Goal: Task Accomplishment & Management: Complete application form

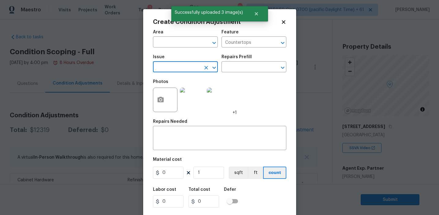
scroll to position [81, 0]
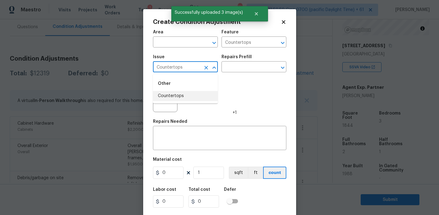
click at [194, 95] on li "Countertops" at bounding box center [185, 96] width 65 height 10
type input "Countertops"
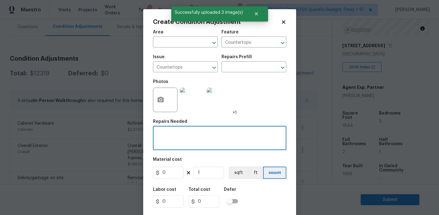
click at [193, 133] on textarea at bounding box center [220, 138] width 126 height 13
paste textarea "Countertops"
type textarea "Countertops refinish"
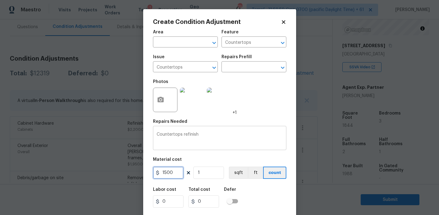
type input "1500"
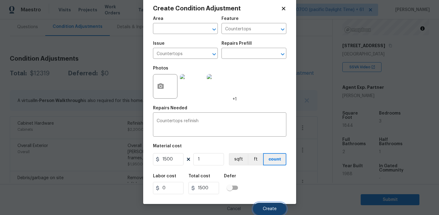
click at [262, 206] on button "Create" at bounding box center [269, 209] width 33 height 12
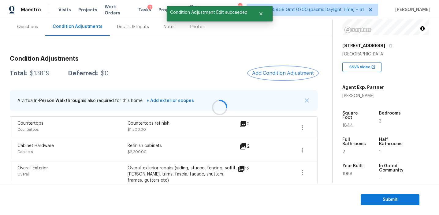
scroll to position [0, 0]
click at [262, 77] on button "Add Condition Adjustment" at bounding box center [283, 73] width 69 height 13
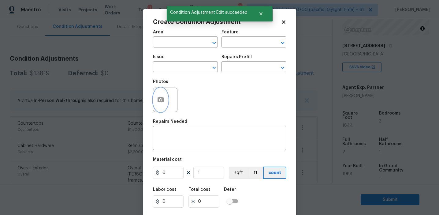
click at [159, 107] on button "button" at bounding box center [160, 100] width 15 height 24
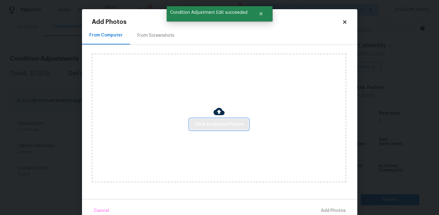
click at [202, 123] on span "Click to Upload Photos" at bounding box center [219, 125] width 49 height 8
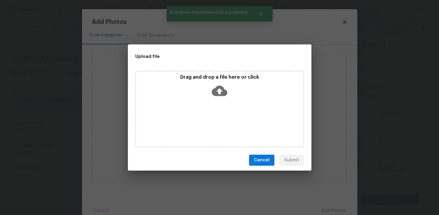
click at [207, 69] on div "Drag and drop a file here or click" at bounding box center [220, 108] width 184 height 81
click at [205, 74] on p "Drag and drop a file here or click" at bounding box center [219, 77] width 167 height 6
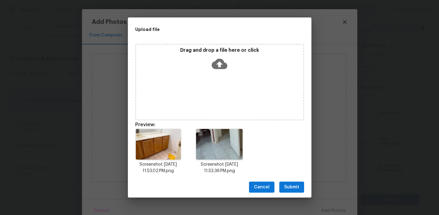
click at [290, 184] on span "Submit" at bounding box center [291, 187] width 15 height 8
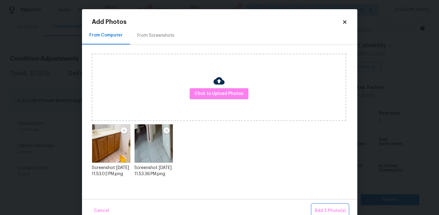
click at [318, 209] on span "Add 2 Photo(s)" at bounding box center [330, 211] width 31 height 8
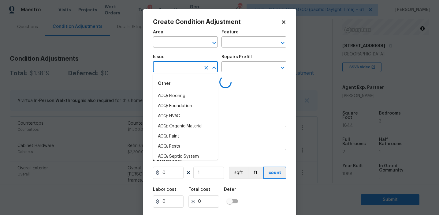
click at [190, 66] on input "text" at bounding box center [177, 67] width 48 height 9
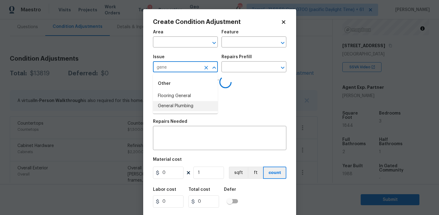
click at [193, 104] on li "General Plumbing" at bounding box center [185, 106] width 65 height 10
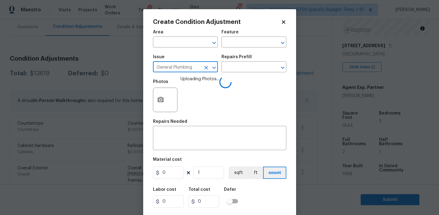
type input "General Plumbing"
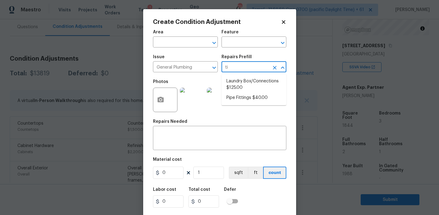
type input "t"
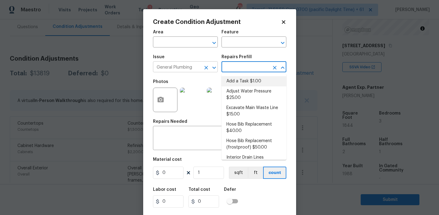
click at [208, 67] on icon "Clear" at bounding box center [206, 68] width 6 height 6
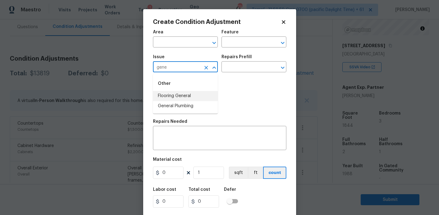
click at [198, 95] on li "Flooring General" at bounding box center [185, 96] width 65 height 10
type input "Flooring General"
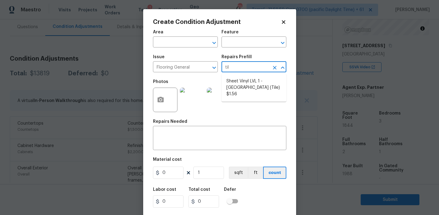
type input "tile"
click at [245, 88] on li "Sheet Vinyl LVL 1 - [GEOGRAPHIC_DATA] (Tile) $1.56" at bounding box center [254, 87] width 65 height 23
type input "Overall Flooring"
type textarea "Install sheet vinyl flooring (Sugar Valley - Tile "Look", 592 Cool Sands) inclu…"
type input "1.56"
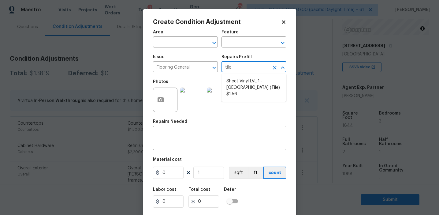
type input "1.56"
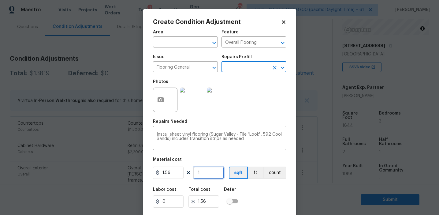
click at [204, 173] on input "1" at bounding box center [208, 173] width 31 height 12
type input "0"
type input "4"
type input "6.24"
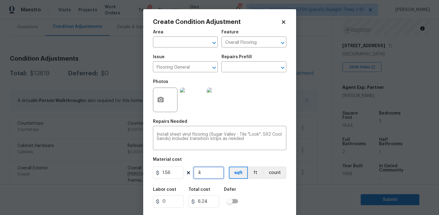
type input "45"
type input "70.2"
type input "4509"
type input "7034.04"
type input "4509"
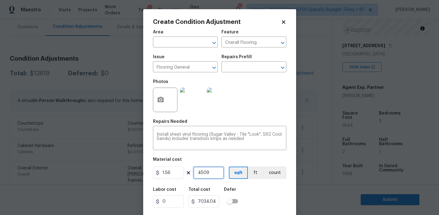
click at [207, 174] on input "4509" at bounding box center [208, 173] width 31 height 12
type input "450"
type input "702"
type input "450"
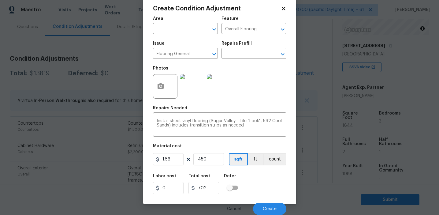
click at [260, 190] on div "Labor cost 0 Total cost 702 Defer" at bounding box center [219, 184] width 133 height 28
click at [170, 156] on input "1.56" at bounding box center [168, 159] width 31 height 12
type input "3.5"
type input "1575"
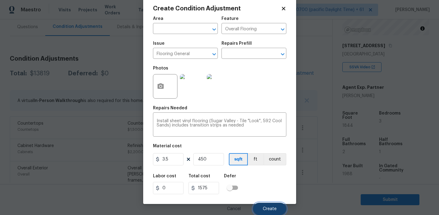
click at [270, 207] on span "Create" at bounding box center [270, 209] width 14 height 5
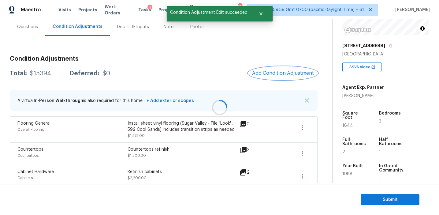
scroll to position [0, 0]
click at [269, 74] on span "Add Condition Adjustment" at bounding box center [283, 73] width 62 height 6
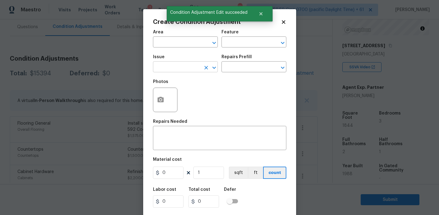
click at [175, 67] on input "text" at bounding box center [177, 67] width 48 height 9
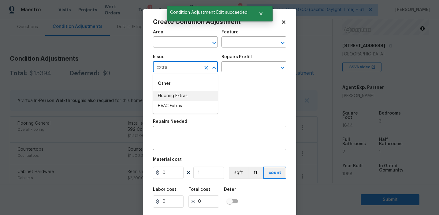
click at [193, 94] on li "Flooring Extras" at bounding box center [185, 96] width 65 height 10
type input "Flooring Extras"
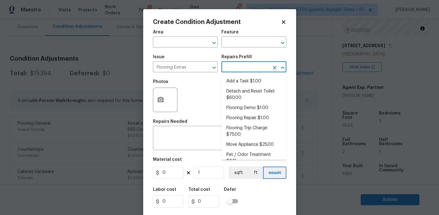
type input "t"
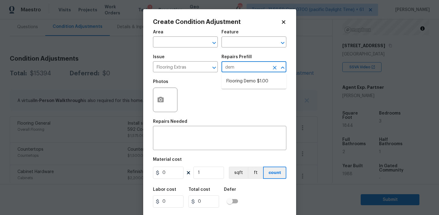
type input "demo"
click at [254, 81] on li "Flooring Demo $1.00" at bounding box center [254, 81] width 65 height 10
type input "Overall Flooring"
type textarea "Demo existing flooring."
type input "1"
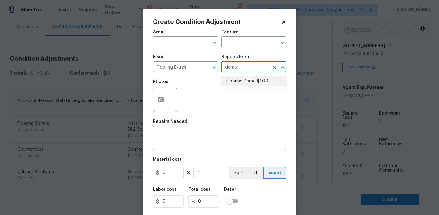
type input "1"
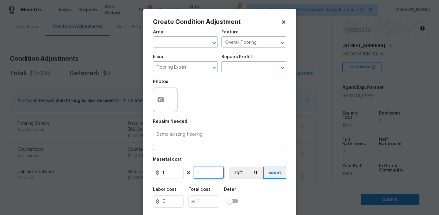
click at [201, 175] on input "1" at bounding box center [208, 173] width 31 height 12
type input "0"
type input "4"
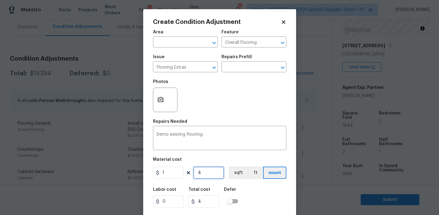
type input "45"
type input "450"
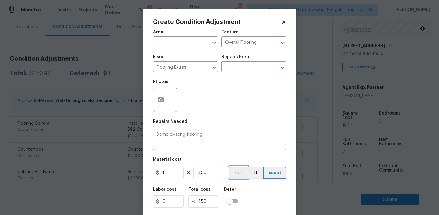
scroll to position [14, 0]
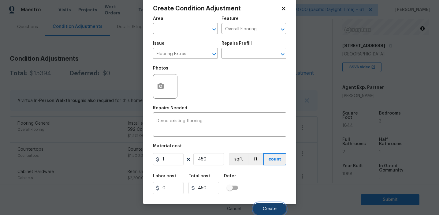
click at [267, 208] on span "Create" at bounding box center [270, 209] width 14 height 5
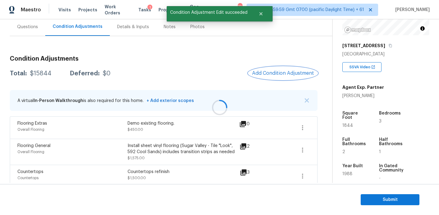
scroll to position [0, 0]
click at [241, 71] on div "Total: $15844 Deferred: $0 Add Condition Adjustment" at bounding box center [164, 73] width 308 height 13
click at [275, 71] on span "Add Condition Adjustment" at bounding box center [283, 73] width 62 height 6
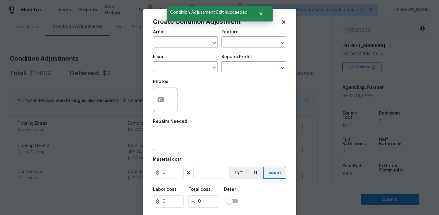
click at [214, 96] on div "Photos" at bounding box center [219, 96] width 133 height 40
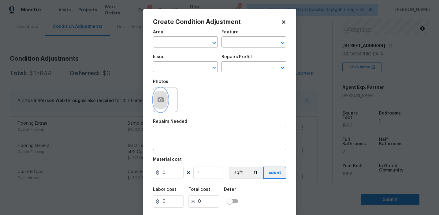
click at [163, 98] on icon "button" at bounding box center [161, 100] width 6 height 6
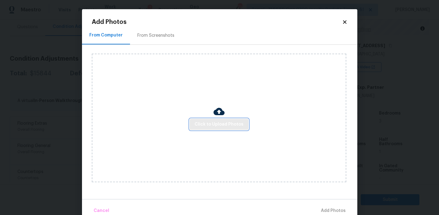
click at [212, 127] on span "Click to Upload Photos" at bounding box center [219, 125] width 49 height 8
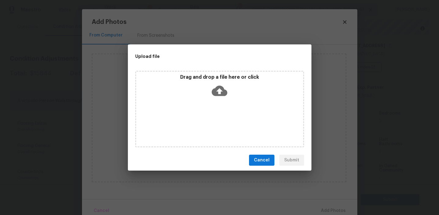
click at [214, 87] on icon at bounding box center [220, 91] width 16 height 16
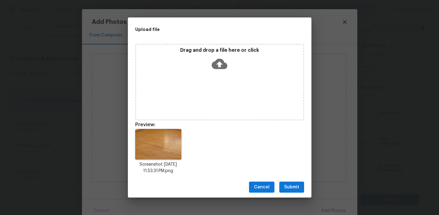
click at [290, 182] on button "Submit" at bounding box center [291, 187] width 25 height 11
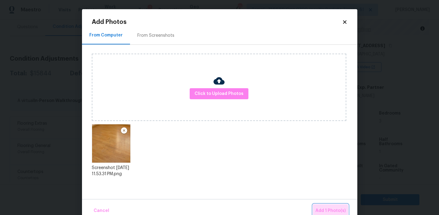
click at [329, 210] on span "Add 1 Photo(s)" at bounding box center [331, 211] width 30 height 8
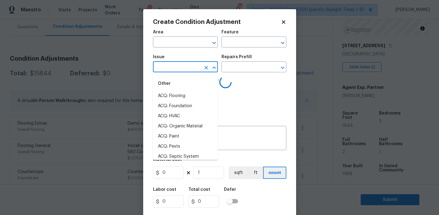
click at [178, 66] on input "text" at bounding box center [177, 67] width 48 height 9
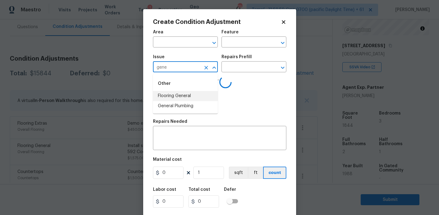
click at [197, 95] on li "Flooring General" at bounding box center [185, 96] width 65 height 10
type input "Flooring General"
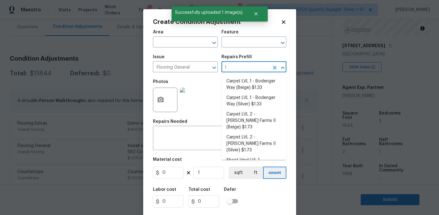
type input "lv"
type input "p"
type input "l"
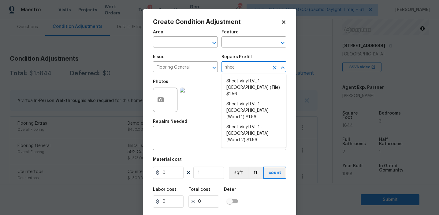
type input "sheet"
click at [242, 64] on input "sheet" at bounding box center [246, 66] width 48 height 9
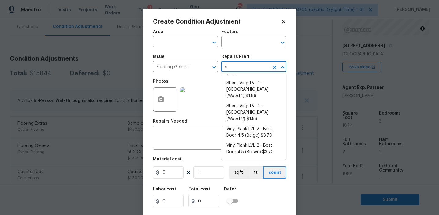
scroll to position [0, 0]
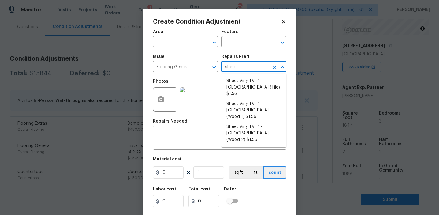
type input "sheet"
click at [249, 103] on li "Sheet Vinyl LVL 1 - [GEOGRAPHIC_DATA] (Wood 1) $1.56" at bounding box center [254, 110] width 65 height 23
type input "Overall Flooring"
type textarea "Install sheet vinyl flooring (Sugar Valley - Wood "Look", 565 Beacon Hill) incl…"
type input "1.56"
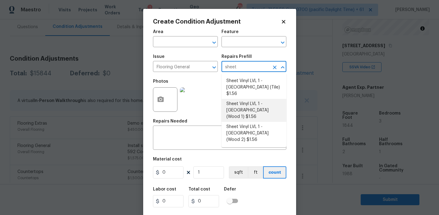
type input "1.56"
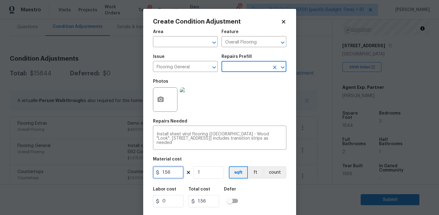
click at [177, 170] on input "1.56" at bounding box center [168, 172] width 31 height 12
type input "3.7"
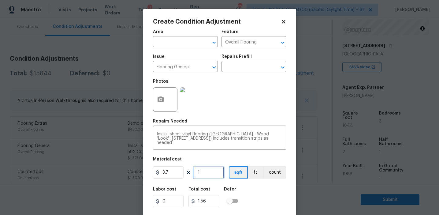
type input "3.7"
type input "0"
type input "3"
type input "11.1"
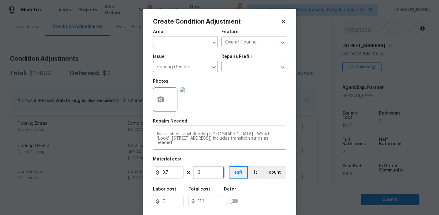
type input "0"
type input "4"
type input "14.8"
type input "0"
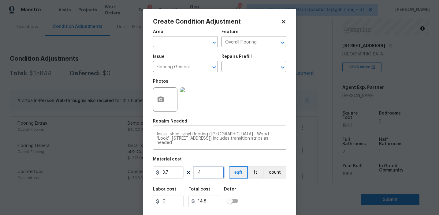
type input "0"
type input "3"
type input "11.1"
type input "35"
type input "129.5"
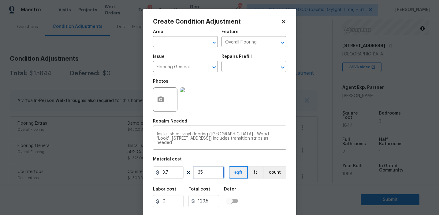
type input "350"
type input "1295"
type input "350"
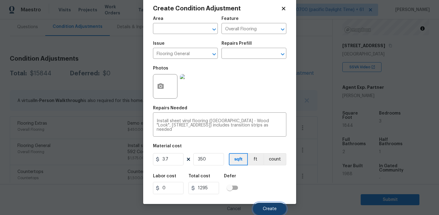
click at [264, 207] on span "Create" at bounding box center [270, 209] width 14 height 5
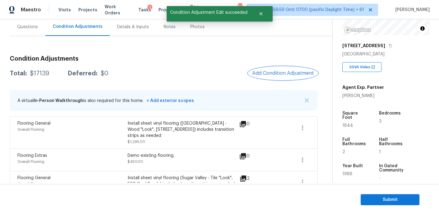
scroll to position [0, 0]
click at [265, 72] on span "Add Condition Adjustment" at bounding box center [283, 73] width 62 height 6
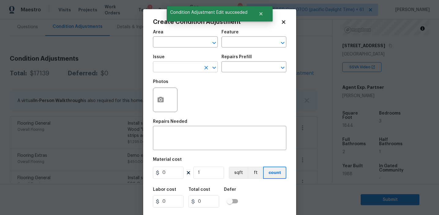
click at [181, 70] on input "text" at bounding box center [177, 67] width 48 height 9
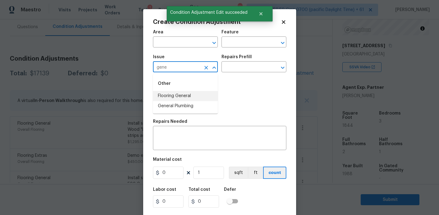
click at [188, 95] on li "Flooring General" at bounding box center [185, 96] width 65 height 10
type input "Flooring General"
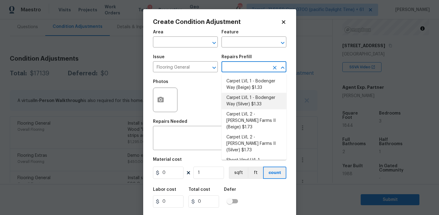
click at [238, 104] on li "Carpet LVL 1 - Bodenger Way (Silver) $1.33" at bounding box center [254, 101] width 65 height 17
type input "Overall Flooring"
type textarea "Install new carpet. (Bodenger Way 945 Winter Ash, Silver) at all previously car…"
type input "1.33"
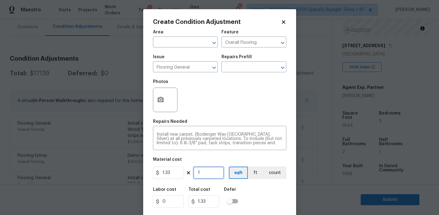
click at [207, 171] on input "1" at bounding box center [208, 173] width 31 height 12
type input "0"
paste input "1044"
type input "1044"
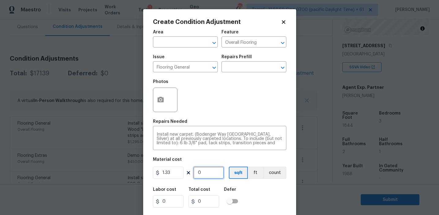
type input "1388.52"
type input "1044"
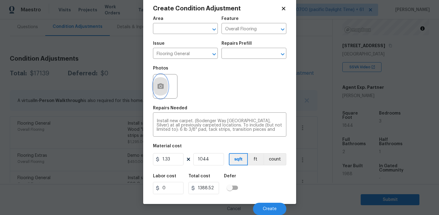
click at [158, 87] on icon "button" at bounding box center [161, 86] width 6 height 6
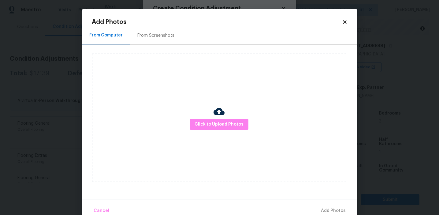
click at [167, 33] on div "From Screenshots" at bounding box center [155, 35] width 37 height 6
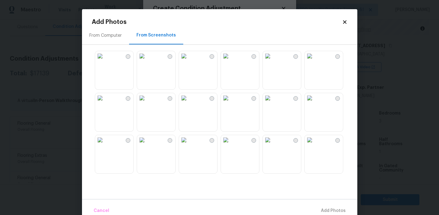
click at [147, 103] on img at bounding box center [142, 98] width 10 height 10
click at [189, 145] on img at bounding box center [184, 140] width 10 height 10
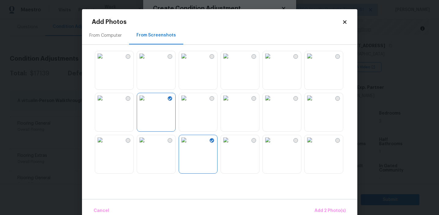
click at [273, 103] on img at bounding box center [268, 98] width 10 height 10
click at [315, 103] on img at bounding box center [310, 98] width 10 height 10
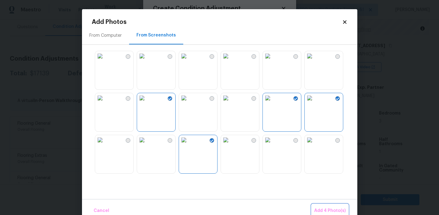
click at [328, 211] on span "Add 4 Photo(s)" at bounding box center [330, 211] width 32 height 8
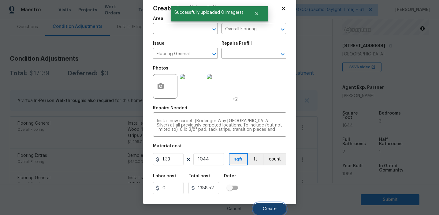
click at [269, 210] on span "Create" at bounding box center [270, 209] width 14 height 5
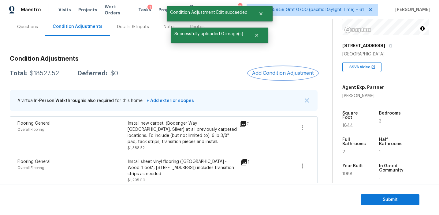
scroll to position [0, 0]
click at [230, 69] on div "Total: $18527.52 Deferred: $0 Add Condition Adjustment" at bounding box center [164, 73] width 308 height 13
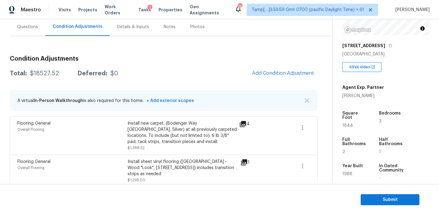
click at [230, 69] on div "Total: $18527.52 Deferred: $0 Add Condition Adjustment" at bounding box center [164, 73] width 308 height 13
click at [270, 77] on button "Add Condition Adjustment" at bounding box center [283, 73] width 69 height 13
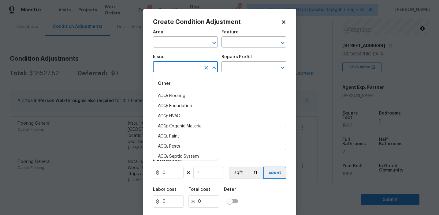
click at [177, 67] on input "text" at bounding box center [177, 67] width 48 height 9
click at [184, 92] on li "ACQ: Paint" at bounding box center [185, 96] width 65 height 10
type input "ACQ: Paint"
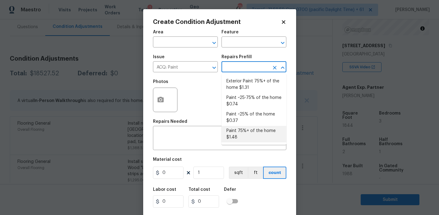
click at [241, 136] on li "Paint 75%+ of the home $1.48" at bounding box center [254, 134] width 65 height 17
type input "Acquisition"
type textarea "Acquisition Scope: 75%+ of the home will likely require interior paint"
type input "1.48"
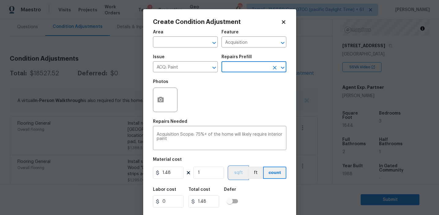
click at [238, 174] on button "sqft" at bounding box center [238, 173] width 19 height 12
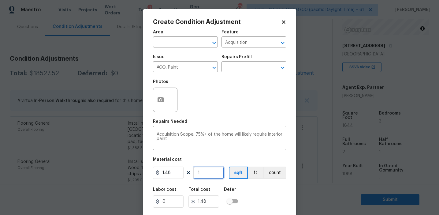
click at [201, 173] on input "1" at bounding box center [208, 173] width 31 height 12
type input "18"
type input "26.64"
type input "184"
type input "272.32"
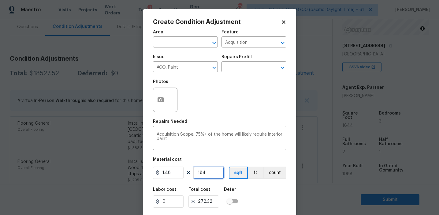
type input "1844"
type input "2729.12"
type input "1844"
click at [160, 102] on icon "button" at bounding box center [161, 100] width 6 height 6
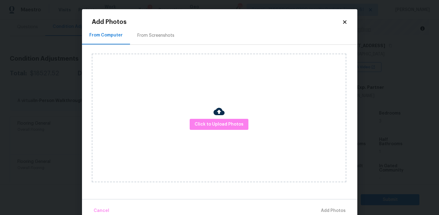
click at [157, 39] on div "From Screenshots" at bounding box center [156, 35] width 52 height 18
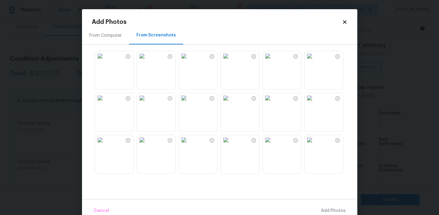
click at [147, 103] on img at bounding box center [142, 98] width 10 height 10
click at [231, 103] on img at bounding box center [226, 98] width 10 height 10
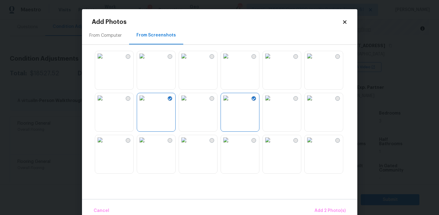
click at [315, 103] on img at bounding box center [310, 98] width 10 height 10
click at [189, 145] on img at bounding box center [184, 140] width 10 height 10
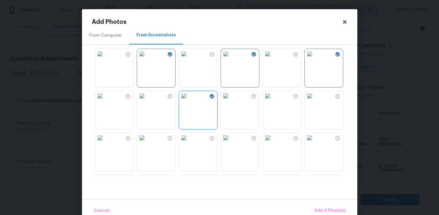
scroll to position [100, 0]
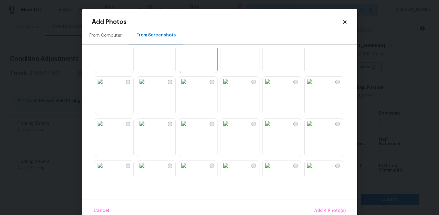
click at [147, 128] on img at bounding box center [142, 123] width 10 height 10
click at [273, 128] on img at bounding box center [268, 123] width 10 height 10
click at [273, 170] on img at bounding box center [268, 165] width 10 height 10
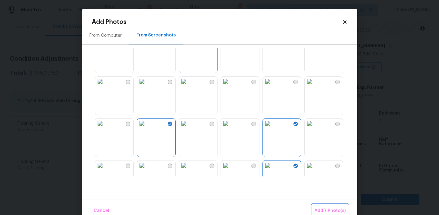
click at [316, 204] on button "Add 7 Photo(s)" at bounding box center [330, 210] width 36 height 13
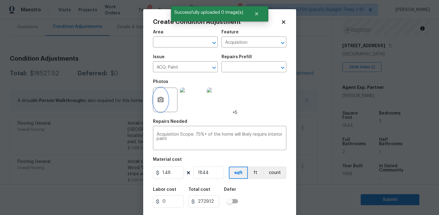
scroll to position [14, 0]
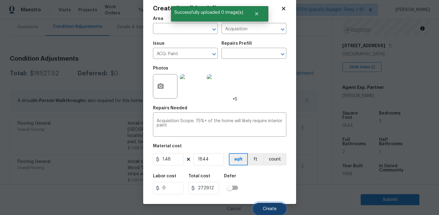
click at [270, 207] on span "Create" at bounding box center [270, 209] width 14 height 5
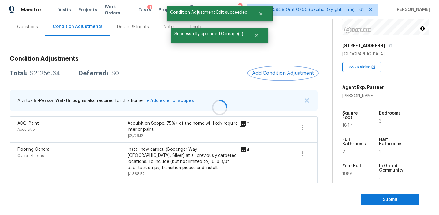
scroll to position [0, 0]
click at [226, 76] on div "Total: $21256.64 Deferred: $0 Add Condition Adjustment" at bounding box center [164, 73] width 308 height 13
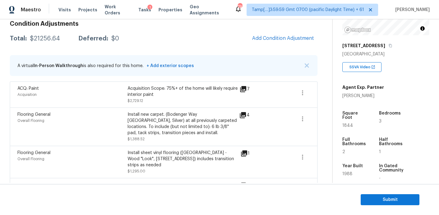
scroll to position [74, 0]
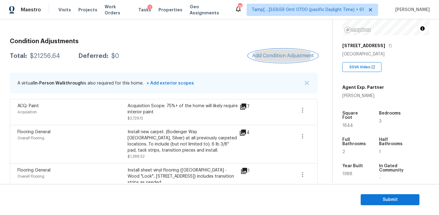
click at [274, 50] on button "Add Condition Adjustment" at bounding box center [283, 55] width 69 height 13
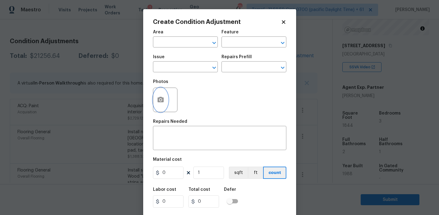
click at [162, 103] on button "button" at bounding box center [160, 100] width 15 height 24
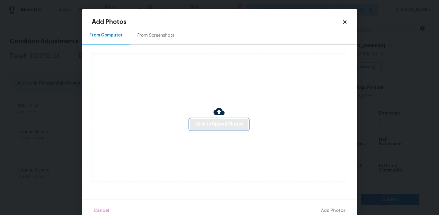
click at [201, 125] on span "Click to Upload Photos" at bounding box center [219, 125] width 49 height 8
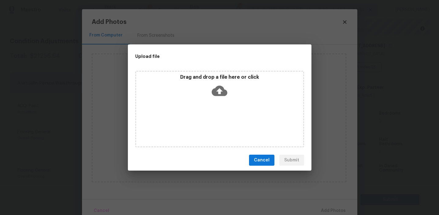
click at [204, 80] on p "Drag and drop a file here or click" at bounding box center [219, 77] width 167 height 6
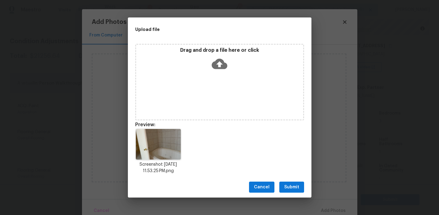
click at [287, 185] on span "Submit" at bounding box center [291, 187] width 15 height 8
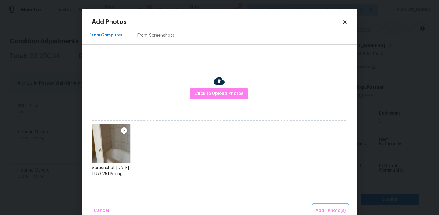
click at [323, 208] on span "Add 1 Photo(s)" at bounding box center [331, 211] width 30 height 8
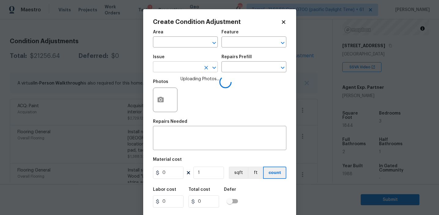
click at [175, 69] on input "text" at bounding box center [177, 67] width 48 height 9
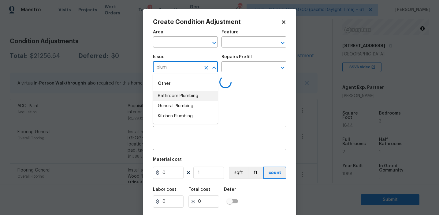
click at [186, 97] on li "Bathroom Plumbing" at bounding box center [185, 96] width 65 height 10
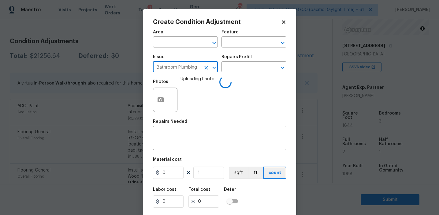
type input "Bathroom Plumbing"
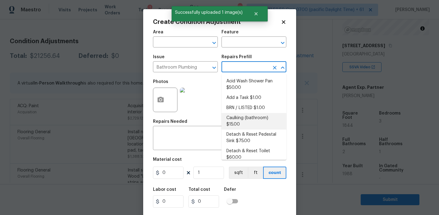
scroll to position [316, 0]
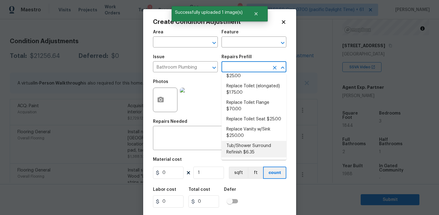
click at [243, 150] on li "Tub/Shower Surround Refinish $6.35" at bounding box center [254, 149] width 65 height 17
type input "Plumbing"
type textarea "Prep, mask, clean and refinish the tub/shower tile surround both all sides ensu…"
type input "6.35"
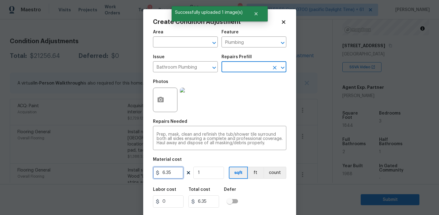
click at [177, 173] on input "6.35" at bounding box center [168, 173] width 31 height 12
type input "350"
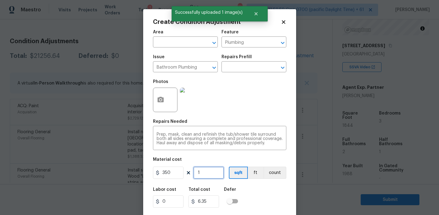
type input "350"
type input "2"
type input "700"
type input "2"
click at [263, 176] on button "ft" at bounding box center [256, 173] width 16 height 12
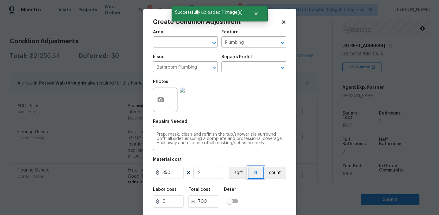
scroll to position [14, 0]
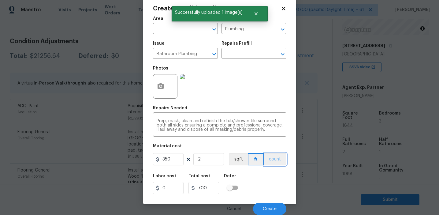
click at [270, 163] on button "count" at bounding box center [275, 159] width 22 height 12
click at [268, 204] on button "Create" at bounding box center [269, 209] width 33 height 12
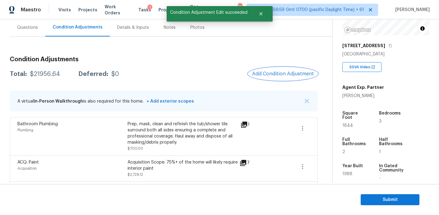
scroll to position [50, 0]
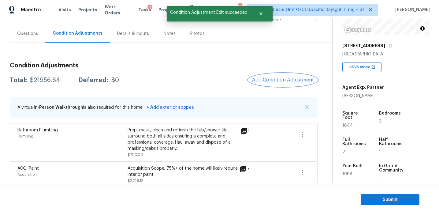
click at [265, 79] on span "Add Condition Adjustment" at bounding box center [283, 80] width 62 height 6
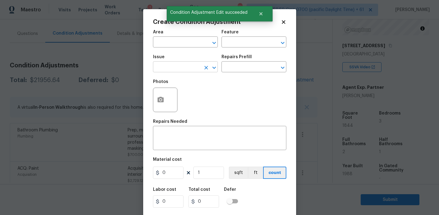
click at [174, 68] on input "text" at bounding box center [177, 67] width 48 height 9
type input "d"
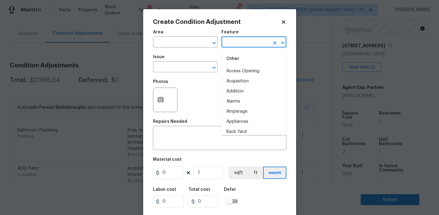
click at [237, 45] on input "text" at bounding box center [246, 42] width 48 height 9
type input "duc"
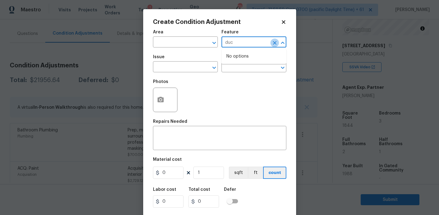
click at [273, 44] on icon "Clear" at bounding box center [275, 43] width 4 height 4
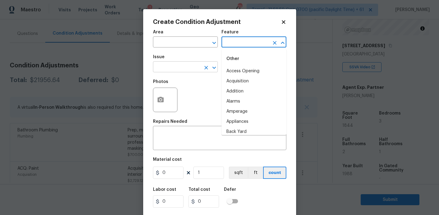
click at [203, 66] on button "Clear" at bounding box center [206, 67] width 9 height 9
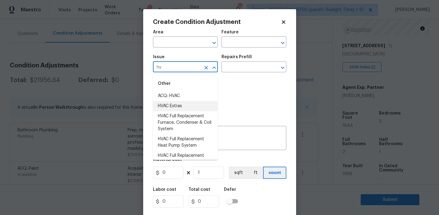
click at [198, 106] on li "HVAC Extras" at bounding box center [185, 106] width 65 height 10
type input "HVAC Extras"
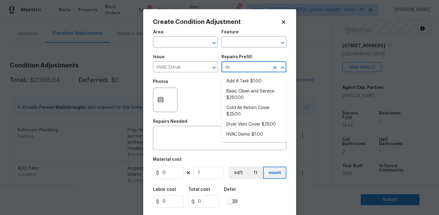
type input "duc"
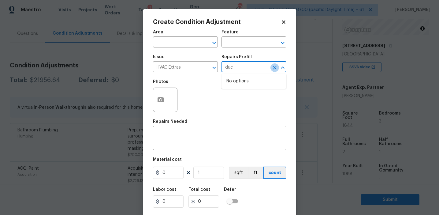
click at [274, 69] on icon "Clear" at bounding box center [275, 68] width 4 height 4
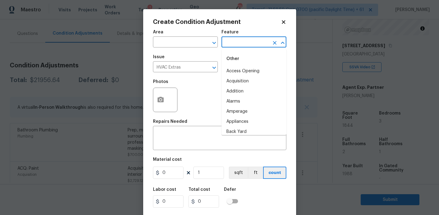
click at [244, 46] on input "text" at bounding box center [246, 42] width 48 height 9
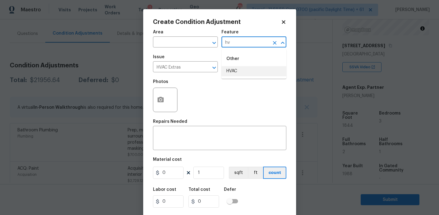
click at [251, 71] on li "HVAC" at bounding box center [254, 71] width 65 height 10
click at [205, 66] on icon "Clear" at bounding box center [206, 68] width 6 height 6
type input "HVAC"
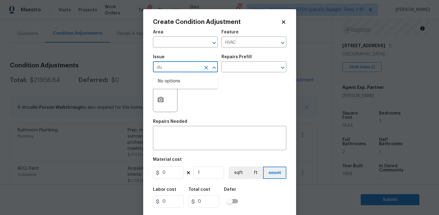
type input "d"
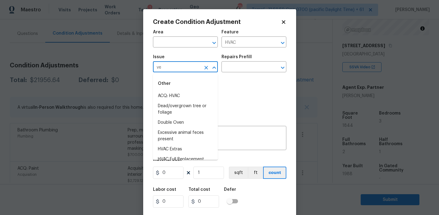
type input "ven"
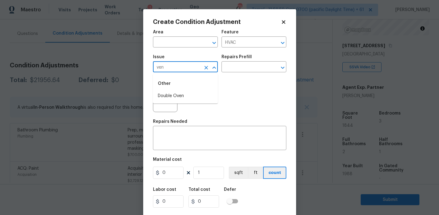
click at [205, 68] on icon "Clear" at bounding box center [206, 68] width 4 height 4
type input "duc"
click at [208, 68] on icon "Clear" at bounding box center [206, 68] width 6 height 6
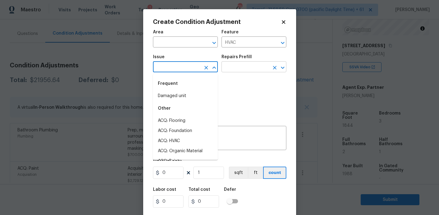
click at [237, 68] on input "text" at bounding box center [246, 67] width 48 height 9
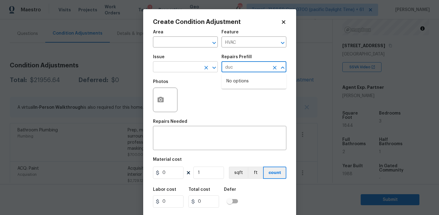
click at [204, 66] on icon "Clear" at bounding box center [206, 68] width 6 height 6
type input "duc"
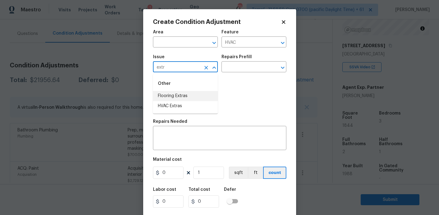
click at [180, 103] on li "HVAC Extras" at bounding box center [185, 106] width 65 height 10
type input "HVAC Extras"
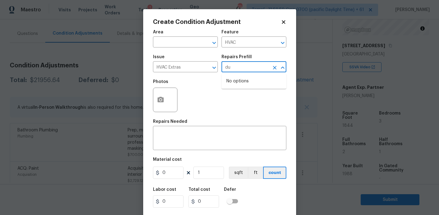
type input "d"
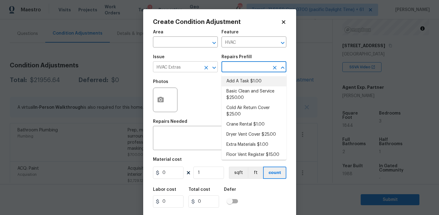
click at [204, 66] on icon "Clear" at bounding box center [206, 68] width 6 height 6
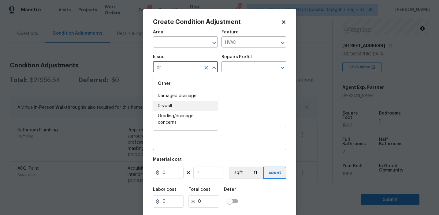
click at [193, 109] on li "Drywall" at bounding box center [185, 106] width 65 height 10
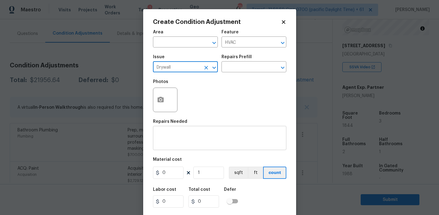
type input "Drywall"
click at [193, 145] on textarea at bounding box center [220, 138] width 126 height 13
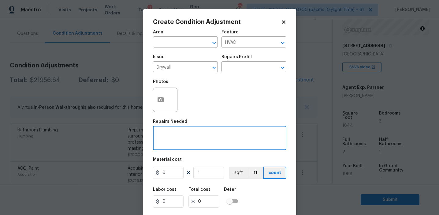
click at [193, 145] on textarea at bounding box center [220, 138] width 126 height 13
type textarea "Clean vent ducts"
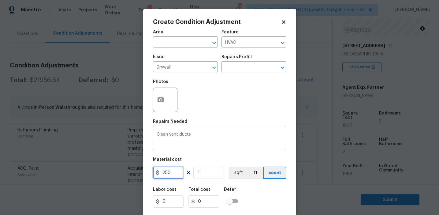
type input "250"
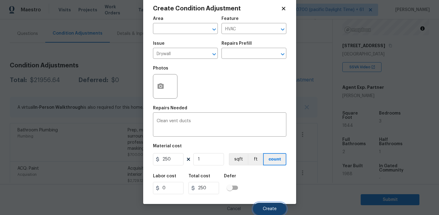
click at [271, 210] on span "Create" at bounding box center [270, 209] width 14 height 5
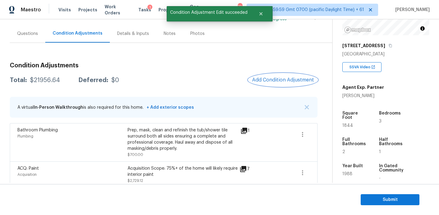
scroll to position [0, 0]
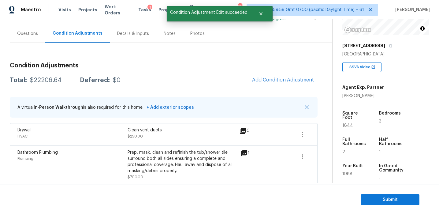
click at [51, 79] on div "$22206.64" at bounding box center [46, 80] width 32 height 6
copy div "22206.64"
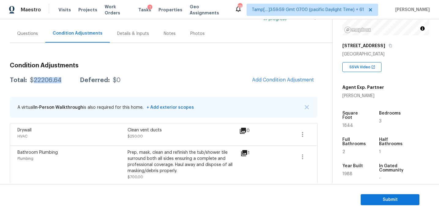
copy div "22206.64"
click at [137, 75] on div "Total: $22206.64 Deferred: $0 Add Condition Adjustment" at bounding box center [164, 79] width 308 height 13
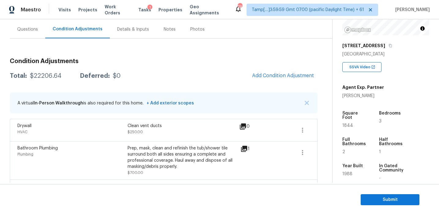
click at [154, 72] on div "Total: $22206.64 Deferred: $0 Add Condition Adjustment" at bounding box center [164, 75] width 308 height 13
click at [308, 105] on button "button" at bounding box center [307, 103] width 6 height 6
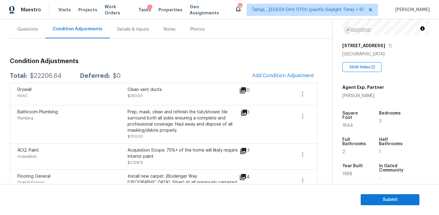
click at [185, 122] on div "Prep, mask, clean and refinish the tub/shower tile surround both all sides ensu…" at bounding box center [183, 121] width 110 height 24
click at [169, 129] on div "Prep, mask, clean and refinish the tub/shower tile surround both all sides ensu…" at bounding box center [183, 121] width 110 height 24
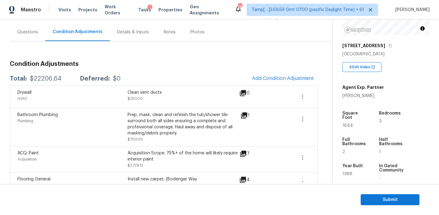
scroll to position [49, 0]
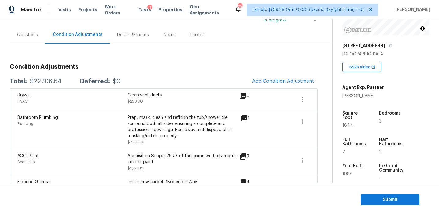
click at [178, 66] on h3 "Condition Adjustments" at bounding box center [164, 67] width 308 height 6
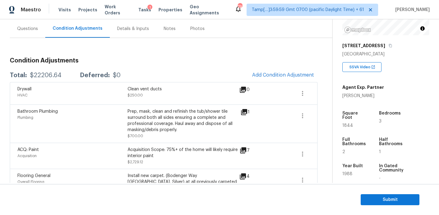
scroll to position [55, 0]
click at [262, 110] on div "1" at bounding box center [255, 111] width 29 height 7
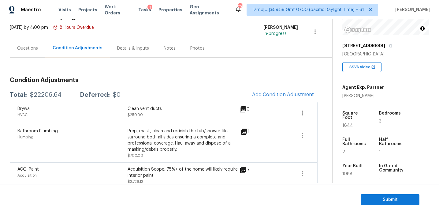
scroll to position [46, 0]
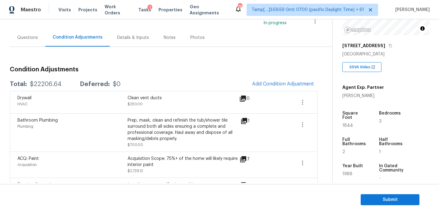
click at [262, 110] on div "Drywall HVAC Clean vent ducts $250.00 0" at bounding box center [164, 102] width 308 height 22
click at [381, 198] on span "Submit" at bounding box center [390, 200] width 49 height 8
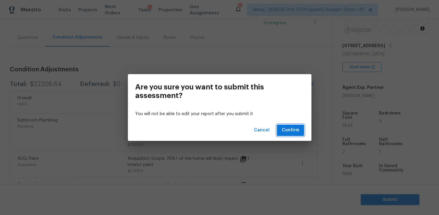
click at [283, 127] on span "Confirm" at bounding box center [290, 130] width 17 height 8
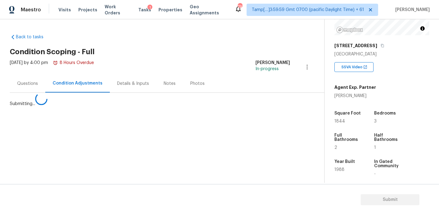
scroll to position [0, 0]
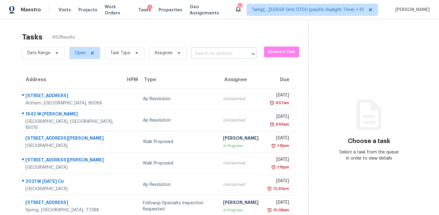
click at [209, 51] on input "text" at bounding box center [215, 53] width 49 height 9
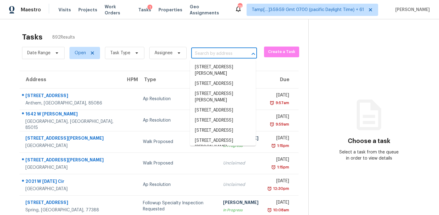
paste input "1013 Tracy Ln, Lancaster, TX 75134"
type input "1013 Tracy Ln, Lancaster, TX 75134"
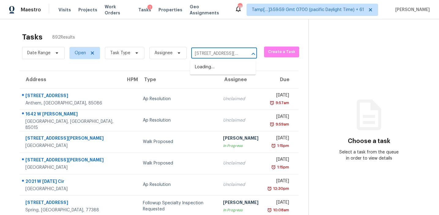
scroll to position [0, 24]
click at [212, 70] on li "1013 Tracy Ln, Lancaster, TX 75134" at bounding box center [223, 70] width 66 height 17
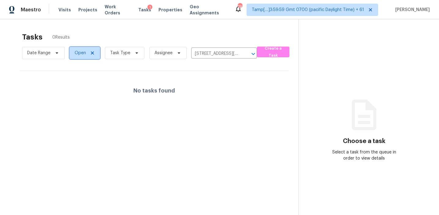
click at [75, 55] on span "Open" at bounding box center [80, 53] width 11 height 6
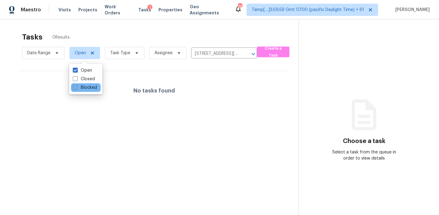
click at [86, 90] on label "Blocked" at bounding box center [85, 87] width 24 height 6
click at [77, 88] on input "Blocked" at bounding box center [75, 86] width 4 height 4
checkbox input "true"
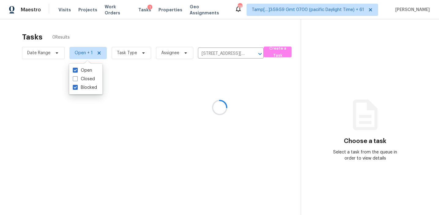
click at [86, 64] on div "Open Closed Blocked" at bounding box center [85, 79] width 33 height 31
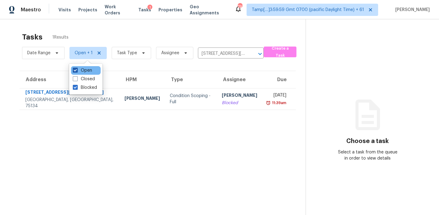
click at [87, 68] on label "Open" at bounding box center [82, 70] width 19 height 6
click at [77, 68] on input "Open" at bounding box center [75, 69] width 4 height 4
checkbox input "false"
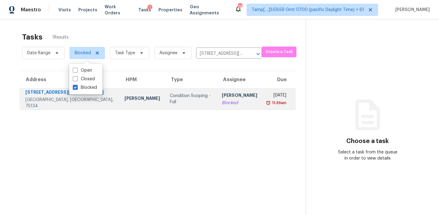
click at [165, 108] on td "Condition Scoping - Full" at bounding box center [191, 98] width 52 height 21
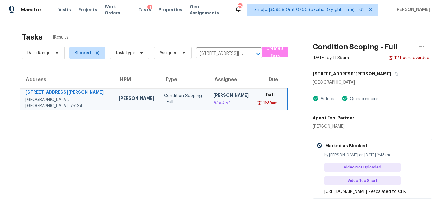
click at [374, 138] on div "1013 Tracy Ln Lancaster, TX 75134 Videos Questionnaire Agent Exp. Partner Prisc…" at bounding box center [371, 133] width 117 height 130
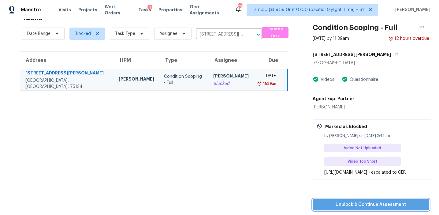
click at [358, 207] on span "Unblock & Continue Assessment" at bounding box center [371, 205] width 107 height 8
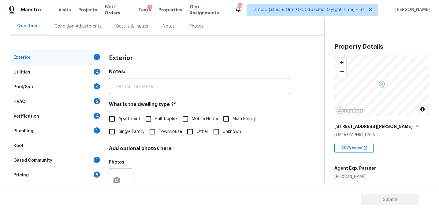
scroll to position [59, 0]
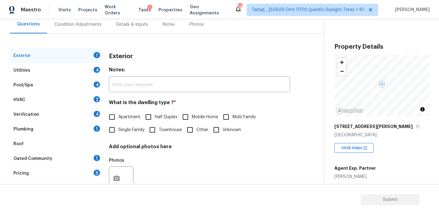
click at [188, 102] on h4 "What is the dwelling type ? *" at bounding box center [199, 103] width 181 height 9
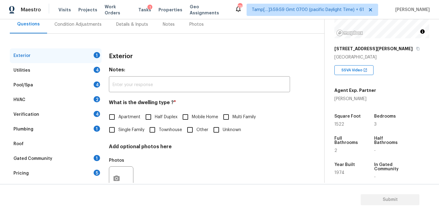
scroll to position [77, 0]
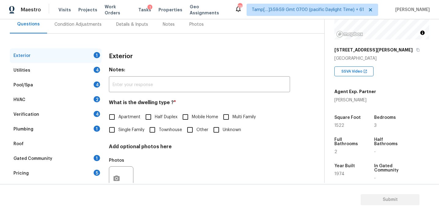
click at [227, 150] on h4 "Add optional photos here" at bounding box center [199, 148] width 181 height 9
click at [83, 170] on div "Pricing 5" at bounding box center [56, 173] width 92 height 15
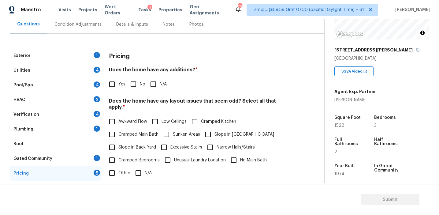
click at [137, 60] on div "Pricing" at bounding box center [199, 56] width 181 height 16
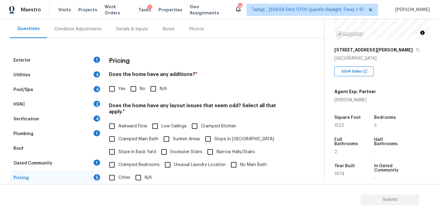
scroll to position [56, 0]
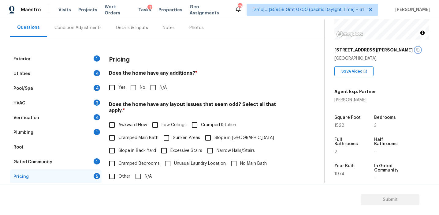
click at [417, 50] on icon "button" at bounding box center [418, 49] width 3 height 3
click at [114, 47] on div "Exterior 1 Utilities 4 Pool/Spa 4 HVAC 2 Verification 4 Plumbing 1 Roof Gated C…" at bounding box center [160, 163] width 300 height 253
click at [243, 53] on div "Pricing" at bounding box center [199, 60] width 181 height 16
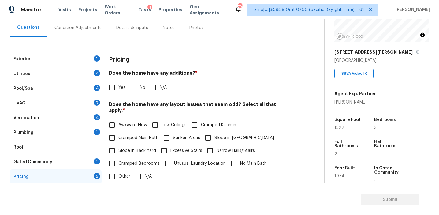
scroll to position [75, 0]
click at [281, 85] on div "Yes No N/A" at bounding box center [199, 87] width 181 height 13
click at [121, 54] on div "Pricing" at bounding box center [199, 60] width 181 height 16
click at [92, 25] on div "Condition Adjustments" at bounding box center [77, 28] width 47 height 6
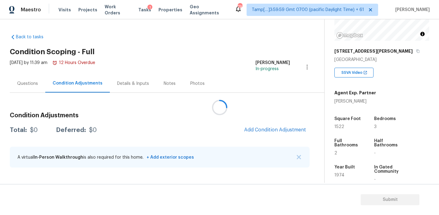
click at [205, 104] on div at bounding box center [219, 107] width 439 height 215
click at [216, 104] on icon at bounding box center [220, 107] width 14 height 14
click at [216, 104] on icon at bounding box center [219, 107] width 15 height 15
click at [216, 104] on icon at bounding box center [219, 107] width 17 height 17
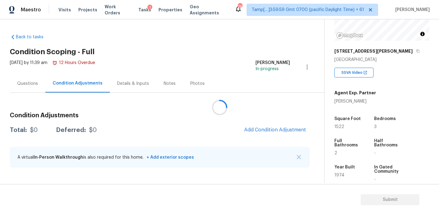
click at [192, 125] on div at bounding box center [219, 107] width 439 height 215
click at [257, 124] on span "Add Condition Adjustment" at bounding box center [275, 129] width 69 height 13
click at [256, 127] on span "Add Condition Adjustment" at bounding box center [275, 130] width 62 height 6
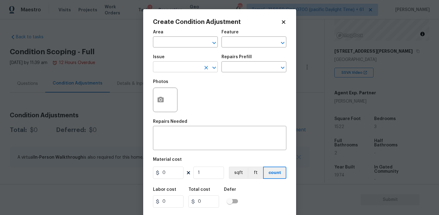
click at [176, 71] on input "text" at bounding box center [177, 67] width 48 height 9
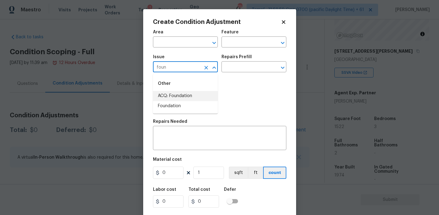
click at [188, 96] on li "ACQ: Foundation" at bounding box center [185, 96] width 65 height 10
type input "ACQ: Foundation"
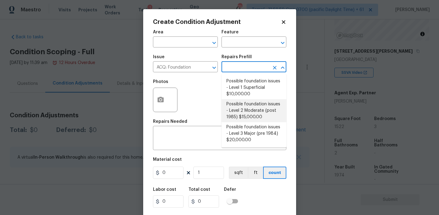
click at [240, 122] on li "Possible foundation issues - Level 2 Moderate (post 1985) $15,000.00" at bounding box center [254, 110] width 65 height 23
type input "Acquisition"
type textarea "Possible foundation issues - Level 2 Moderate: Disclaimer: This is NOT a techni…"
type input "15000"
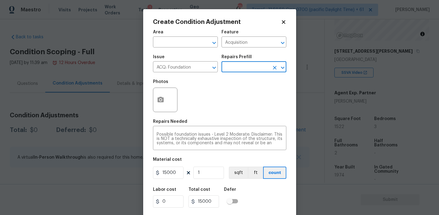
scroll to position [14, 0]
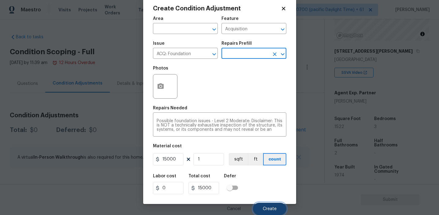
click at [266, 205] on button "Create" at bounding box center [269, 209] width 33 height 12
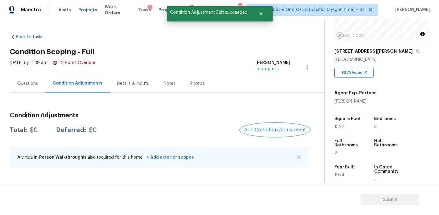
scroll to position [0, 0]
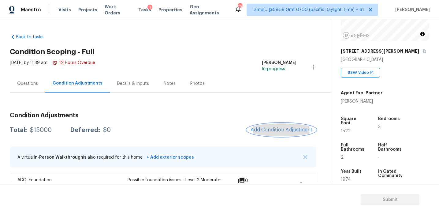
click at [262, 127] on span "Add Condition Adjustment" at bounding box center [282, 130] width 62 height 6
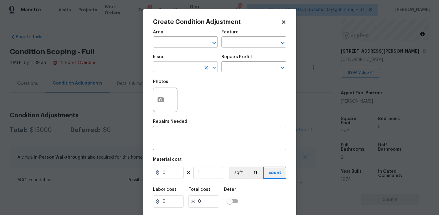
click at [178, 66] on input "text" at bounding box center [177, 67] width 48 height 9
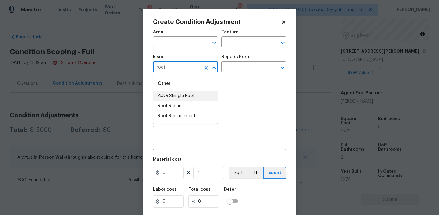
click at [192, 96] on li "ACQ: Shingle Roof" at bounding box center [185, 96] width 65 height 10
type input "ACQ: Shingle Roof"
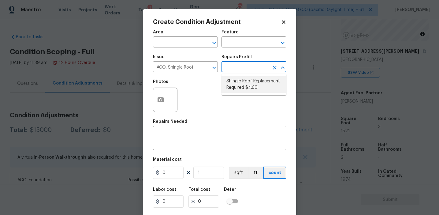
click at [246, 86] on li "Shingle Roof Replacement Required $4.60" at bounding box center [254, 84] width 65 height 17
type input "Acquisition"
type textarea "Acquisition Scope: Shingle Roof Replacement Required."
type input "4.6"
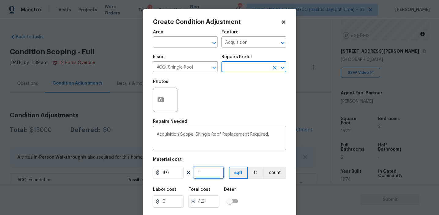
click at [211, 174] on input "1" at bounding box center [208, 173] width 31 height 12
type input "15"
type input "69"
type input "152"
type input "699.2"
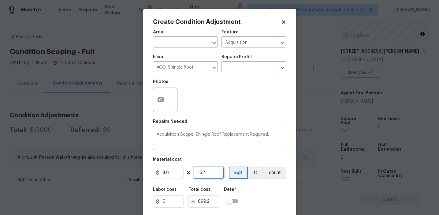
type input "1522"
type input "7001.2"
type input "1522"
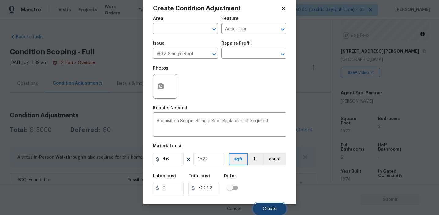
click at [261, 206] on button "Create" at bounding box center [269, 209] width 33 height 12
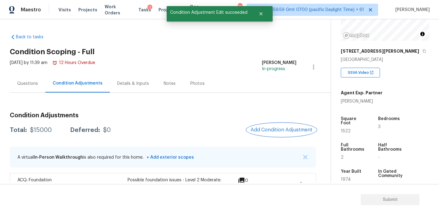
scroll to position [0, 0]
click at [263, 133] on button "Add Condition Adjustment" at bounding box center [281, 129] width 69 height 13
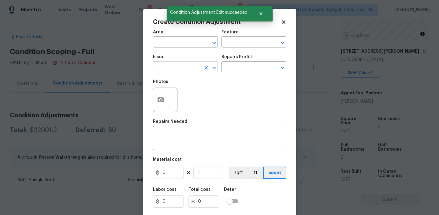
click at [170, 63] on input "text" at bounding box center [177, 67] width 48 height 9
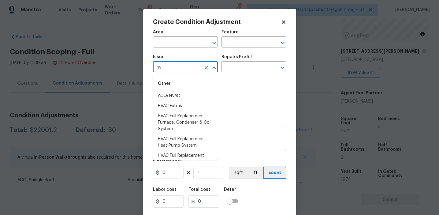
click at [185, 95] on li "ACQ: HVAC" at bounding box center [185, 96] width 65 height 10
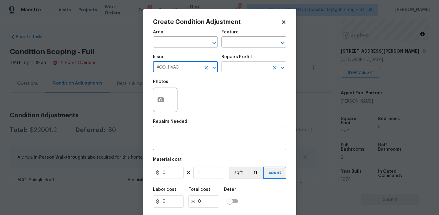
type input "ACQ: HVAC"
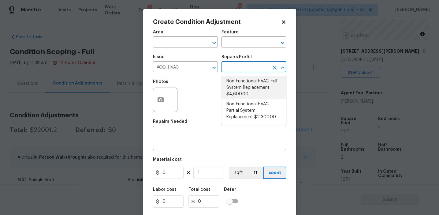
click at [247, 85] on li "Non-Functional HVAC. Full System Replacement $4,600.00" at bounding box center [254, 87] width 65 height 23
type input "Acquisition"
type textarea "Acquisition Scope: Full System Replacement"
type input "4600"
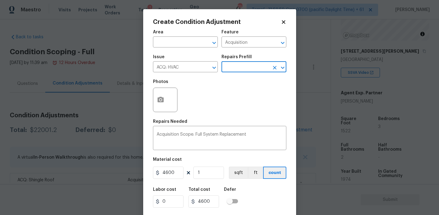
scroll to position [14, 0]
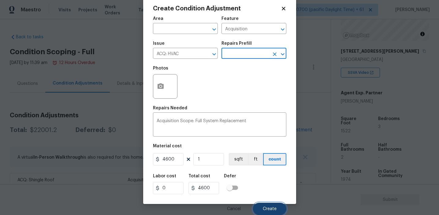
click at [264, 206] on button "Create" at bounding box center [269, 209] width 33 height 12
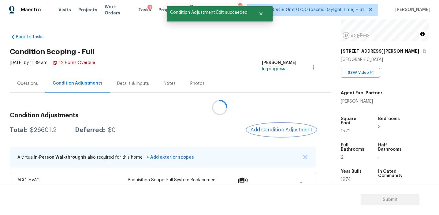
scroll to position [0, 0]
click at [265, 132] on span "Add Condition Adjustment" at bounding box center [282, 130] width 62 height 6
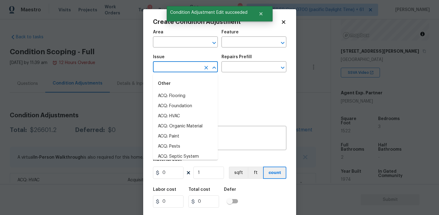
click at [187, 66] on input "text" at bounding box center [177, 67] width 48 height 9
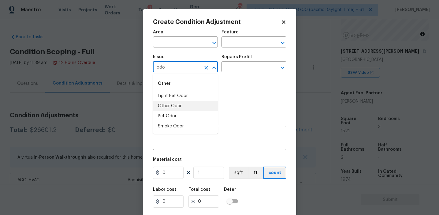
click at [196, 102] on li "Other Odor" at bounding box center [185, 106] width 65 height 10
type input "Other Odor"
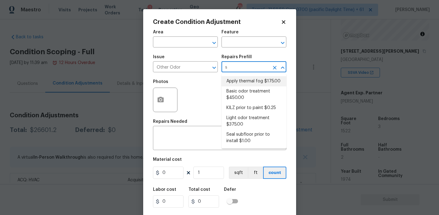
type input "se"
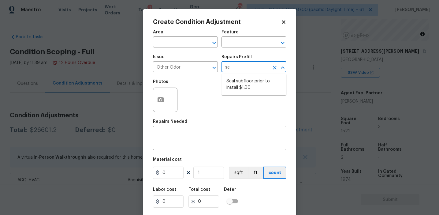
click at [243, 83] on li "Seal subfloor prior to install $1.00" at bounding box center [254, 84] width 65 height 17
type textarea "OD Odor Protocol: Seal subfloor prior to flooring installation"
type input "1"
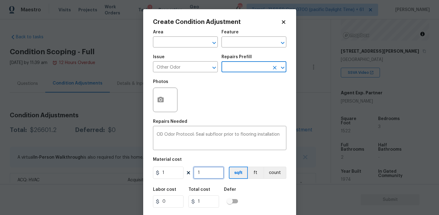
click at [209, 176] on input "1" at bounding box center [208, 173] width 31 height 12
type input "15"
type input "152"
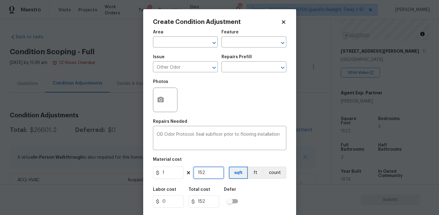
type input "1522"
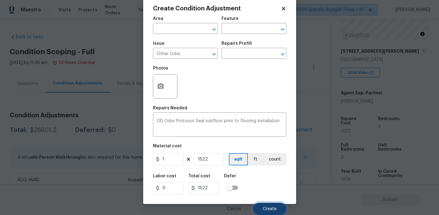
click at [264, 212] on button "Create" at bounding box center [269, 209] width 33 height 12
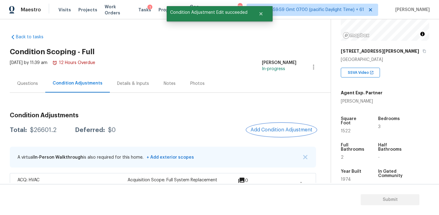
scroll to position [0, 0]
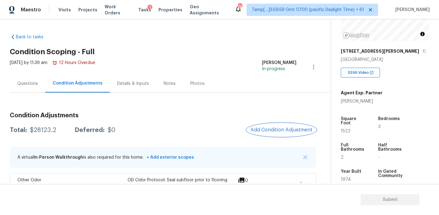
click at [269, 134] on button "Add Condition Adjustment" at bounding box center [281, 129] width 69 height 13
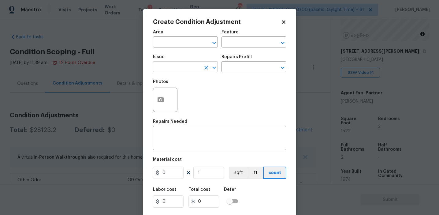
click at [184, 67] on input "text" at bounding box center [177, 67] width 48 height 9
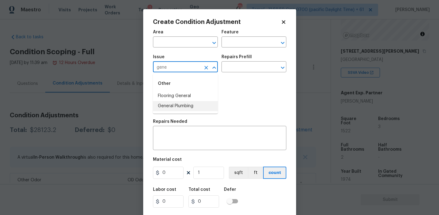
click at [198, 104] on li "General Plumbing" at bounding box center [185, 106] width 65 height 10
type input "General Plumbing"
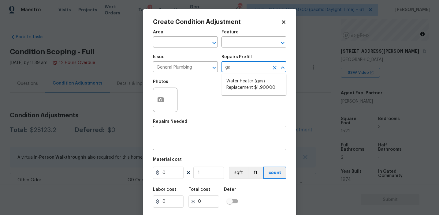
type input "gas"
click at [252, 87] on li "Water Heater (gas) Replacement $1,900.00" at bounding box center [254, 84] width 65 height 17
type input "Plumbing"
type textarea "Remove the existing gas water heater and install a new 40 gallon gas water heat…"
type input "1900"
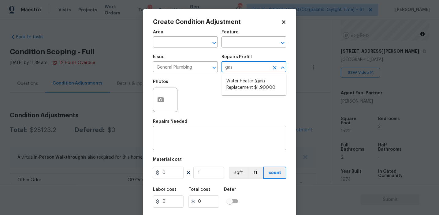
type input "1900"
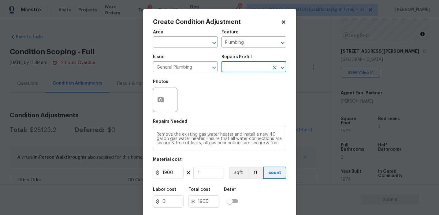
scroll to position [14, 0]
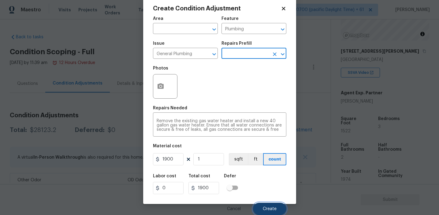
click at [265, 205] on button "Create" at bounding box center [269, 209] width 33 height 12
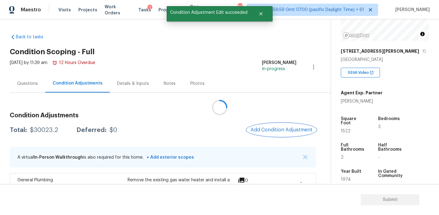
scroll to position [0, 0]
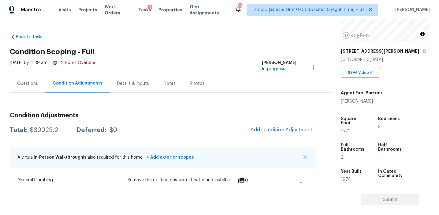
click at [128, 55] on div "Back to tasks Condition Scoping - Full Wed, Aug 20 2025 by 11:39 am 12 Hours Ov…" at bounding box center [170, 205] width 321 height 352
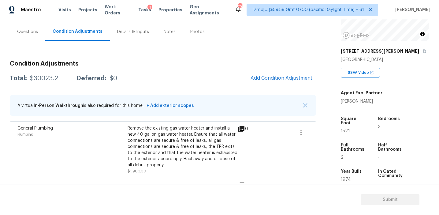
scroll to position [50, 0]
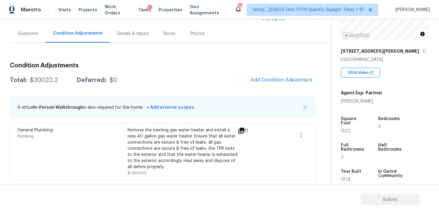
click at [141, 78] on div "Total: $30023.2 Deferred: $0 Add Condition Adjustment" at bounding box center [163, 79] width 306 height 13
click at [306, 108] on img "button" at bounding box center [305, 107] width 4 height 4
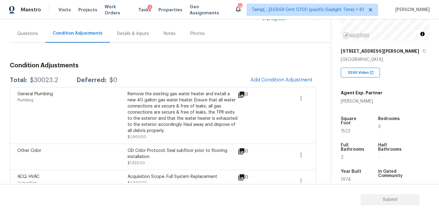
click at [176, 73] on div "Condition Adjustments Total: $30023.2 Deferred: $0 Add Condition Adjustment Gen…" at bounding box center [163, 176] width 306 height 236
click at [42, 31] on div "Questions" at bounding box center [28, 33] width 36 height 18
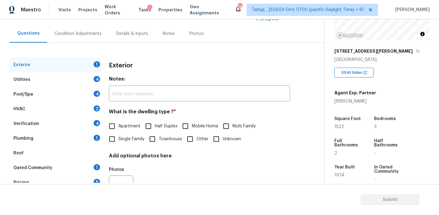
click at [81, 179] on div "Pricing 5" at bounding box center [56, 182] width 92 height 15
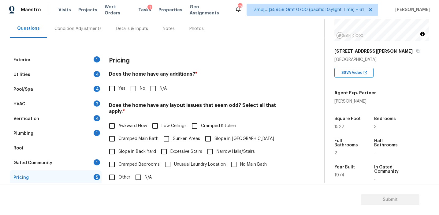
scroll to position [55, 0]
click at [162, 77] on h4 "Does the home have any additions? *" at bounding box center [199, 75] width 181 height 9
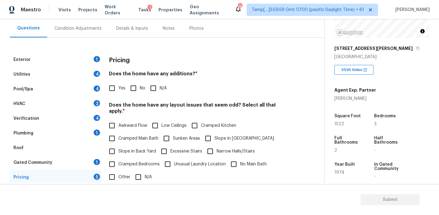
scroll to position [78, 0]
click at [300, 105] on div "Exterior 1 Utilities 4 Pool/Spa 4 HVAC 2 Verification 4 Plumbing 1 Roof Gated C…" at bounding box center [160, 171] width 300 height 238
click at [287, 92] on div "Yes No N/A" at bounding box center [199, 88] width 181 height 13
click at [138, 85] on input "No" at bounding box center [133, 88] width 13 height 13
checkbox input "true"
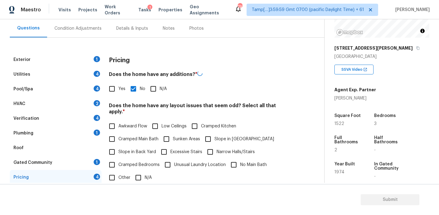
click at [134, 149] on span "Slope in Back Yard" at bounding box center [137, 152] width 38 height 6
click at [118, 147] on input "Slope in Back Yard" at bounding box center [112, 151] width 13 height 13
checkbox input "true"
click at [218, 133] on label "Slope in [GEOGRAPHIC_DATA]" at bounding box center [238, 139] width 73 height 13
click at [215, 133] on input "Slope in [GEOGRAPHIC_DATA]" at bounding box center [208, 139] width 13 height 13
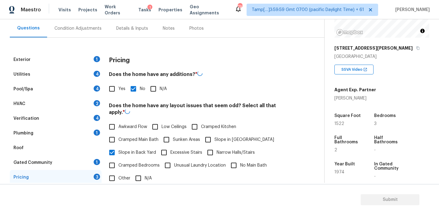
checkbox input "true"
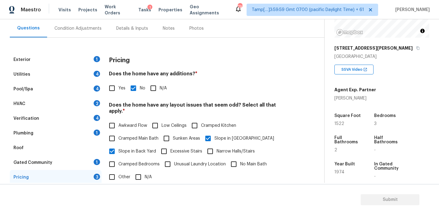
scroll to position [109, 0]
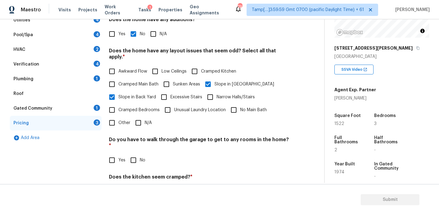
click at [138, 68] on span "Awkward Flow" at bounding box center [132, 71] width 29 height 6
click at [118, 65] on input "Awkward Flow" at bounding box center [112, 71] width 13 height 13
checkbox input "true"
click at [141, 107] on span "Cramped Bedrooms" at bounding box center [138, 110] width 41 height 6
click at [118, 103] on input "Cramped Bedrooms" at bounding box center [112, 109] width 13 height 13
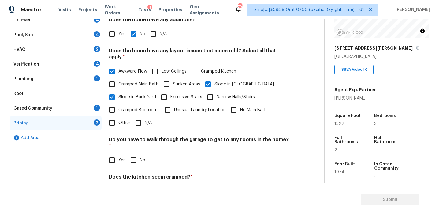
checkbox input "true"
click at [140, 81] on span "Cramped Main Bath" at bounding box center [138, 84] width 40 height 6
click at [118, 78] on input "Cramped Main Bath" at bounding box center [112, 84] width 13 height 13
checkbox input "true"
click at [134, 154] on input "No" at bounding box center [133, 160] width 13 height 13
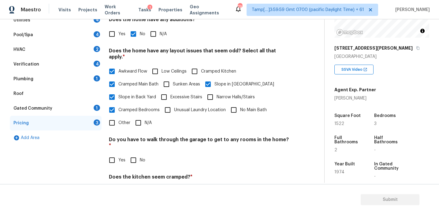
checkbox input "true"
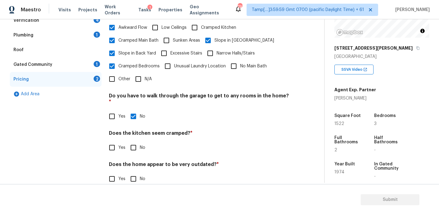
scroll to position [152, 0]
click at [133, 142] on input "No" at bounding box center [133, 148] width 13 height 13
checkbox input "true"
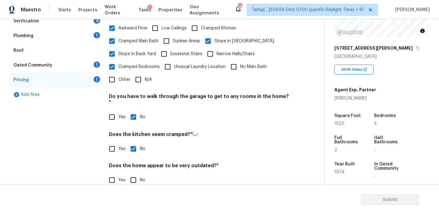
click at [134, 174] on input "No" at bounding box center [133, 180] width 13 height 13
checkbox input "true"
click at [85, 67] on div "Gated Community 1" at bounding box center [56, 65] width 92 height 15
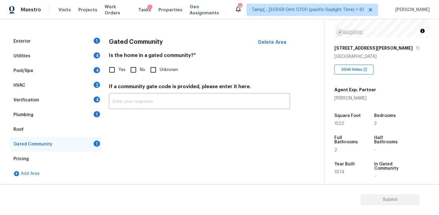
click at [133, 67] on input "No" at bounding box center [133, 69] width 13 height 13
checkbox input "true"
click at [84, 114] on div "Plumbing 1" at bounding box center [56, 114] width 92 height 15
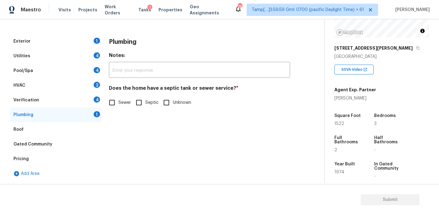
click at [121, 104] on span "Sewer" at bounding box center [124, 102] width 13 height 6
click at [118, 104] on input "Sewer" at bounding box center [112, 102] width 13 height 13
checkbox input "true"
click at [88, 102] on div "Verification 4" at bounding box center [56, 100] width 92 height 15
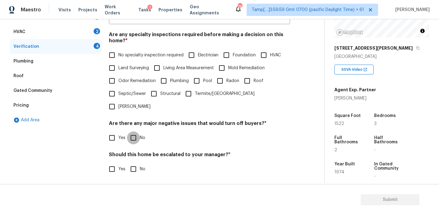
click at [135, 131] on input "No" at bounding box center [133, 137] width 13 height 13
checkbox input "true"
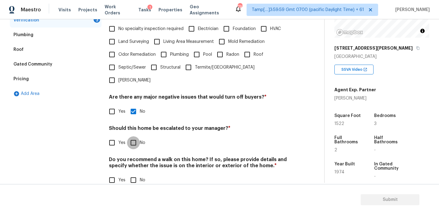
click at [131, 136] on input "No" at bounding box center [133, 142] width 13 height 13
checkbox input "true"
click at [130, 174] on input "No" at bounding box center [133, 180] width 13 height 13
checkbox input "true"
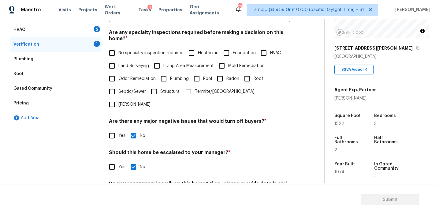
scroll to position [122, 0]
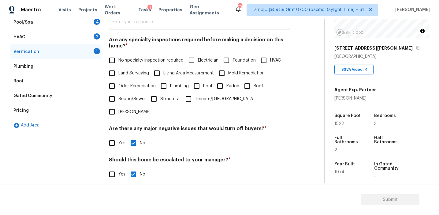
click at [123, 60] on span "No specialty inspection required" at bounding box center [150, 60] width 65 height 6
click at [118, 60] on input "No specialty inspection required" at bounding box center [112, 60] width 13 height 13
click at [80, 37] on div "HVAC 2" at bounding box center [56, 37] width 92 height 15
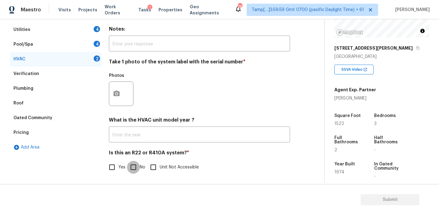
click at [134, 166] on input "No" at bounding box center [133, 167] width 13 height 13
click at [116, 89] on button "button" at bounding box center [116, 94] width 15 height 24
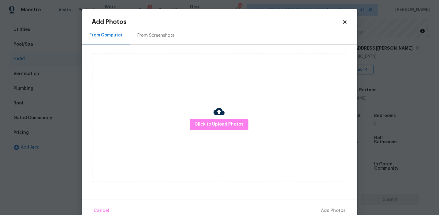
click at [161, 41] on div "From Screenshots" at bounding box center [156, 35] width 52 height 18
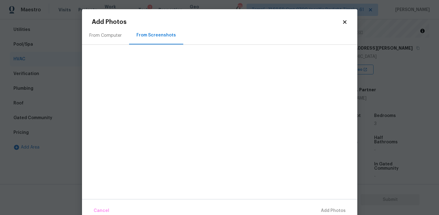
click at [115, 39] on div "From Computer" at bounding box center [105, 35] width 47 height 18
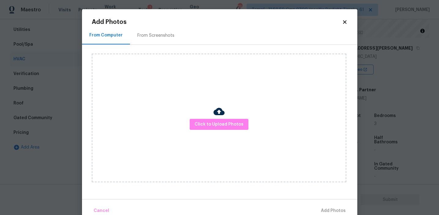
click at [140, 35] on div "From Screenshots" at bounding box center [155, 35] width 37 height 6
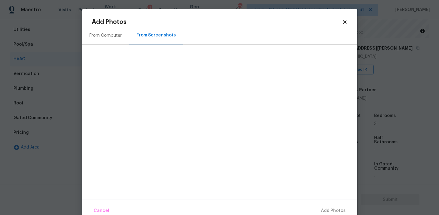
click at [115, 36] on div "From Computer" at bounding box center [105, 35] width 32 height 6
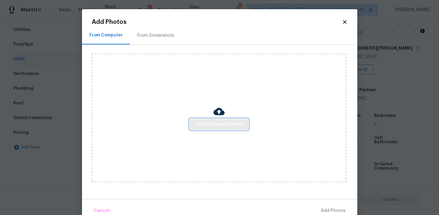
click at [213, 129] on button "Click to Upload Photos" at bounding box center [219, 124] width 59 height 11
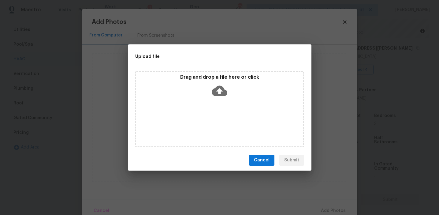
click at [210, 90] on div "Drag and drop a file here or click" at bounding box center [219, 87] width 167 height 26
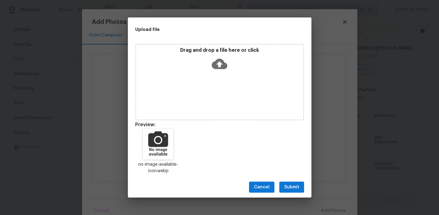
click at [286, 182] on button "Submit" at bounding box center [291, 187] width 25 height 11
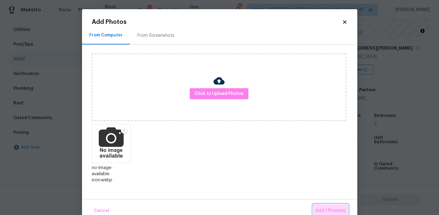
click at [324, 207] on span "Add 1 Photo(s)" at bounding box center [331, 211] width 30 height 8
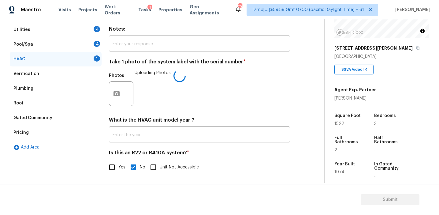
click at [191, 93] on div "Photos Uploading Photos..." at bounding box center [199, 90] width 181 height 40
click at [90, 43] on div "Pool/Spa 4" at bounding box center [56, 44] width 92 height 15
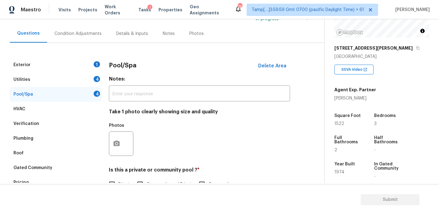
scroll to position [51, 0]
click at [276, 63] on span "Delete Area" at bounding box center [272, 65] width 28 height 6
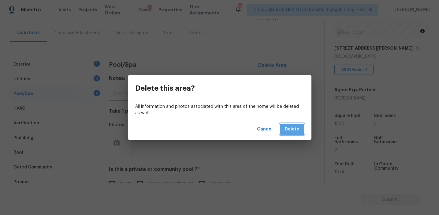
click at [286, 127] on button "Delete" at bounding box center [292, 129] width 24 height 11
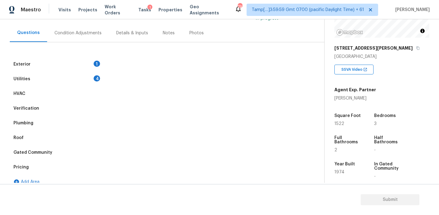
click at [93, 75] on div "Utilities 4" at bounding box center [56, 79] width 92 height 15
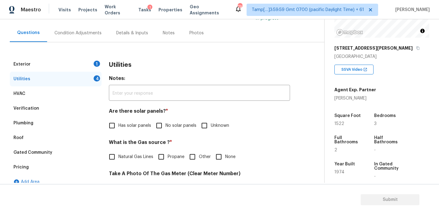
click at [165, 122] on input "No solar panels" at bounding box center [159, 125] width 13 height 13
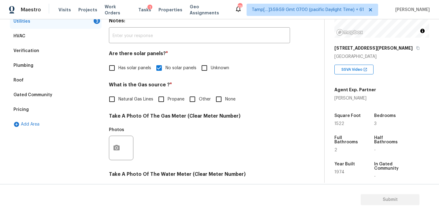
click at [218, 100] on input "None" at bounding box center [218, 99] width 13 height 13
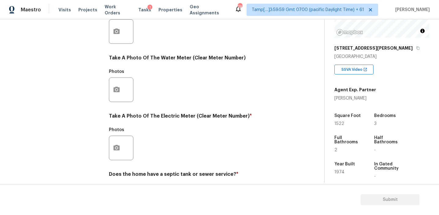
scroll to position [246, 0]
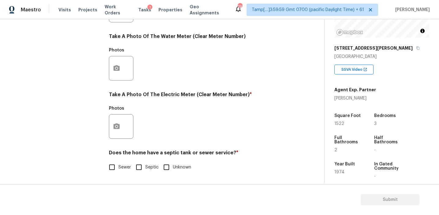
click at [118, 166] on input "Sewer" at bounding box center [112, 167] width 13 height 13
click at [118, 129] on icon "button" at bounding box center [116, 126] width 7 height 7
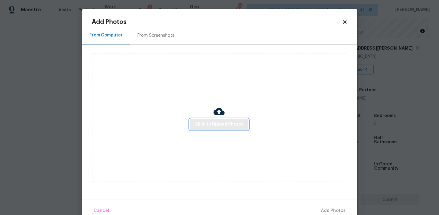
click at [204, 125] on span "Click to Upload Photos" at bounding box center [219, 125] width 49 height 8
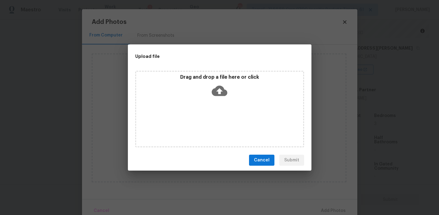
click at [203, 72] on div "Drag and drop a file here or click" at bounding box center [219, 109] width 169 height 77
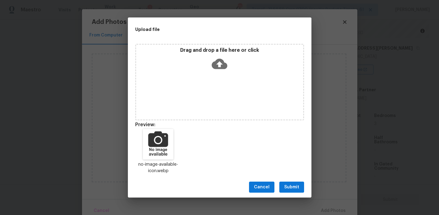
click at [289, 192] on button "Submit" at bounding box center [291, 187] width 25 height 11
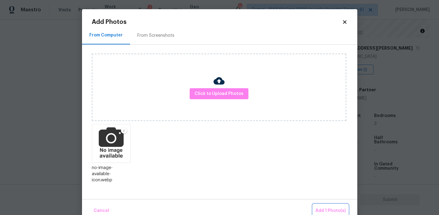
click at [334, 209] on span "Add 1 Photo(s)" at bounding box center [331, 211] width 30 height 8
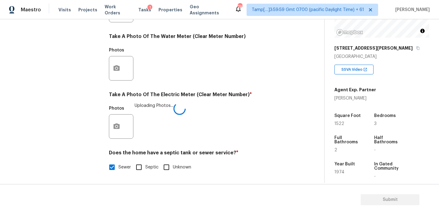
click at [228, 119] on div "Photos Uploading Photos..." at bounding box center [199, 123] width 181 height 40
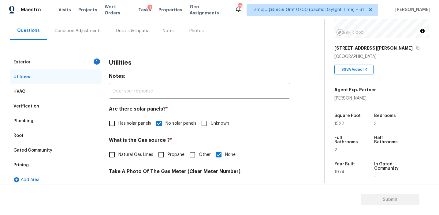
scroll to position [59, 0]
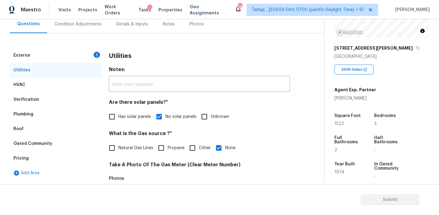
click at [95, 50] on div "Exterior 1" at bounding box center [56, 55] width 92 height 15
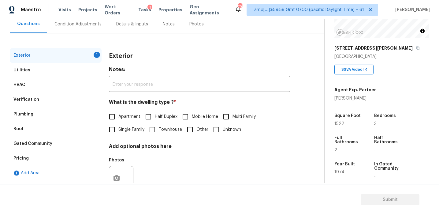
click at [120, 130] on span "Single Family" at bounding box center [131, 129] width 26 height 6
click at [118, 130] on input "Single Family" at bounding box center [112, 129] width 13 height 13
click at [90, 25] on div "Condition Adjustments" at bounding box center [77, 24] width 47 height 6
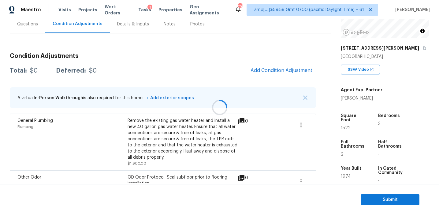
scroll to position [60, 0]
click at [154, 76] on div "Total: $0 Deferred: $0 Add Condition Adjustment" at bounding box center [163, 70] width 306 height 13
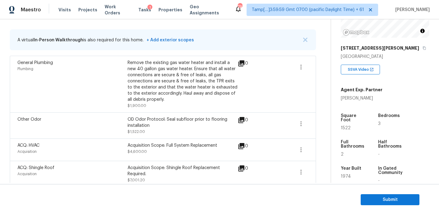
scroll to position [118, 0]
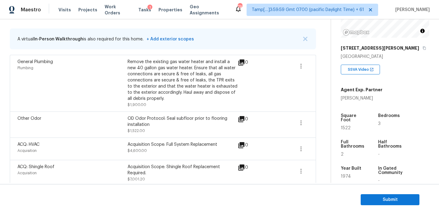
click at [149, 78] on div "Remove the existing gas water heater and install a new 40 gallon gas water heat…" at bounding box center [183, 80] width 110 height 43
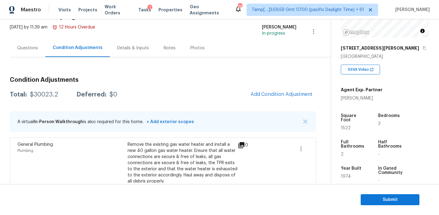
click at [195, 94] on div "Total: $30023.2 Deferred: $0 Add Condition Adjustment" at bounding box center [163, 94] width 306 height 13
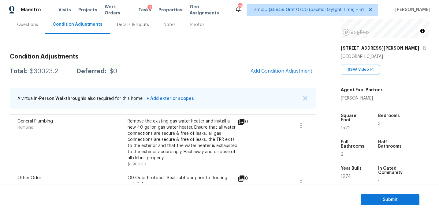
scroll to position [56, 0]
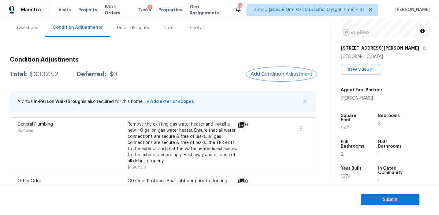
click at [262, 77] on button "Add Condition Adjustment" at bounding box center [281, 74] width 69 height 13
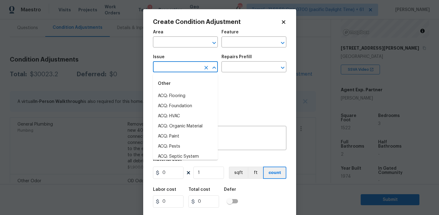
click at [167, 71] on input "text" at bounding box center [177, 67] width 48 height 9
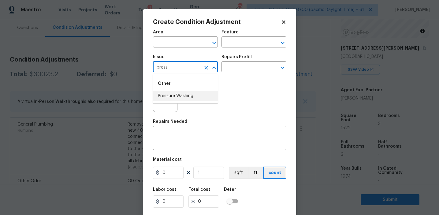
click at [175, 95] on li "Pressure Washing" at bounding box center [185, 96] width 65 height 10
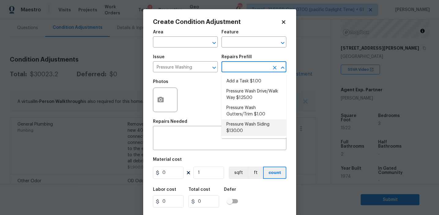
click at [245, 124] on li "Pressure Wash Siding $130.00" at bounding box center [254, 127] width 65 height 17
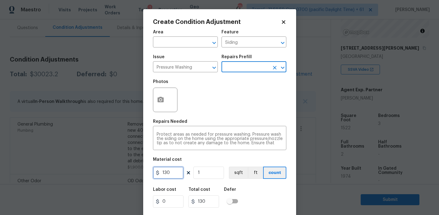
click at [177, 173] on input "130" at bounding box center [168, 173] width 31 height 12
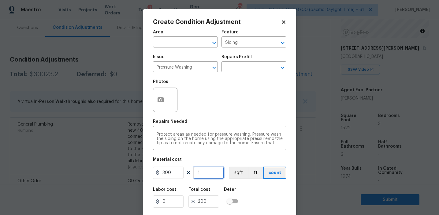
scroll to position [14, 0]
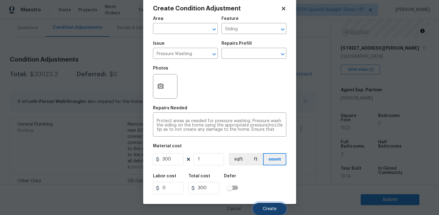
click at [268, 208] on span "Create" at bounding box center [270, 209] width 14 height 5
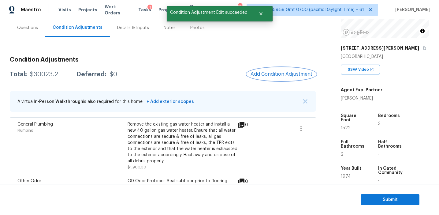
scroll to position [0, 0]
click at [262, 77] on span "Add Condition Adjustment" at bounding box center [282, 74] width 62 height 6
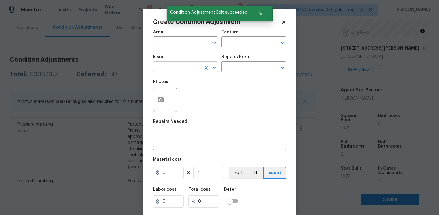
click at [166, 65] on input "text" at bounding box center [177, 67] width 48 height 9
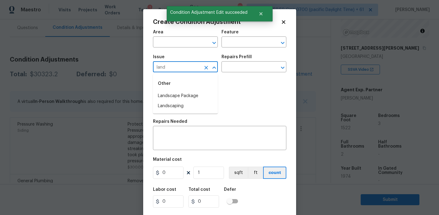
click at [178, 90] on div "Other" at bounding box center [185, 83] width 65 height 15
click at [185, 95] on li "Landscape Package" at bounding box center [185, 96] width 65 height 10
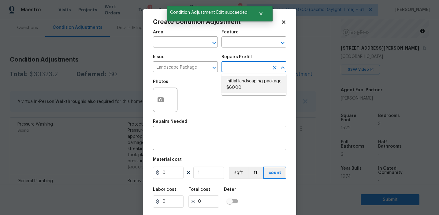
click at [249, 77] on li "Initial landscaping package $60.00" at bounding box center [254, 84] width 65 height 17
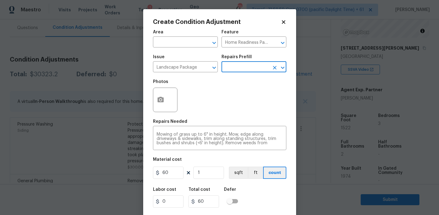
click at [171, 163] on div "Material cost" at bounding box center [219, 161] width 133 height 8
click at [173, 174] on input "60" at bounding box center [168, 173] width 31 height 12
click at [160, 98] on icon "button" at bounding box center [161, 100] width 6 height 6
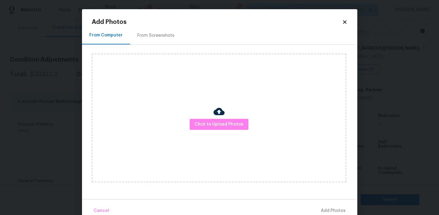
click at [162, 35] on div "From Screenshots" at bounding box center [155, 35] width 37 height 6
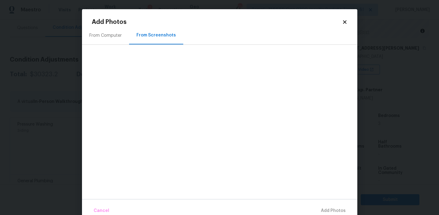
click at [346, 25] on div "Add Photos" at bounding box center [220, 22] width 256 height 6
click at [347, 21] on div "Add Photos From Computer From Screenshots Cancel Add Photos" at bounding box center [219, 113] width 275 height 208
click at [346, 20] on icon at bounding box center [345, 22] width 6 height 6
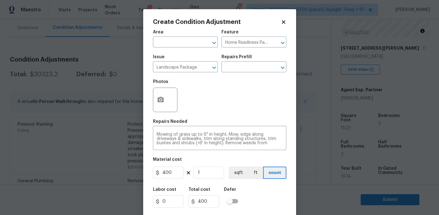
click at [245, 116] on div "Area ​ Feature Home Readiness Packages ​ Issue Landscape Package ​ Repairs Pref…" at bounding box center [219, 127] width 133 height 202
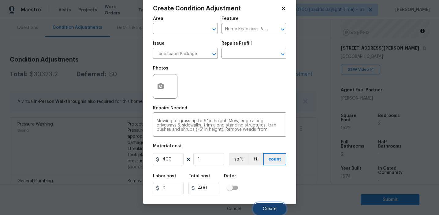
click at [263, 204] on button "Create" at bounding box center [269, 209] width 33 height 12
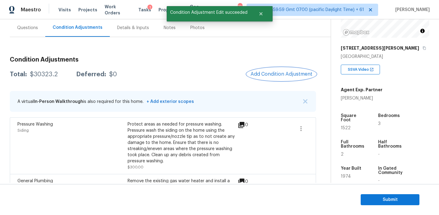
scroll to position [0, 0]
click at [271, 72] on span "Add Condition Adjustment" at bounding box center [282, 74] width 62 height 6
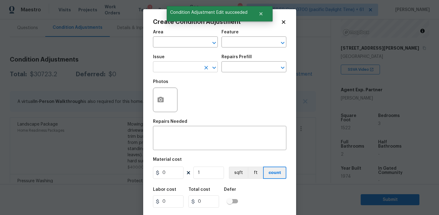
click at [185, 63] on input "text" at bounding box center [177, 67] width 48 height 9
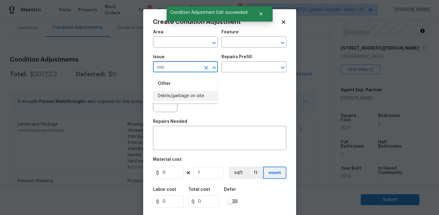
click at [204, 91] on li "Debris/garbage on site" at bounding box center [185, 96] width 65 height 10
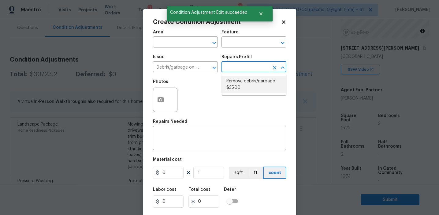
click at [244, 85] on li "Remove debris/garbage $35.00" at bounding box center [254, 84] width 65 height 17
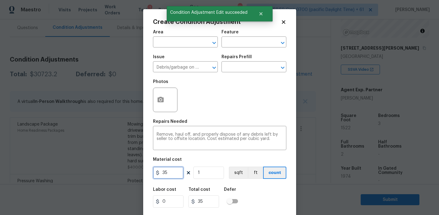
click at [173, 174] on input "35" at bounding box center [168, 173] width 31 height 12
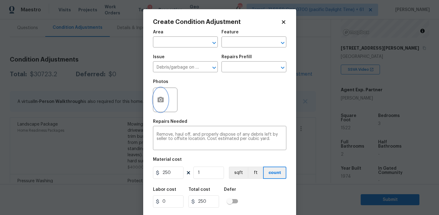
click at [163, 107] on button "button" at bounding box center [160, 100] width 15 height 24
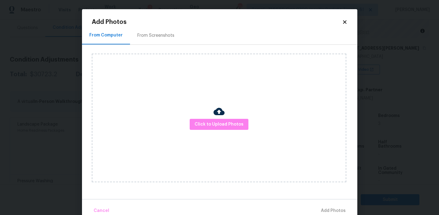
click at [159, 29] on div "From Screenshots" at bounding box center [156, 35] width 52 height 18
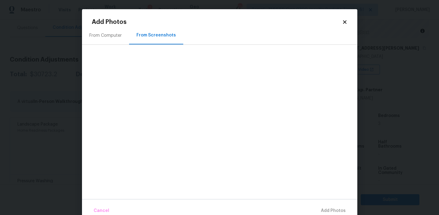
click at [111, 37] on div "From Computer" at bounding box center [105, 35] width 32 height 6
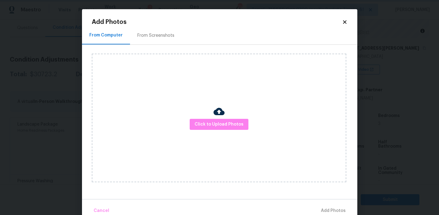
click at [76, 61] on body "Maestro Visits Projects Work Orders Tasks 1 Properties Geo Assignments 793 Tamp…" at bounding box center [219, 107] width 439 height 215
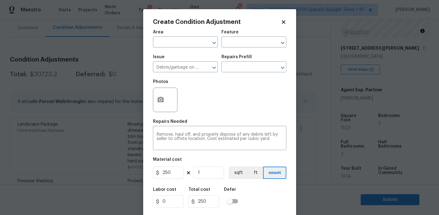
click at [256, 191] on div "Labor cost 0 Total cost 250 Defer" at bounding box center [219, 198] width 133 height 28
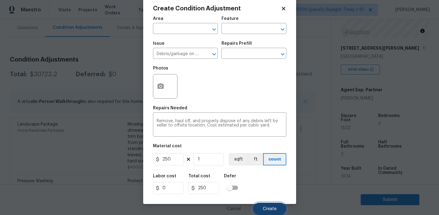
click at [263, 211] on button "Create" at bounding box center [269, 209] width 33 height 12
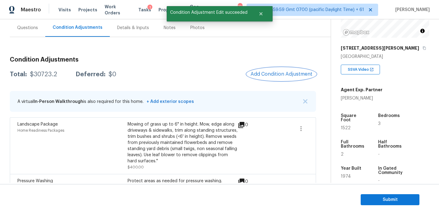
scroll to position [0, 0]
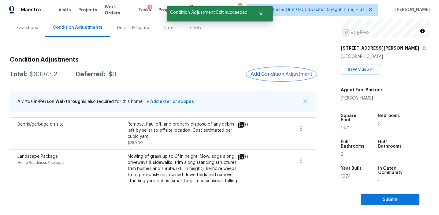
click at [263, 76] on span "Add Condition Adjustment" at bounding box center [282, 74] width 62 height 6
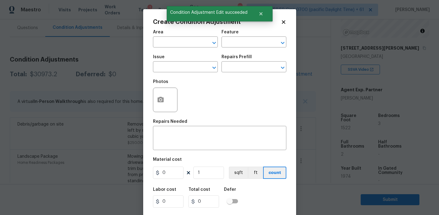
click at [234, 35] on div "Feature" at bounding box center [254, 34] width 65 height 8
click at [235, 40] on input "text" at bounding box center [246, 42] width 48 height 9
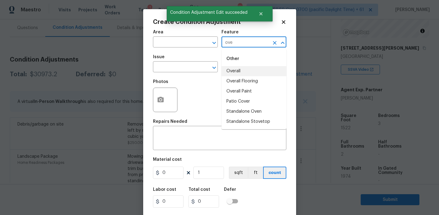
click at [236, 71] on li "Overall" at bounding box center [254, 71] width 65 height 10
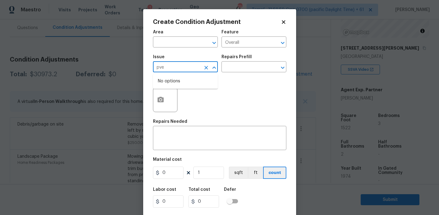
click at [170, 66] on input "pve" at bounding box center [177, 67] width 48 height 9
click at [175, 123] on li "Overall Exterior" at bounding box center [185, 123] width 65 height 10
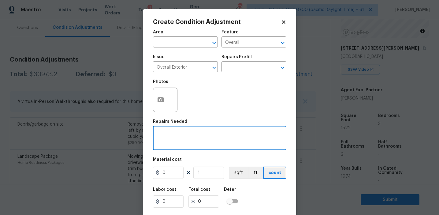
click at [188, 132] on textarea at bounding box center [220, 138] width 126 height 13
paste textarea "Overall exterior repairs (siding, stucco, fencing, decking, soffit, [PERSON_NAM…"
click at [233, 133] on textarea "Overall exterior repairs (siding, stucco, fencing, decking, soffit, eaves, trim…" at bounding box center [220, 138] width 126 height 13
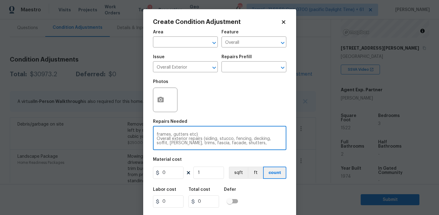
click at [233, 133] on textarea "Overall exterior repairs (siding, stucco, fencing, decking, soffit, eaves, trim…" at bounding box center [220, 138] width 126 height 13
click at [238, 139] on textarea "Overall exterior repairs (siding, stucco, fencing, decking, soffit, eaves, trim…" at bounding box center [220, 138] width 126 height 13
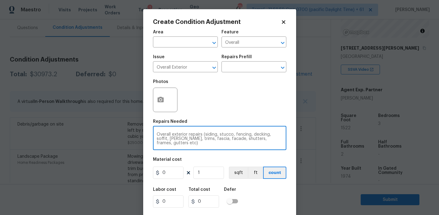
click at [238, 139] on textarea "Overall exterior repairs (siding, stucco, fencing, decking, soffit, eaves, trim…" at bounding box center [220, 138] width 126 height 13
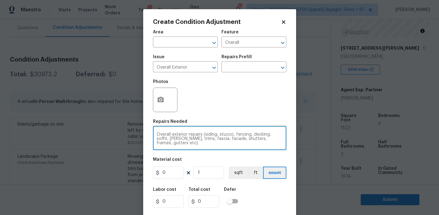
scroll to position [9, 0]
paste textarea
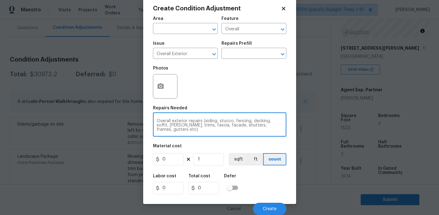
click at [256, 120] on textarea "Overall exterior repairs (siding, stucco, fencing, decking, soffit, [PERSON_NAM…" at bounding box center [220, 125] width 126 height 13
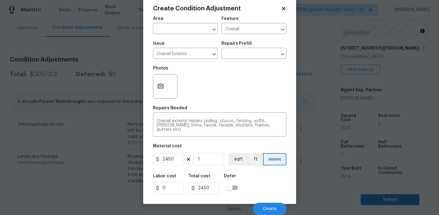
click at [222, 140] on div "Area ​ Feature Overall ​ Issue Overall Exterior ​ Repairs Prefill ​ Photos Repa…" at bounding box center [219, 114] width 133 height 202
click at [164, 89] on icon "button" at bounding box center [160, 86] width 7 height 7
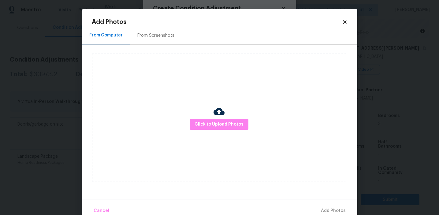
click at [164, 34] on div "From Screenshots" at bounding box center [155, 35] width 37 height 6
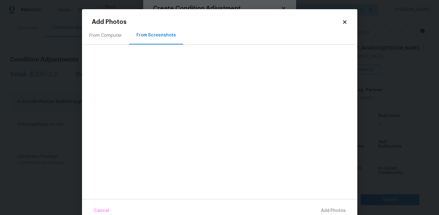
click at [346, 21] on icon at bounding box center [344, 21] width 3 height 3
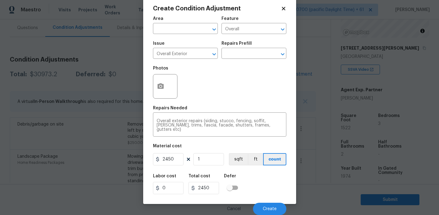
click at [260, 175] on div "Labor cost 0 Total cost 2450 Defer" at bounding box center [219, 184] width 133 height 28
click at [161, 86] on circle "button" at bounding box center [160, 86] width 2 height 2
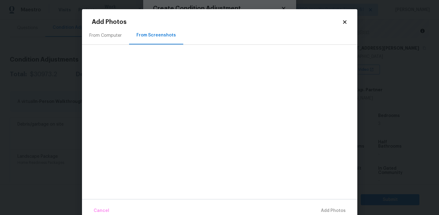
click at [111, 33] on div "From Computer" at bounding box center [105, 35] width 32 height 6
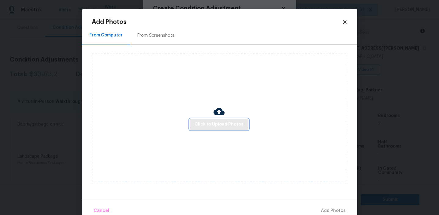
click at [204, 123] on span "Click to Upload Photos" at bounding box center [219, 125] width 49 height 8
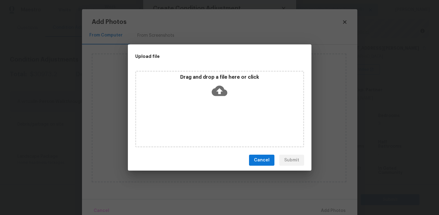
click at [201, 78] on p "Drag and drop a file here or click" at bounding box center [219, 77] width 167 height 6
click at [261, 157] on span "Cancel" at bounding box center [262, 160] width 16 height 8
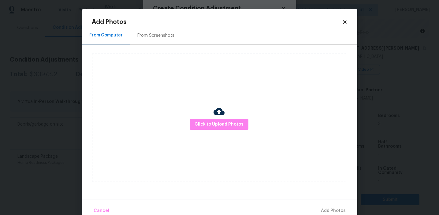
click at [343, 21] on icon at bounding box center [344, 21] width 3 height 3
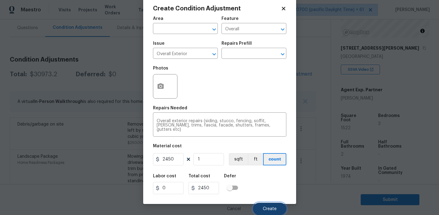
click at [260, 209] on button "Create" at bounding box center [269, 209] width 33 height 12
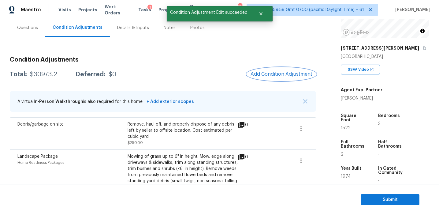
scroll to position [0, 0]
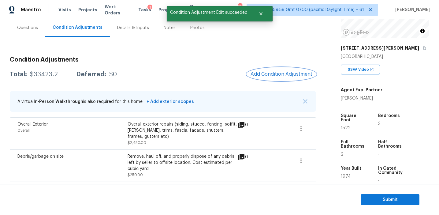
click at [269, 72] on span "Add Condition Adjustment" at bounding box center [282, 74] width 62 height 6
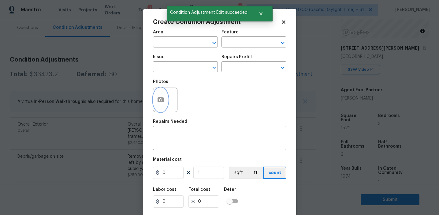
click at [160, 100] on circle "button" at bounding box center [160, 100] width 2 height 2
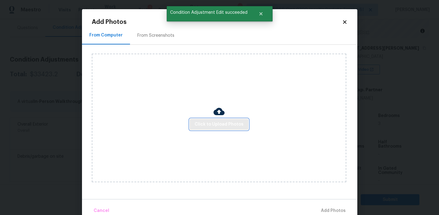
click at [209, 126] on span "Click to Upload Photos" at bounding box center [219, 125] width 49 height 8
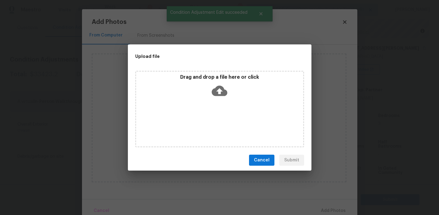
click at [209, 75] on p "Drag and drop a file here or click" at bounding box center [219, 77] width 167 height 6
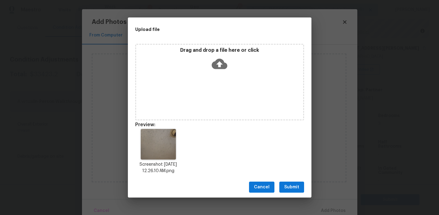
click at [291, 185] on span "Submit" at bounding box center [291, 187] width 15 height 8
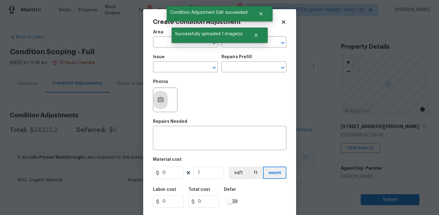
click at [163, 102] on icon "button" at bounding box center [161, 100] width 6 height 6
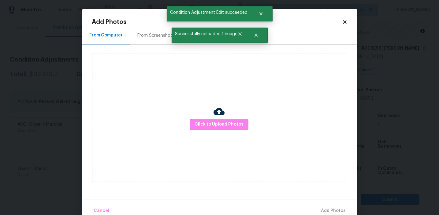
click at [216, 130] on div "Click to Upload Photos" at bounding box center [219, 118] width 255 height 129
click at [216, 121] on span "Click to Upload Photos" at bounding box center [219, 125] width 49 height 8
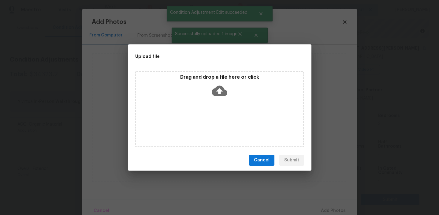
click at [216, 92] on icon at bounding box center [220, 91] width 16 height 10
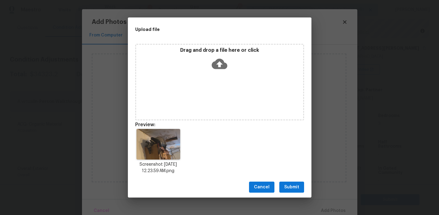
click at [296, 187] on span "Submit" at bounding box center [291, 187] width 15 height 8
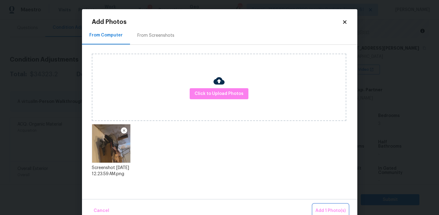
click at [323, 208] on span "Add 1 Photo(s)" at bounding box center [331, 211] width 30 height 8
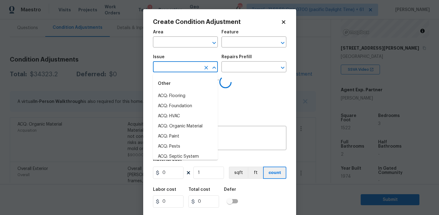
click at [177, 72] on input "text" at bounding box center [177, 67] width 48 height 9
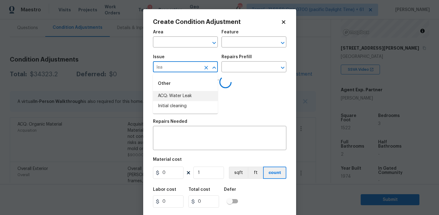
click at [185, 98] on li "ACQ: Water Leak" at bounding box center [185, 96] width 65 height 10
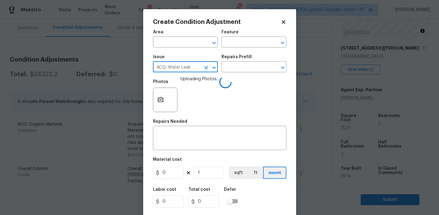
type input "ACQ: Water Leak"
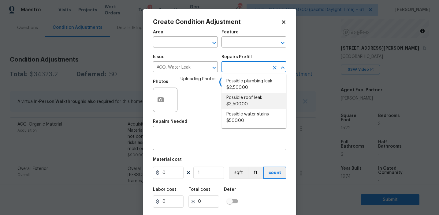
click at [243, 107] on li "Possible roof leak $3,500.00" at bounding box center [254, 101] width 65 height 17
type input "Acquisition"
type input "3500"
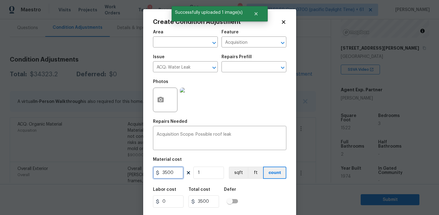
click at [164, 172] on input "3500" at bounding box center [168, 173] width 31 height 12
type input "2500"
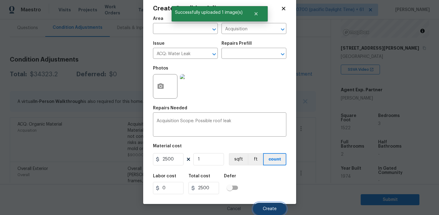
click at [264, 207] on span "Create" at bounding box center [270, 209] width 14 height 5
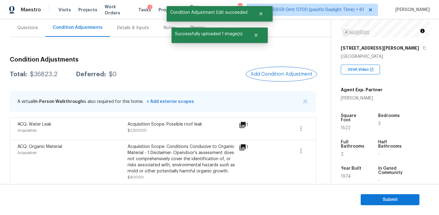
scroll to position [0, 0]
click at [264, 75] on span "Add Condition Adjustment" at bounding box center [282, 74] width 62 height 6
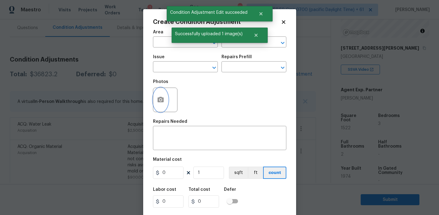
click at [155, 99] on button "button" at bounding box center [160, 100] width 15 height 24
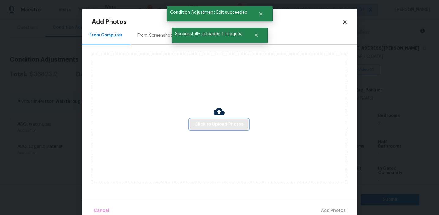
click at [215, 125] on span "Click to Upload Photos" at bounding box center [219, 125] width 49 height 8
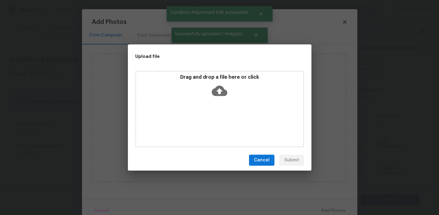
click at [217, 86] on icon at bounding box center [220, 91] width 16 height 10
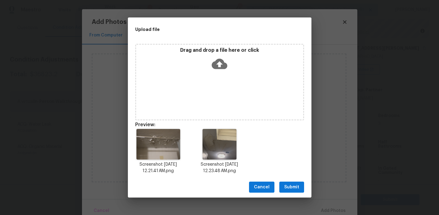
click at [287, 184] on span "Submit" at bounding box center [291, 187] width 15 height 8
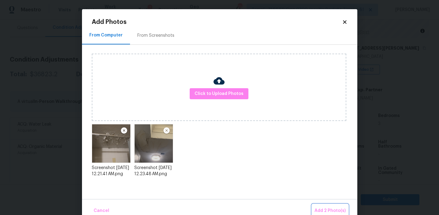
click at [314, 207] on button "Add 2 Photo(s)" at bounding box center [330, 210] width 36 height 13
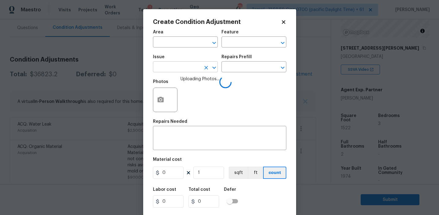
click at [186, 68] on input "text" at bounding box center [177, 67] width 48 height 9
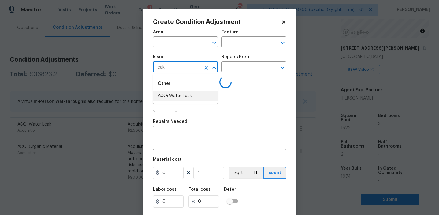
click at [194, 93] on li "ACQ: Water Leak" at bounding box center [185, 96] width 65 height 10
type input "ACQ: Water Leak"
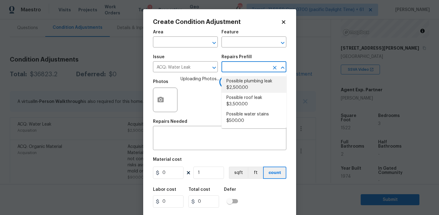
click at [241, 85] on li "Possible plumbing leak $2,500.00" at bounding box center [254, 84] width 65 height 17
type input "Acquisition"
type textarea "Acquisition Scope: Possible plumbing leak"
type input "2500"
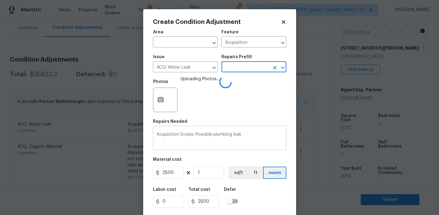
scroll to position [14, 0]
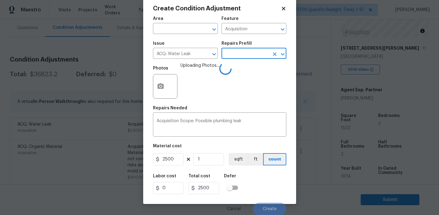
click at [266, 181] on div "Labor cost 0 Total cost 2500 Defer" at bounding box center [219, 184] width 133 height 28
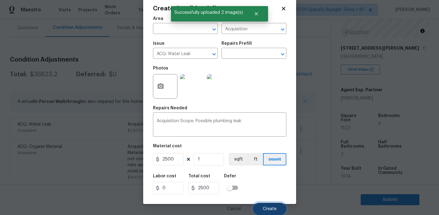
click at [266, 205] on button "Create" at bounding box center [269, 209] width 33 height 12
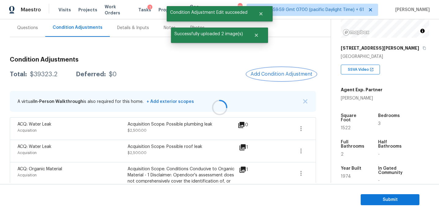
scroll to position [0, 0]
click at [265, 77] on div at bounding box center [219, 107] width 439 height 215
click at [265, 77] on span "Add Condition Adjustment" at bounding box center [282, 74] width 62 height 6
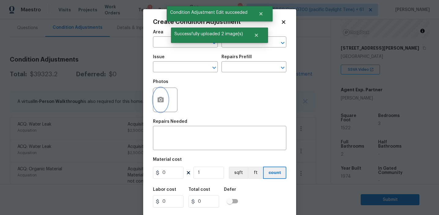
click at [158, 107] on button "button" at bounding box center [160, 100] width 15 height 24
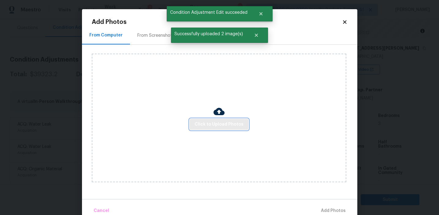
click at [215, 125] on span "Click to Upload Photos" at bounding box center [219, 125] width 49 height 8
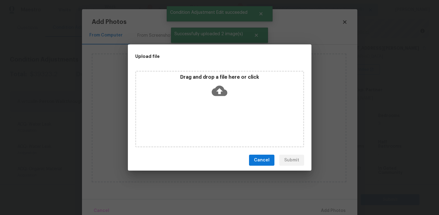
click at [220, 88] on icon at bounding box center [220, 91] width 16 height 16
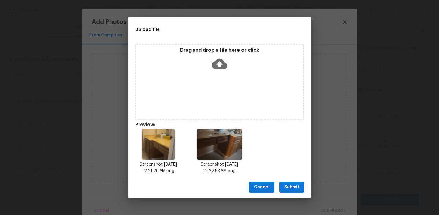
click at [291, 185] on span "Submit" at bounding box center [291, 187] width 15 height 8
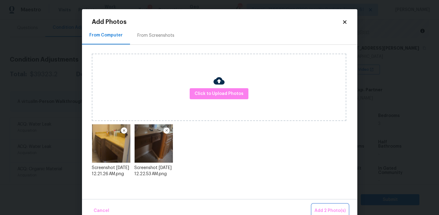
click at [320, 208] on span "Add 2 Photo(s)" at bounding box center [330, 211] width 31 height 8
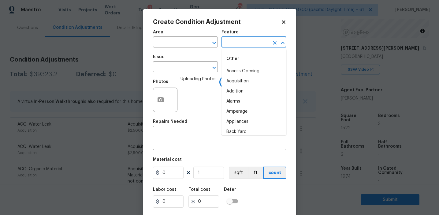
click at [239, 43] on input "text" at bounding box center [246, 42] width 48 height 9
click at [252, 65] on div "Other" at bounding box center [254, 58] width 65 height 15
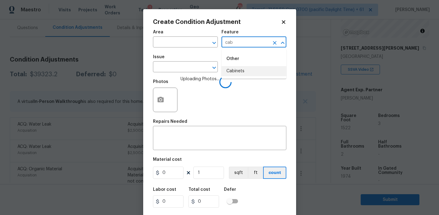
click at [250, 71] on li "Cabinets" at bounding box center [254, 71] width 65 height 10
type input "Cabinets"
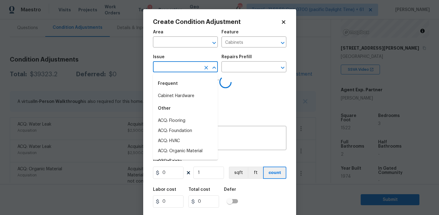
click at [181, 89] on div "Frequent" at bounding box center [185, 83] width 65 height 15
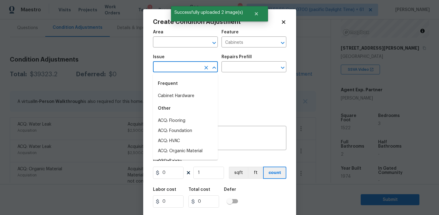
click at [182, 96] on li "Cabinet Hardware" at bounding box center [185, 96] width 65 height 10
type input "Cabinet Hardware"
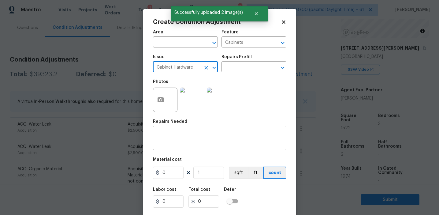
click at [182, 143] on textarea at bounding box center [220, 138] width 126 height 13
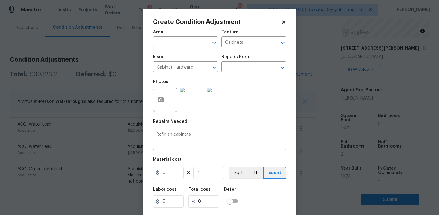
click at [194, 134] on textarea "Refinish cabinets" at bounding box center [220, 138] width 126 height 13
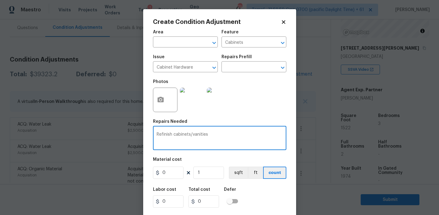
type textarea "Refinish cabinets/vanities"
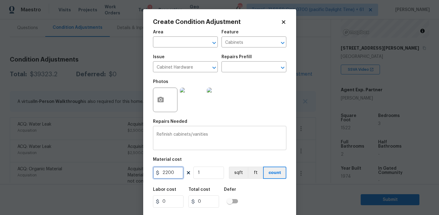
type input "2200"
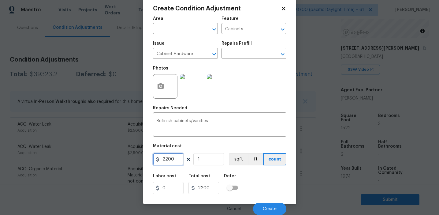
click at [178, 156] on input "2200" at bounding box center [168, 159] width 31 height 12
click at [167, 158] on input "2200" at bounding box center [168, 159] width 31 height 12
type input "2500"
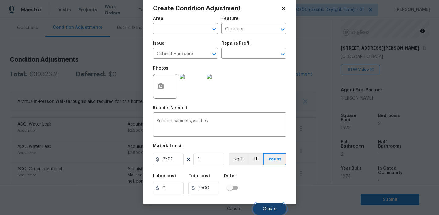
click at [265, 212] on button "Create" at bounding box center [269, 209] width 33 height 12
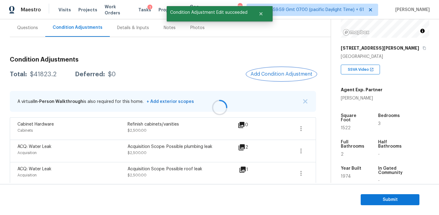
scroll to position [0, 0]
click at [268, 75] on span "Add Condition Adjustment" at bounding box center [282, 74] width 62 height 6
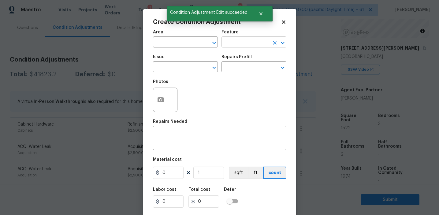
click at [227, 42] on input "text" at bounding box center [246, 42] width 48 height 9
click at [238, 68] on li "Countertops" at bounding box center [254, 71] width 65 height 10
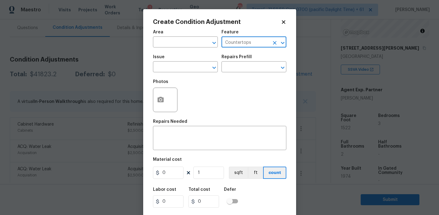
click at [236, 43] on input "Countertops" at bounding box center [246, 42] width 48 height 9
type input "Countertops"
click at [176, 70] on input "text" at bounding box center [177, 67] width 48 height 9
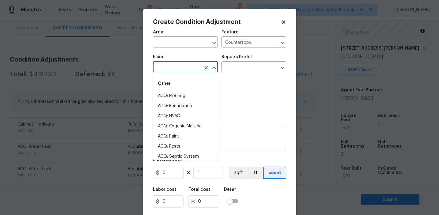
paste input "Countertops"
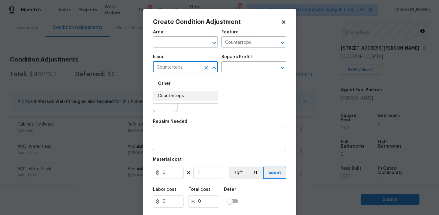
click at [180, 94] on li "Countertops" at bounding box center [185, 96] width 65 height 10
type input "Countertops"
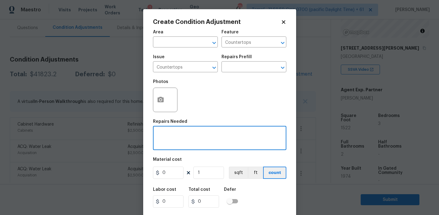
click at [183, 144] on textarea at bounding box center [220, 138] width 126 height 13
paste textarea "Countertops"
type textarea "Countertops refinish"
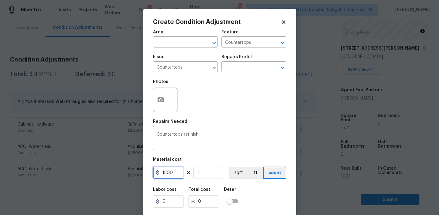
type input "1500"
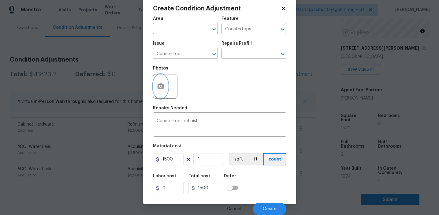
click at [166, 88] on button "button" at bounding box center [160, 86] width 15 height 24
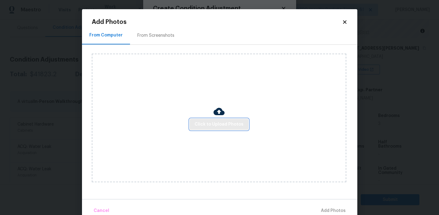
click at [215, 125] on span "Click to Upload Photos" at bounding box center [219, 125] width 49 height 8
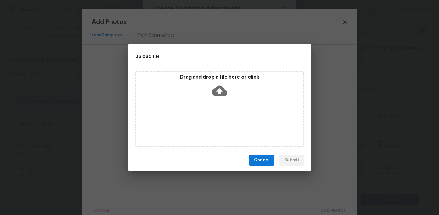
click at [215, 92] on icon at bounding box center [220, 91] width 16 height 10
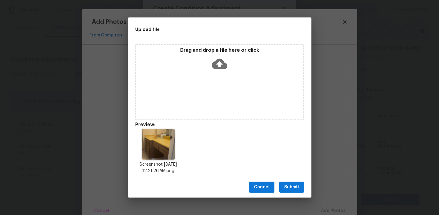
click at [290, 185] on span "Submit" at bounding box center [291, 187] width 15 height 8
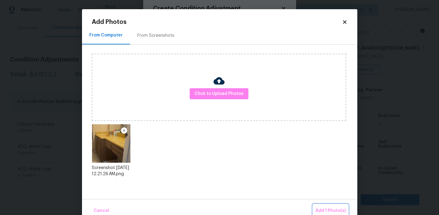
click at [318, 206] on button "Add 1 Photo(s)" at bounding box center [330, 210] width 35 height 13
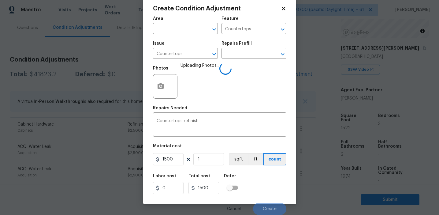
click at [256, 192] on div "Labor cost 0 Total cost 1500 Defer" at bounding box center [219, 184] width 133 height 28
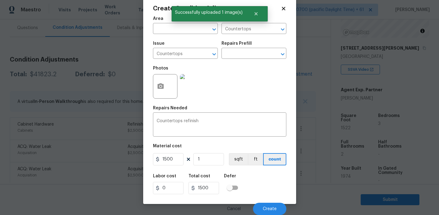
click at [256, 192] on div "Labor cost 0 Total cost 1500 Defer" at bounding box center [219, 184] width 133 height 28
click at [268, 210] on span "Create" at bounding box center [270, 209] width 14 height 5
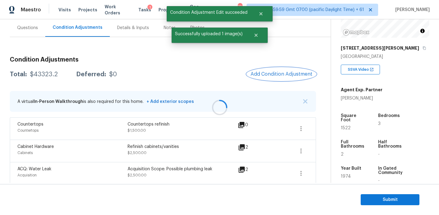
scroll to position [0, 0]
click at [272, 70] on button "Add Condition Adjustment" at bounding box center [281, 74] width 69 height 13
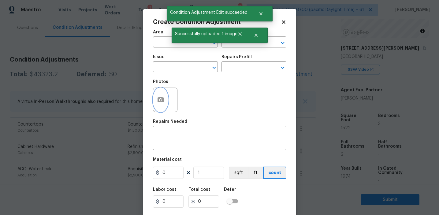
click at [157, 104] on button "button" at bounding box center [160, 100] width 15 height 24
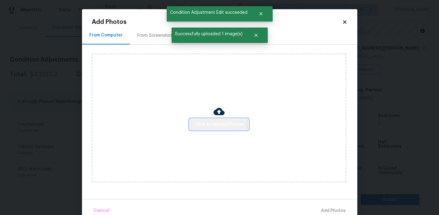
click at [206, 121] on span "Click to Upload Photos" at bounding box center [219, 125] width 49 height 8
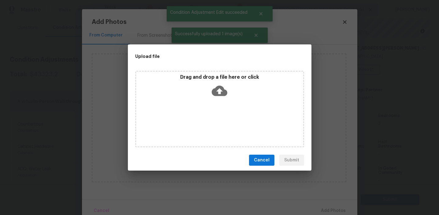
click at [209, 86] on div "Drag and drop a file here or click" at bounding box center [219, 87] width 167 height 26
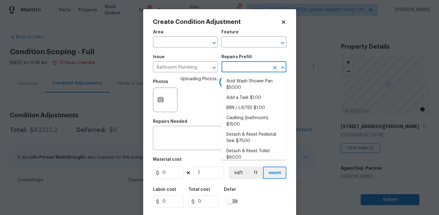
scroll to position [316, 0]
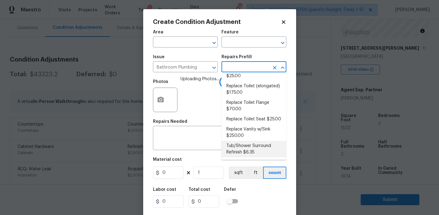
click at [240, 148] on li "Tub/Shower Surround Refinish $6.35" at bounding box center [254, 149] width 65 height 17
type input "Plumbing"
type input "6.35"
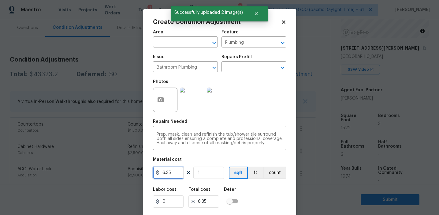
click at [173, 173] on input "6.35" at bounding box center [168, 173] width 31 height 12
type input "450"
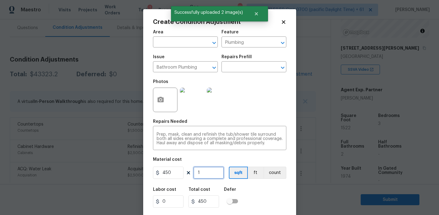
type input "2"
type input "900"
type input "2"
click at [267, 176] on button "count" at bounding box center [275, 173] width 23 height 12
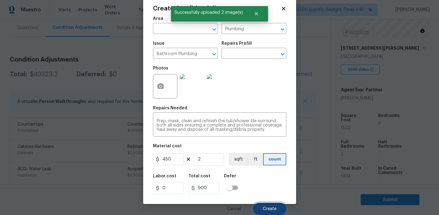
click at [267, 203] on button "Create" at bounding box center [269, 209] width 33 height 12
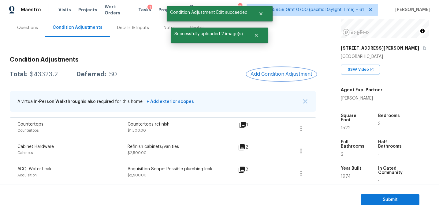
scroll to position [0, 0]
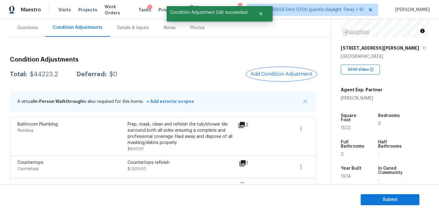
click at [263, 75] on span "Add Condition Adjustment" at bounding box center [282, 74] width 62 height 6
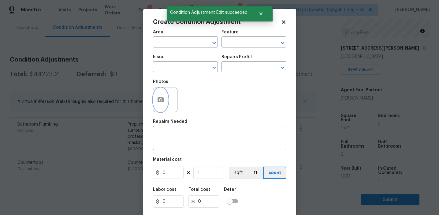
click at [161, 103] on icon "button" at bounding box center [160, 99] width 7 height 7
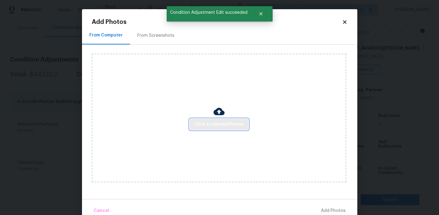
click at [206, 124] on span "Click to Upload Photos" at bounding box center [219, 125] width 49 height 8
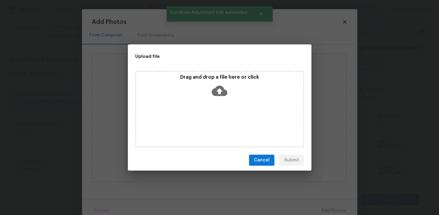
click at [206, 81] on div "Drag and drop a file here or click" at bounding box center [219, 87] width 167 height 26
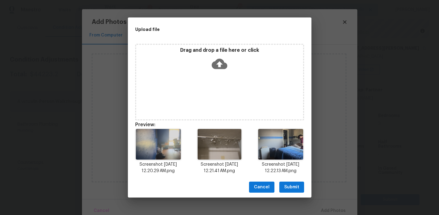
click at [296, 184] on span "Submit" at bounding box center [291, 187] width 15 height 8
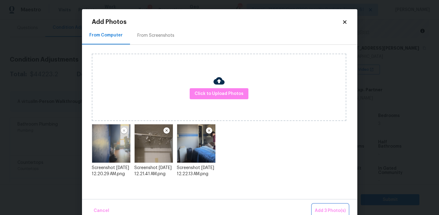
click at [320, 207] on span "Add 3 Photo(s)" at bounding box center [330, 211] width 31 height 8
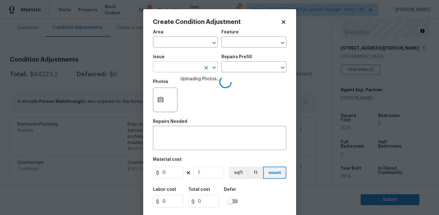
click at [180, 64] on input "text" at bounding box center [177, 67] width 48 height 9
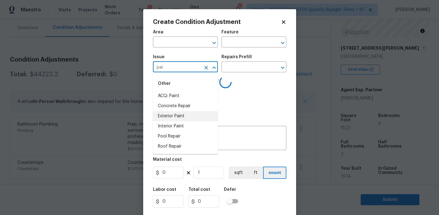
click at [189, 127] on li "Interior Paint" at bounding box center [185, 126] width 65 height 10
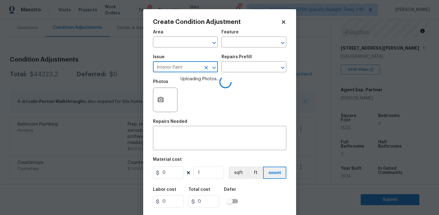
type input "Interior Paint"
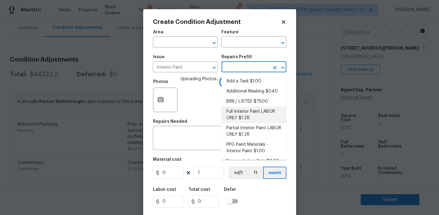
scroll to position [9, 0]
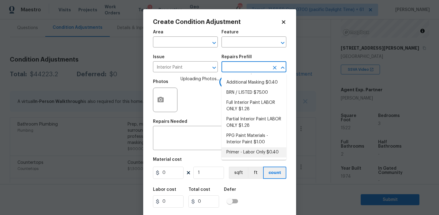
click at [237, 154] on li "Primer - Labor Only $0.40" at bounding box center [254, 152] width 65 height 10
type input "Overall Paint"
type textarea "Interior primer - PRIMER PROVIDED BY OPENDOOR - All nails, screws, drywall anch…"
type input "0.4"
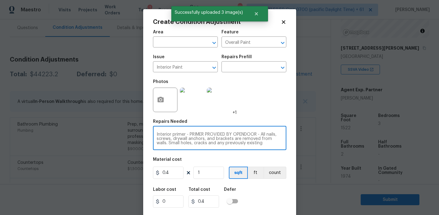
scroll to position [13, 0]
drag, startPoint x: 185, startPoint y: 135, endPoint x: 254, endPoint y: 154, distance: 71.4
click at [254, 154] on div "Area ​ Feature Overall Paint ​ Issue Interior Paint ​ Repairs Prefill ​ Photos …" at bounding box center [219, 127] width 133 height 202
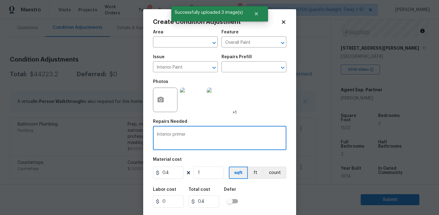
scroll to position [0, 0]
type textarea "Interior primer"
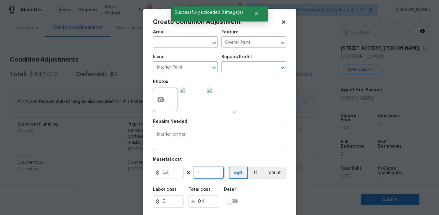
type input "15"
type input "6"
type input "152"
type input "60.8"
type input "1522"
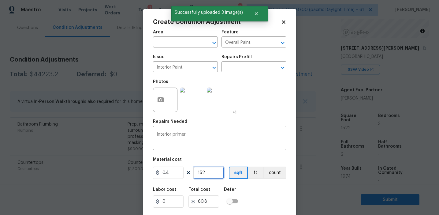
type input "608.8"
type input "1522"
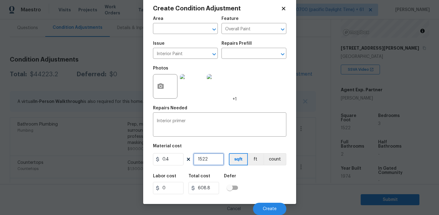
click at [210, 159] on input "1522" at bounding box center [208, 159] width 31 height 12
click at [261, 203] on button "Create" at bounding box center [269, 209] width 33 height 12
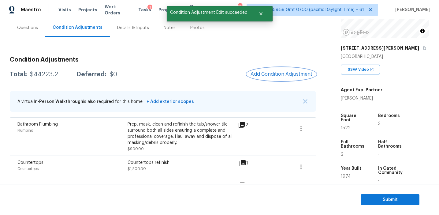
scroll to position [0, 0]
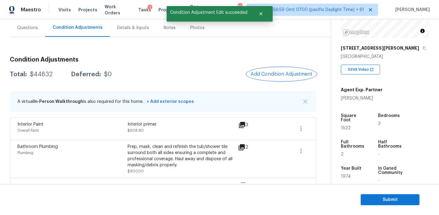
click at [267, 72] on span "Add Condition Adjustment" at bounding box center [282, 74] width 62 height 6
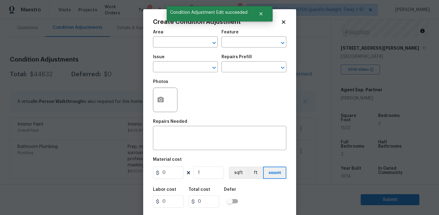
click at [207, 114] on div "Photos" at bounding box center [219, 96] width 133 height 40
click at [160, 99] on circle "button" at bounding box center [160, 100] width 2 height 2
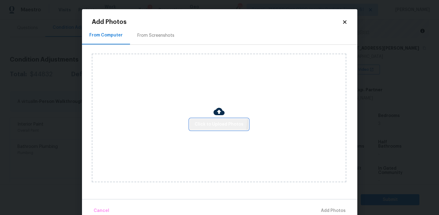
click at [214, 121] on span "Click to Upload Photos" at bounding box center [219, 125] width 49 height 8
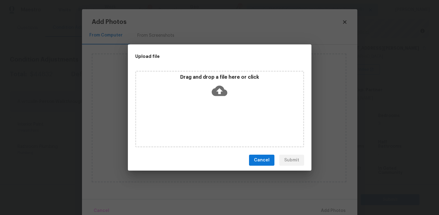
click at [215, 78] on p "Drag and drop a file here or click" at bounding box center [219, 77] width 167 height 6
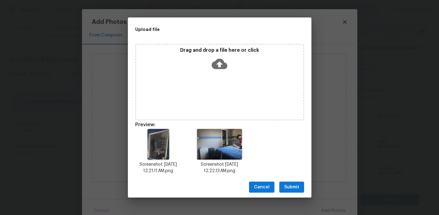
click at [284, 184] on span "Submit" at bounding box center [291, 187] width 15 height 8
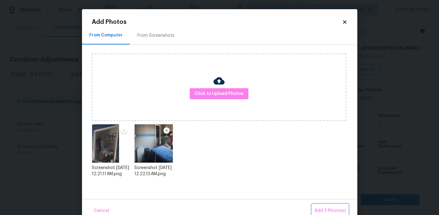
click at [323, 208] on span "Add 2 Photo(s)" at bounding box center [330, 211] width 31 height 8
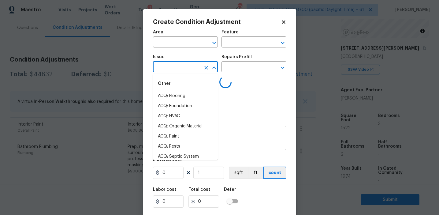
click at [191, 66] on input "text" at bounding box center [177, 67] width 48 height 9
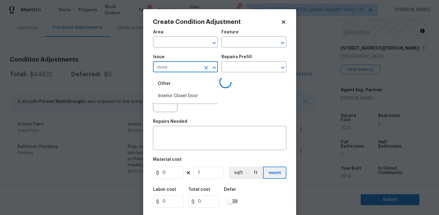
click at [196, 91] on div "Other" at bounding box center [185, 83] width 65 height 15
click at [196, 97] on li "Interior Closet Door" at bounding box center [185, 96] width 65 height 10
type input "Interior Closet Door"
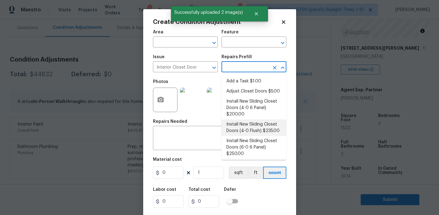
click at [246, 133] on li "Install New Sliding Closet Doors (4-0 Flush) $235.00" at bounding box center [254, 127] width 65 height 17
type input "Interior Door"
type textarea "Remove the existing door (if present). Install a new 4-0 bi-fold flush panel in…"
type input "235"
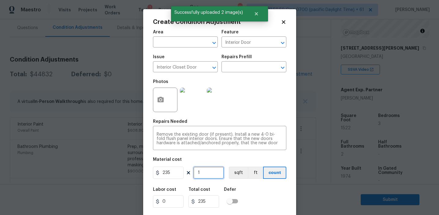
click at [215, 171] on input "1" at bounding box center [208, 173] width 31 height 12
type input "0"
type input "2"
type input "470"
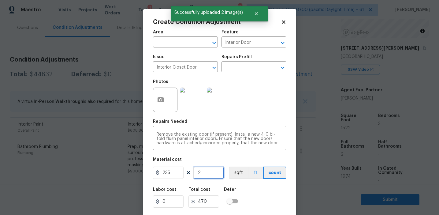
scroll to position [14, 0]
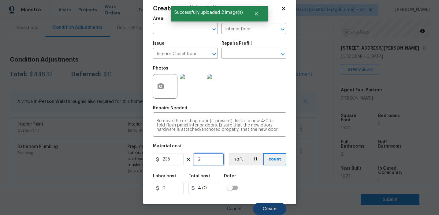
type input "2"
click at [266, 208] on span "Create" at bounding box center [270, 209] width 14 height 5
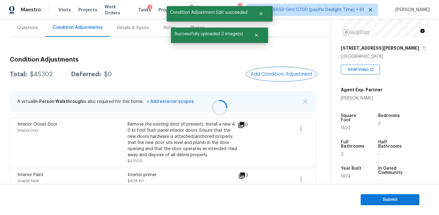
scroll to position [0, 0]
click at [260, 70] on button "Add Condition Adjustment" at bounding box center [281, 74] width 69 height 13
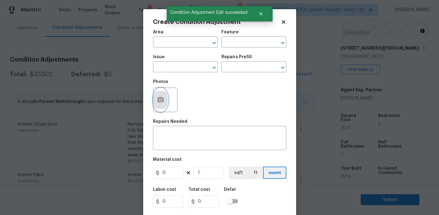
click at [162, 104] on button "button" at bounding box center [160, 100] width 15 height 24
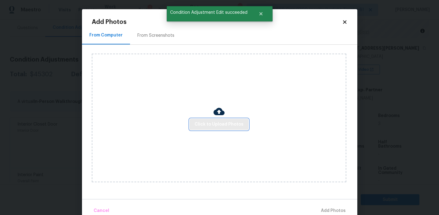
click at [203, 122] on span "Click to Upload Photos" at bounding box center [219, 125] width 49 height 8
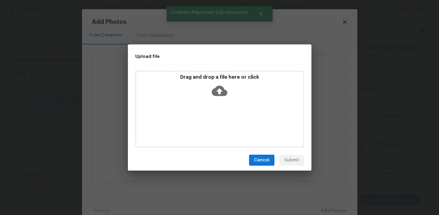
click at [204, 77] on p "Drag and drop a file here or click" at bounding box center [219, 77] width 167 height 6
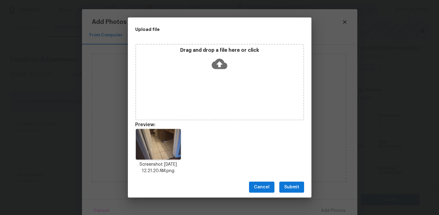
click at [293, 184] on span "Submit" at bounding box center [291, 187] width 15 height 8
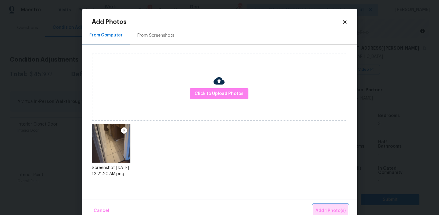
click at [320, 210] on span "Add 1 Photo(s)" at bounding box center [331, 211] width 30 height 8
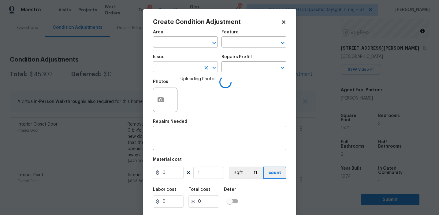
click at [178, 67] on input "text" at bounding box center [177, 67] width 48 height 9
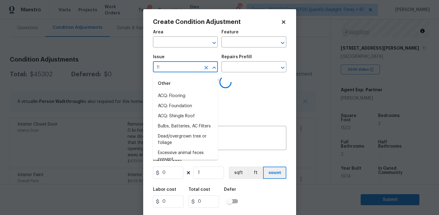
type input "flo"
type input "o"
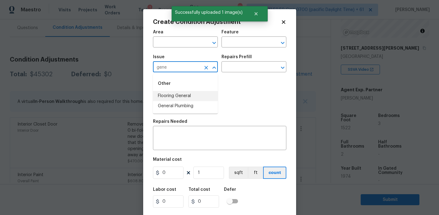
click at [193, 97] on li "Flooring General" at bounding box center [185, 96] width 65 height 10
type input "Flooring General"
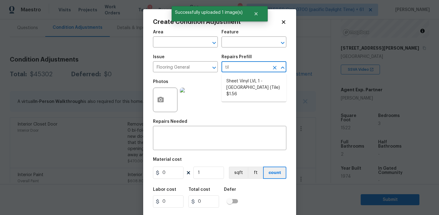
type input "tile"
click at [247, 86] on li "Sheet Vinyl LVL 1 - Sugar Valley (Tile) $1.56" at bounding box center [254, 87] width 65 height 23
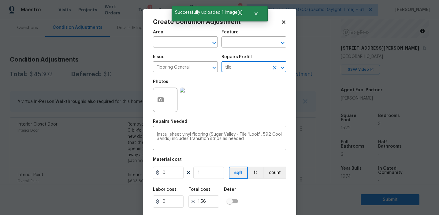
type input "Overall Flooring"
type textarea "Install sheet vinyl flooring (Sugar Valley - Tile "Look", 592 Cool Sands) inclu…"
type input "1.56"
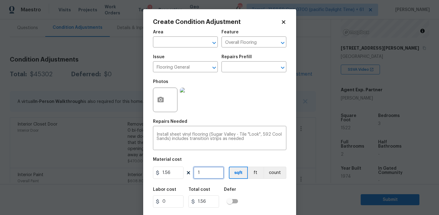
click at [204, 172] on input "1" at bounding box center [208, 173] width 31 height 12
type input "0"
type input "2"
type input "3.12"
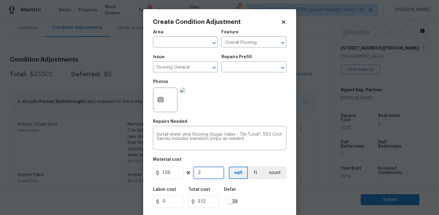
type input "25"
type input "39"
type input "250"
type input "390"
type input "250"
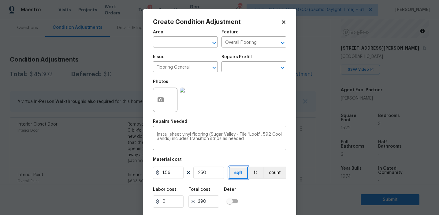
scroll to position [14, 0]
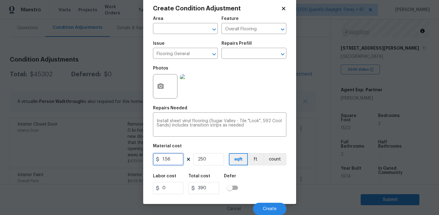
click at [173, 158] on input "1.56" at bounding box center [168, 159] width 31 height 12
type input "3.5"
type input "875"
click at [275, 210] on span "Create" at bounding box center [270, 209] width 14 height 5
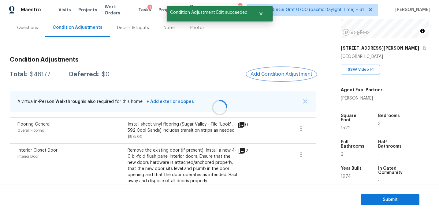
scroll to position [0, 0]
click at [266, 76] on span "Add Condition Adjustment" at bounding box center [282, 74] width 62 height 6
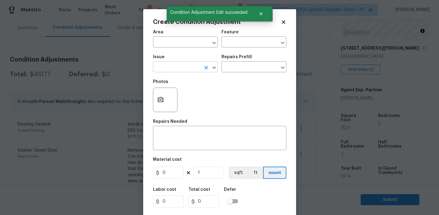
click at [177, 71] on input "text" at bounding box center [177, 67] width 48 height 9
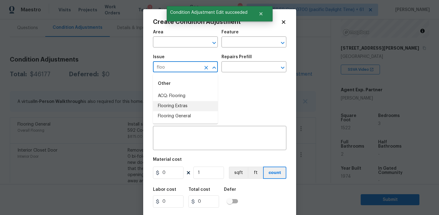
click at [182, 106] on li "Flooring Extras" at bounding box center [185, 106] width 65 height 10
type input "Flooring Extras"
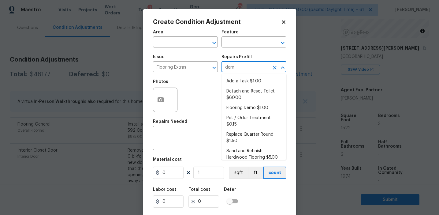
type input "demo"
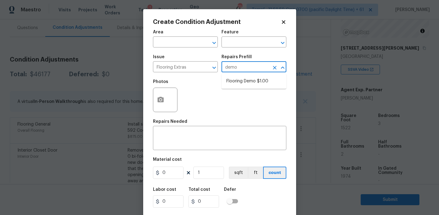
click at [252, 80] on li "Flooring Demo $1.00" at bounding box center [254, 81] width 65 height 10
type input "Overall Flooring"
type textarea "Demo existing flooring."
type input "1"
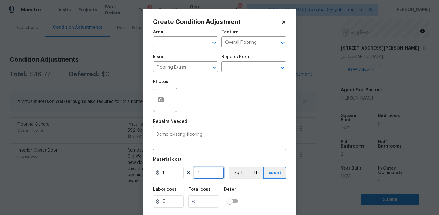
click at [200, 172] on input "1" at bounding box center [208, 173] width 31 height 12
type input "0"
type input "3"
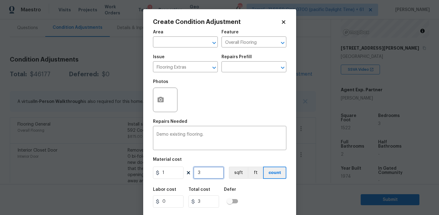
type input "30"
type input "3"
type input "0"
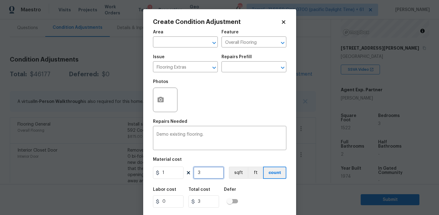
type input "0"
type input "2"
type input "25"
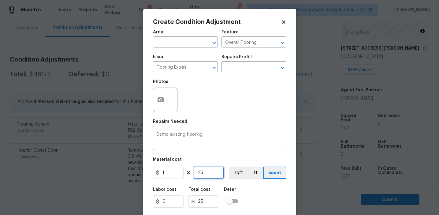
type input "250"
click at [239, 175] on button "sqft" at bounding box center [238, 172] width 19 height 12
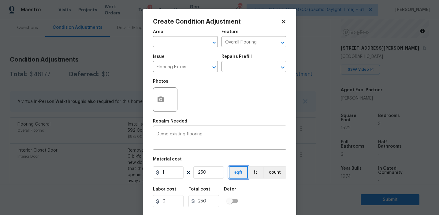
scroll to position [14, 0]
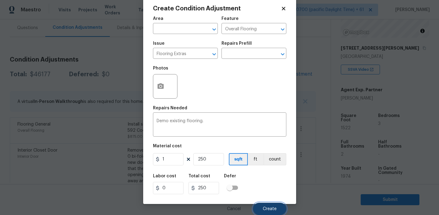
click at [261, 207] on button "Create" at bounding box center [269, 209] width 33 height 12
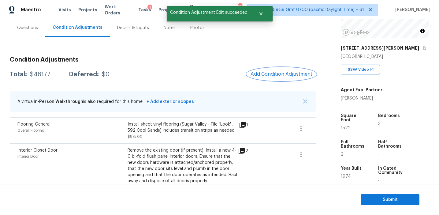
scroll to position [0, 0]
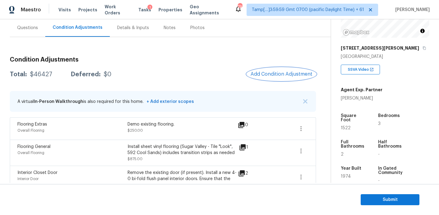
click at [268, 76] on span "Add Condition Adjustment" at bounding box center [282, 74] width 62 height 6
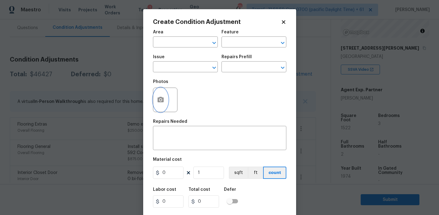
click at [159, 108] on button "button" at bounding box center [160, 100] width 15 height 24
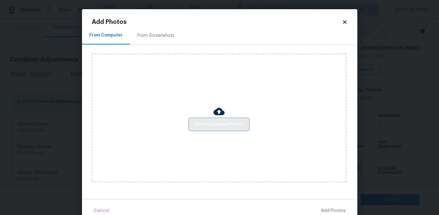
click at [202, 127] on span "Click to Upload Photos" at bounding box center [219, 125] width 49 height 8
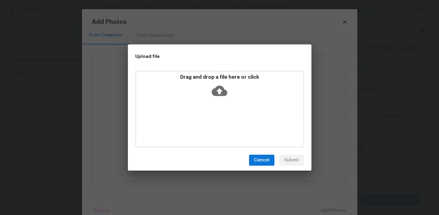
click at [212, 68] on div "Drag and drop a file here or click" at bounding box center [220, 108] width 184 height 81
click at [205, 76] on p "Drag and drop a file here or click" at bounding box center [219, 77] width 167 height 6
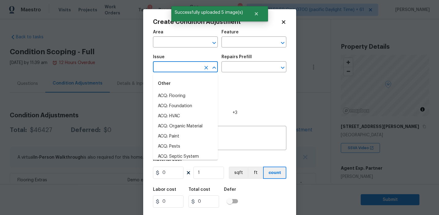
scroll to position [78, 0]
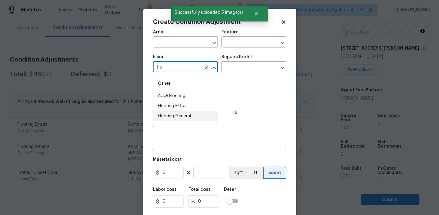
click at [186, 119] on li "Flooring General" at bounding box center [185, 116] width 65 height 10
type input "Flooring General"
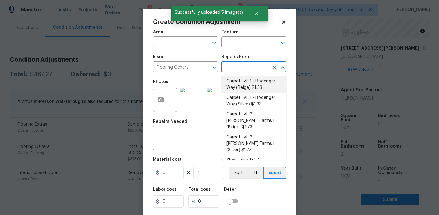
type input "l"
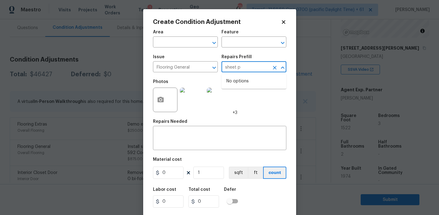
click at [241, 70] on input "sheet p" at bounding box center [246, 67] width 48 height 9
type input "l"
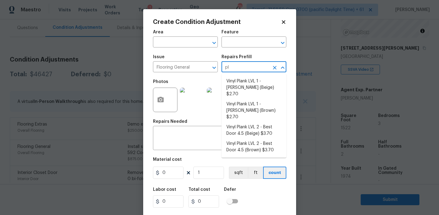
type input "pla"
click at [240, 139] on li "Vinyl Plank LVL 2 - Best Door 4.5 (Brown) $3.70" at bounding box center [254, 147] width 65 height 17
type input "Overall Flooring"
type input "3.7"
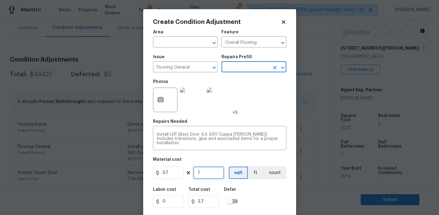
click at [208, 169] on input "1" at bounding box center [208, 173] width 31 height 12
type input "0"
paste input "1272"
type input "1272"
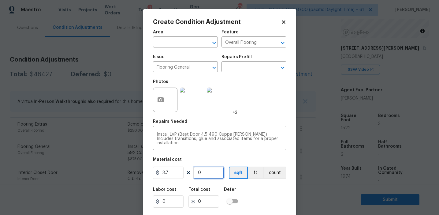
type input "4706.4"
type input "1272"
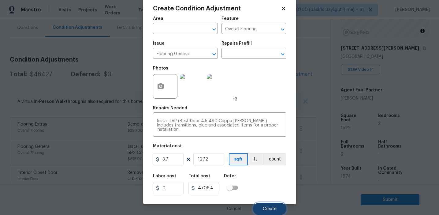
click at [267, 209] on span "Create" at bounding box center [270, 209] width 14 height 5
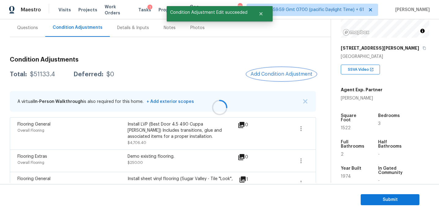
scroll to position [0, 0]
click at [213, 69] on div "Total: $51133.4 Deferred: $0 Add Condition Adjustment" at bounding box center [163, 74] width 306 height 13
click at [262, 76] on span "Add Condition Adjustment" at bounding box center [282, 74] width 62 height 6
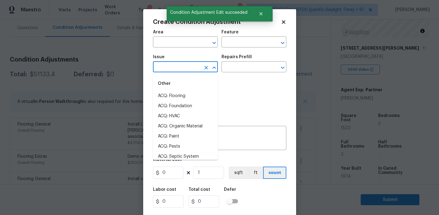
click at [172, 65] on input "text" at bounding box center [177, 67] width 48 height 9
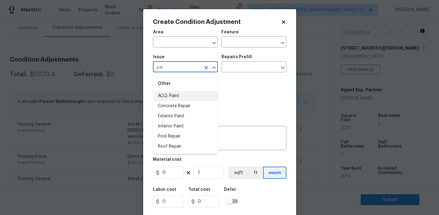
click at [182, 94] on li "ACQ: Paint" at bounding box center [185, 96] width 65 height 10
type input "ACQ: Paint"
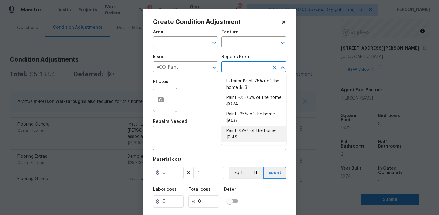
click at [230, 138] on li "Paint 75%+ of the home $1.48" at bounding box center [254, 134] width 65 height 17
type input "Acquisition"
type textarea "Acquisition Scope: 75%+ of the home will likely require interior paint"
type input "1.48"
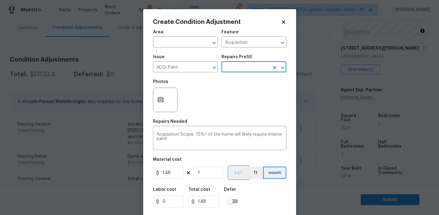
click at [240, 171] on button "sqft" at bounding box center [238, 173] width 19 height 12
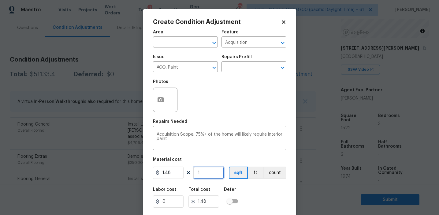
click at [222, 171] on input "1" at bounding box center [208, 173] width 31 height 12
type input "0"
paste input "1272"
type input "1272"
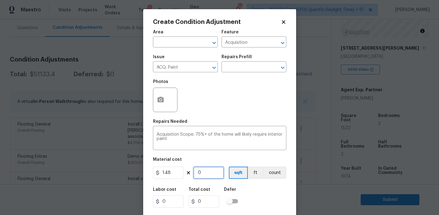
type input "1882.56"
type input "1"
type input "1.48"
type input "15"
type input "22.2"
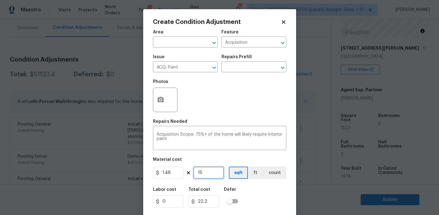
type input "152"
type input "224.96"
type input "1522"
type input "2252.56"
type input "1522"
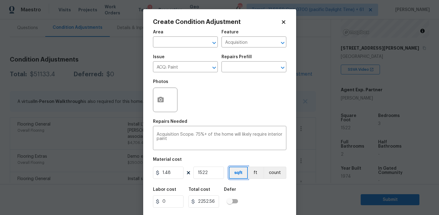
scroll to position [14, 0]
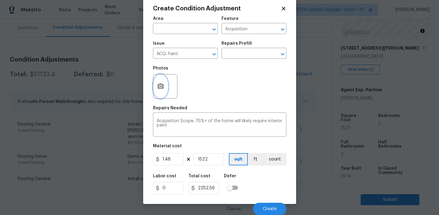
click at [163, 86] on icon "button" at bounding box center [161, 86] width 6 height 6
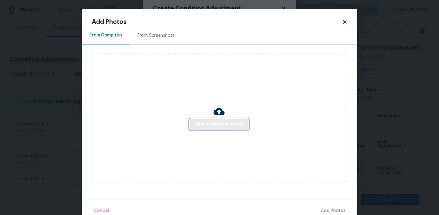
click at [209, 123] on span "Click to Upload Photos" at bounding box center [219, 125] width 49 height 8
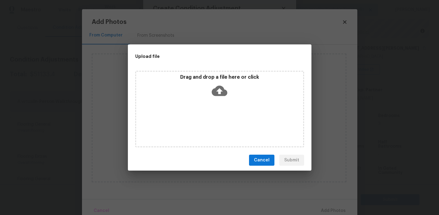
click at [208, 91] on div "Drag and drop a file here or click" at bounding box center [219, 87] width 167 height 26
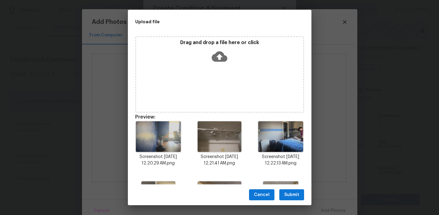
click at [289, 189] on div "Cancel Submit" at bounding box center [220, 194] width 184 height 21
click at [292, 193] on span "Submit" at bounding box center [291, 195] width 15 height 8
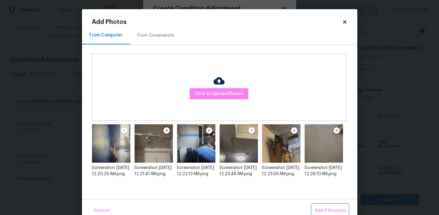
click at [326, 209] on span "Add 6 Photo(s)" at bounding box center [330, 211] width 31 height 8
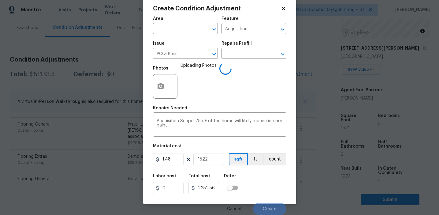
click at [256, 167] on div "Area ​ Feature Acquisition ​ Issue ACQ: Paint ​ Repairs Prefill ​ Photos Upload…" at bounding box center [219, 114] width 133 height 202
click at [256, 177] on div "Labor cost 0 Total cost 2252.56 Defer" at bounding box center [219, 184] width 133 height 28
click at [258, 184] on div "Labor cost 0 Total cost 2252.56 Defer" at bounding box center [219, 184] width 133 height 28
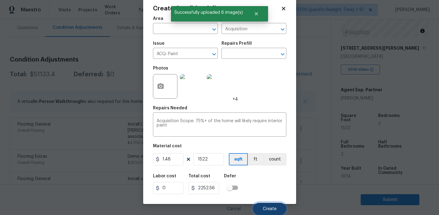
click at [268, 208] on span "Create" at bounding box center [270, 209] width 14 height 5
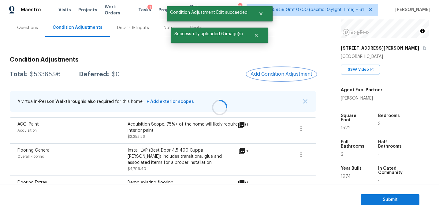
scroll to position [0, 0]
click at [48, 75] on div "$53385.96" at bounding box center [45, 74] width 31 height 6
copy div "53385.96"
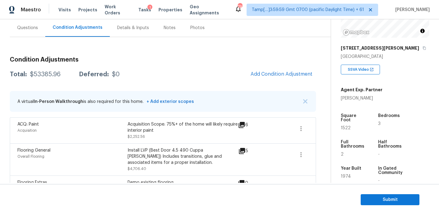
click at [108, 59] on h3 "Condition Adjustments" at bounding box center [163, 60] width 306 height 6
click at [34, 28] on div "Questions" at bounding box center [27, 28] width 21 height 6
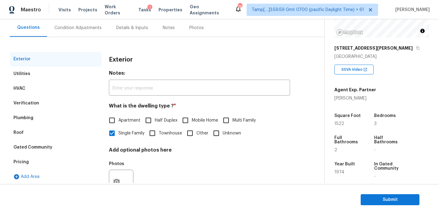
scroll to position [55, 0]
click at [51, 162] on div "Pricing" at bounding box center [56, 162] width 92 height 15
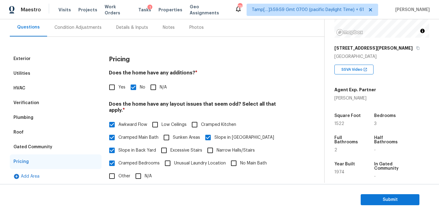
click at [70, 103] on div "Verification" at bounding box center [56, 102] width 92 height 15
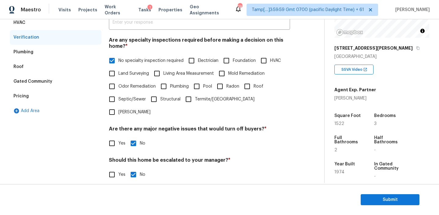
scroll to position [92, 0]
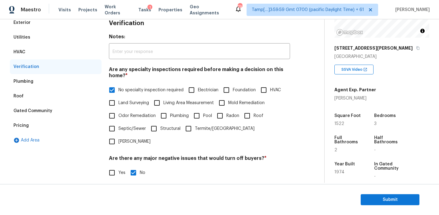
click at [53, 127] on div "Pricing" at bounding box center [56, 125] width 92 height 15
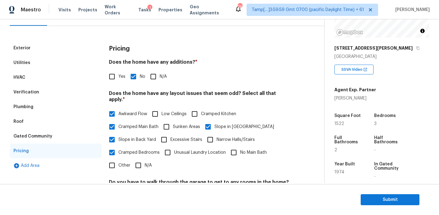
scroll to position [56, 0]
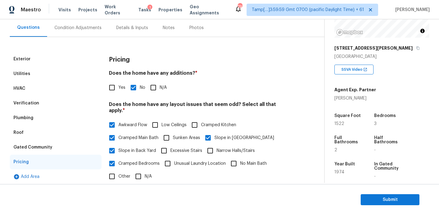
click at [52, 147] on div "Gated Community" at bounding box center [56, 147] width 92 height 15
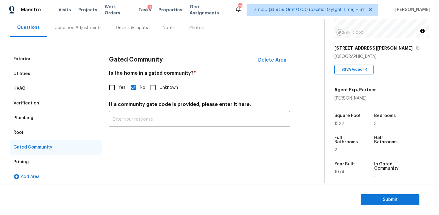
click at [39, 132] on div "Roof" at bounding box center [56, 132] width 92 height 15
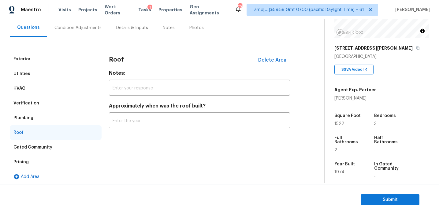
click at [42, 118] on div "Plumbing" at bounding box center [56, 117] width 92 height 15
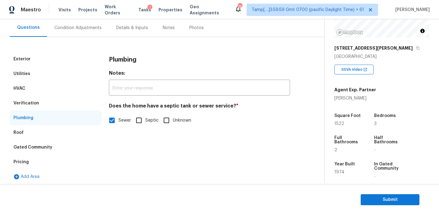
click at [60, 104] on div "Verification" at bounding box center [56, 103] width 92 height 15
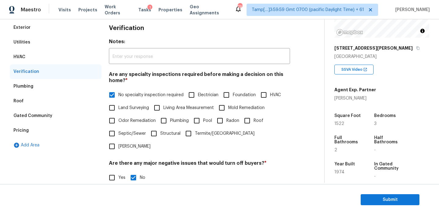
scroll to position [76, 0]
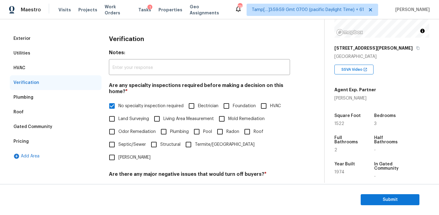
click at [76, 66] on div "HVAC" at bounding box center [56, 68] width 92 height 15
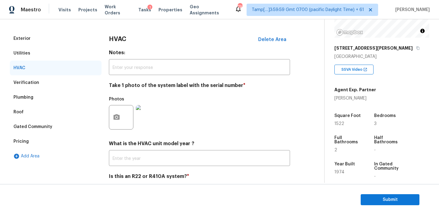
click at [83, 50] on div "Utilities" at bounding box center [56, 53] width 92 height 15
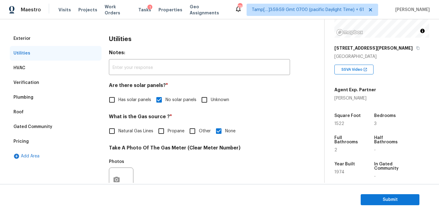
click at [88, 36] on div "Exterior" at bounding box center [56, 38] width 92 height 15
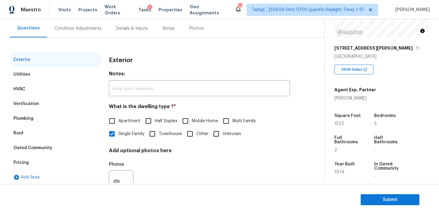
click at [88, 29] on div "Condition Adjustments" at bounding box center [77, 28] width 47 height 6
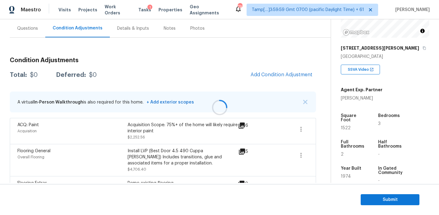
scroll to position [55, 0]
click at [308, 100] on button "button" at bounding box center [305, 102] width 6 height 6
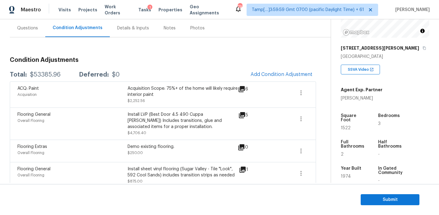
click at [347, 117] on h5 "Square Foot" at bounding box center [354, 118] width 26 height 9
click at [231, 112] on div "Install LVP (Best Door 4.5 490 Cuppa Joe) Includes transitions, glue and associ…" at bounding box center [183, 120] width 110 height 18
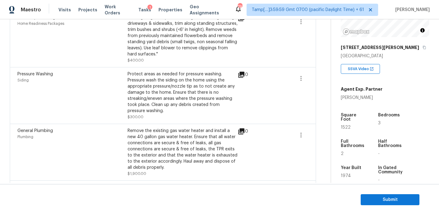
scroll to position [541, 0]
click at [159, 74] on div "Protect areas as needed for pressure washing. Pressure wash the siding on the h…" at bounding box center [183, 93] width 110 height 43
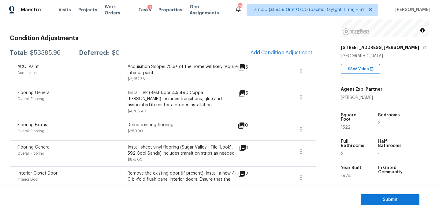
scroll to position [74, 0]
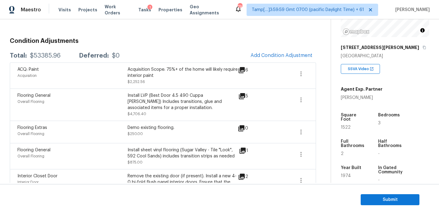
click at [159, 74] on div "Acquisition Scope: 75%+ of the home will likely require interior paint" at bounding box center [183, 72] width 110 height 12
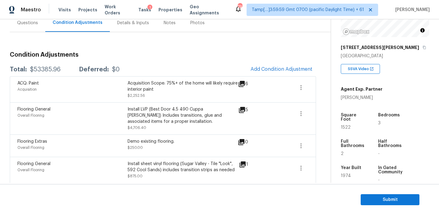
scroll to position [58, 0]
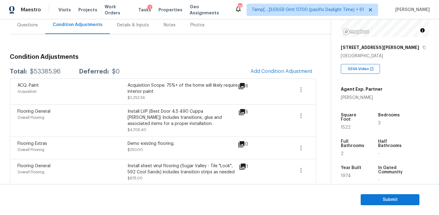
click at [226, 112] on div "Install LVP (Best Door 4.5 490 Cuppa Joe) Includes transitions, glue and associ…" at bounding box center [183, 117] width 110 height 18
click at [300, 118] on icon "button" at bounding box center [301, 115] width 7 height 7
click at [314, 115] on div "Edit" at bounding box center [336, 115] width 48 height 6
click at [115, 131] on body "Maestro Visits Projects Work Orders Tasks 1 Properties Geo Assignments 793 Tamp…" at bounding box center [219, 107] width 439 height 215
click at [210, 130] on div "Install LVP (Best Door 4.5 490 Cuppa Joe) Includes transitions, glue and associ…" at bounding box center [183, 120] width 110 height 24
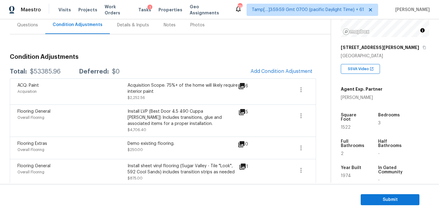
click at [226, 130] on div "Install LVP (Best Door 4.5 490 Cuppa Joe) Includes transitions, glue and associ…" at bounding box center [183, 120] width 110 height 24
click at [385, 200] on span "Submit" at bounding box center [390, 200] width 49 height 8
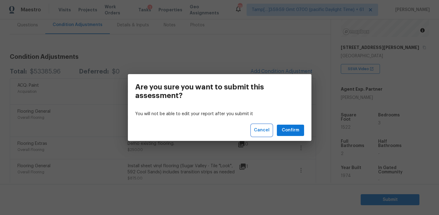
click at [266, 126] on button "Cancel" at bounding box center [262, 130] width 21 height 11
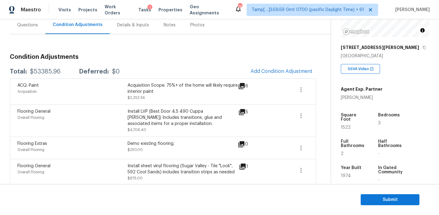
click at [287, 148] on span at bounding box center [280, 147] width 24 height 15
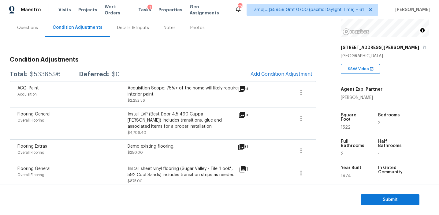
scroll to position [55, 0]
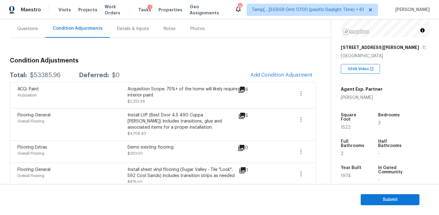
click at [287, 148] on span at bounding box center [280, 151] width 24 height 15
click at [385, 199] on span "Submit" at bounding box center [390, 200] width 49 height 8
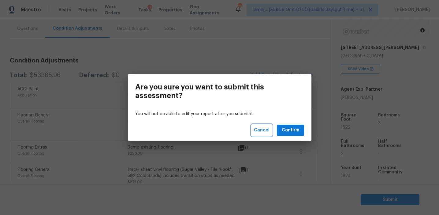
click at [264, 130] on span "Cancel" at bounding box center [262, 130] width 16 height 8
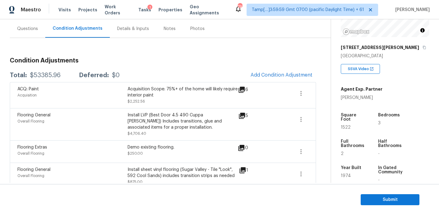
click at [243, 159] on div "Flooring Extras Overall Flooring Demo existing flooring. $250.00 0" at bounding box center [163, 151] width 306 height 22
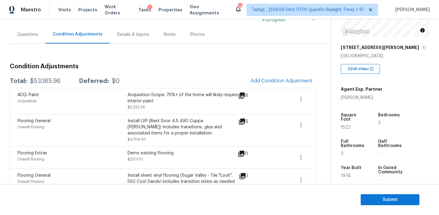
scroll to position [52, 0]
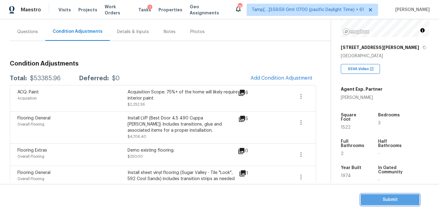
click at [374, 199] on span "Submit" at bounding box center [390, 200] width 49 height 8
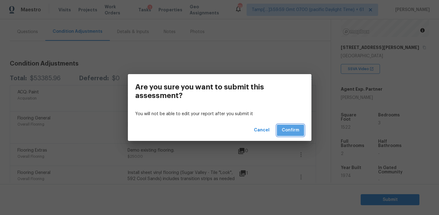
click at [287, 132] on span "Confirm" at bounding box center [290, 130] width 17 height 8
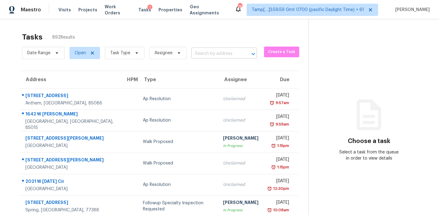
click at [202, 54] on input "text" at bounding box center [215, 53] width 49 height 9
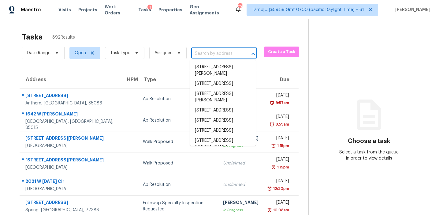
paste input "6654 Coker Way, Jonesboro, GA 30238"
type input "6654 Coker Way, Jonesboro, GA 30238"
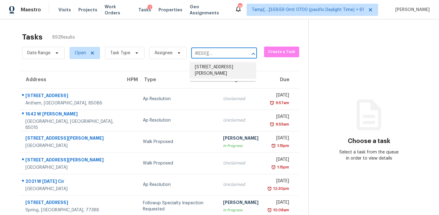
click at [208, 74] on li "6654 Coker Way, Jonesboro, GA 30238" at bounding box center [223, 70] width 66 height 17
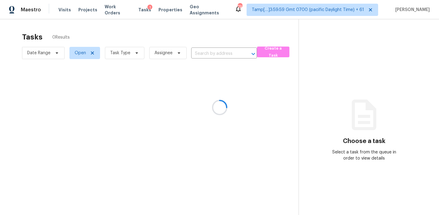
type input "6654 Coker Way, Jonesboro, GA 30238"
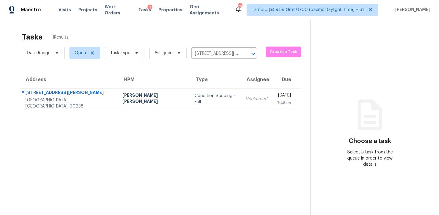
click at [201, 96] on td "Condition Scoping - Full" at bounding box center [215, 98] width 51 height 21
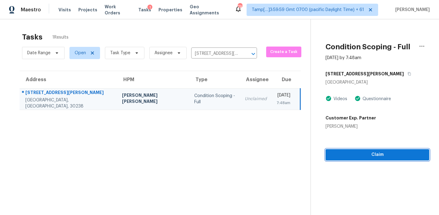
click at [337, 158] on span "Claim" at bounding box center [378, 155] width 94 height 8
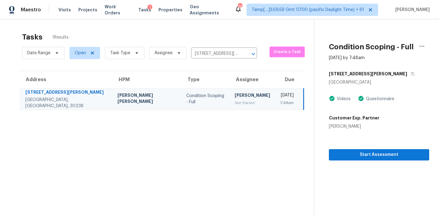
click at [143, 125] on section "Tasks 1 Results Date Range Open Task Type Assignee 6654 Coker Way, Jonesboro, G…" at bounding box center [162, 131] width 304 height 205
click at [341, 156] on span "Start Assessment" at bounding box center [379, 155] width 91 height 8
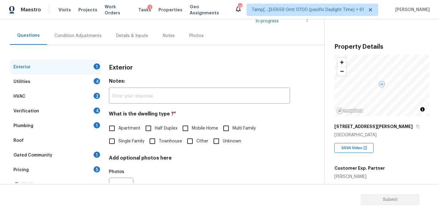
scroll to position [54, 0]
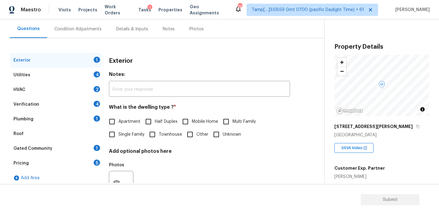
click at [168, 70] on div "Exterior Notes: ​ What is the dwelling type ? * Apartment Half Duplex Mobile Ho…" at bounding box center [199, 129] width 181 height 153
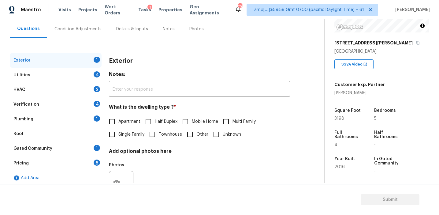
scroll to position [79, 0]
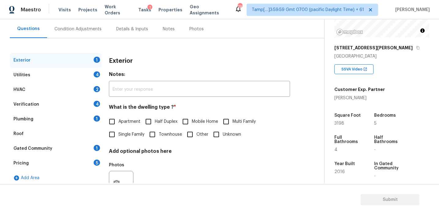
click at [87, 164] on div "Pricing 5" at bounding box center [56, 163] width 92 height 15
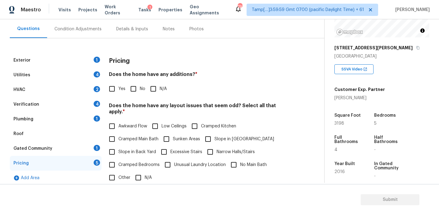
click at [92, 77] on div "Utilities 4" at bounding box center [56, 75] width 92 height 15
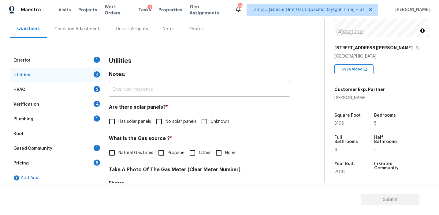
click at [114, 119] on input "Has solar panels" at bounding box center [112, 121] width 13 height 13
checkbox input "true"
click at [83, 105] on div "Verification 4" at bounding box center [56, 104] width 92 height 15
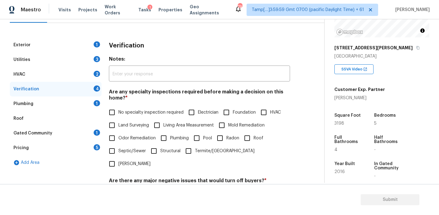
scroll to position [94, 0]
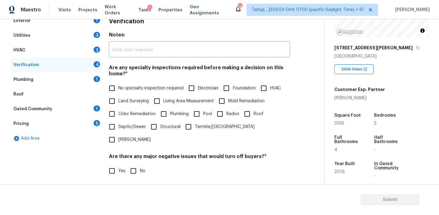
click at [250, 115] on input "Roof" at bounding box center [247, 113] width 13 height 13
checkbox input "true"
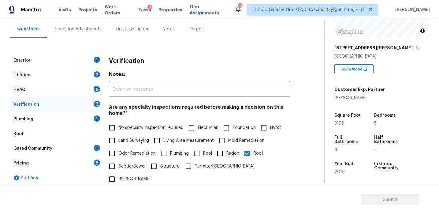
scroll to position [55, 0]
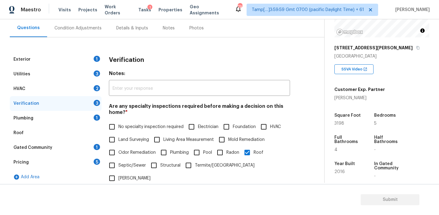
click at [142, 71] on h4 "Notes:" at bounding box center [199, 74] width 181 height 9
click at [98, 26] on div "Condition Adjustments" at bounding box center [77, 28] width 47 height 6
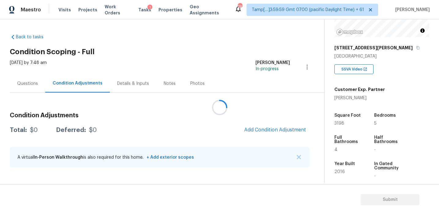
click at [274, 129] on div at bounding box center [219, 107] width 439 height 215
click at [259, 111] on div at bounding box center [219, 107] width 439 height 215
click at [263, 115] on div at bounding box center [219, 107] width 439 height 215
click at [263, 125] on div at bounding box center [219, 107] width 439 height 215
click at [262, 129] on div at bounding box center [219, 107] width 439 height 215
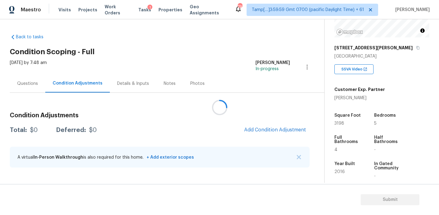
click at [259, 116] on div at bounding box center [219, 107] width 439 height 215
click at [262, 114] on h3 "Condition Adjustments" at bounding box center [160, 115] width 300 height 6
click at [264, 128] on span "Add Condition Adjustment" at bounding box center [275, 130] width 62 height 6
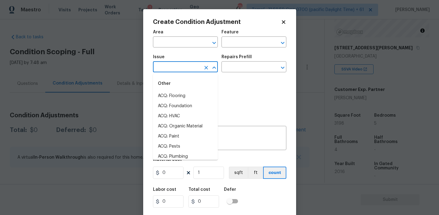
click at [170, 67] on input "text" at bounding box center [177, 67] width 48 height 9
click at [178, 98] on li "Light Pet Odor" at bounding box center [185, 96] width 65 height 10
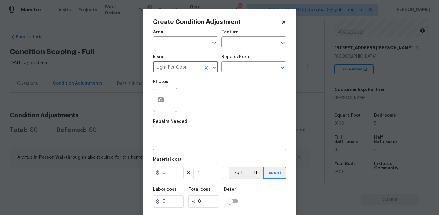
type input "Light Pet Odor"
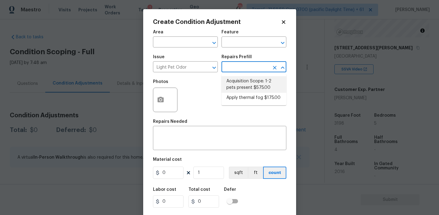
click at [249, 83] on li "Acquisition Scope: 1-2 pets present $575.00" at bounding box center [254, 84] width 65 height 17
type textarea "Acquisition Scope: 1-2 pets present"
type input "575"
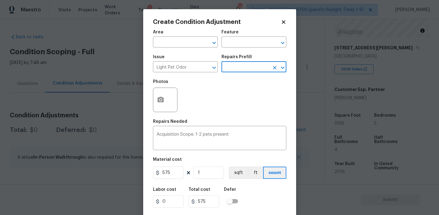
scroll to position [14, 0]
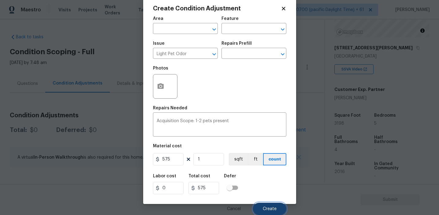
click at [263, 207] on button "Create" at bounding box center [269, 209] width 33 height 12
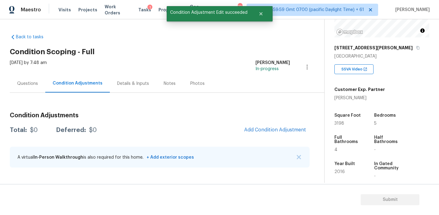
scroll to position [0, 0]
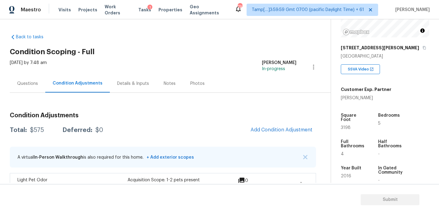
click at [31, 84] on div "Questions" at bounding box center [27, 83] width 21 height 6
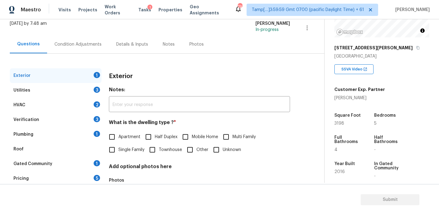
scroll to position [80, 0]
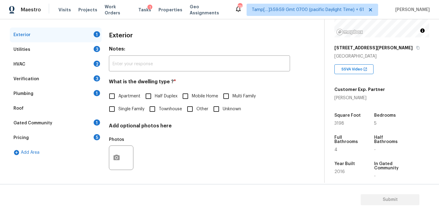
click at [82, 134] on div "Pricing 5" at bounding box center [56, 137] width 92 height 15
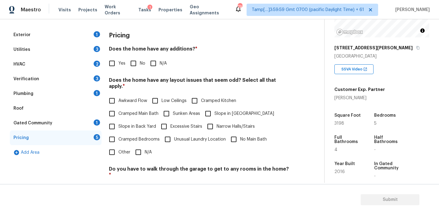
click at [134, 66] on input "No" at bounding box center [133, 63] width 13 height 13
checkbox input "true"
click at [135, 124] on span "Slope in Back Yard" at bounding box center [137, 127] width 38 height 6
click at [118, 121] on input "Slope in Back Yard" at bounding box center [112, 127] width 13 height 13
checkbox input "true"
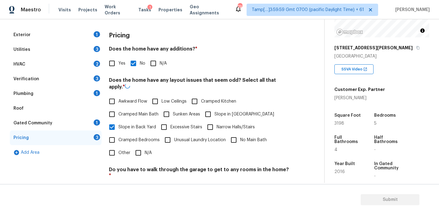
click at [211, 107] on label "Cramped Kitchen" at bounding box center [212, 101] width 48 height 13
click at [201, 107] on input "Cramped Kitchen" at bounding box center [194, 101] width 13 height 13
checkbox input "true"
click at [210, 108] on input "Slope in [GEOGRAPHIC_DATA]" at bounding box center [208, 113] width 13 height 13
checkbox input "true"
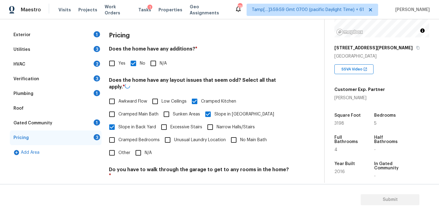
click at [187, 109] on label "Sunken Areas" at bounding box center [180, 114] width 40 height 13
click at [173, 109] on input "Sunken Areas" at bounding box center [166, 114] width 13 height 13
checkbox input "true"
click at [200, 99] on input "Cramped Kitchen" at bounding box center [194, 100] width 13 height 13
checkbox input "false"
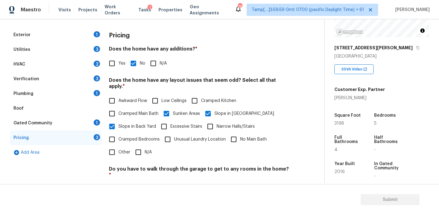
scroll to position [134, 0]
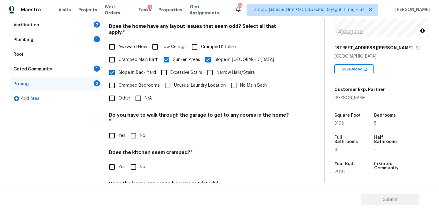
click at [133, 129] on input "No" at bounding box center [133, 135] width 13 height 13
checkbox input "true"
click at [137, 161] on input "No" at bounding box center [133, 167] width 13 height 13
checkbox input "true"
click at [115, 97] on input "Other" at bounding box center [112, 98] width 13 height 13
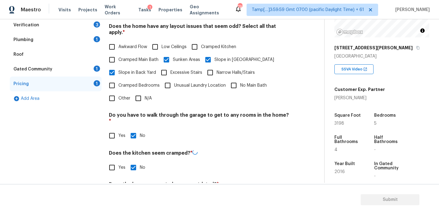
checkbox input "true"
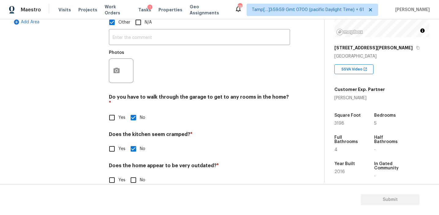
scroll to position [210, 0]
click at [134, 173] on input "No" at bounding box center [133, 179] width 13 height 13
checkbox input "true"
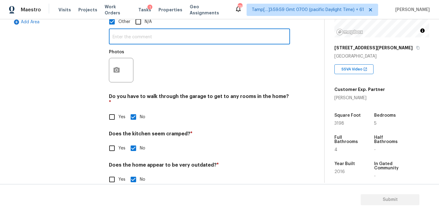
click at [128, 30] on input "text" at bounding box center [199, 37] width 181 height 14
type input "[PERSON_NAME] and [PERSON_NAME] bath layout"
click at [118, 64] on button "button" at bounding box center [116, 70] width 15 height 24
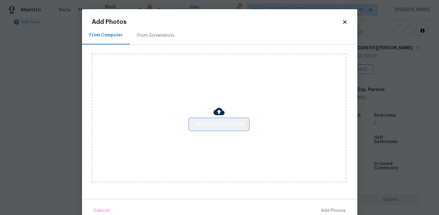
click at [197, 121] on span "Click to Upload Photos" at bounding box center [219, 125] width 49 height 8
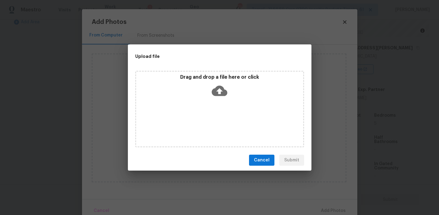
click at [195, 89] on div "Drag and drop a file here or click" at bounding box center [219, 87] width 167 height 26
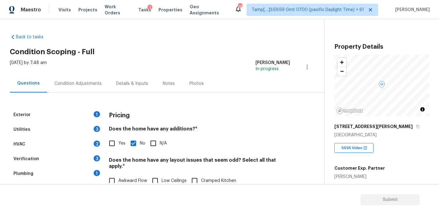
scroll to position [79, 0]
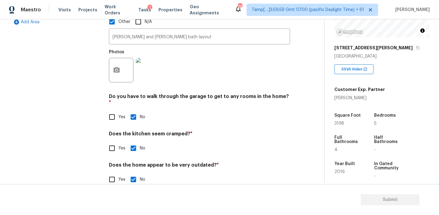
click at [96, 109] on div "Exterior 1 Utilities 3 HVAC 2 Verification 3 Plumbing 1 Roof Gated Community 1 …" at bounding box center [56, 45] width 92 height 296
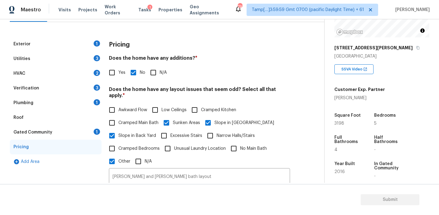
click at [80, 133] on div "Gated Community 1" at bounding box center [56, 132] width 92 height 15
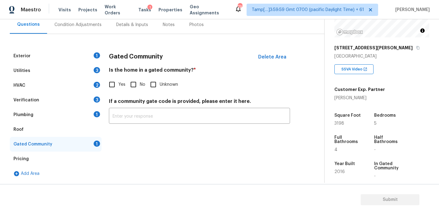
scroll to position [59, 0]
click at [135, 84] on input "No" at bounding box center [133, 84] width 13 height 13
checkbox input "true"
click at [95, 110] on div "Plumbing 1" at bounding box center [56, 114] width 92 height 15
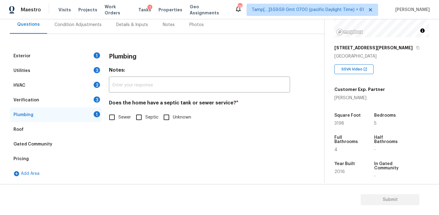
click at [127, 118] on span "Sewer" at bounding box center [124, 117] width 13 height 6
click at [118, 118] on input "Sewer" at bounding box center [112, 117] width 13 height 13
checkbox input "true"
click at [87, 103] on div "Verification 3" at bounding box center [56, 100] width 92 height 15
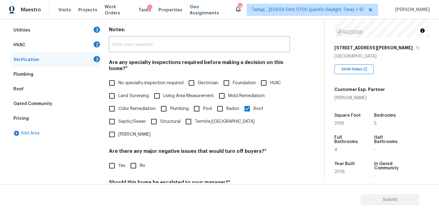
scroll to position [153, 0]
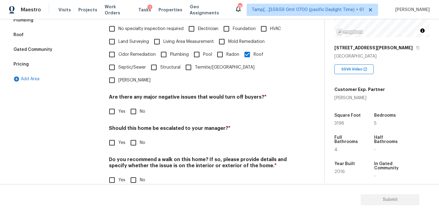
click at [135, 105] on input "No" at bounding box center [133, 111] width 13 height 13
checkbox input "true"
click at [135, 136] on input "No" at bounding box center [133, 142] width 13 height 13
checkbox input "true"
click at [135, 156] on h4 "Do you recommend a walk on this home? If so, please provide details and specify…" at bounding box center [199, 163] width 181 height 15
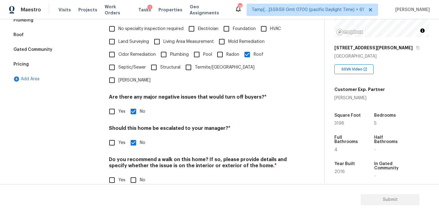
click at [134, 174] on input "No" at bounding box center [133, 180] width 13 height 13
checkbox input "true"
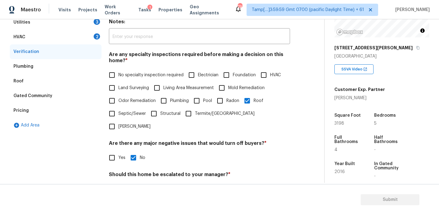
scroll to position [89, 0]
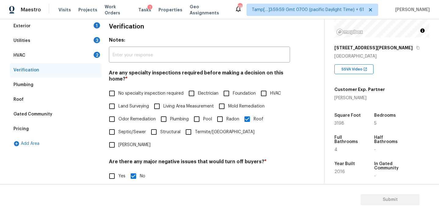
click at [92, 55] on div "HVAC 2" at bounding box center [56, 55] width 92 height 15
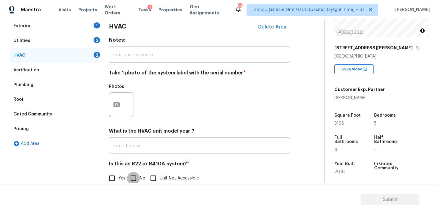
click at [135, 175] on input "No" at bounding box center [133, 178] width 13 height 13
checkbox input "true"
click at [117, 103] on icon "button" at bounding box center [117, 105] width 6 height 6
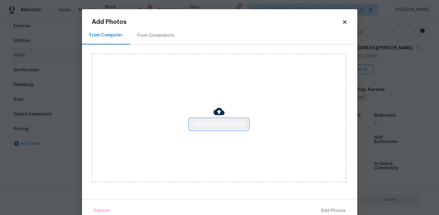
click at [198, 123] on span "Click to Upload Photos" at bounding box center [219, 125] width 49 height 8
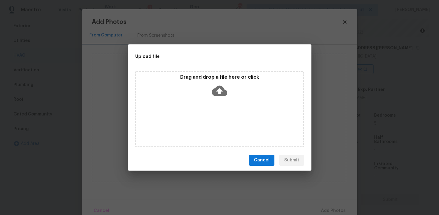
click at [199, 90] on div "Drag and drop a file here or click" at bounding box center [219, 87] width 167 height 26
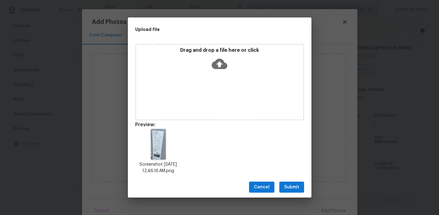
click at [298, 186] on span "Submit" at bounding box center [291, 187] width 15 height 8
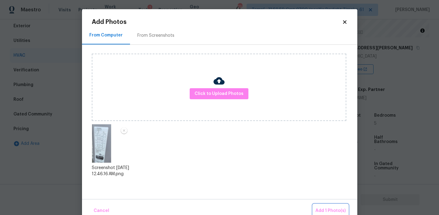
click at [325, 211] on span "Add 1 Photo(s)" at bounding box center [331, 211] width 30 height 8
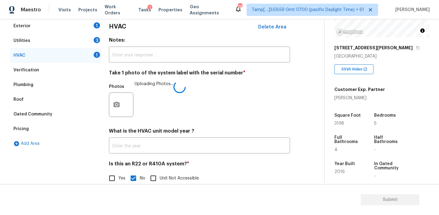
click at [116, 176] on input "Yes" at bounding box center [112, 178] width 13 height 13
checkbox input "true"
checkbox input "false"
click at [143, 58] on input "text" at bounding box center [199, 55] width 181 height 14
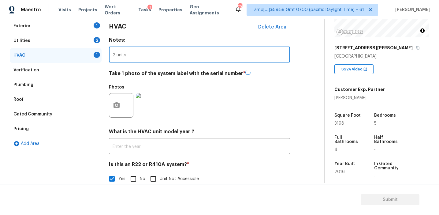
type input "2 units"
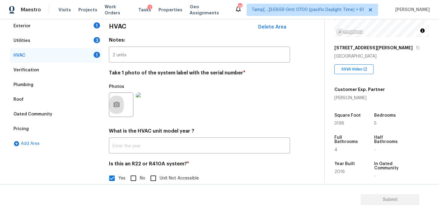
click at [120, 72] on h4 "Take 1 photo of the system label with the serial number *" at bounding box center [199, 74] width 181 height 9
click at [94, 39] on div "3" at bounding box center [97, 40] width 6 height 6
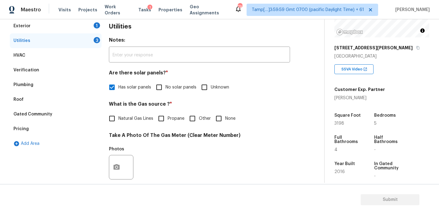
click at [153, 118] on span "Natural Gas Lines" at bounding box center [135, 118] width 35 height 6
click at [118, 118] on input "Natural Gas Lines" at bounding box center [112, 118] width 13 height 13
checkbox input "true"
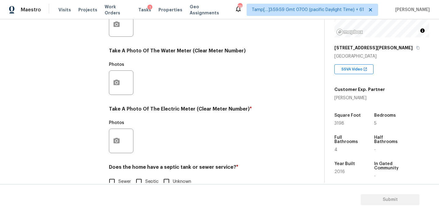
scroll to position [246, 0]
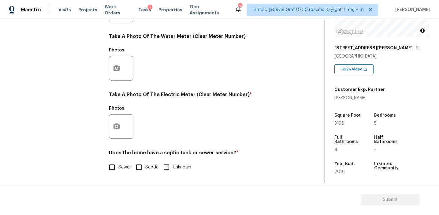
click at [108, 165] on input "Sewer" at bounding box center [112, 167] width 13 height 13
checkbox input "true"
click at [117, 129] on icon "button" at bounding box center [116, 126] width 7 height 7
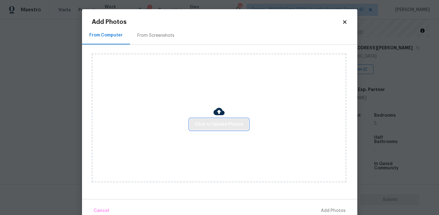
click at [200, 125] on span "Click to Upload Photos" at bounding box center [219, 125] width 49 height 8
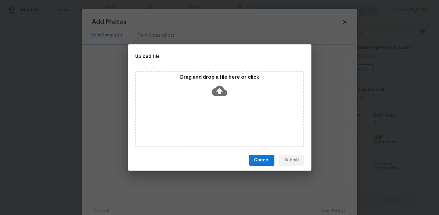
click at [203, 92] on div "Drag and drop a file here or click" at bounding box center [219, 87] width 167 height 26
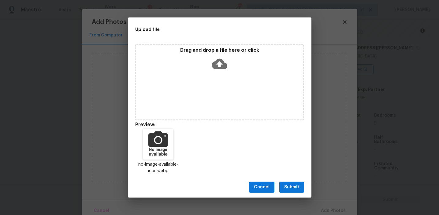
click at [290, 188] on span "Submit" at bounding box center [291, 187] width 15 height 8
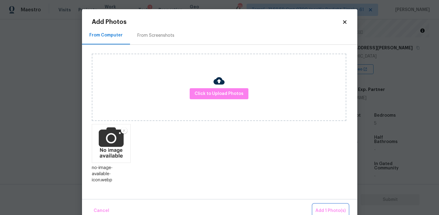
click at [325, 207] on span "Add 1 Photo(s)" at bounding box center [331, 211] width 30 height 8
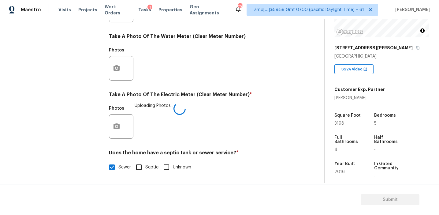
click at [198, 129] on div "Photos Uploading Photos..." at bounding box center [199, 123] width 181 height 40
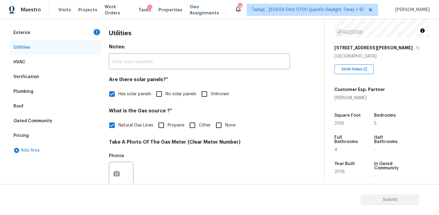
click at [83, 31] on div "Exterior 1" at bounding box center [56, 32] width 92 height 15
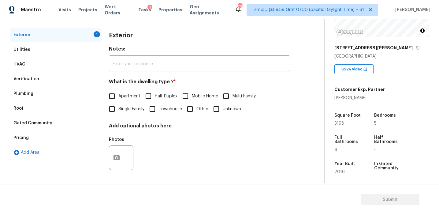
scroll to position [80, 0]
click at [121, 110] on span "Single Family" at bounding box center [131, 109] width 26 height 6
click at [118, 110] on input "Single Family" at bounding box center [112, 109] width 13 height 13
checkbox input "true"
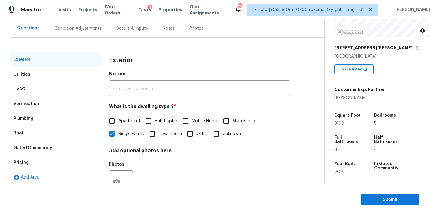
scroll to position [54, 0]
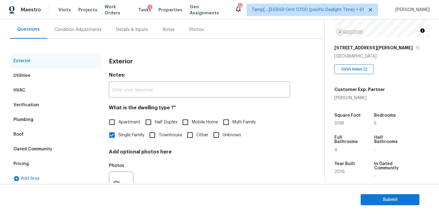
click at [86, 30] on div "Condition Adjustments" at bounding box center [77, 30] width 47 height 6
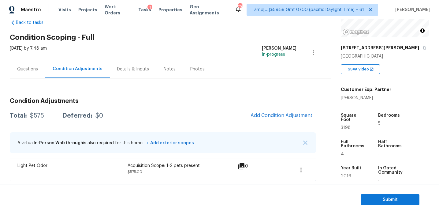
scroll to position [15, 0]
click at [119, 103] on h3 "Condition Adjustments" at bounding box center [163, 101] width 306 height 6
click at [256, 116] on span "Add Condition Adjustment" at bounding box center [282, 115] width 62 height 6
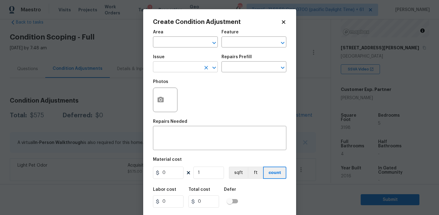
click at [175, 70] on input "text" at bounding box center [177, 67] width 48 height 9
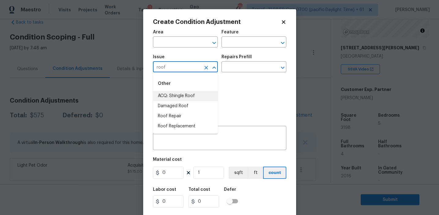
click at [189, 96] on li "ACQ: Shingle Roof" at bounding box center [185, 96] width 65 height 10
type input "ACQ: Shingle Roof"
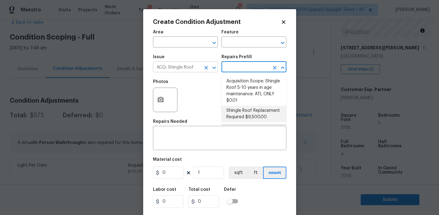
click at [205, 67] on icon "Clear" at bounding box center [206, 68] width 6 height 6
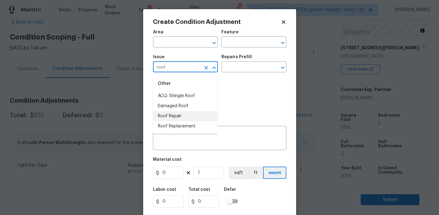
click at [191, 115] on li "Roof Repair" at bounding box center [185, 116] width 65 height 10
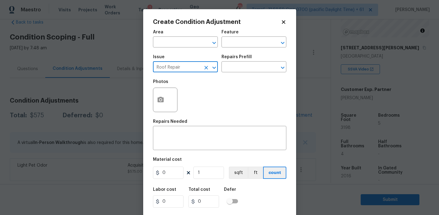
type input "Roof Repair"
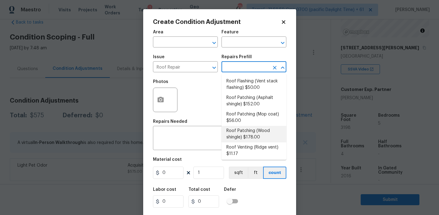
scroll to position [88, 0]
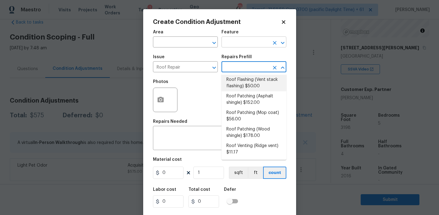
click at [250, 45] on input "text" at bounding box center [246, 42] width 48 height 9
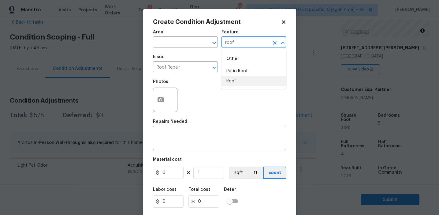
click at [247, 81] on li "Roof" at bounding box center [254, 81] width 65 height 10
type input "Roof"
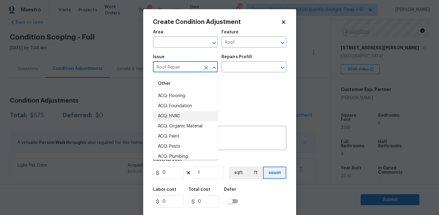
click at [185, 68] on input "Roof Repair" at bounding box center [177, 67] width 48 height 9
click at [230, 136] on textarea at bounding box center [220, 138] width 126 height 13
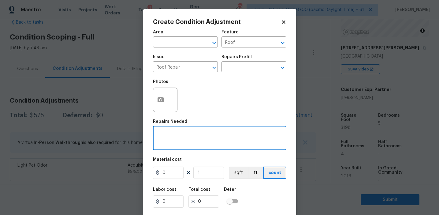
paste textarea "Roof Repair"
type textarea "Roof Repair"
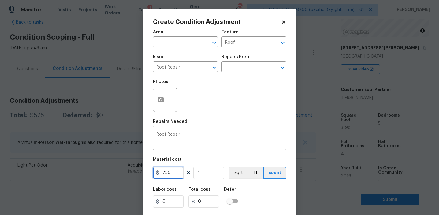
type input "750"
click at [157, 97] on icon "button" at bounding box center [160, 99] width 7 height 7
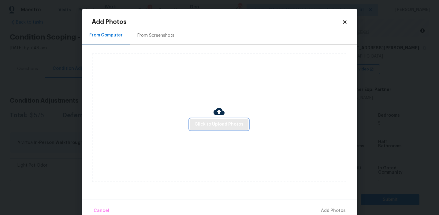
click at [222, 128] on button "Click to Upload Photos" at bounding box center [219, 124] width 59 height 11
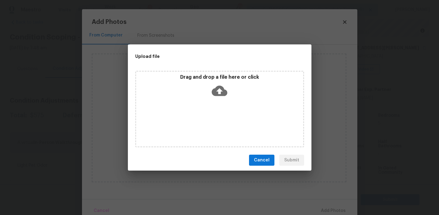
click at [216, 84] on icon at bounding box center [220, 91] width 16 height 16
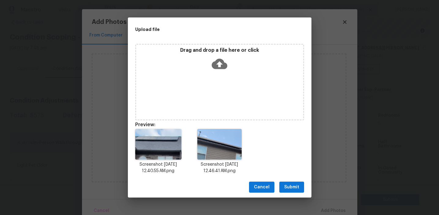
click at [294, 185] on span "Submit" at bounding box center [291, 187] width 15 height 8
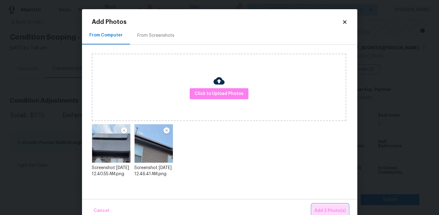
click at [321, 206] on button "Add 2 Photo(s)" at bounding box center [330, 210] width 36 height 13
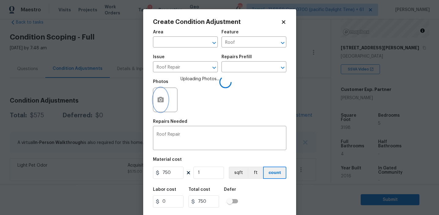
scroll to position [14, 0]
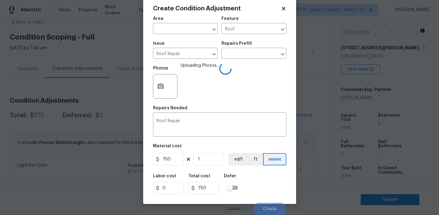
click at [262, 190] on div "Labor cost 0 Total cost 750 Defer" at bounding box center [219, 184] width 133 height 28
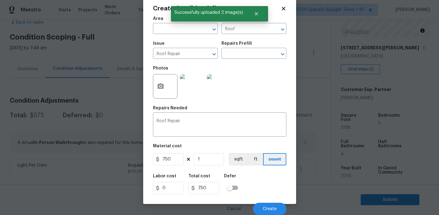
click at [269, 189] on div "Labor cost 0 Total cost 750 Defer" at bounding box center [219, 184] width 133 height 28
click at [269, 203] on button "Create" at bounding box center [269, 209] width 33 height 12
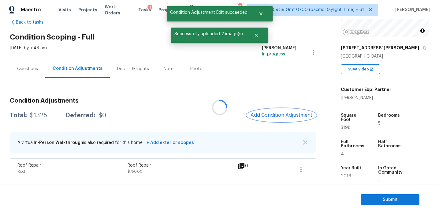
scroll to position [0, 0]
click at [263, 113] on span "Add Condition Adjustment" at bounding box center [282, 115] width 62 height 6
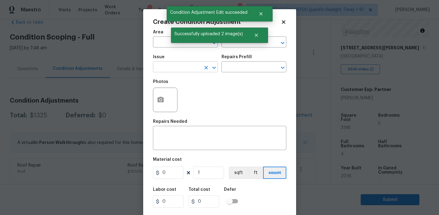
click at [171, 68] on input "text" at bounding box center [177, 67] width 48 height 9
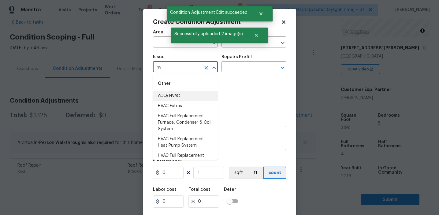
click at [178, 93] on li "ACQ: HVAC" at bounding box center [185, 96] width 65 height 10
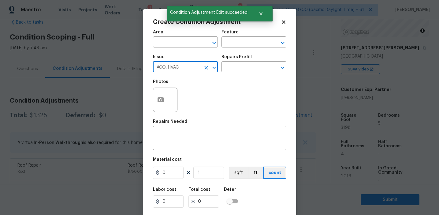
type input "ACQ: HVAC"
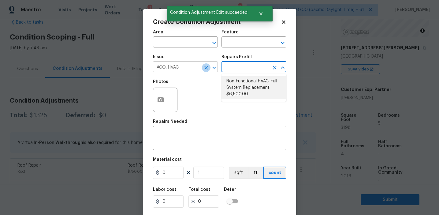
click at [206, 68] on icon "Clear" at bounding box center [206, 68] width 4 height 4
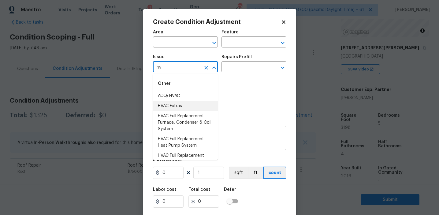
click at [207, 106] on li "HVAC Extras" at bounding box center [185, 106] width 65 height 10
type input "HVAC Extras"
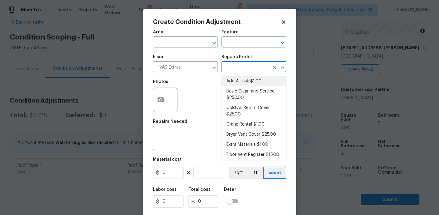
click at [246, 83] on li "Add A Task $1.00" at bounding box center [254, 81] width 65 height 10
type input "HVAC"
type textarea "HPM to detail"
type input "1"
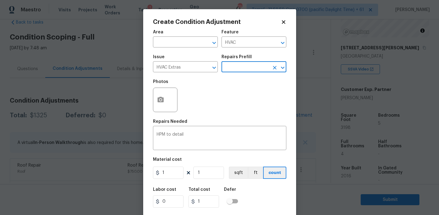
click at [244, 72] on input "text" at bounding box center [246, 67] width 48 height 9
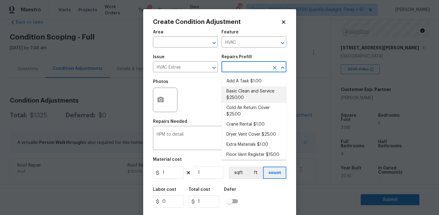
click at [245, 99] on li "Basic Clean and Service $250.00" at bounding box center [254, 94] width 65 height 17
type textarea "General Service HVAC system including: cleaning condenser and evaporator coils,…"
type input "250"
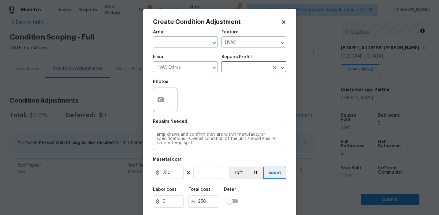
scroll to position [14, 0]
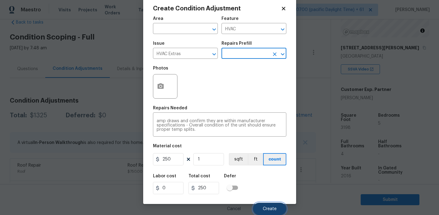
click at [266, 203] on button "Create" at bounding box center [269, 209] width 33 height 12
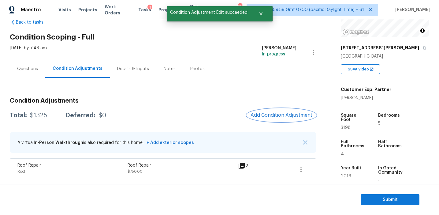
scroll to position [0, 0]
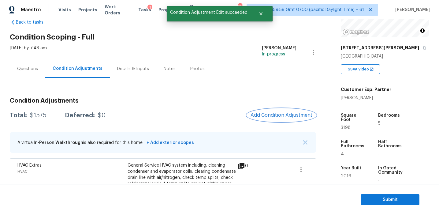
click at [272, 114] on span "Add Condition Adjustment" at bounding box center [282, 115] width 62 height 6
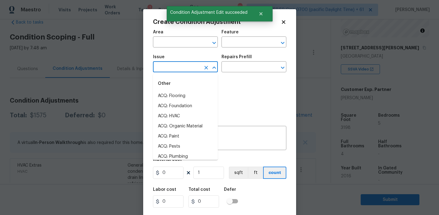
click at [183, 69] on input "text" at bounding box center [177, 67] width 48 height 9
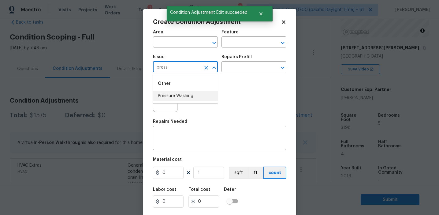
click at [187, 94] on li "Pressure Washing" at bounding box center [185, 96] width 65 height 10
type input "Pressure Washing"
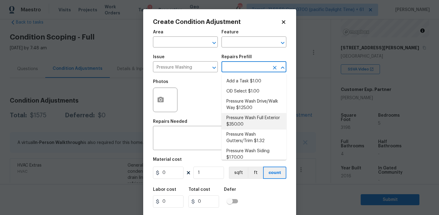
click at [237, 120] on li "Pressure Wash Full Exterior $350.00" at bounding box center [254, 121] width 65 height 17
type input "Siding"
type textarea "Pressure wash the House, Flatwork, Deck and Garage interior."
type input "350"
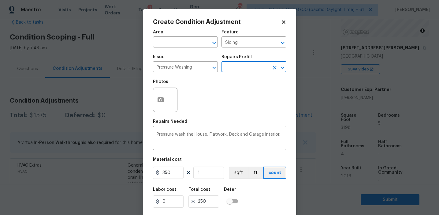
scroll to position [14, 0]
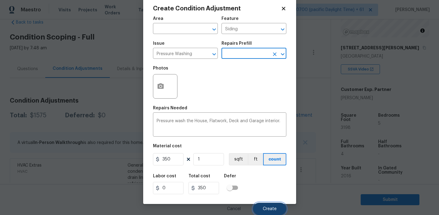
click at [268, 209] on span "Create" at bounding box center [270, 209] width 14 height 5
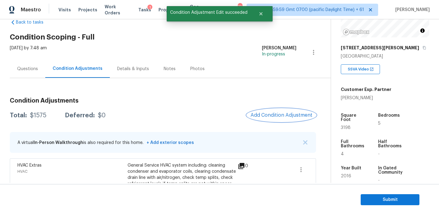
scroll to position [0, 0]
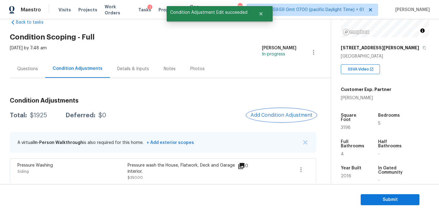
click at [268, 113] on span "Add Condition Adjustment" at bounding box center [282, 115] width 62 height 6
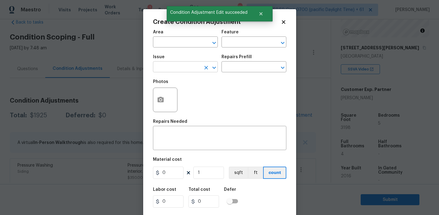
click at [175, 68] on input "text" at bounding box center [177, 67] width 48 height 9
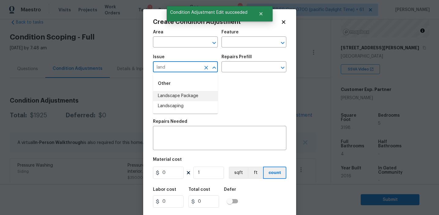
click at [187, 99] on li "Landscape Package" at bounding box center [185, 96] width 65 height 10
type input "Landscape Package"
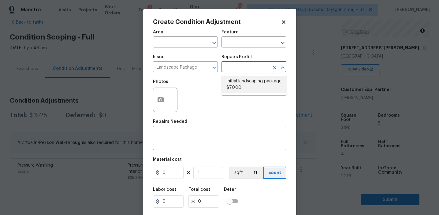
click at [243, 81] on li "Initial landscaping package $70.00" at bounding box center [254, 84] width 65 height 17
type input "Home Readiness Packages"
type textarea "Mowing of grass up to 6" in height. Mow, edge along driveways & sidewalks, trim…"
type input "70"
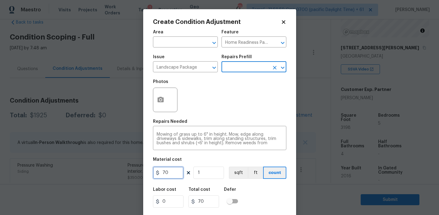
click at [170, 174] on input "70" at bounding box center [168, 173] width 31 height 12
type input "300"
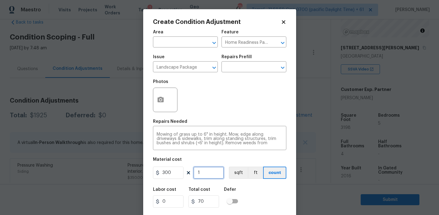
type input "300"
click at [158, 99] on icon "button" at bounding box center [161, 100] width 6 height 6
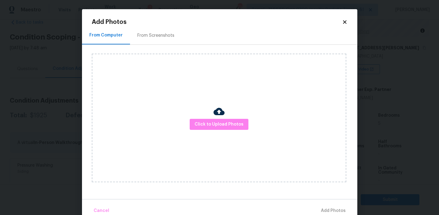
click at [171, 36] on div "From Screenshots" at bounding box center [155, 35] width 37 height 6
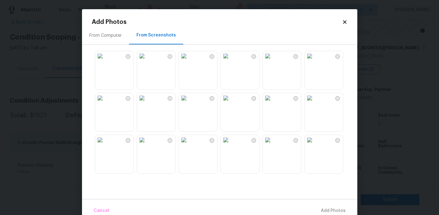
click at [189, 103] on img at bounding box center [184, 98] width 10 height 10
click at [189, 145] on img at bounding box center [184, 140] width 10 height 10
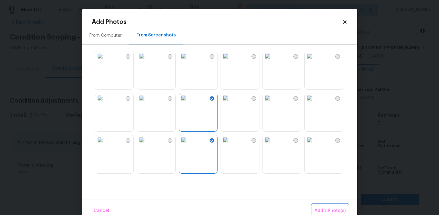
click at [318, 207] on span "Add 2 Photo(s)" at bounding box center [330, 211] width 31 height 8
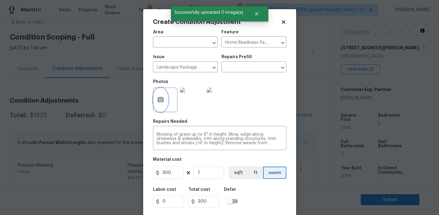
scroll to position [14, 0]
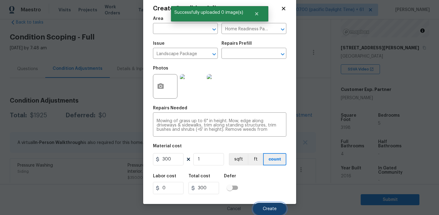
click at [271, 209] on span "Create" at bounding box center [270, 209] width 14 height 5
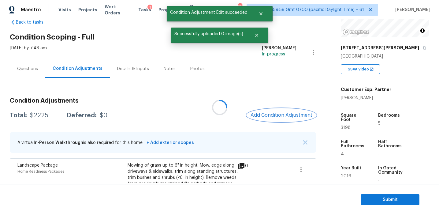
scroll to position [0, 0]
click at [266, 111] on button "Add Condition Adjustment" at bounding box center [281, 115] width 69 height 13
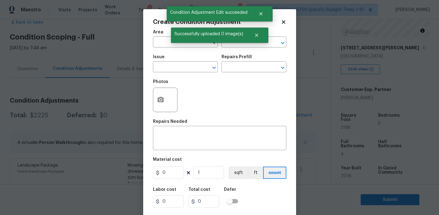
click at [182, 74] on span "Issue ​" at bounding box center [185, 63] width 65 height 25
click at [179, 69] on input "text" at bounding box center [177, 67] width 48 height 9
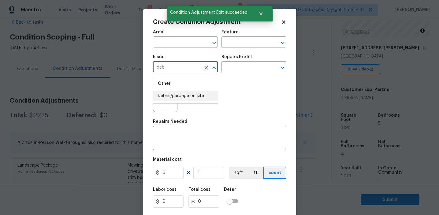
click at [192, 95] on li "Debris/garbage on site" at bounding box center [185, 96] width 65 height 10
type input "Debris/garbage on site"
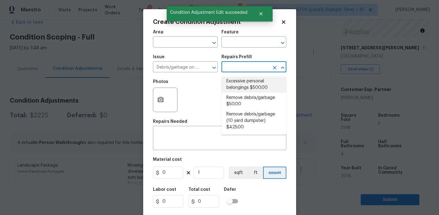
click at [245, 81] on li "Excessive personal belongings $500.00" at bounding box center [254, 84] width 65 height 17
type textarea "Contingency for excessive items to be removed - During assessment, the home con…"
type input "500"
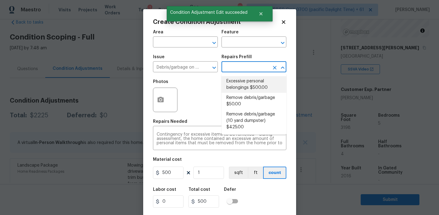
click at [239, 69] on input "text" at bounding box center [246, 67] width 48 height 9
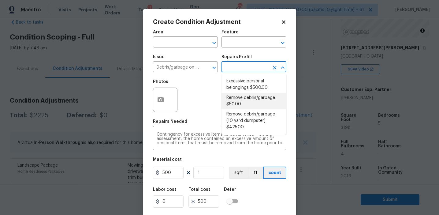
click at [239, 106] on li "Remove debris/garbage $50.00" at bounding box center [254, 101] width 65 height 17
type textarea "Remove, haul off, and properly dispose of any debris left by seller to offsite …"
type input "50"
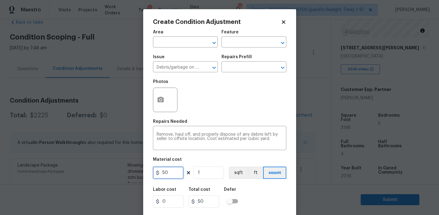
click at [164, 174] on input "50" at bounding box center [168, 173] width 31 height 12
type input "2000"
click at [173, 134] on textarea "Remove, haul off, and properly dispose of any debris left by seller to offsite …" at bounding box center [220, 138] width 126 height 13
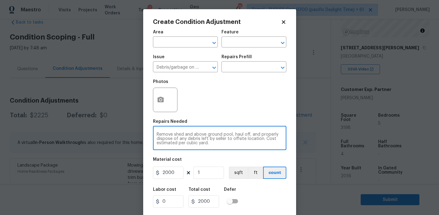
type textarea "Remove shed and above ground pool, haul off, and properly dispose of any debris…"
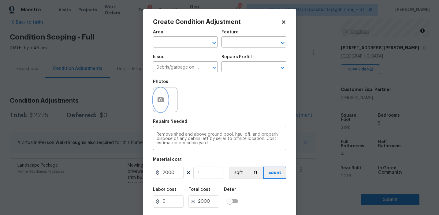
click at [159, 98] on icon "button" at bounding box center [161, 100] width 6 height 6
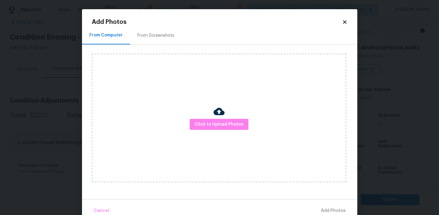
click at [167, 31] on div "From Screenshots" at bounding box center [156, 35] width 52 height 18
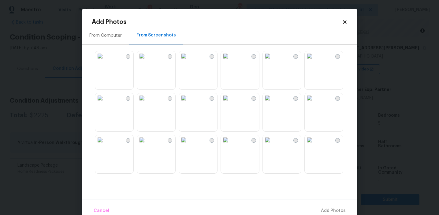
click at [189, 103] on img at bounding box center [184, 98] width 10 height 10
click at [231, 61] on img at bounding box center [226, 56] width 10 height 10
click at [189, 61] on img at bounding box center [184, 56] width 10 height 10
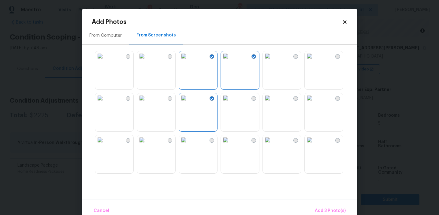
click at [189, 103] on img at bounding box center [184, 98] width 10 height 10
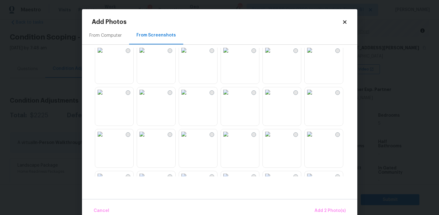
scroll to position [310, 0]
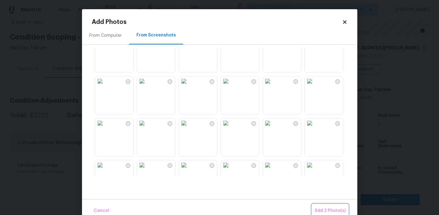
click at [320, 207] on span "Add 2 Photo(s)" at bounding box center [330, 211] width 31 height 8
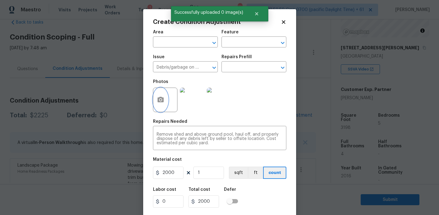
click at [162, 104] on button "button" at bounding box center [160, 100] width 15 height 24
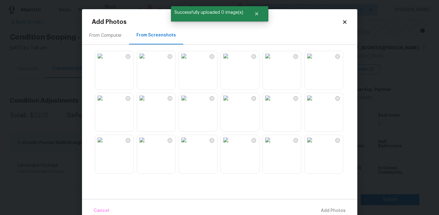
click at [110, 38] on div "From Computer" at bounding box center [105, 35] width 32 height 6
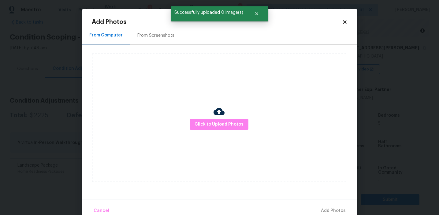
click at [200, 118] on div "Click to Upload Photos" at bounding box center [219, 118] width 255 height 129
click at [200, 124] on span "Click to Upload Photos" at bounding box center [219, 125] width 49 height 8
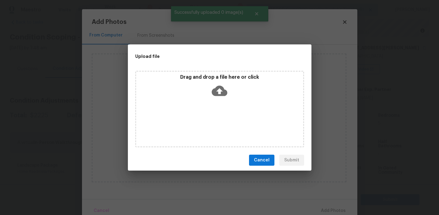
click at [197, 84] on div "Drag and drop a file here or click" at bounding box center [219, 87] width 167 height 26
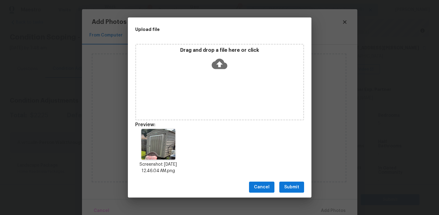
click at [291, 184] on span "Submit" at bounding box center [291, 187] width 15 height 8
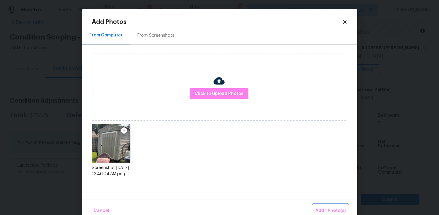
click at [316, 205] on button "Add 1 Photo(s)" at bounding box center [330, 210] width 35 height 13
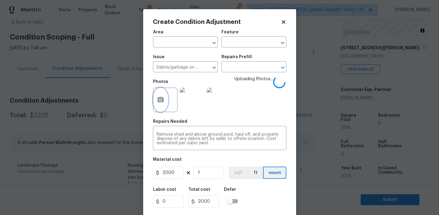
scroll to position [14, 0]
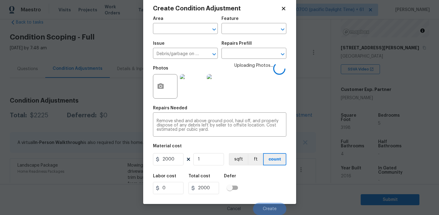
click at [267, 193] on div "Labor cost 0 Total cost 2000 Defer" at bounding box center [219, 184] width 133 height 28
click at [267, 208] on span "Create" at bounding box center [270, 209] width 14 height 5
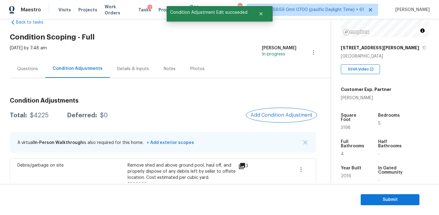
scroll to position [0, 0]
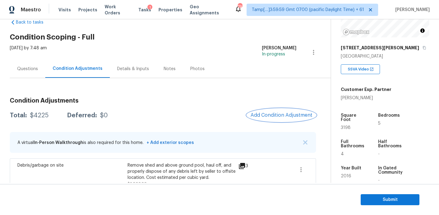
click at [256, 112] on button "Add Condition Adjustment" at bounding box center [281, 115] width 69 height 13
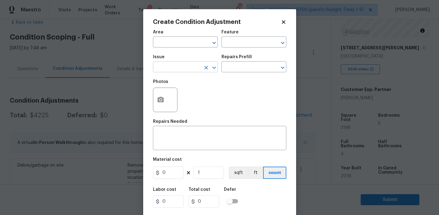
click at [169, 69] on input "text" at bounding box center [177, 67] width 48 height 9
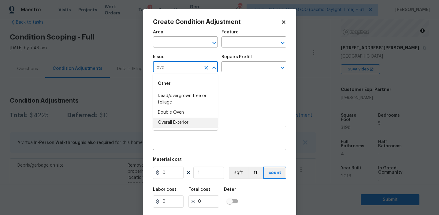
click at [179, 122] on li "Overall Exterior" at bounding box center [185, 123] width 65 height 10
type input "Overall Exterior"
click at [227, 43] on input "text" at bounding box center [246, 42] width 48 height 9
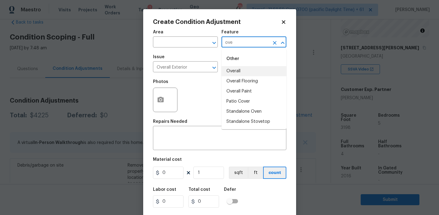
click at [242, 71] on li "Overall" at bounding box center [254, 71] width 65 height 10
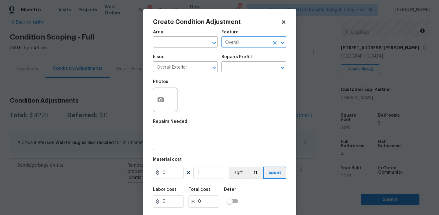
type input "Overall"
click at [194, 135] on textarea at bounding box center [220, 138] width 126 height 13
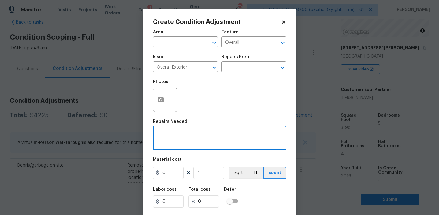
click at [216, 109] on div "Photos" at bounding box center [219, 96] width 133 height 40
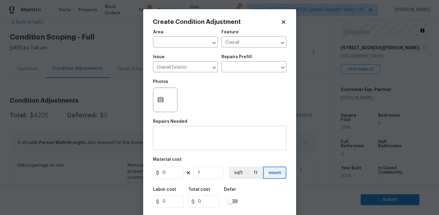
click at [214, 148] on div "x ​" at bounding box center [219, 138] width 133 height 23
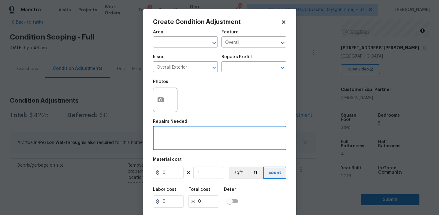
paste textarea "Overall exterior repairs (siding, stucco, fencing, decking, soffit, eaves, trim…"
click at [260, 133] on textarea "Overall exterior repairs (siding, stucco, fencing, decking, soffit, eaves, trim…" at bounding box center [220, 138] width 126 height 13
type textarea "Overall exterior repairs (siding, stucco, fencing, soffit, [PERSON_NAME], trims…"
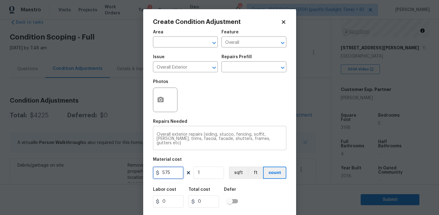
type input "575"
click at [163, 104] on button "button" at bounding box center [160, 100] width 15 height 24
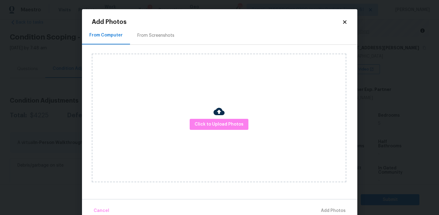
click at [161, 38] on div "From Screenshots" at bounding box center [155, 35] width 37 height 6
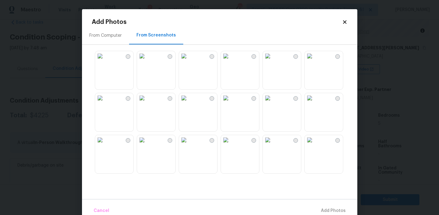
click at [189, 61] on img at bounding box center [184, 56] width 10 height 10
click at [231, 61] on img at bounding box center [226, 56] width 10 height 10
click at [315, 103] on img at bounding box center [310, 98] width 10 height 10
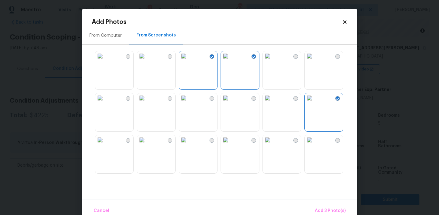
click at [271, 103] on img at bounding box center [268, 98] width 10 height 10
click at [189, 145] on img at bounding box center [184, 140] width 10 height 10
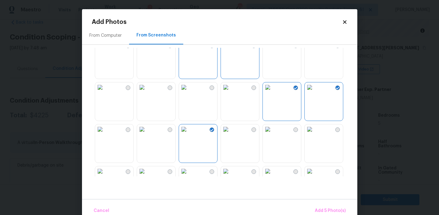
click at [187, 92] on img at bounding box center [184, 87] width 10 height 10
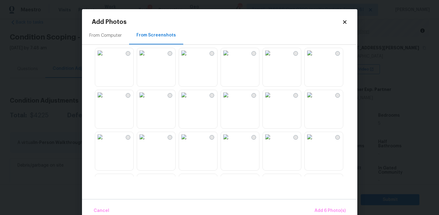
scroll to position [129, 0]
click at [147, 141] on img at bounding box center [142, 137] width 10 height 10
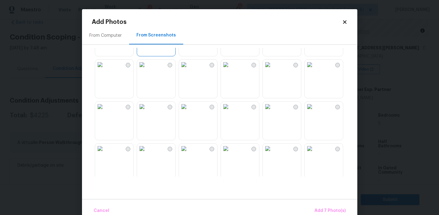
click at [189, 69] on img at bounding box center [184, 65] width 10 height 10
click at [273, 69] on img at bounding box center [268, 65] width 10 height 10
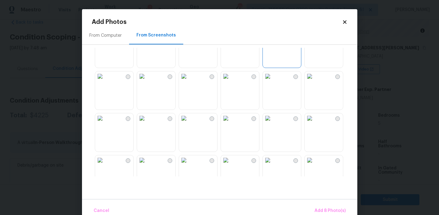
click at [231, 123] on img at bounding box center [226, 118] width 10 height 10
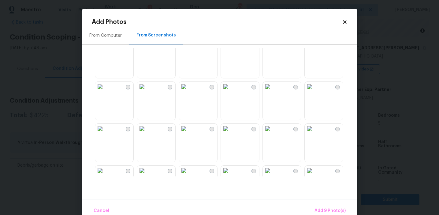
scroll to position [432, 0]
click at [323, 211] on span "Add 9 Photo(s)" at bounding box center [330, 211] width 31 height 8
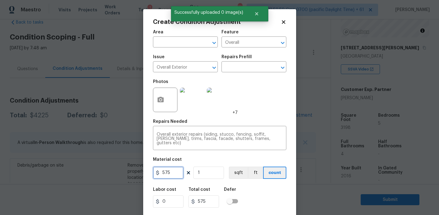
click at [171, 171] on input "575" at bounding box center [168, 173] width 31 height 12
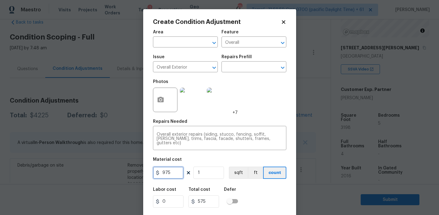
type input "975"
click at [248, 189] on div "Labor cost 0 Total cost 975 Defer" at bounding box center [219, 198] width 133 height 28
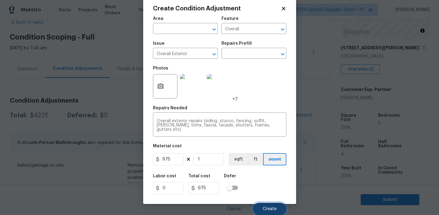
click at [268, 208] on span "Create" at bounding box center [270, 209] width 14 height 5
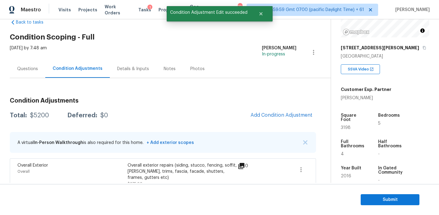
scroll to position [0, 0]
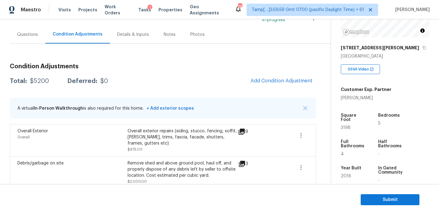
scroll to position [53, 0]
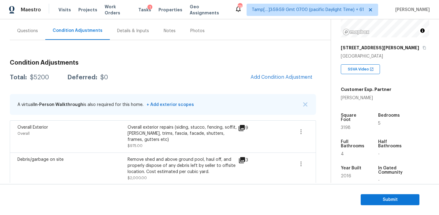
click at [170, 73] on div "Total: $5200 Deferred: $0 Add Condition Adjustment" at bounding box center [163, 77] width 306 height 13
click at [259, 78] on span "Add Condition Adjustment" at bounding box center [282, 77] width 62 height 6
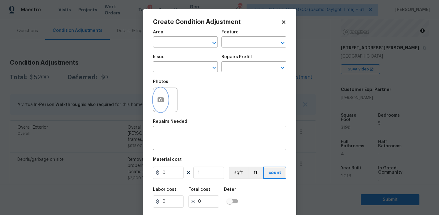
click at [165, 104] on button "button" at bounding box center [160, 100] width 15 height 24
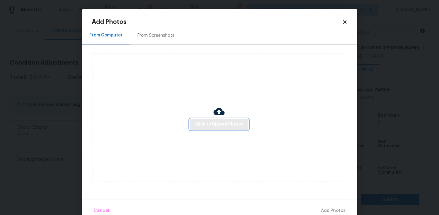
click at [207, 125] on span "Click to Upload Photos" at bounding box center [219, 125] width 49 height 8
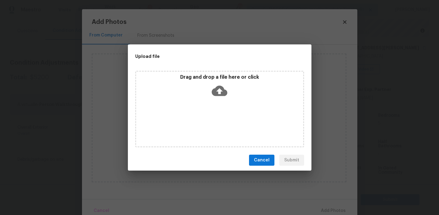
click at [205, 84] on div "Drag and drop a file here or click" at bounding box center [219, 87] width 167 height 26
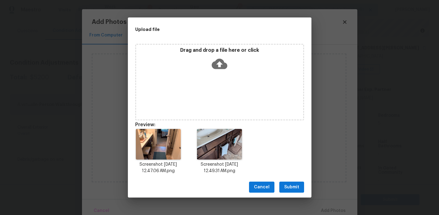
click at [294, 188] on span "Submit" at bounding box center [291, 187] width 15 height 8
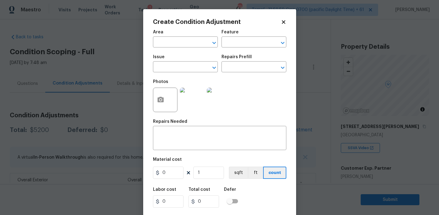
scroll to position [79, 0]
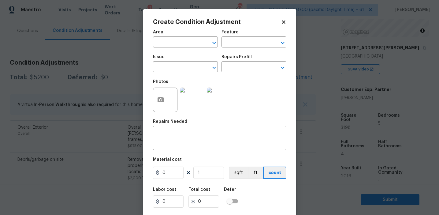
click at [269, 100] on div "Photos" at bounding box center [219, 96] width 133 height 40
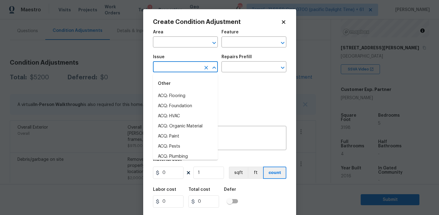
click at [173, 69] on input "text" at bounding box center [177, 67] width 48 height 9
click at [230, 47] on input "text" at bounding box center [246, 42] width 48 height 9
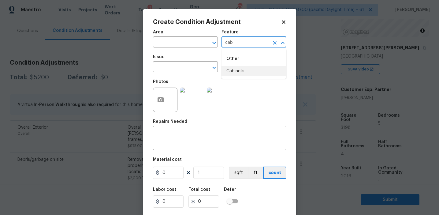
click at [250, 67] on li "Cabinets" at bounding box center [254, 71] width 65 height 10
type input "Cabinets"
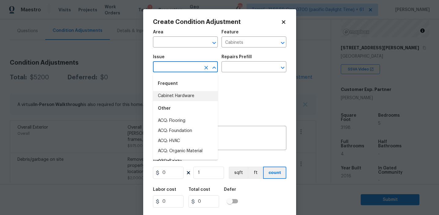
click at [186, 97] on li "Cabinet Hardware" at bounding box center [185, 96] width 65 height 10
type input "Cabinet Hardware"
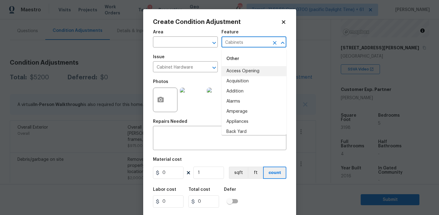
click at [238, 41] on input "Cabinets" at bounding box center [246, 42] width 48 height 9
click at [189, 139] on textarea at bounding box center [220, 138] width 126 height 13
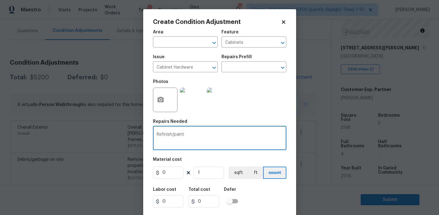
type textarea "Refinish/paint"
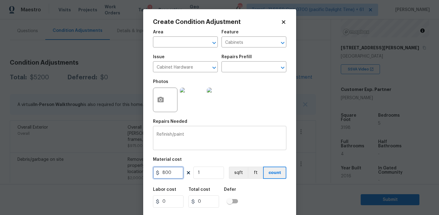
type input "800"
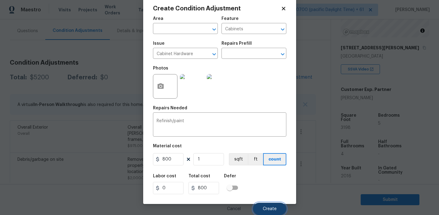
click at [261, 206] on button "Create" at bounding box center [269, 209] width 33 height 12
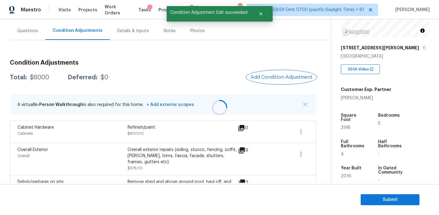
scroll to position [0, 0]
click at [271, 75] on span "Add Condition Adjustment" at bounding box center [282, 77] width 62 height 6
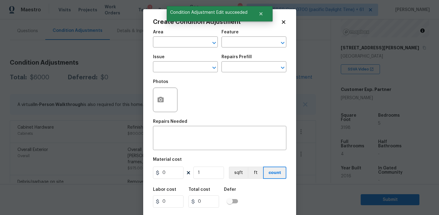
click at [170, 102] on div at bounding box center [165, 100] width 24 height 24
click at [163, 102] on icon "button" at bounding box center [161, 100] width 6 height 6
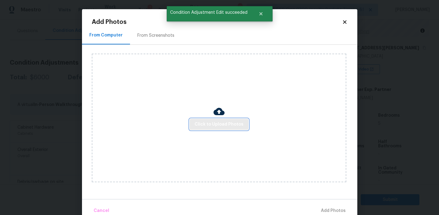
click at [211, 126] on span "Click to Upload Photos" at bounding box center [219, 125] width 49 height 8
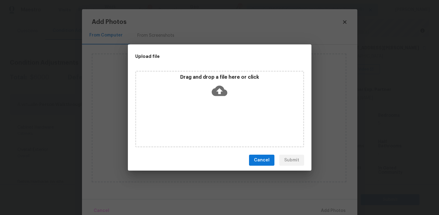
click at [214, 74] on p "Drag and drop a file here or click" at bounding box center [219, 77] width 167 height 6
click at [111, 73] on div "Upload file Drag and drop a file here or click Cancel Submit" at bounding box center [219, 107] width 439 height 215
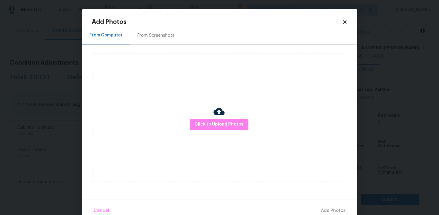
click at [58, 69] on body "Maestro Visits Projects Work Orders Tasks 1 Properties Geo Assignments 793 Tamp…" at bounding box center [219, 107] width 439 height 215
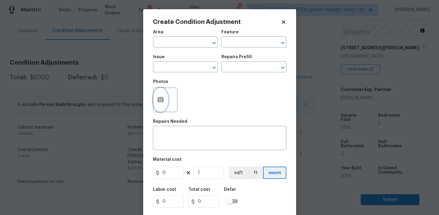
click at [161, 98] on icon "button" at bounding box center [161, 100] width 6 height 6
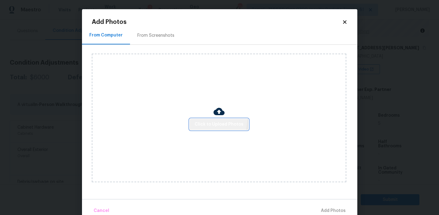
click at [209, 120] on button "Click to Upload Photos" at bounding box center [219, 124] width 59 height 11
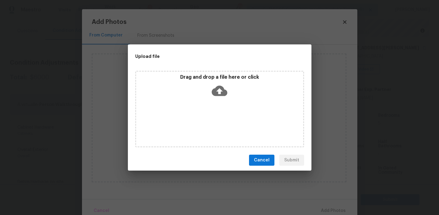
click at [205, 87] on div "Drag and drop a file here or click" at bounding box center [219, 87] width 167 height 26
click at [261, 154] on div "Cancel Submit" at bounding box center [220, 160] width 184 height 21
click at [132, 85] on div "Drag and drop a file here or click" at bounding box center [220, 108] width 184 height 81
click at [113, 75] on div "Upload file Drag and drop a file here or click Cancel Submit" at bounding box center [219, 107] width 439 height 215
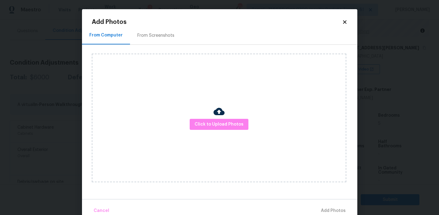
click at [156, 38] on div "From Screenshots" at bounding box center [155, 35] width 37 height 6
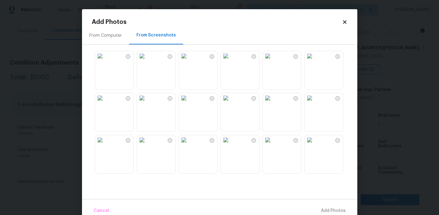
click at [147, 61] on img at bounding box center [142, 56] width 10 height 10
click at [273, 61] on img at bounding box center [268, 56] width 10 height 10
click at [315, 61] on img at bounding box center [310, 56] width 10 height 10
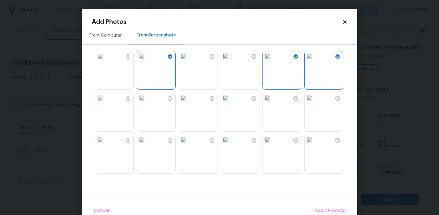
click at [273, 145] on img at bounding box center [268, 140] width 10 height 10
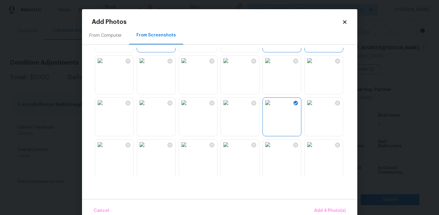
click at [147, 106] on img at bounding box center [142, 103] width 10 height 10
click at [105, 107] on img at bounding box center [100, 103] width 10 height 10
click at [105, 149] on img at bounding box center [100, 145] width 10 height 10
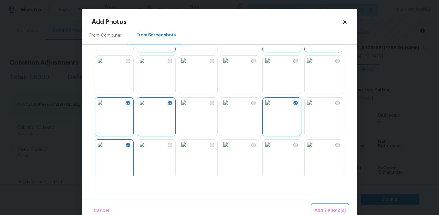
click at [324, 210] on span "Add 7 Photo(s)" at bounding box center [330, 211] width 31 height 8
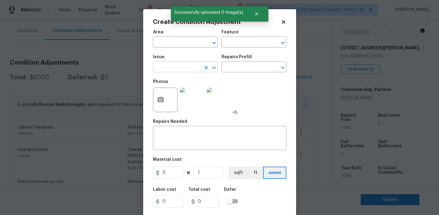
click at [190, 69] on input "text" at bounding box center [177, 67] width 48 height 9
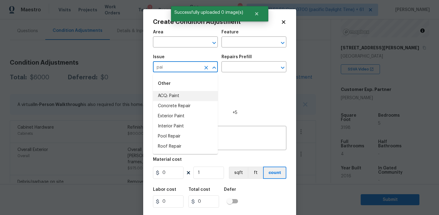
click at [197, 96] on li "ACQ: Paint" at bounding box center [185, 96] width 65 height 10
type input "ACQ: Paint"
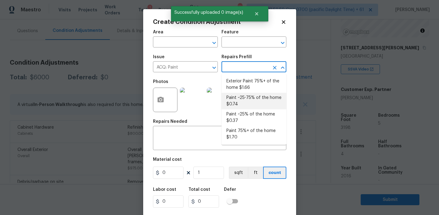
click at [243, 94] on li "Paint ~25-75% of the home $0.74" at bounding box center [254, 101] width 65 height 17
type input "Acquisition"
type textarea "Acquisition Scope: ~25 - 75% of the home needs interior paint"
type input "0.74"
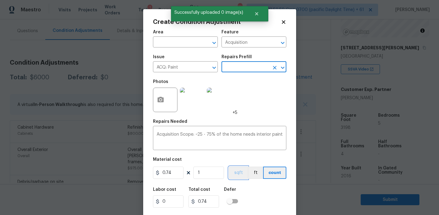
click at [237, 172] on button "sqft" at bounding box center [238, 173] width 19 height 12
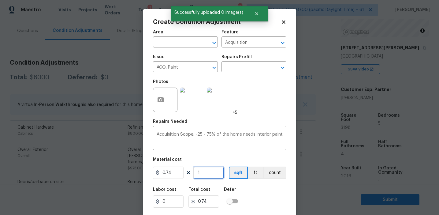
click at [220, 174] on input "1" at bounding box center [208, 173] width 31 height 12
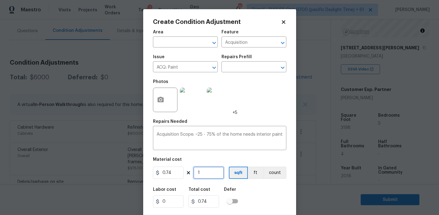
type input "0"
type input "3"
type input "2.22"
type input "31"
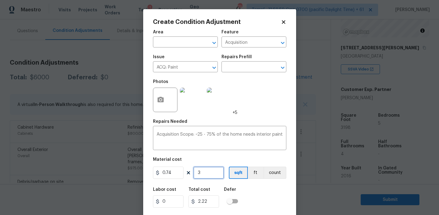
type input "22.94"
type input "319"
type input "236.06"
type input "3198"
type input "2366.52"
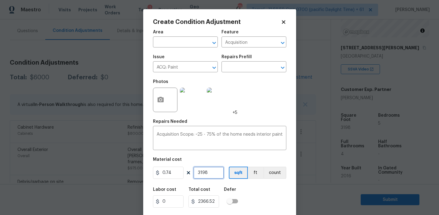
scroll to position [14, 0]
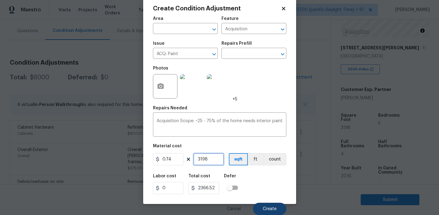
type input "3198"
click at [269, 208] on span "Create" at bounding box center [270, 209] width 14 height 5
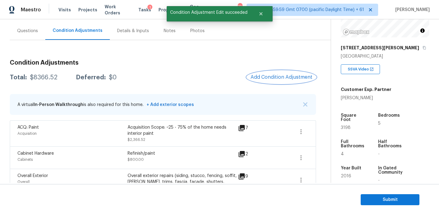
scroll to position [0, 0]
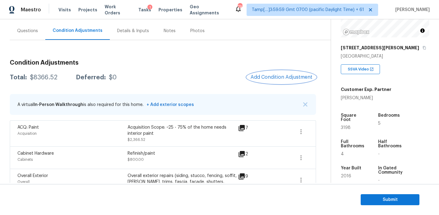
click at [278, 73] on button "Add Condition Adjustment" at bounding box center [281, 77] width 69 height 13
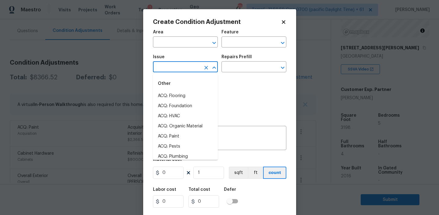
click at [174, 67] on input "text" at bounding box center [177, 67] width 48 height 9
click at [179, 97] on li "ACQ: Flooring" at bounding box center [185, 96] width 65 height 10
type input "ACQ: Flooring"
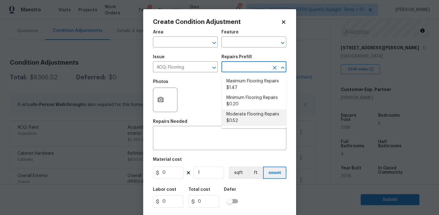
click at [241, 125] on li "Moderate Flooring Repairs $0.52" at bounding box center [254, 117] width 65 height 17
type input "Acquisition"
type textarea "Acquisition Scope: Moderate flooring repairs"
type input "0.52"
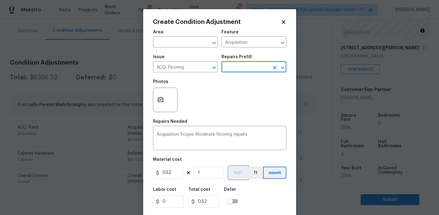
click at [240, 170] on button "sqft" at bounding box center [238, 173] width 19 height 12
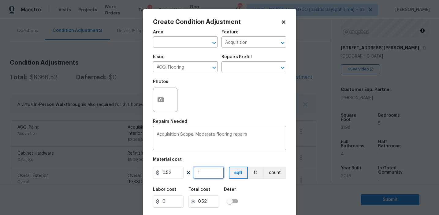
click at [221, 173] on input "1" at bounding box center [208, 173] width 31 height 12
type input "0"
paste input "3198"
type input "3198"
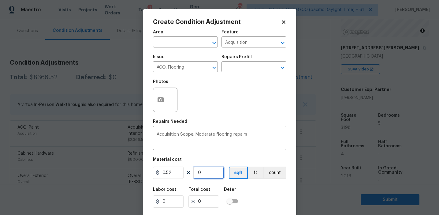
type input "1662.96"
type input "3198"
click at [165, 99] on button "button" at bounding box center [160, 100] width 15 height 24
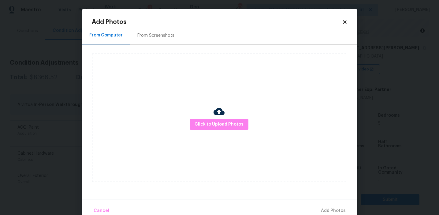
click at [159, 34] on div "From Screenshots" at bounding box center [155, 35] width 37 height 6
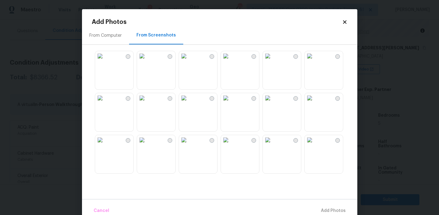
click at [105, 61] on img at bounding box center [100, 56] width 10 height 10
click at [147, 103] on img at bounding box center [142, 98] width 10 height 10
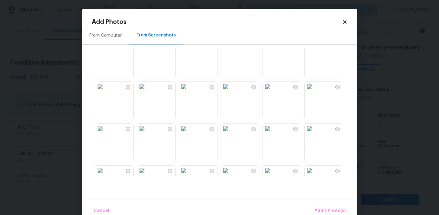
scroll to position [111, 0]
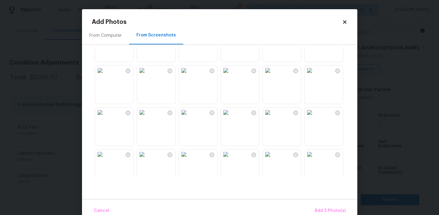
click at [189, 75] on img at bounding box center [184, 71] width 10 height 10
click at [273, 75] on img at bounding box center [268, 71] width 10 height 10
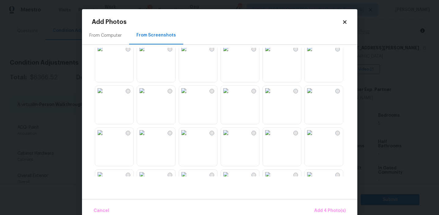
scroll to position [218, 0]
click at [147, 95] on img at bounding box center [142, 90] width 10 height 10
click at [325, 211] on span "Add 5 Photo(s)" at bounding box center [330, 211] width 31 height 8
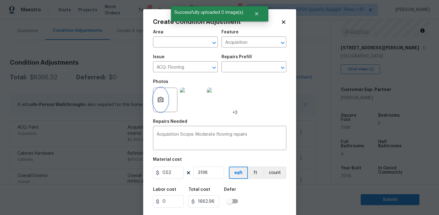
scroll to position [14, 0]
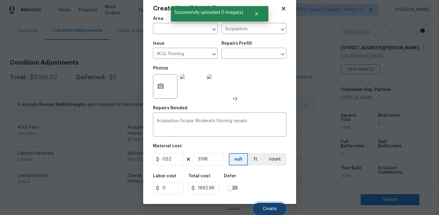
click at [265, 207] on span "Create" at bounding box center [270, 209] width 14 height 5
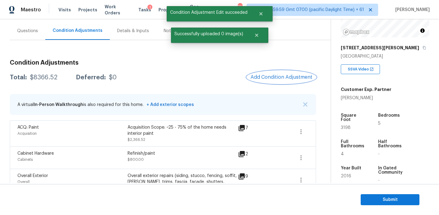
scroll to position [0, 0]
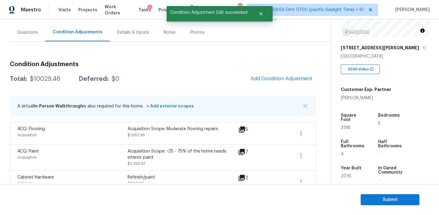
scroll to position [54, 0]
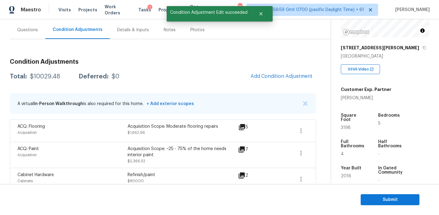
click at [137, 81] on div "Total: $10029.48 Deferred: $0 Add Condition Adjustment" at bounding box center [163, 76] width 306 height 13
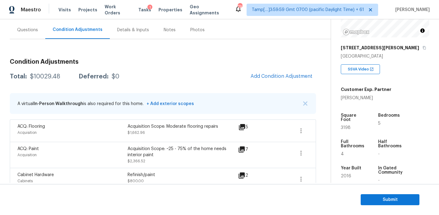
click at [76, 78] on div "Total: $10029.48 Deferred: $0" at bounding box center [65, 76] width 110 height 6
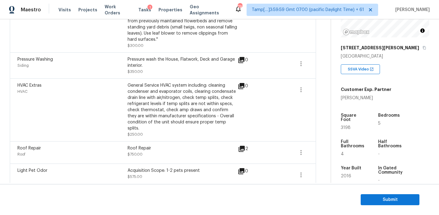
scroll to position [301, 0]
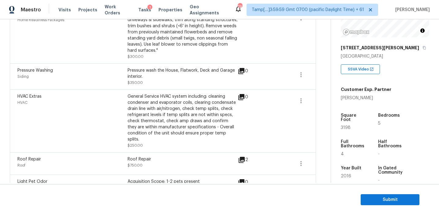
click at [244, 157] on icon at bounding box center [242, 160] width 6 height 6
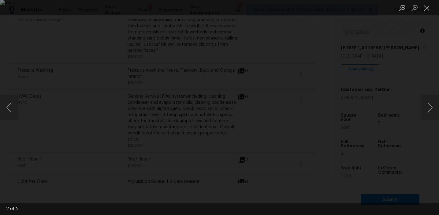
click at [391, 77] on div "Lightbox" at bounding box center [219, 107] width 439 height 215
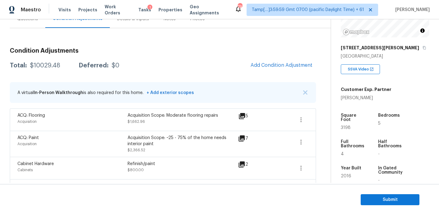
scroll to position [59, 0]
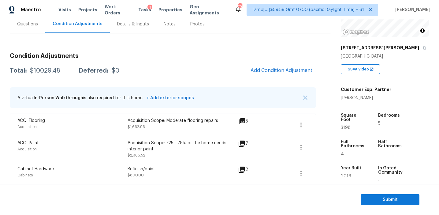
click at [48, 71] on div "$10029.48" at bounding box center [45, 71] width 30 height 6
copy div "10029.48"
click at [150, 69] on div "Total: $10029.48 Deferred: $0 Add Condition Adjustment" at bounding box center [163, 70] width 306 height 13
click at [128, 77] on div "Total: $10029.48 Deferred: $0 Add Condition Adjustment" at bounding box center [163, 70] width 306 height 13
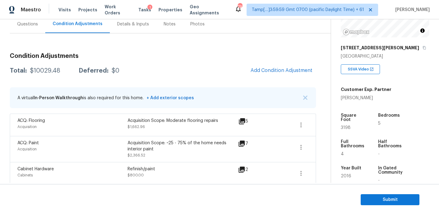
click at [35, 27] on div "Questions" at bounding box center [27, 24] width 21 height 6
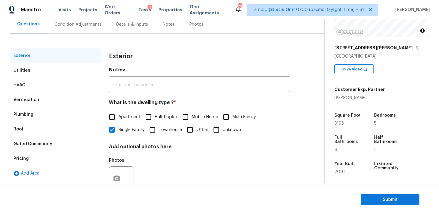
scroll to position [52, 0]
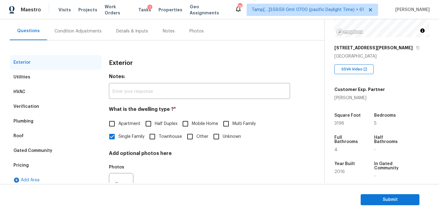
click at [54, 165] on div "Pricing" at bounding box center [56, 165] width 92 height 15
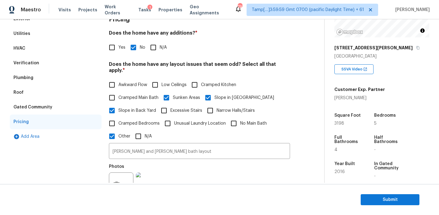
scroll to position [77, 0]
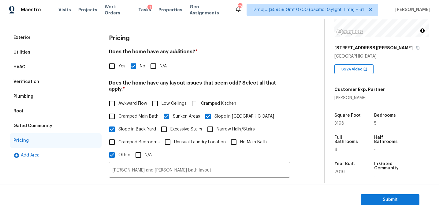
click at [67, 129] on div "Gated Community" at bounding box center [56, 125] width 92 height 15
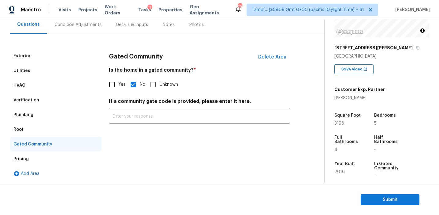
click at [47, 127] on div "Roof" at bounding box center [56, 129] width 92 height 15
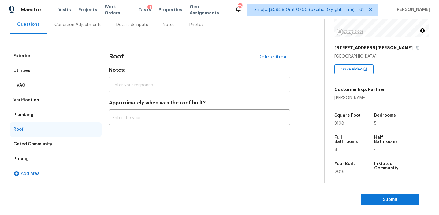
click at [46, 116] on div "Plumbing" at bounding box center [56, 114] width 92 height 15
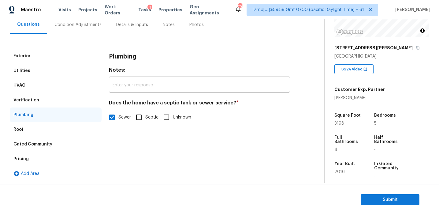
click at [46, 99] on div "Verification" at bounding box center [56, 100] width 92 height 15
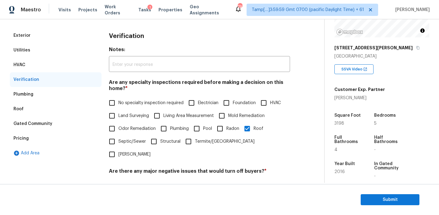
scroll to position [61, 0]
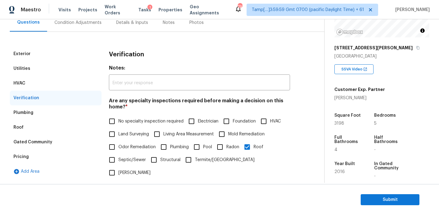
click at [68, 82] on div "HVAC" at bounding box center [56, 83] width 92 height 15
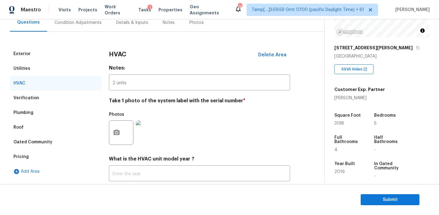
click at [66, 67] on div "Utilities" at bounding box center [56, 68] width 92 height 15
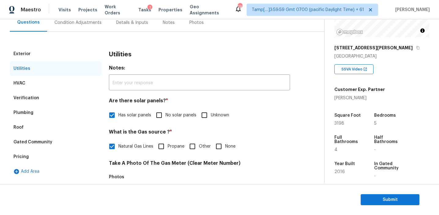
click at [66, 81] on div "HVAC" at bounding box center [56, 83] width 92 height 15
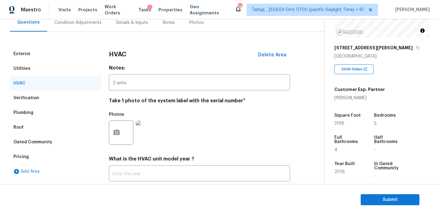
click at [68, 49] on div "Exterior" at bounding box center [56, 54] width 92 height 15
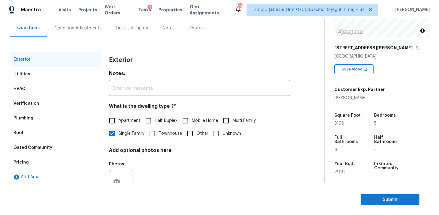
click at [95, 34] on div "Condition Adjustments" at bounding box center [78, 28] width 62 height 18
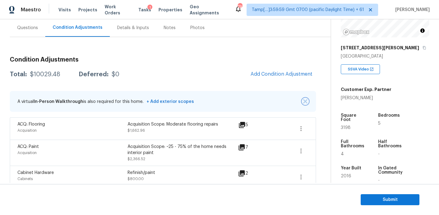
click at [303, 102] on img "button" at bounding box center [305, 101] width 4 height 4
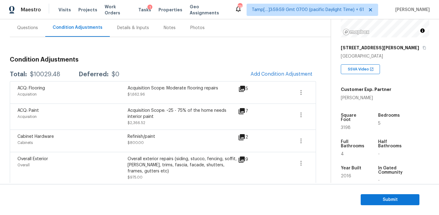
click at [219, 68] on div "Total: $10029.48 Deferred: $0 Add Condition Adjustment" at bounding box center [163, 74] width 306 height 13
click at [44, 32] on div "Questions" at bounding box center [28, 28] width 36 height 18
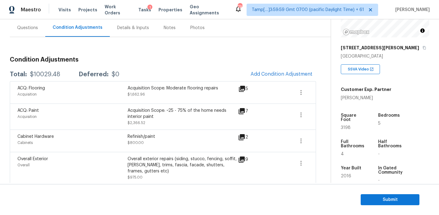
scroll to position [55, 0]
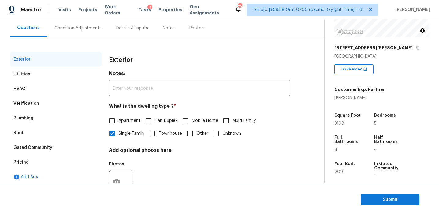
click at [61, 163] on div "Pricing" at bounding box center [56, 162] width 92 height 15
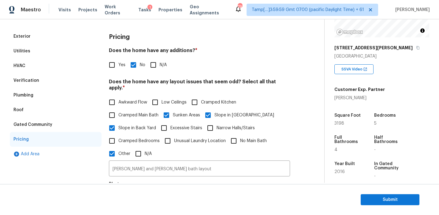
scroll to position [77, 0]
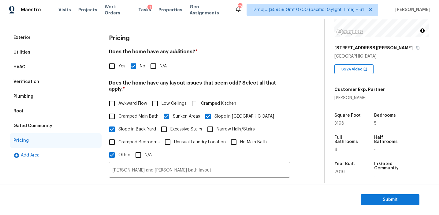
click at [50, 125] on div "Gated Community" at bounding box center [32, 126] width 39 height 6
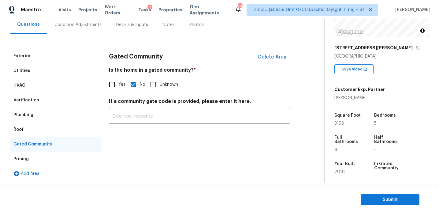
click at [44, 127] on div "Roof" at bounding box center [56, 129] width 92 height 15
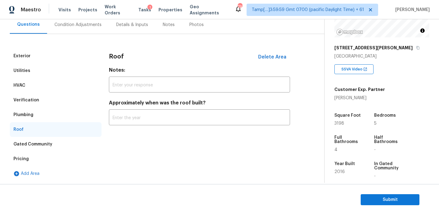
click at [56, 110] on div "Plumbing" at bounding box center [56, 114] width 92 height 15
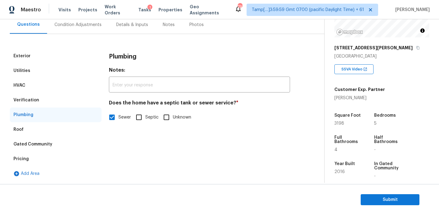
click at [82, 101] on div "Verification" at bounding box center [56, 100] width 92 height 15
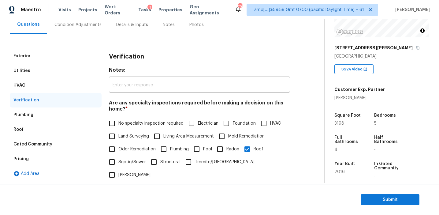
click at [85, 85] on div "HVAC" at bounding box center [56, 85] width 92 height 15
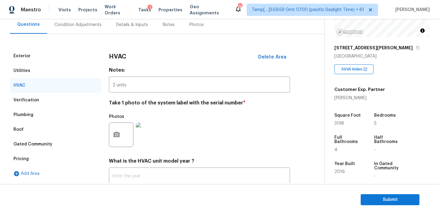
click at [88, 69] on div "Utilities" at bounding box center [56, 70] width 92 height 15
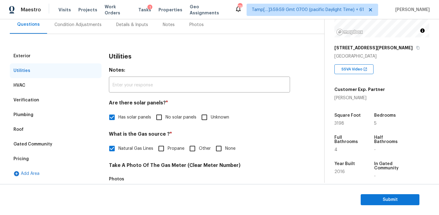
click at [88, 57] on div "Exterior" at bounding box center [56, 56] width 92 height 15
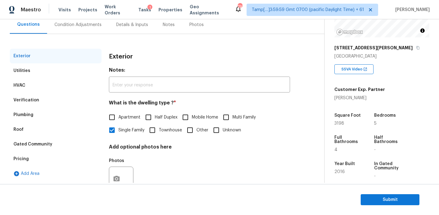
scroll to position [54, 0]
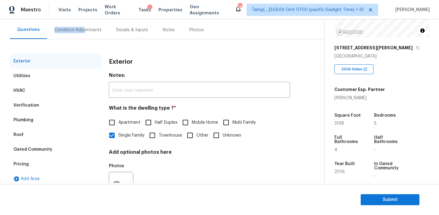
click at [82, 27] on div "Condition Adjustments" at bounding box center [77, 30] width 47 height 6
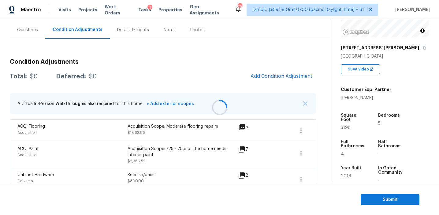
click at [131, 68] on div at bounding box center [219, 107] width 439 height 215
click at [304, 103] on img "button" at bounding box center [305, 103] width 4 height 4
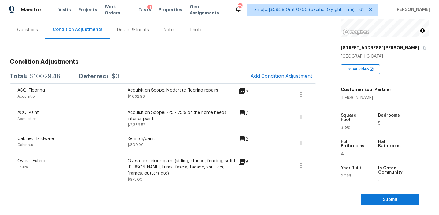
click at [208, 110] on div "Acquisition Scope: ~25 - 75% of the home needs interior paint" at bounding box center [183, 116] width 110 height 12
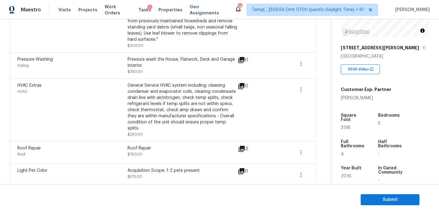
click at [133, 152] on span "$750.00" at bounding box center [135, 154] width 15 height 4
click at [140, 152] on span "$750.00" at bounding box center [135, 154] width 15 height 4
click at [131, 152] on span "$750.00" at bounding box center [135, 154] width 15 height 4
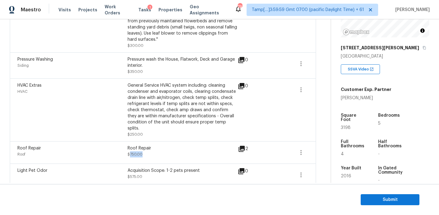
click at [135, 152] on span "$750.00" at bounding box center [135, 154] width 15 height 4
click at [133, 152] on span "$750.00" at bounding box center [135, 154] width 15 height 4
click at [137, 152] on span "$750.00" at bounding box center [135, 154] width 15 height 4
click at [131, 152] on span "$750.00" at bounding box center [135, 154] width 15 height 4
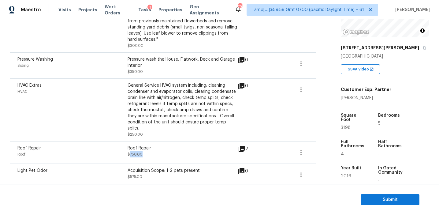
click at [131, 152] on span "$750.00" at bounding box center [135, 154] width 15 height 4
click at [135, 152] on span "$750.00" at bounding box center [135, 154] width 15 height 4
click at [132, 152] on span "$750.00" at bounding box center [135, 154] width 15 height 4
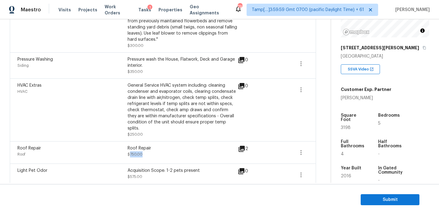
click at [132, 152] on span "$750.00" at bounding box center [135, 154] width 15 height 4
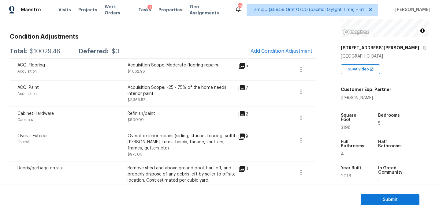
scroll to position [60, 0]
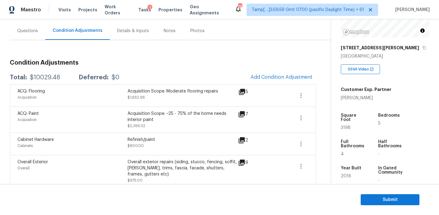
scroll to position [53, 0]
click at [158, 73] on div "Total: $10029.48 Deferred: $0 Add Condition Adjustment" at bounding box center [163, 76] width 306 height 13
click at [242, 140] on icon at bounding box center [242, 140] width 6 height 6
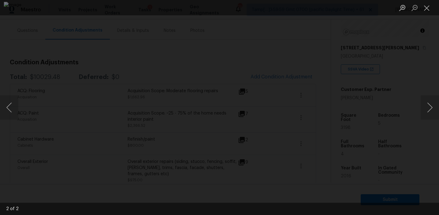
click at [396, 80] on div "Lightbox" at bounding box center [219, 107] width 439 height 215
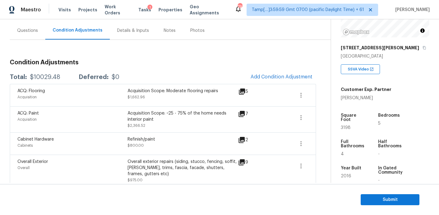
click at [367, 200] on span "Submit" at bounding box center [390, 200] width 49 height 8
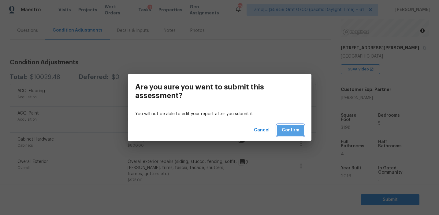
click at [297, 131] on span "Confirm" at bounding box center [290, 130] width 17 height 8
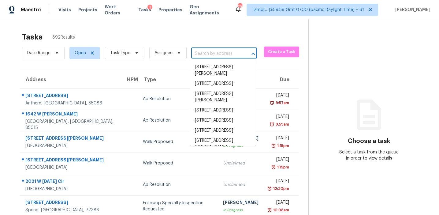
click at [201, 56] on input "text" at bounding box center [215, 53] width 49 height 9
paste input "1935 Shrader Ct, Lawrenceville, GA, 30044"
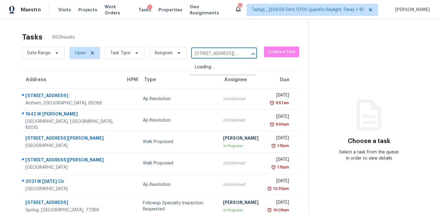
scroll to position [0, 41]
type input "1935 Shrader Ct, Lawrenceville, GA, 30044"
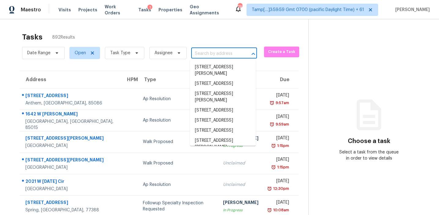
scroll to position [0, 0]
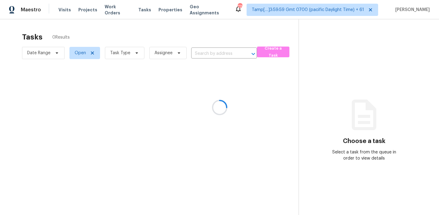
click at [204, 36] on div at bounding box center [219, 107] width 439 height 215
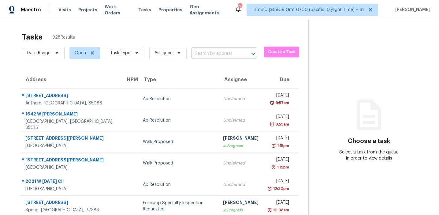
click at [222, 54] on input "text" at bounding box center [215, 53] width 49 height 9
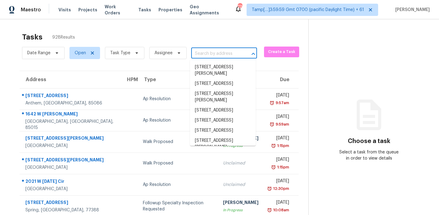
paste input "[STREET_ADDRESS]"
type input "[STREET_ADDRESS]"
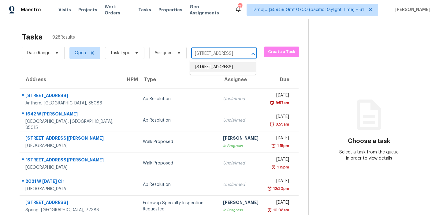
click at [223, 66] on li "[STREET_ADDRESS]" at bounding box center [223, 67] width 66 height 10
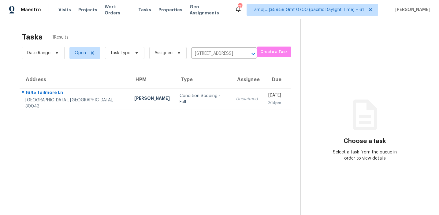
click at [231, 93] on td "Unclaimed" at bounding box center [247, 98] width 32 height 21
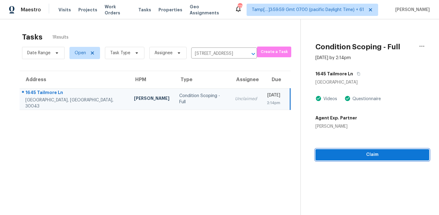
click at [365, 154] on span "Claim" at bounding box center [372, 155] width 104 height 8
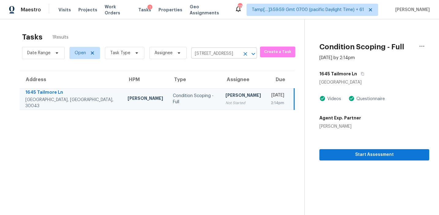
click at [204, 51] on input "[STREET_ADDRESS]" at bounding box center [215, 53] width 49 height 9
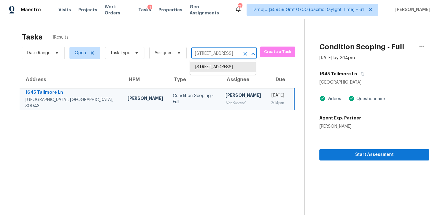
paste input "[STREET_ADDRESS]"
click at [203, 55] on input "[STREET_ADDRESS]" at bounding box center [215, 53] width 49 height 9
paste input "[STREET_ADDRESS]"
click at [202, 52] on input "[STREET_ADDRESS]" at bounding box center [215, 53] width 49 height 9
paste input "[STREET_ADDRESS]"
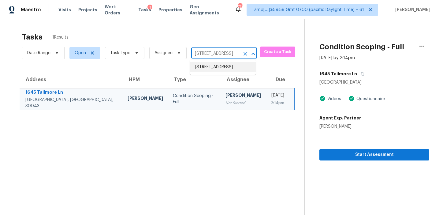
click at [208, 54] on input "[STREET_ADDRESS]" at bounding box center [215, 53] width 49 height 9
paste input "[STREET_ADDRESS]"
type input "[STREET_ADDRESS]"
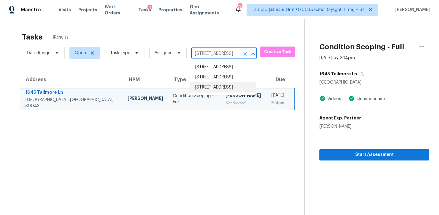
click at [210, 92] on li "[STREET_ADDRESS]" at bounding box center [223, 87] width 66 height 10
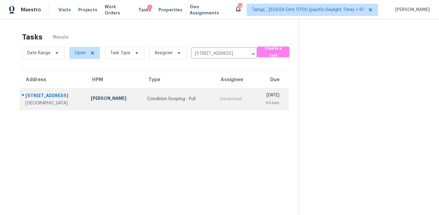
click at [226, 107] on td "Unclaimed" at bounding box center [234, 98] width 39 height 21
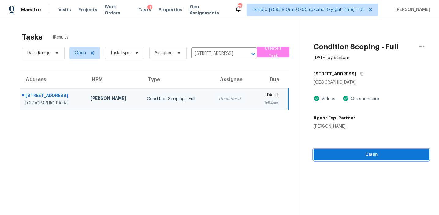
click at [345, 151] on span "Claim" at bounding box center [372, 155] width 106 height 8
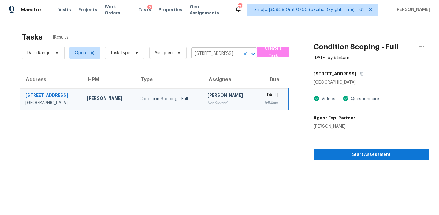
click at [220, 54] on input "[STREET_ADDRESS]" at bounding box center [215, 53] width 49 height 9
paste input "[STREET_ADDRESS]"
type input "[STREET_ADDRESS]"
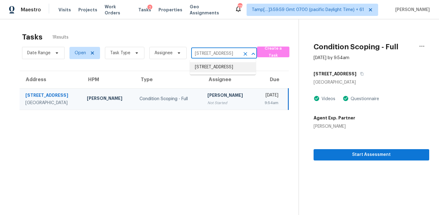
click at [219, 72] on li "[STREET_ADDRESS]" at bounding box center [223, 67] width 66 height 10
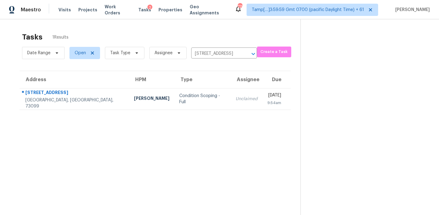
click at [231, 92] on td "Unclaimed" at bounding box center [247, 98] width 32 height 21
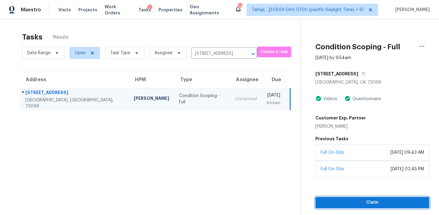
click at [326, 203] on span "Claim" at bounding box center [372, 203] width 104 height 8
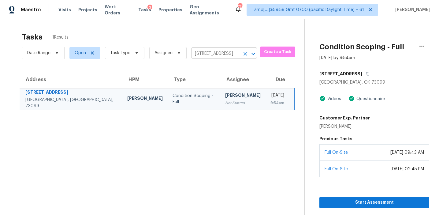
click at [200, 53] on input "[STREET_ADDRESS]" at bounding box center [215, 53] width 49 height 9
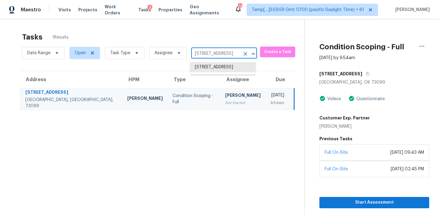
paste input "[STREET_ADDRESS][PERSON_NAME]"
click at [204, 54] on input "[STREET_ADDRESS]" at bounding box center [215, 53] width 49 height 9
paste input "[STREET_ADDRESS]"
click at [211, 66] on li "[STREET_ADDRESS]" at bounding box center [223, 67] width 66 height 10
click at [207, 53] on input "[STREET_ADDRESS]" at bounding box center [215, 53] width 49 height 9
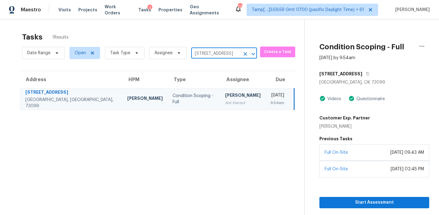
paste input "[STREET_ADDRESS]"
click at [213, 57] on input "[STREET_ADDRESS]" at bounding box center [215, 53] width 49 height 9
paste input "[STREET_ADDRESS]"
click at [208, 53] on input "[STREET_ADDRESS]" at bounding box center [215, 53] width 49 height 9
paste input "[STREET_ADDRESS]"
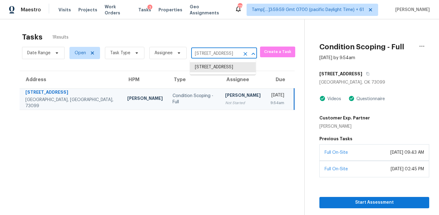
click at [210, 51] on input "[STREET_ADDRESS]" at bounding box center [215, 53] width 49 height 9
paste input "[STREET_ADDRESS]"
click at [201, 54] on input "[STREET_ADDRESS]" at bounding box center [215, 53] width 49 height 9
paste input "[STREET_ADDRESS]"
type input "[STREET_ADDRESS]"
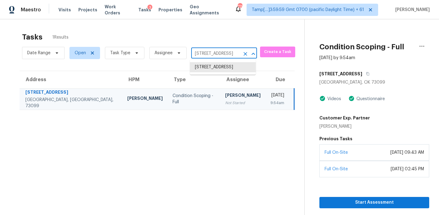
scroll to position [0, 32]
click at [211, 69] on li "[STREET_ADDRESS]" at bounding box center [223, 67] width 66 height 10
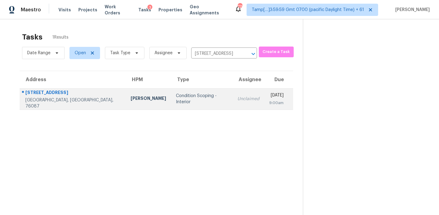
click at [233, 103] on td "Unclaimed" at bounding box center [249, 98] width 32 height 21
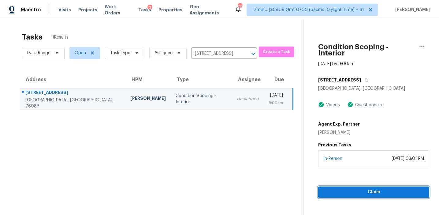
click at [329, 191] on button "Claim" at bounding box center [373, 191] width 111 height 11
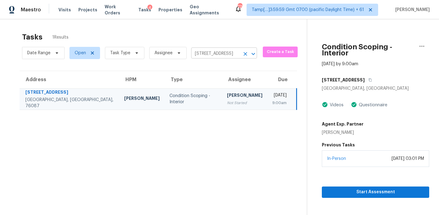
click at [211, 57] on input "[STREET_ADDRESS]" at bounding box center [215, 53] width 49 height 9
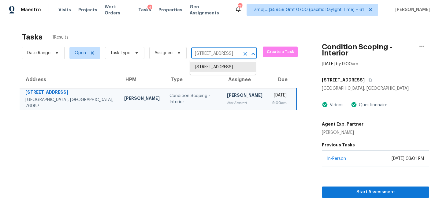
paste input "[STREET_ADDRESS]"
type input "[STREET_ADDRESS]"
click at [214, 67] on li "[STREET_ADDRESS]" at bounding box center [223, 67] width 66 height 10
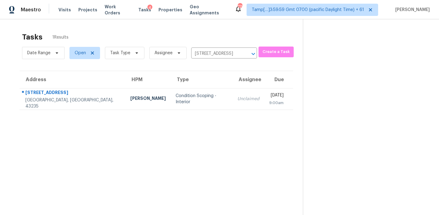
click at [238, 97] on div "Unclaimed" at bounding box center [249, 99] width 22 height 6
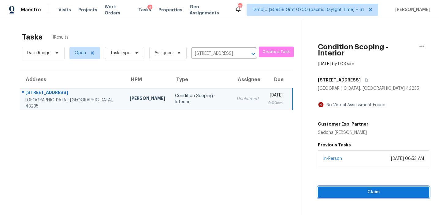
click at [330, 191] on button "Claim" at bounding box center [373, 191] width 111 height 11
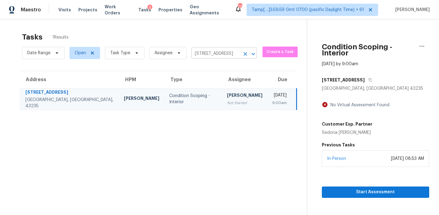
click at [212, 49] on input "[STREET_ADDRESS]" at bounding box center [215, 53] width 49 height 9
paste input "[STREET_ADDRESS]"
type input "[STREET_ADDRESS]"
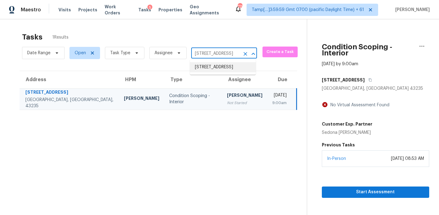
click at [215, 69] on li "[STREET_ADDRESS]" at bounding box center [223, 67] width 66 height 10
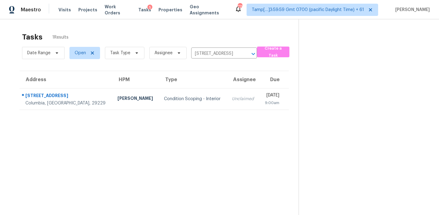
click at [232, 98] on div "Unclaimed" at bounding box center [243, 99] width 23 height 6
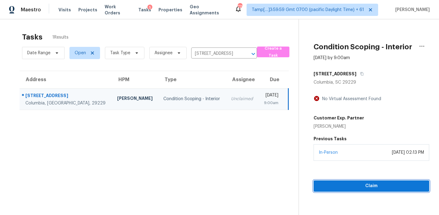
click at [325, 187] on span "Claim" at bounding box center [372, 186] width 106 height 8
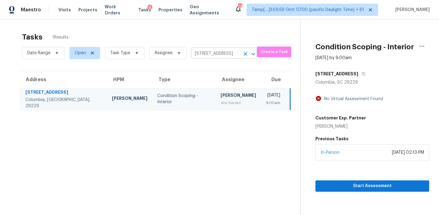
click at [210, 54] on input "[STREET_ADDRESS]" at bounding box center [215, 53] width 49 height 9
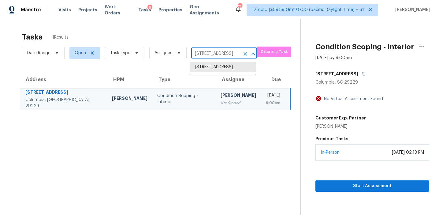
paste input "[STREET_ADDRESS][PERSON_NAME]"
type input "[STREET_ADDRESS][PERSON_NAME]"
click at [214, 67] on li "[STREET_ADDRESS][PERSON_NAME]" at bounding box center [223, 70] width 66 height 17
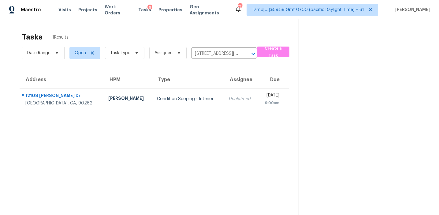
click at [224, 105] on td "Unclaimed" at bounding box center [241, 98] width 34 height 21
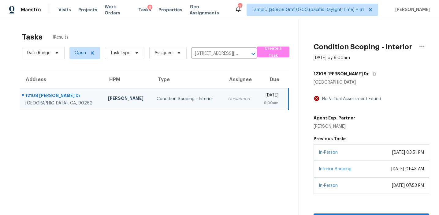
scroll to position [19, 0]
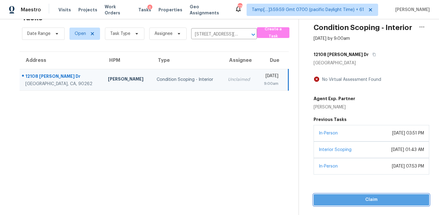
click at [325, 202] on span "Claim" at bounding box center [372, 200] width 106 height 8
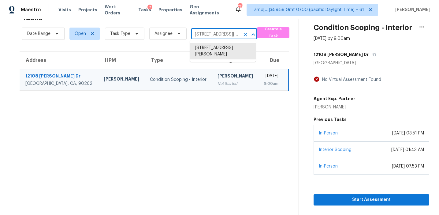
click at [213, 36] on input "[STREET_ADDRESS][PERSON_NAME]" at bounding box center [215, 34] width 49 height 9
paste input "[STREET_ADDRESS]"
type input "[STREET_ADDRESS]"
click at [216, 51] on li "[STREET_ADDRESS]" at bounding box center [223, 48] width 66 height 10
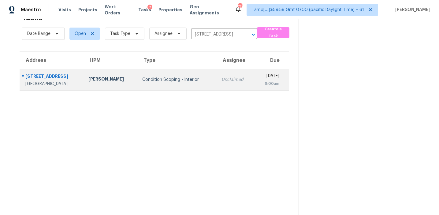
click at [222, 82] on div "Unclaimed" at bounding box center [236, 80] width 28 height 6
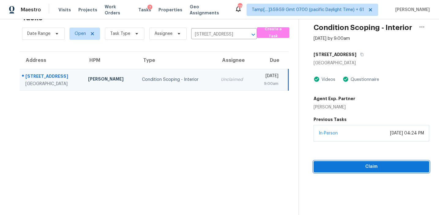
click at [328, 168] on span "Claim" at bounding box center [372, 167] width 106 height 8
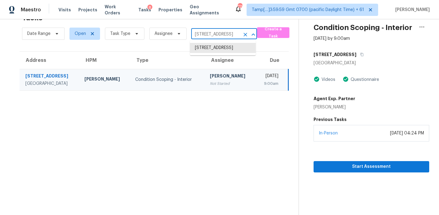
click at [211, 36] on input "[STREET_ADDRESS]" at bounding box center [215, 34] width 49 height 9
paste input "[STREET_ADDRESS][PERSON_NAME]"
type input "[STREET_ADDRESS][PERSON_NAME]"
click at [212, 50] on li "[STREET_ADDRESS][PERSON_NAME]" at bounding box center [223, 51] width 66 height 17
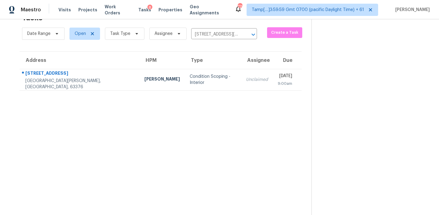
click at [241, 84] on td "Unclaimed" at bounding box center [257, 79] width 32 height 21
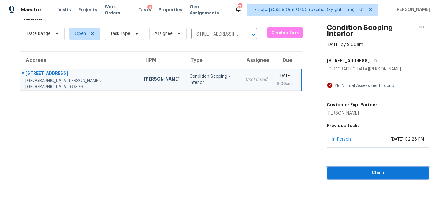
click at [332, 169] on span "Claim" at bounding box center [378, 173] width 93 height 8
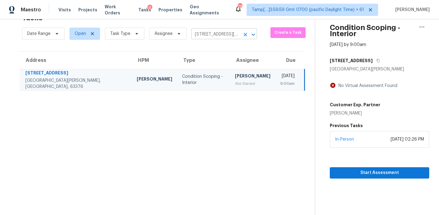
click at [211, 38] on input "111 Barrington Dr, Saint Peters, MO 63376" at bounding box center [215, 34] width 49 height 9
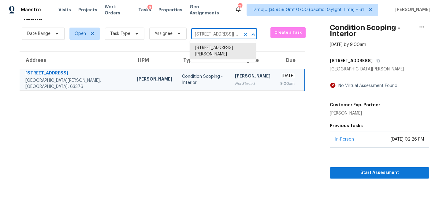
paste input "901 Sequoia Dr, Raymore, MO, 64083"
type input "1901 Sequoia Dr, Raymore, MO, 64083"
click at [216, 55] on li "1901 Sequoia Dr, Raymore, MO 64083" at bounding box center [223, 51] width 66 height 17
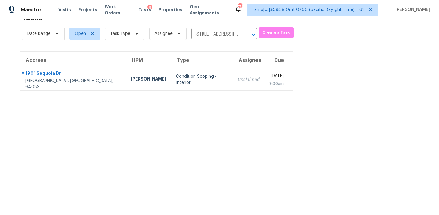
click at [233, 88] on td "Unclaimed" at bounding box center [249, 79] width 32 height 21
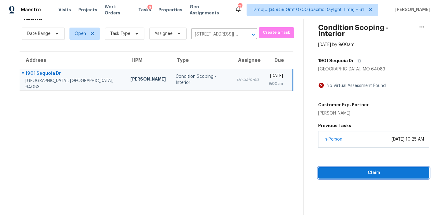
click at [325, 169] on span "Claim" at bounding box center [373, 173] width 101 height 8
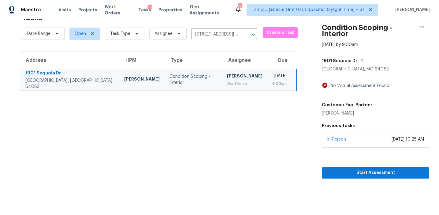
scroll to position [10, 0]
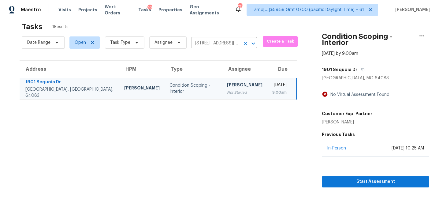
click at [216, 42] on input "1901 Sequoia Dr, Raymore, MO 64083" at bounding box center [215, 43] width 49 height 9
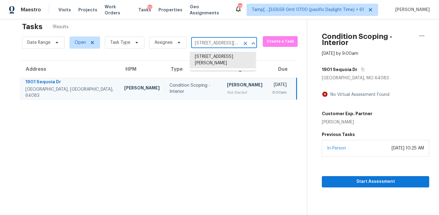
paste input "2551 Woodbourne Dr, Waterford, MI, 48329"
type input "2551 Woodbourne Dr, Waterford, MI, 48329"
click at [219, 57] on li "2551 Woodbourne Dr, Waterford, MI 48329" at bounding box center [223, 57] width 66 height 10
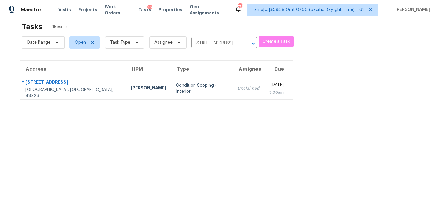
click at [233, 98] on td "Unclaimed" at bounding box center [249, 88] width 32 height 21
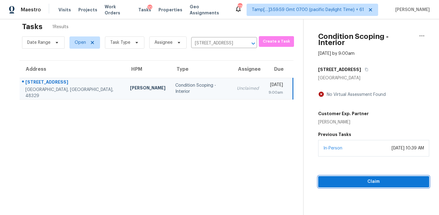
click at [328, 178] on span "Claim" at bounding box center [373, 182] width 101 height 8
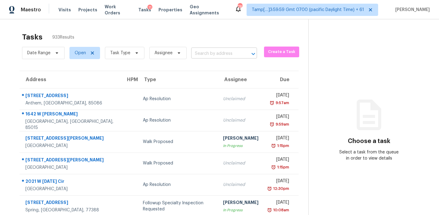
click at [211, 52] on input "text" at bounding box center [215, 53] width 49 height 9
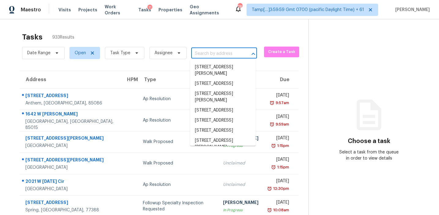
paste input "1935 Shrader Ct, Lawrenceville, GA, 30044"
type input "1935 Shrader Ct, Lawrenceville, GA, 30044"
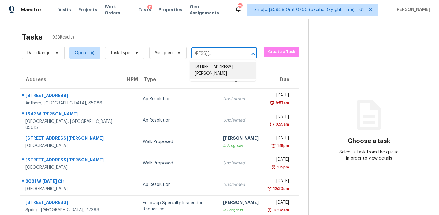
click at [213, 69] on li "1935 Shrader Ct, Lawrenceville, GA 30044" at bounding box center [223, 70] width 66 height 17
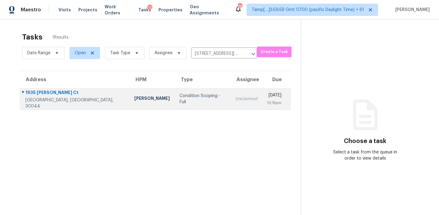
click at [235, 97] on div "Unclaimed" at bounding box center [246, 99] width 22 height 6
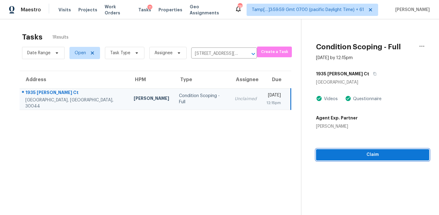
click at [353, 152] on span "Claim" at bounding box center [372, 155] width 103 height 8
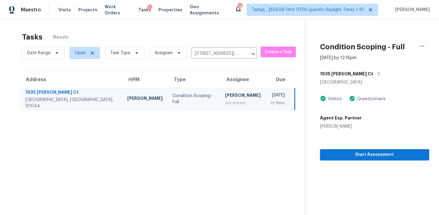
click at [178, 159] on section "Tasks 1 Results Date Range Open Task Type Assignee 1935 Shrader Ct, Lawrencevil…" at bounding box center [157, 131] width 295 height 205
click at [325, 155] on span "Start Assessment" at bounding box center [374, 155] width 99 height 8
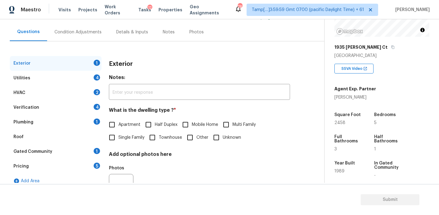
scroll to position [79, 0]
click at [91, 163] on div "Pricing 5" at bounding box center [56, 166] width 92 height 15
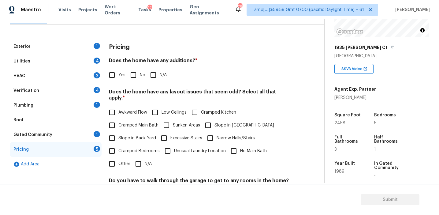
scroll to position [83, 0]
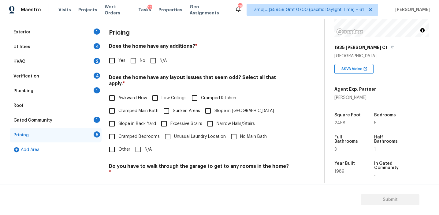
click at [117, 145] on input "Other" at bounding box center [112, 149] width 13 height 13
checkbox input "true"
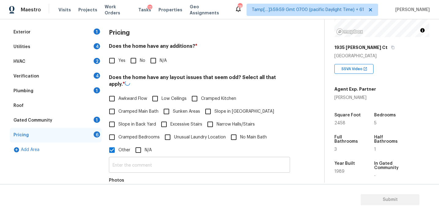
click at [131, 163] on input "text" at bounding box center [199, 165] width 181 height 14
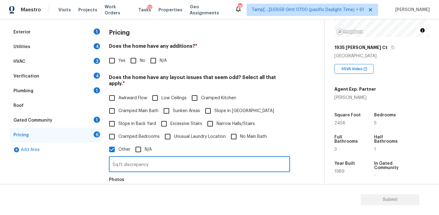
type input "Sq.ft discrepancy"
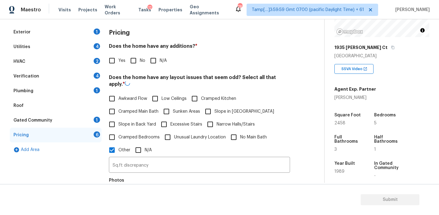
click at [170, 176] on div "Photos" at bounding box center [199, 194] width 181 height 40
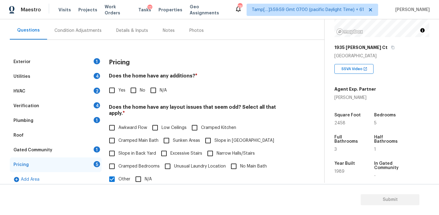
scroll to position [54, 0]
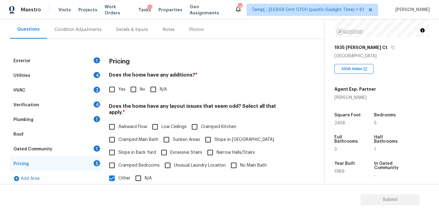
click at [117, 58] on h3 "Pricing" at bounding box center [119, 61] width 21 height 6
click at [211, 79] on h4 "Does the home have any additions? *" at bounding box center [199, 76] width 181 height 9
click at [89, 30] on div "Condition Adjustments" at bounding box center [77, 30] width 47 height 6
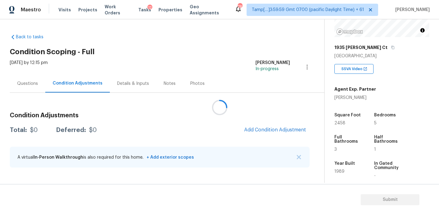
click at [230, 126] on div at bounding box center [219, 107] width 439 height 215
click at [227, 117] on div at bounding box center [219, 107] width 439 height 215
click at [271, 127] on div at bounding box center [219, 107] width 439 height 215
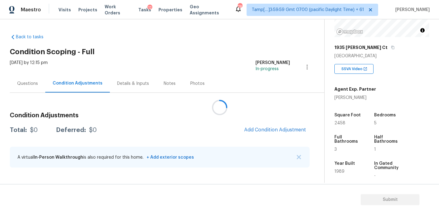
click at [271, 127] on div at bounding box center [219, 107] width 439 height 215
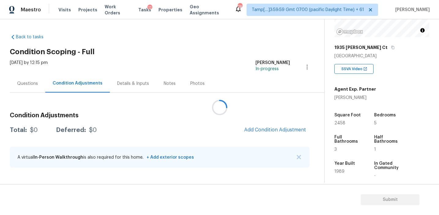
click at [271, 127] on div at bounding box center [219, 107] width 439 height 215
click at [271, 127] on span "Add Condition Adjustment" at bounding box center [275, 130] width 62 height 6
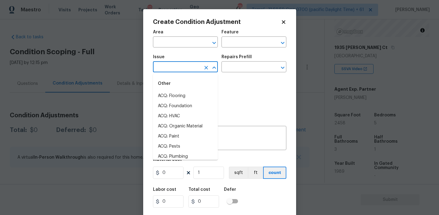
click at [188, 69] on input "text" at bounding box center [177, 67] width 48 height 9
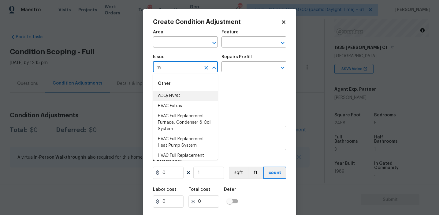
click at [196, 93] on li "ACQ: HVAC" at bounding box center [185, 96] width 65 height 10
type input "ACQ: HVAC"
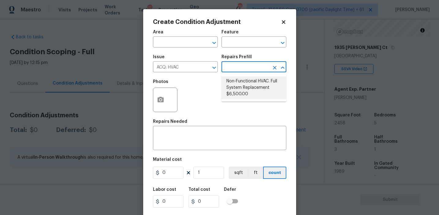
click at [242, 92] on li "Non-Functional HVAC. Full System Replacement $6,500.00" at bounding box center [254, 87] width 65 height 23
type input "Acquisition"
type textarea "Acquisition Scope: Full System Replacement"
type input "6500"
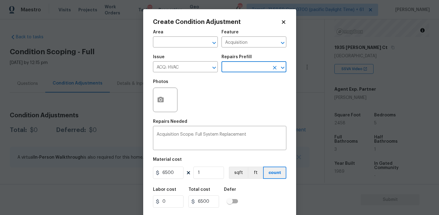
scroll to position [14, 0]
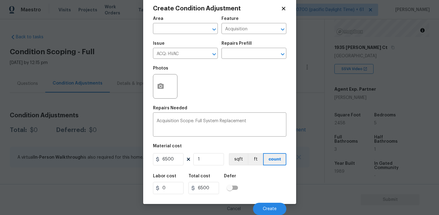
click at [265, 202] on div "Cancel Create" at bounding box center [219, 206] width 133 height 17
click at [265, 204] on button "Create" at bounding box center [269, 209] width 33 height 12
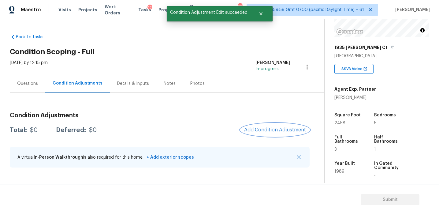
scroll to position [0, 0]
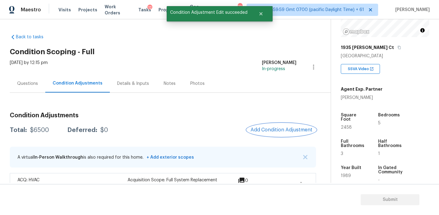
click at [267, 127] on span "Add Condition Adjustment" at bounding box center [282, 130] width 62 height 6
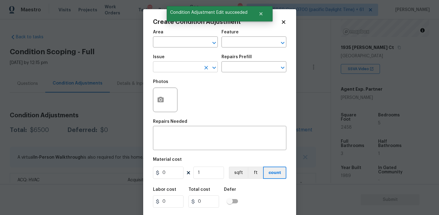
click at [176, 66] on input "text" at bounding box center [177, 67] width 48 height 9
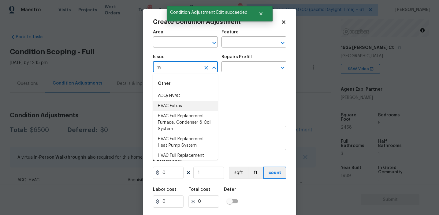
click at [187, 106] on li "HVAC Extras" at bounding box center [185, 106] width 65 height 10
type input "HVAC Extras"
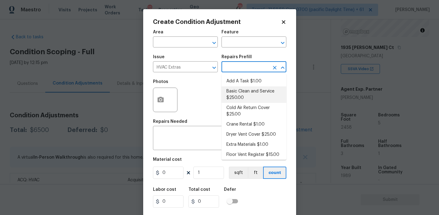
click at [247, 95] on li "Basic Clean and Service $250.00" at bounding box center [254, 94] width 65 height 17
type input "HVAC"
type textarea "General Service HVAC system including: cleaning condenser and evaporator coils,…"
type input "250"
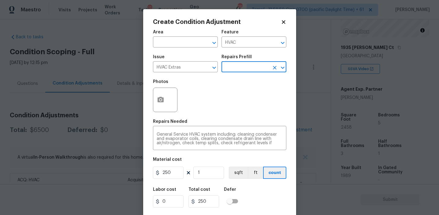
scroll to position [14, 0]
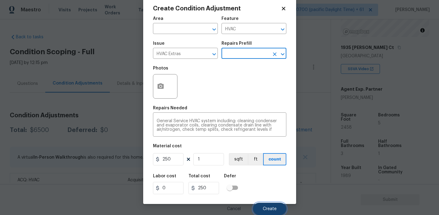
click at [264, 208] on span "Create" at bounding box center [270, 209] width 14 height 5
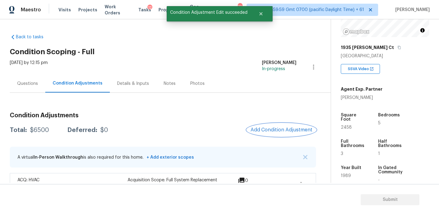
scroll to position [0, 0]
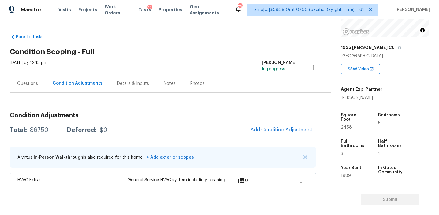
click at [206, 126] on div "Total: $6750 Deferred: $0 Add Condition Adjustment" at bounding box center [163, 129] width 306 height 13
click at [129, 114] on h3 "Condition Adjustments" at bounding box center [163, 115] width 306 height 6
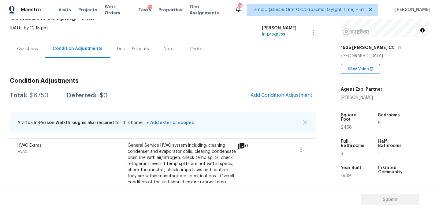
scroll to position [49, 0]
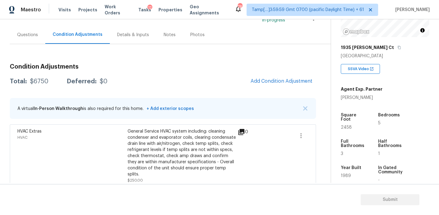
click at [132, 90] on div "Condition Adjustments Total: $6750 Deferred: $0 Add Condition Adjustment A virt…" at bounding box center [163, 134] width 306 height 151
click at [178, 77] on div "Total: $6750 Deferred: $0 Add Condition Adjustment" at bounding box center [163, 81] width 306 height 13
click at [129, 74] on div "Condition Adjustments Total: $6750 Deferred: $0 Add Condition Adjustment A virt…" at bounding box center [163, 134] width 306 height 151
click at [190, 71] on div "Condition Adjustments Total: $6750 Deferred: $0 Add Condition Adjustment A virt…" at bounding box center [163, 134] width 306 height 151
click at [137, 74] on div "Condition Adjustments Total: $6750 Deferred: $0 Add Condition Adjustment A virt…" at bounding box center [163, 134] width 306 height 151
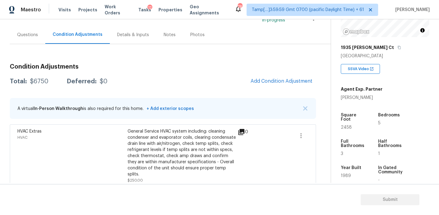
click at [175, 78] on div "Total: $6750 Deferred: $0 Add Condition Adjustment" at bounding box center [163, 81] width 306 height 13
click at [219, 78] on div "Total: $6750 Deferred: $0 Add Condition Adjustment" at bounding box center [163, 81] width 306 height 13
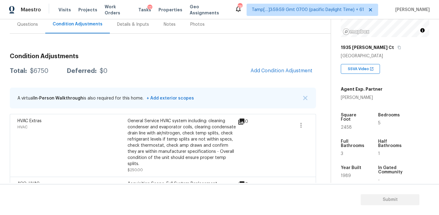
click at [219, 78] on div "Condition Adjustments Total: $6750 Deferred: $0 Add Condition Adjustment A virt…" at bounding box center [163, 123] width 306 height 151
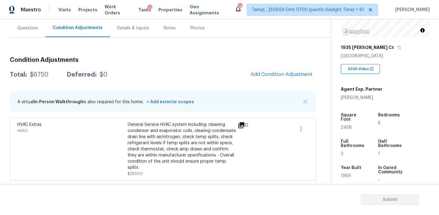
click at [219, 78] on div "Total: $6750 Deferred: $0 Add Condition Adjustment" at bounding box center [163, 74] width 306 height 13
click at [33, 31] on div "Questions" at bounding box center [28, 28] width 36 height 18
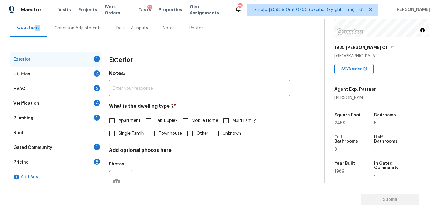
scroll to position [55, 0]
click at [87, 163] on div "Pricing 5" at bounding box center [56, 162] width 92 height 15
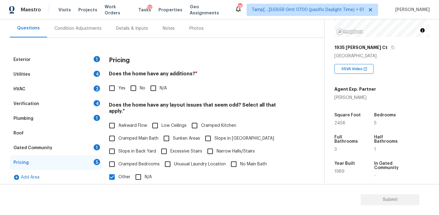
click at [134, 85] on input "No" at bounding box center [133, 88] width 13 height 13
checkbox input "true"
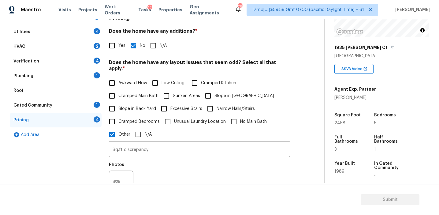
click at [149, 102] on label "Slope in Back Yard" at bounding box center [131, 108] width 51 height 13
click at [118, 102] on input "Slope in Back Yard" at bounding box center [112, 108] width 13 height 13
checkbox input "true"
click at [215, 93] on span "Slope in [GEOGRAPHIC_DATA]" at bounding box center [245, 96] width 60 height 6
click at [214, 90] on input "Slope in [GEOGRAPHIC_DATA]" at bounding box center [208, 95] width 13 height 13
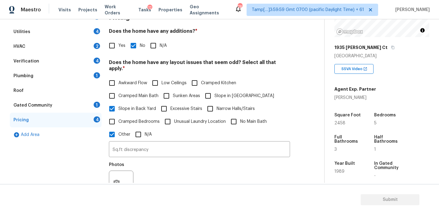
checkbox input "true"
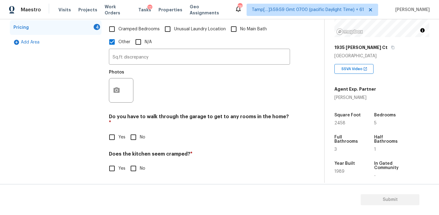
click at [137, 131] on input "No" at bounding box center [133, 137] width 13 height 13
checkbox input "true"
click at [137, 163] on input "No" at bounding box center [133, 169] width 13 height 13
checkbox input "true"
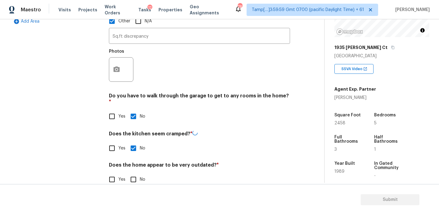
scroll to position [210, 0]
click at [134, 173] on input "No" at bounding box center [133, 179] width 13 height 13
checkbox input "true"
click at [120, 66] on icon "button" at bounding box center [116, 69] width 7 height 7
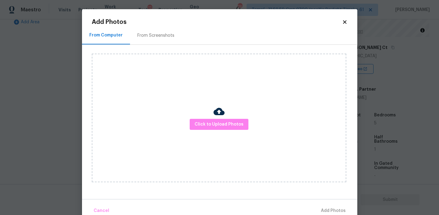
click at [171, 34] on div "From Screenshots" at bounding box center [155, 35] width 37 height 6
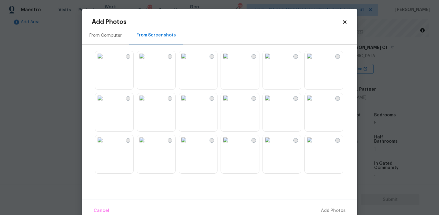
click at [189, 103] on img at bounding box center [184, 98] width 10 height 10
click at [316, 207] on button "Add 1 Photo(s)" at bounding box center [330, 210] width 35 height 13
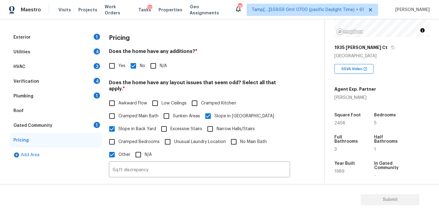
click at [93, 122] on div "Gated Community 1" at bounding box center [56, 125] width 92 height 15
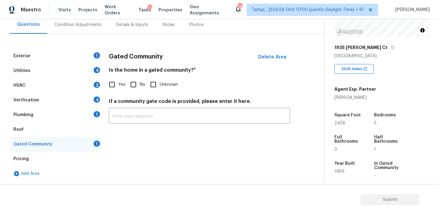
scroll to position [59, 0]
click at [139, 81] on input "No" at bounding box center [133, 84] width 13 height 13
checkbox input "true"
click at [78, 117] on div "Plumbing 1" at bounding box center [56, 114] width 92 height 15
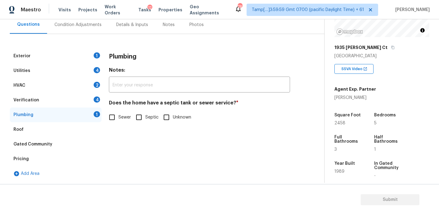
click at [120, 121] on label "Sewer" at bounding box center [118, 117] width 25 height 13
click at [118, 121] on input "Sewer" at bounding box center [112, 117] width 13 height 13
checkbox input "true"
click at [89, 96] on div "Verification 4" at bounding box center [56, 100] width 92 height 15
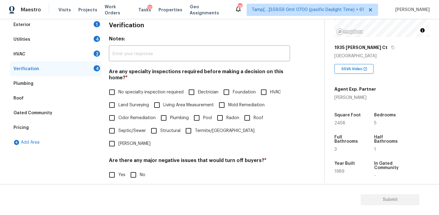
scroll to position [122, 0]
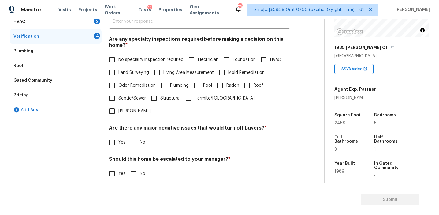
click at [134, 136] on input "No" at bounding box center [133, 142] width 13 height 13
checkbox input "true"
click at [135, 60] on span "No specialty inspection required" at bounding box center [150, 60] width 65 height 6
click at [118, 60] on input "No specialty inspection required" at bounding box center [112, 59] width 13 height 13
checkbox input "true"
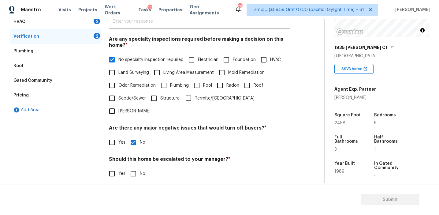
click at [133, 167] on input "No" at bounding box center [133, 173] width 13 height 13
checkbox input "true"
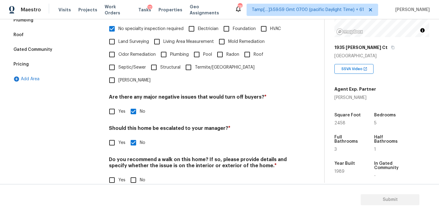
click at [131, 178] on div "Verification Notes: ​ Are any specialty inspections required before making a de…" at bounding box center [199, 74] width 181 height 240
click at [131, 174] on input "No" at bounding box center [133, 180] width 13 height 13
checkbox input "true"
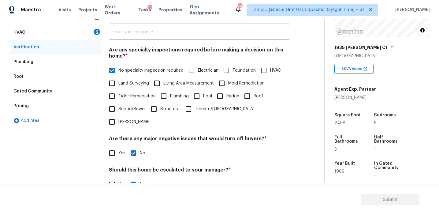
click at [92, 34] on div "HVAC 2" at bounding box center [56, 32] width 92 height 15
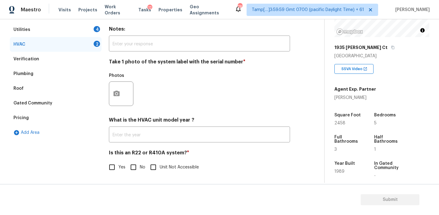
scroll to position [100, 0]
click at [134, 166] on input "No" at bounding box center [133, 167] width 13 height 13
checkbox input "true"
click at [120, 95] on icon "button" at bounding box center [116, 93] width 7 height 7
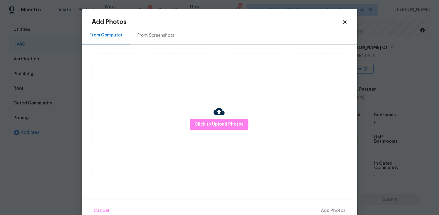
click at [158, 33] on div "From Screenshots" at bounding box center [155, 35] width 37 height 6
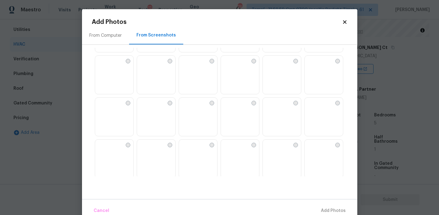
scroll to position [505, 0]
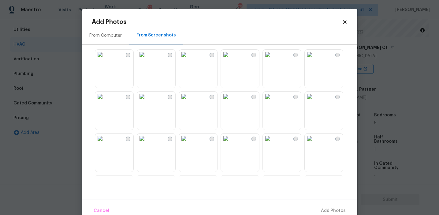
click at [231, 59] on img at bounding box center [226, 55] width 10 height 10
click at [324, 207] on button "Add 1 Photo(s)" at bounding box center [330, 210] width 35 height 13
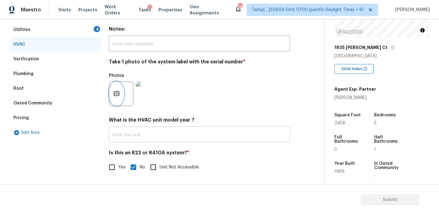
scroll to position [48, 0]
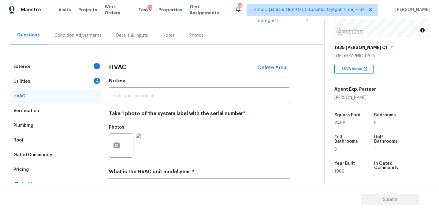
click at [91, 81] on div "Utilities 4" at bounding box center [56, 81] width 92 height 15
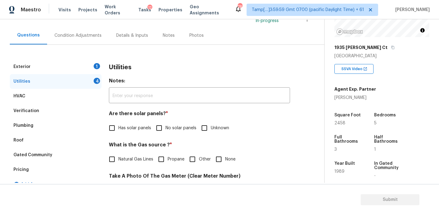
click at [168, 125] on span "No solar panels" at bounding box center [181, 128] width 31 height 6
click at [166, 125] on input "No solar panels" at bounding box center [159, 128] width 13 height 13
checkbox input "true"
click at [223, 160] on input "None" at bounding box center [218, 159] width 13 height 13
checkbox input "true"
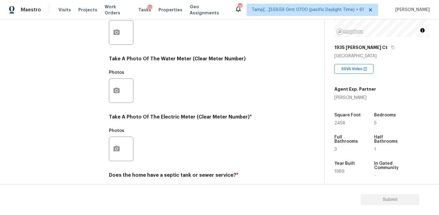
scroll to position [246, 0]
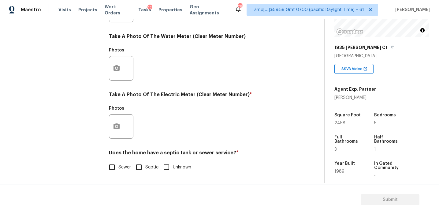
click at [120, 168] on span "Sewer" at bounding box center [124, 167] width 13 height 6
click at [118, 168] on input "Sewer" at bounding box center [112, 167] width 13 height 13
checkbox input "true"
click at [120, 133] on button "button" at bounding box center [116, 126] width 15 height 24
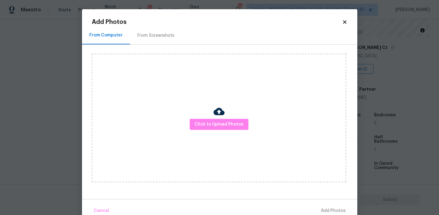
click at [219, 117] on div at bounding box center [219, 112] width 11 height 13
click at [214, 124] on span "Click to Upload Photos" at bounding box center [219, 125] width 49 height 8
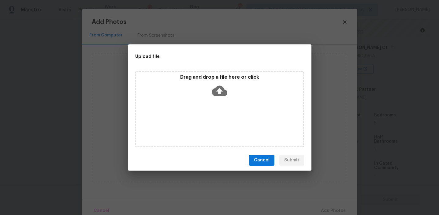
click at [213, 92] on icon at bounding box center [220, 91] width 16 height 10
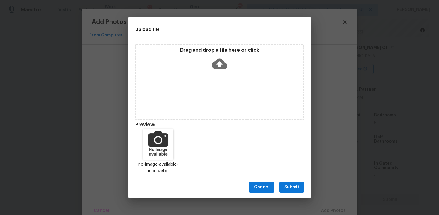
click at [294, 184] on span "Submit" at bounding box center [291, 187] width 15 height 8
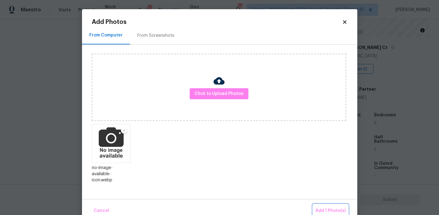
click at [318, 208] on span "Add 1 Photo(s)" at bounding box center [331, 211] width 30 height 8
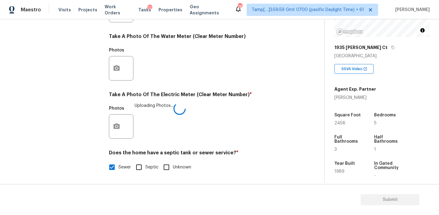
click at [239, 128] on div "Photos Uploading Photos..." at bounding box center [199, 123] width 181 height 40
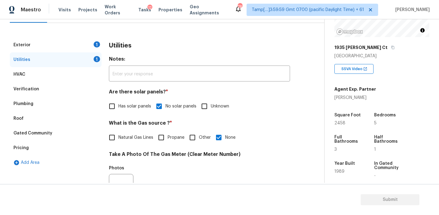
scroll to position [59, 0]
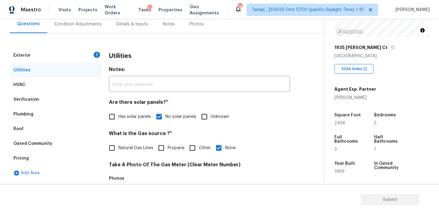
click at [86, 51] on div "Exterior 1" at bounding box center [56, 55] width 92 height 15
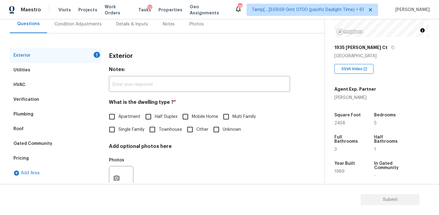
click at [129, 132] on span "Single Family" at bounding box center [131, 129] width 26 height 6
click at [118, 132] on input "Single Family" at bounding box center [112, 129] width 13 height 13
checkbox input "true"
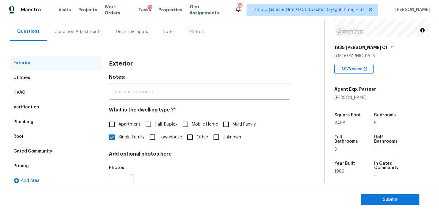
scroll to position [52, 0]
click at [115, 59] on div "Exterior" at bounding box center [199, 63] width 181 height 16
click at [84, 25] on div "Condition Adjustments" at bounding box center [78, 31] width 62 height 18
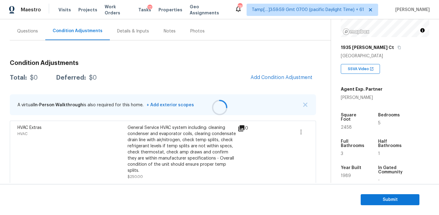
click at [148, 71] on div "Total: $0 Deferred: $0 Add Condition Adjustment" at bounding box center [163, 77] width 306 height 13
click at [212, 70] on div "Condition Adjustments Total: $6750 Deferred: $0 Add Condition Adjustment A virt…" at bounding box center [163, 130] width 306 height 151
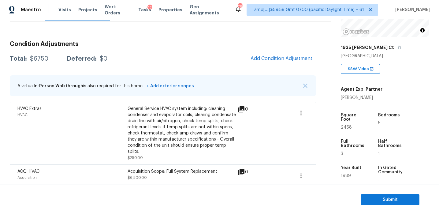
click at [215, 55] on div "Total: $6750 Deferred: $0 Add Condition Adjustment" at bounding box center [163, 58] width 306 height 13
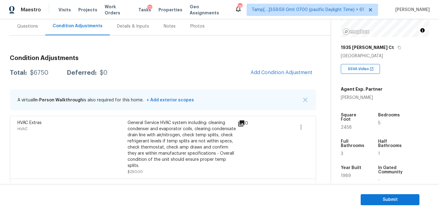
scroll to position [55, 0]
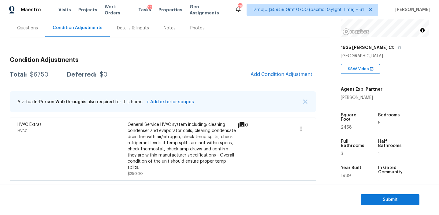
click at [215, 55] on div "Condition Adjustments Total: $6750 Deferred: $0 Add Condition Adjustment A virt…" at bounding box center [163, 127] width 306 height 151
click at [263, 74] on span "Add Condition Adjustment" at bounding box center [282, 75] width 62 height 6
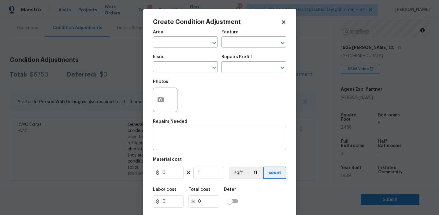
click at [87, 56] on body "Maestro Visits Projects Work Orders Tasks 12 Properties Geo Assignments 781 Tam…" at bounding box center [219, 107] width 439 height 215
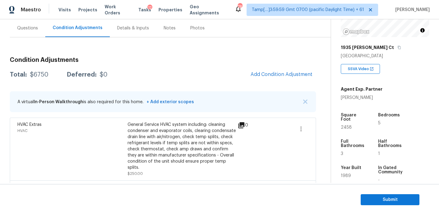
click at [34, 32] on div "Questions" at bounding box center [28, 28] width 36 height 18
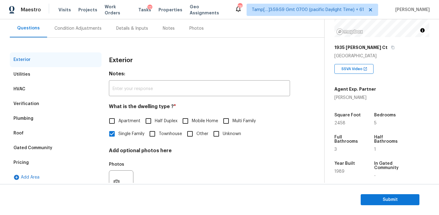
click at [97, 30] on div "Condition Adjustments" at bounding box center [77, 28] width 47 height 6
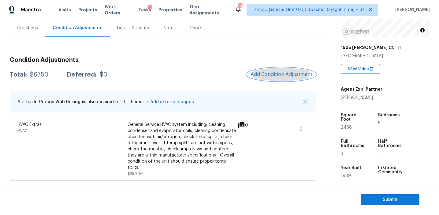
click at [269, 73] on span "Add Condition Adjustment" at bounding box center [282, 75] width 62 height 6
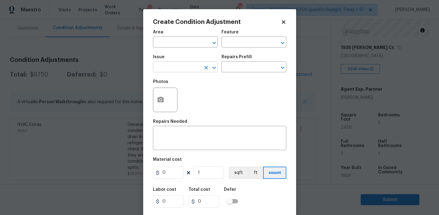
click at [183, 69] on input "text" at bounding box center [177, 67] width 48 height 9
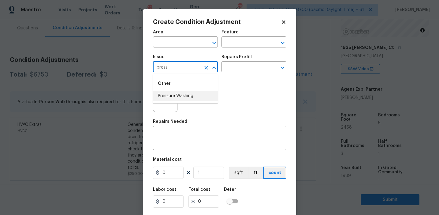
click at [192, 93] on li "Pressure Washing" at bounding box center [185, 96] width 65 height 10
type input "Pressure Washing"
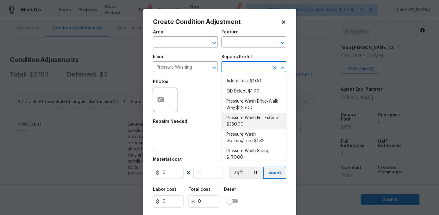
click at [243, 119] on li "Pressure Wash Full Exterior $350.00" at bounding box center [254, 121] width 65 height 17
type input "Siding"
type textarea "Pressure wash the House, Flatwork, Deck and Garage interior."
type input "350"
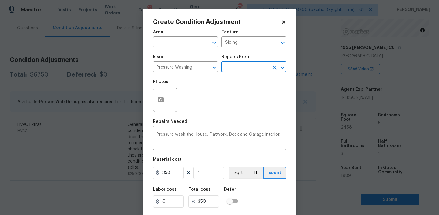
scroll to position [14, 0]
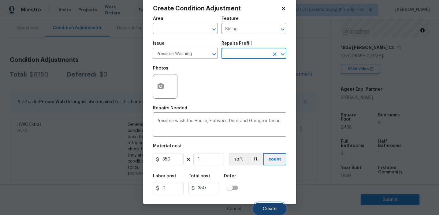
click at [267, 211] on span "Create" at bounding box center [270, 209] width 14 height 5
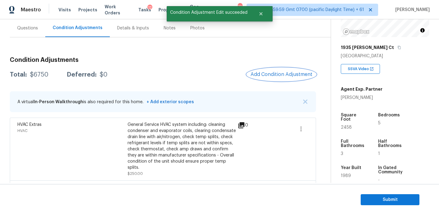
scroll to position [0, 0]
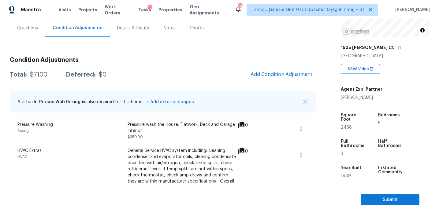
click at [230, 73] on div "Total: $7100 Deferred: $0 Add Condition Adjustment" at bounding box center [163, 74] width 306 height 13
click at [251, 76] on button "Add Condition Adjustment" at bounding box center [281, 74] width 69 height 13
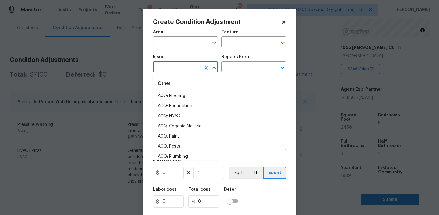
click at [174, 66] on input "text" at bounding box center [177, 67] width 48 height 9
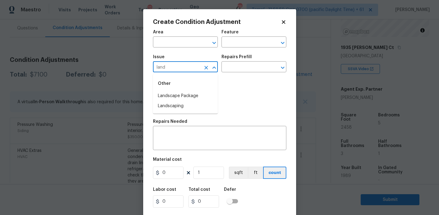
click at [183, 91] on div "Other" at bounding box center [185, 83] width 65 height 15
click at [188, 95] on li "Landscape Package" at bounding box center [185, 96] width 65 height 10
type input "Landscape Package"
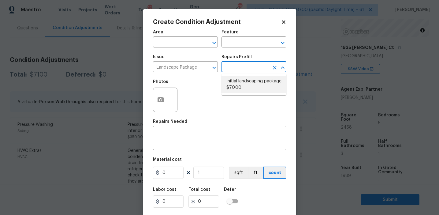
click at [243, 81] on li "Initial landscaping package $70.00" at bounding box center [254, 84] width 65 height 17
type input "Home Readiness Packages"
type textarea "Mowing of grass up to 6" in height. Mow, edge along driveways & sidewalks, trim…"
type input "70"
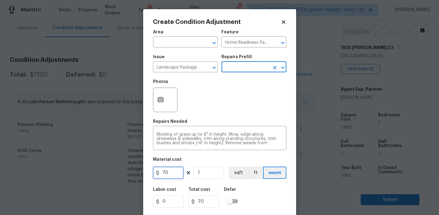
click at [171, 175] on input "70" at bounding box center [168, 173] width 31 height 12
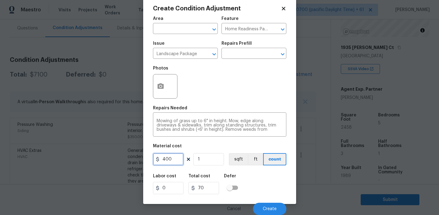
type input "400"
click at [265, 189] on div "Labor cost 0 Total cost 400 Defer" at bounding box center [219, 184] width 133 height 28
click at [163, 83] on icon "button" at bounding box center [160, 86] width 7 height 7
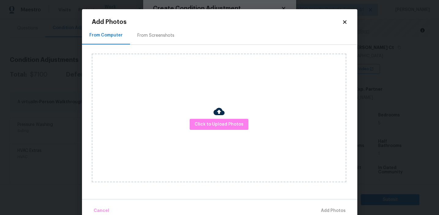
click at [165, 35] on div "From Screenshots" at bounding box center [155, 35] width 37 height 6
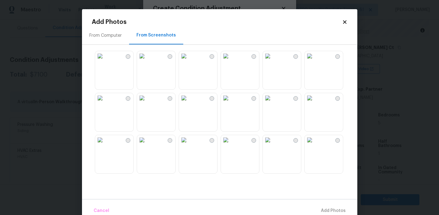
click at [147, 103] on img at bounding box center [142, 98] width 10 height 10
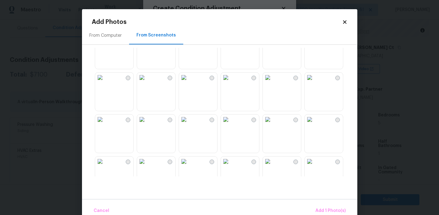
click at [189, 82] on img at bounding box center [184, 78] width 10 height 10
click at [273, 124] on img at bounding box center [268, 119] width 10 height 10
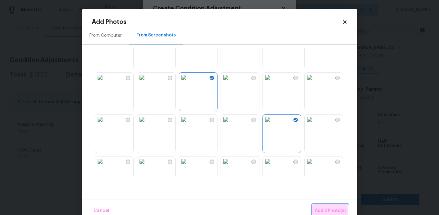
click at [319, 212] on span "Add 3 Photo(s)" at bounding box center [330, 211] width 31 height 8
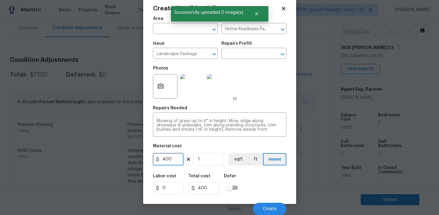
click at [176, 159] on input "400" at bounding box center [168, 159] width 31 height 12
click at [268, 207] on span "Create" at bounding box center [270, 209] width 14 height 5
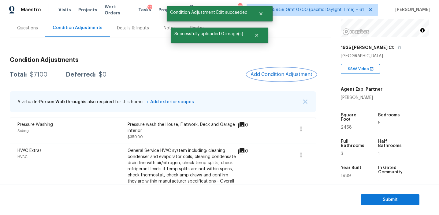
scroll to position [0, 0]
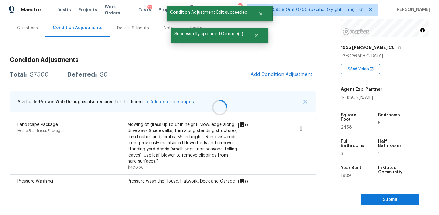
click at [275, 73] on div at bounding box center [219, 107] width 439 height 215
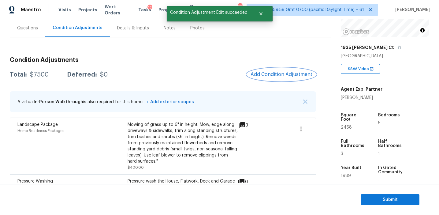
click at [268, 75] on span "Add Condition Adjustment" at bounding box center [282, 75] width 62 height 6
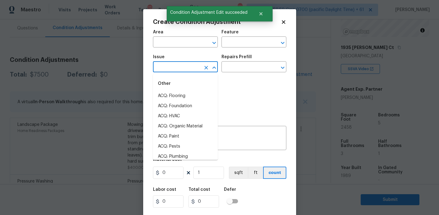
click at [179, 67] on input "text" at bounding box center [177, 67] width 48 height 9
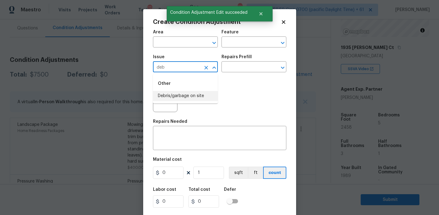
click at [185, 97] on li "Debris/garbage on site" at bounding box center [185, 96] width 65 height 10
type input "Debris/garbage on site"
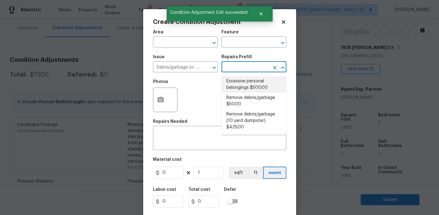
click at [237, 86] on li "Excessive personal belongings $500.00" at bounding box center [254, 84] width 65 height 17
type textarea "Contingency for excessive items to be removed - During assessment, the home con…"
type input "500"
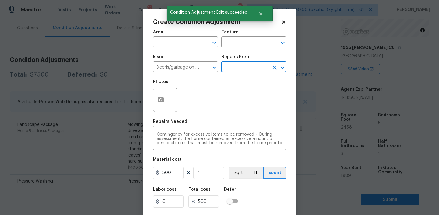
click at [242, 63] on input "text" at bounding box center [246, 67] width 48 height 9
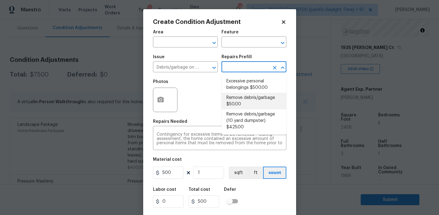
click at [238, 102] on li "Remove debris/garbage $50.00" at bounding box center [254, 101] width 65 height 17
type textarea "Remove, haul off, and properly dispose of any debris left by seller to offsite …"
type input "50"
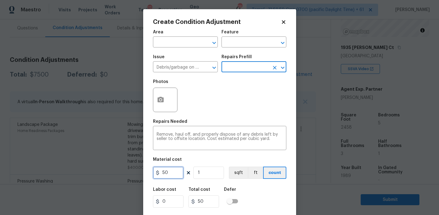
click at [163, 170] on input "50" at bounding box center [168, 173] width 31 height 12
type input "1000"
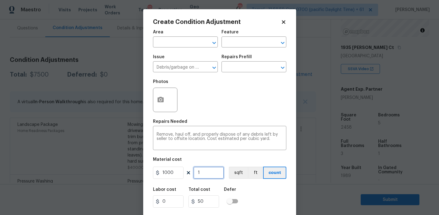
type input "1000"
click at [174, 133] on textarea "Remove, haul off, and properly dispose of any debris left by seller to offsite …" at bounding box center [220, 138] width 126 height 13
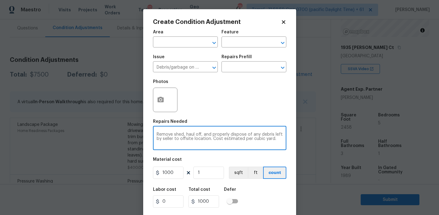
type textarea "Remove shed, haul off, and properly dispose of any debris left by seller to off…"
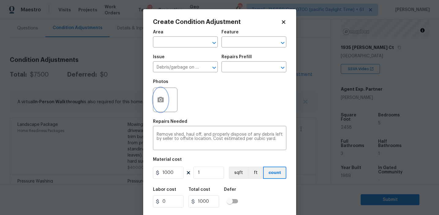
click at [166, 97] on button "button" at bounding box center [160, 100] width 15 height 24
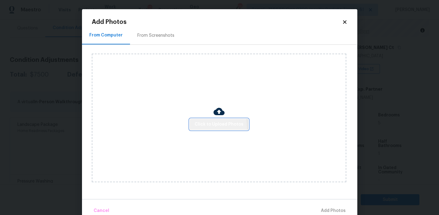
click at [211, 127] on span "Click to Upload Photos" at bounding box center [219, 125] width 49 height 8
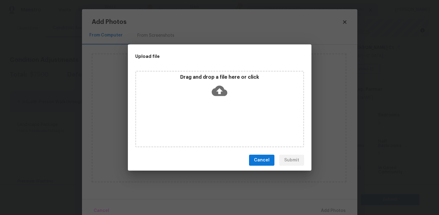
click at [204, 79] on p "Drag and drop a file here or click" at bounding box center [219, 77] width 167 height 6
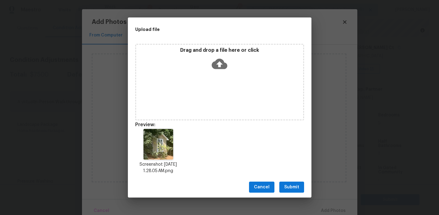
click at [284, 187] on button "Submit" at bounding box center [291, 187] width 25 height 11
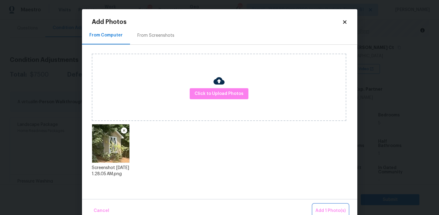
click at [324, 207] on span "Add 1 Photo(s)" at bounding box center [331, 211] width 30 height 8
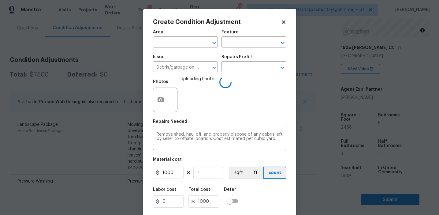
click at [232, 106] on div "Photos Uploading Photos..." at bounding box center [219, 96] width 133 height 40
click at [264, 194] on div "Labor cost 0 Total cost 1000 Defer" at bounding box center [219, 198] width 133 height 28
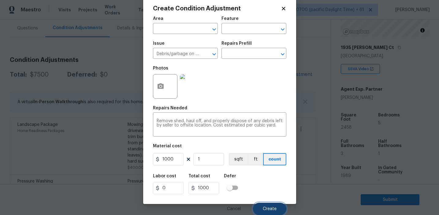
click at [268, 207] on span "Create" at bounding box center [270, 209] width 14 height 5
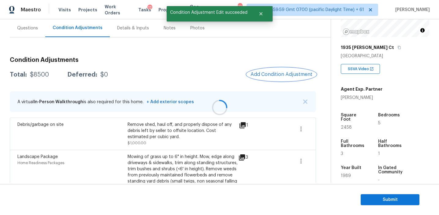
scroll to position [0, 0]
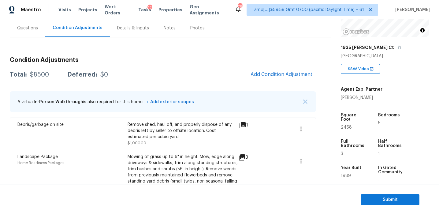
click at [224, 73] on div "Total: $8500 Deferred: $0 Add Condition Adjustment" at bounding box center [163, 74] width 306 height 13
click at [263, 73] on span "Add Condition Adjustment" at bounding box center [282, 75] width 62 height 6
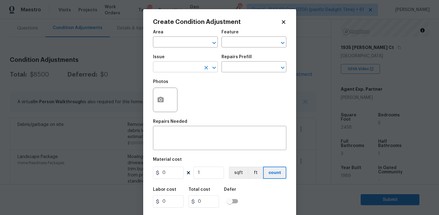
click at [176, 66] on input "text" at bounding box center [177, 67] width 48 height 9
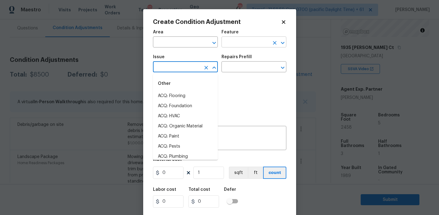
click at [246, 45] on input "text" at bounding box center [246, 42] width 48 height 9
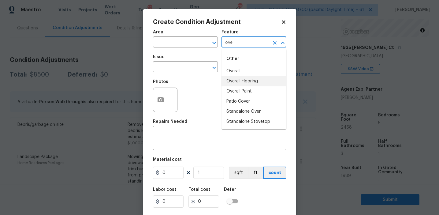
click at [254, 79] on li "Overall Flooring" at bounding box center [254, 81] width 65 height 10
type input "Overall Flooring"
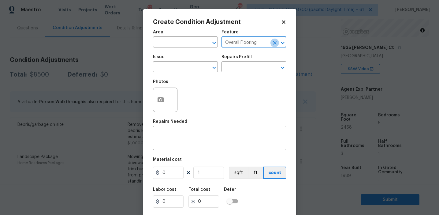
click at [273, 44] on icon "Clear" at bounding box center [275, 43] width 6 height 6
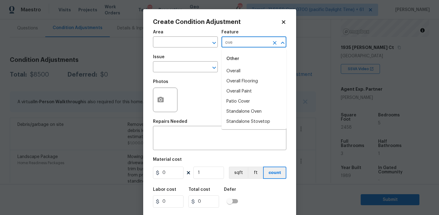
click at [269, 67] on li "Overall" at bounding box center [254, 71] width 65 height 10
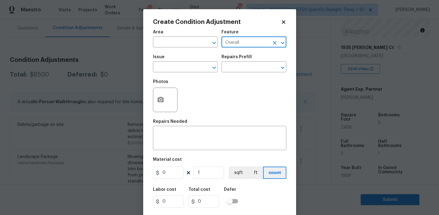
type input "Overall"
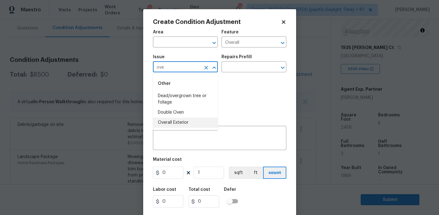
click at [187, 127] on li "Overall Exterior" at bounding box center [185, 123] width 65 height 10
type input "Overall Exterior"
click at [193, 137] on textarea at bounding box center [220, 138] width 126 height 13
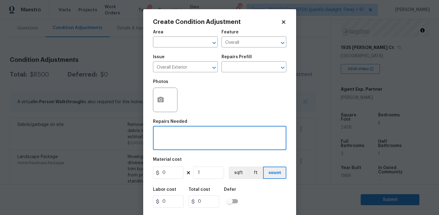
paste textarea "Overall exterior repairs (siding, stucco, fencing, decking, soffit, [PERSON_NAM…"
type textarea "Overall exterior repairs (siding, stucco, fencing, decking, soffit, [PERSON_NAM…"
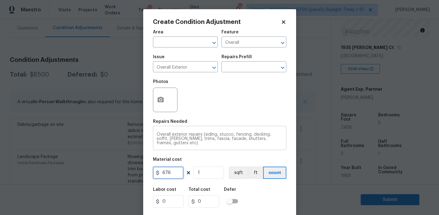
type input "676"
click at [176, 173] on input "676" at bounding box center [168, 173] width 31 height 12
type input "675"
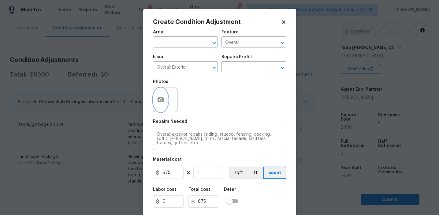
click at [159, 92] on button "button" at bounding box center [160, 100] width 15 height 24
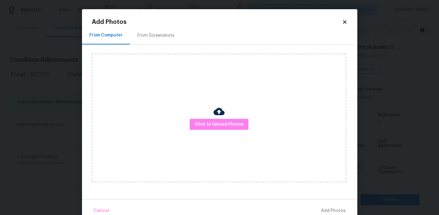
click at [158, 36] on div "From Screenshots" at bounding box center [155, 35] width 37 height 6
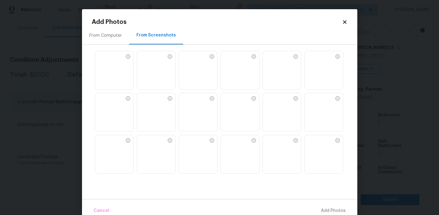
click at [195, 71] on img at bounding box center [198, 70] width 38 height 39
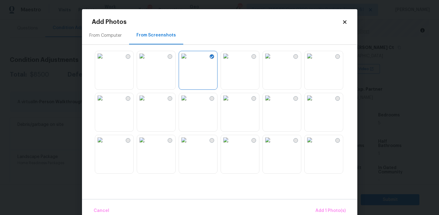
click at [189, 103] on img at bounding box center [184, 98] width 10 height 10
click at [272, 61] on img at bounding box center [268, 56] width 10 height 10
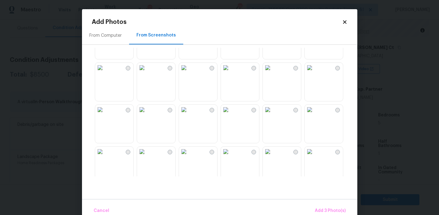
scroll to position [203, 0]
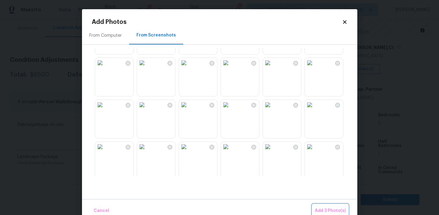
click at [326, 208] on span "Add 3 Photo(s)" at bounding box center [330, 211] width 31 height 8
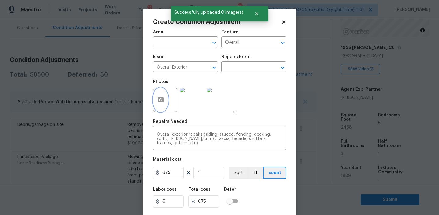
click at [158, 98] on icon "button" at bounding box center [161, 100] width 6 height 6
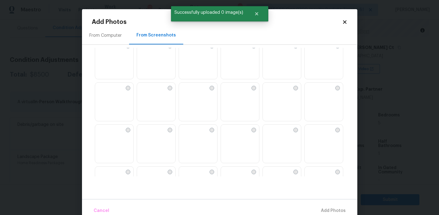
scroll to position [585, 0]
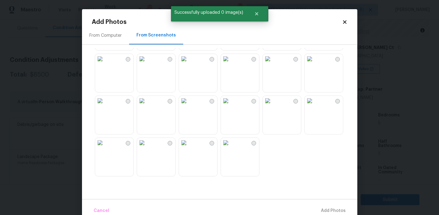
click at [189, 148] on img at bounding box center [184, 143] width 10 height 10
click at [231, 148] on img at bounding box center [226, 143] width 10 height 10
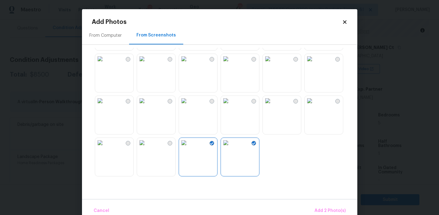
click at [105, 148] on img at bounding box center [100, 143] width 10 height 10
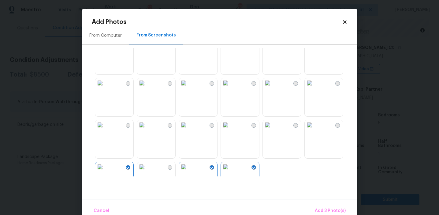
scroll to position [540, 0]
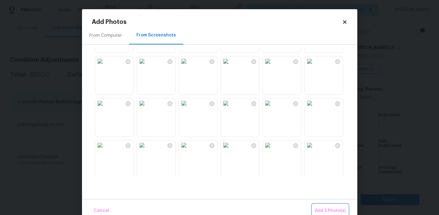
click at [316, 207] on button "Add 3 Photo(s)" at bounding box center [331, 210] width 36 height 13
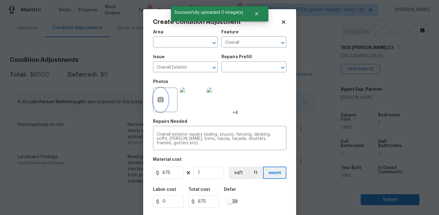
scroll to position [14, 0]
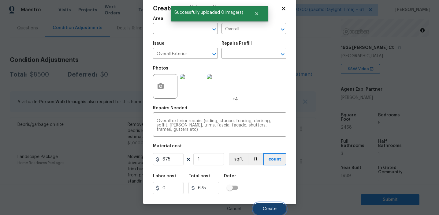
click at [268, 210] on span "Create" at bounding box center [270, 209] width 14 height 5
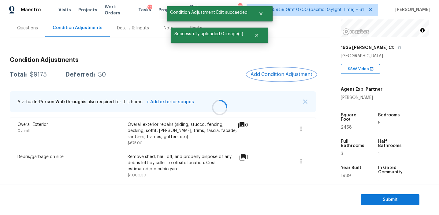
scroll to position [0, 0]
click at [265, 76] on span "Add Condition Adjustment" at bounding box center [282, 75] width 62 height 6
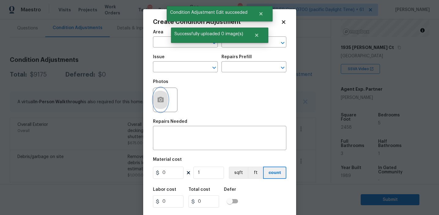
click at [163, 103] on icon "button" at bounding box center [160, 99] width 7 height 7
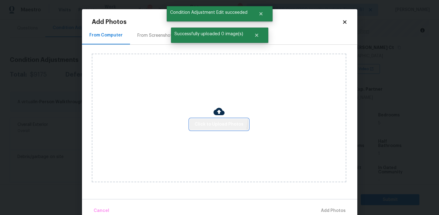
click at [209, 119] on button "Click to Upload Photos" at bounding box center [219, 124] width 59 height 11
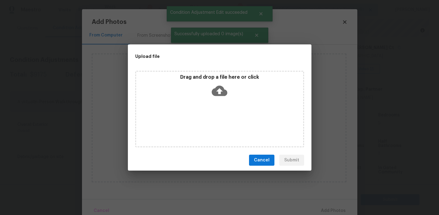
click at [211, 86] on div "Drag and drop a file here or click" at bounding box center [219, 87] width 167 height 26
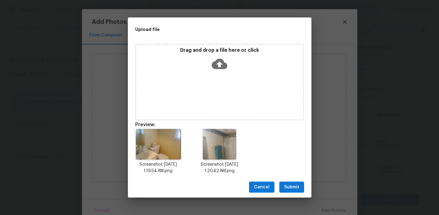
click at [290, 184] on span "Submit" at bounding box center [291, 187] width 15 height 8
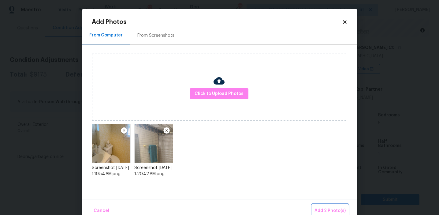
click at [318, 205] on button "Add 2 Photo(s)" at bounding box center [330, 210] width 36 height 13
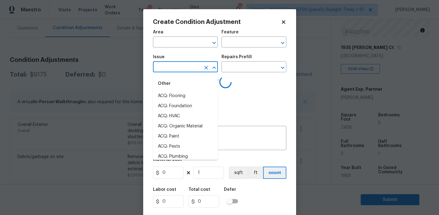
click at [183, 69] on input "text" at bounding box center [177, 67] width 48 height 9
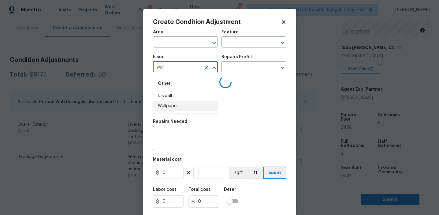
click at [189, 105] on li "Wallpaper" at bounding box center [185, 106] width 65 height 10
type input "Wallpaper"
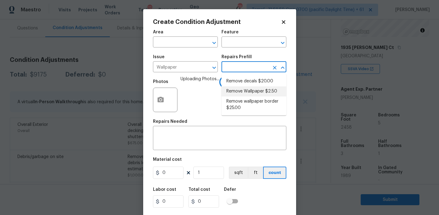
click at [250, 96] on li "Remove Wallpaper $2.50" at bounding box center [254, 91] width 65 height 10
type input "Walls and Ceiling"
type textarea "Remove wallpaper and texture walls to best match existing conditions"
type input "2.5"
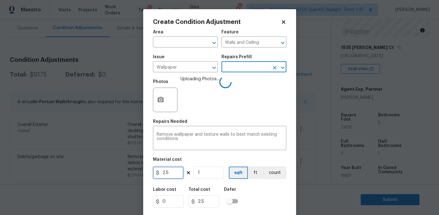
click at [172, 169] on input "2.5" at bounding box center [168, 173] width 31 height 12
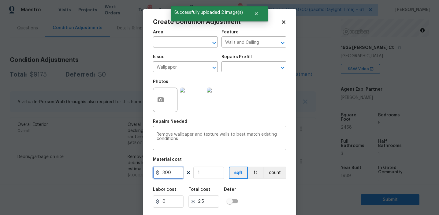
type input "300"
type input "2"
type input "600"
type input "2"
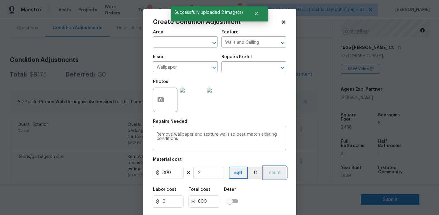
click at [269, 171] on button "count" at bounding box center [275, 173] width 23 height 12
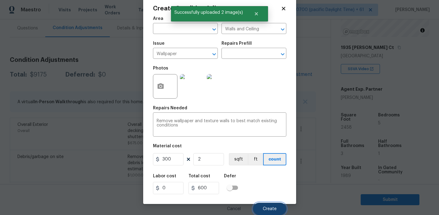
click at [264, 211] on span "Create" at bounding box center [270, 209] width 14 height 5
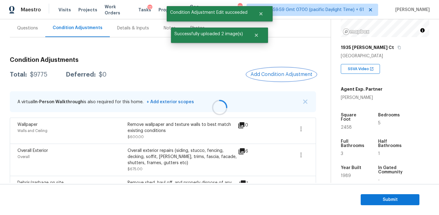
scroll to position [0, 0]
click at [270, 75] on span "Add Condition Adjustment" at bounding box center [282, 75] width 62 height 6
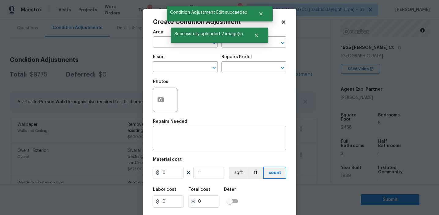
click at [154, 112] on div at bounding box center [166, 100] width 26 height 24
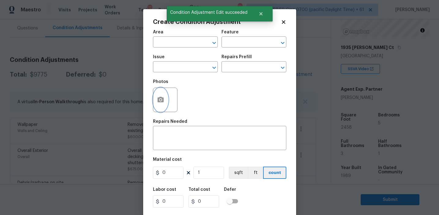
click at [161, 104] on button "button" at bounding box center [160, 100] width 15 height 24
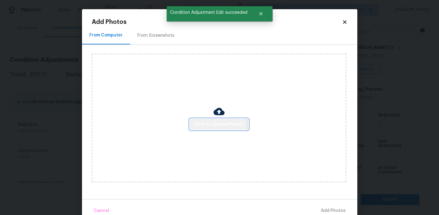
click at [212, 126] on span "Click to Upload Photos" at bounding box center [219, 125] width 49 height 8
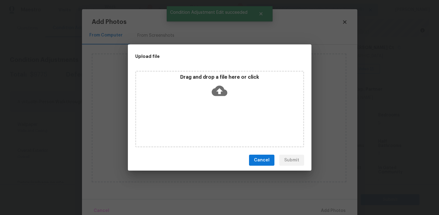
click at [217, 83] on icon at bounding box center [220, 91] width 16 height 16
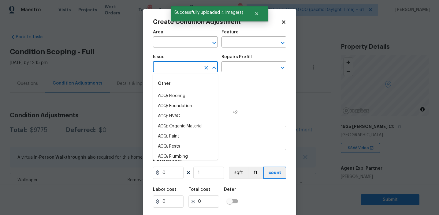
scroll to position [79, 0]
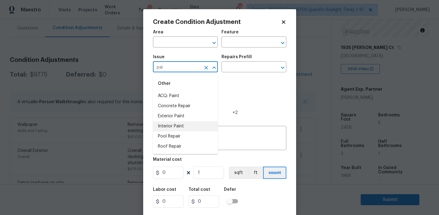
click at [190, 126] on li "Interior Paint" at bounding box center [185, 126] width 65 height 10
type input "Interior Paint"
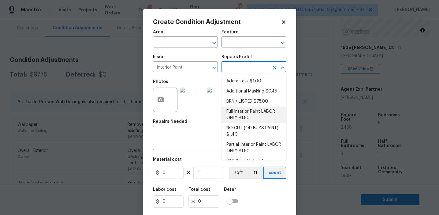
scroll to position [25, 0]
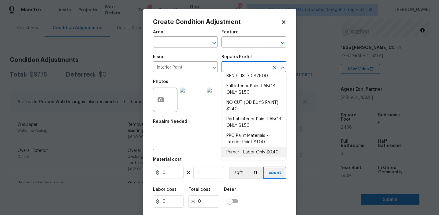
click at [234, 152] on li "Primer - Labor Only $0.40" at bounding box center [254, 152] width 65 height 10
type input "Overall Paint"
type input "0.4"
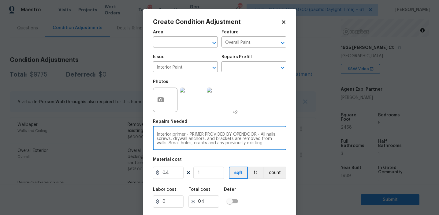
scroll to position [13, 0]
drag, startPoint x: 186, startPoint y: 137, endPoint x: 244, endPoint y: 148, distance: 58.9
click at [244, 148] on div "Interior primer - PRIMER PROVIDED BY OPENDOOR - All nails, screws, drywall anch…" at bounding box center [219, 138] width 133 height 23
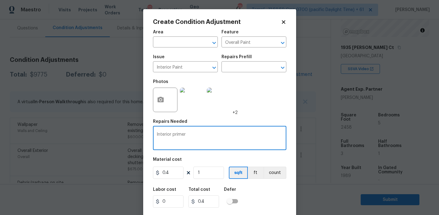
scroll to position [0, 0]
type textarea "Interior primer"
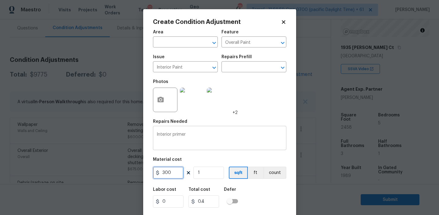
type input "300"
click at [271, 170] on button "count" at bounding box center [275, 173] width 23 height 12
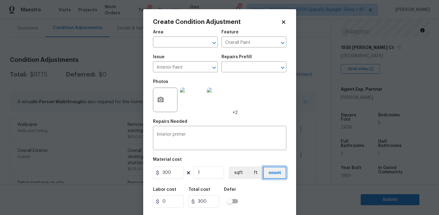
scroll to position [14, 0]
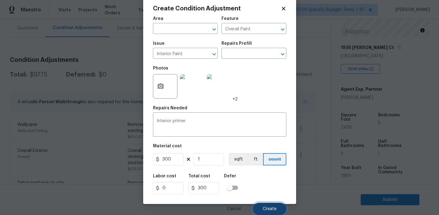
click at [269, 208] on span "Create" at bounding box center [270, 209] width 14 height 5
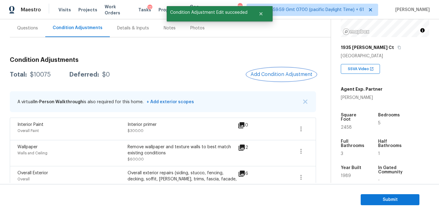
scroll to position [0, 0]
click at [257, 80] on span "Add Condition Adjustment" at bounding box center [281, 74] width 69 height 13
click at [258, 73] on span "Add Condition Adjustment" at bounding box center [282, 75] width 62 height 6
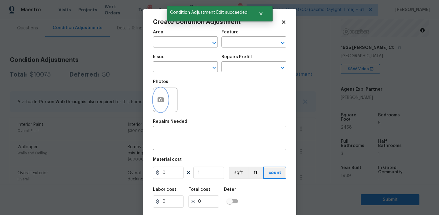
click at [166, 100] on button "button" at bounding box center [160, 100] width 15 height 24
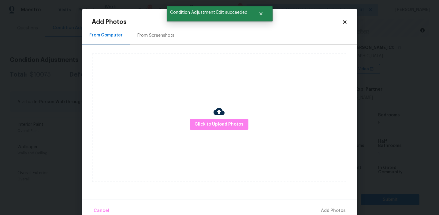
click at [170, 35] on div "From Screenshots" at bounding box center [155, 35] width 37 height 6
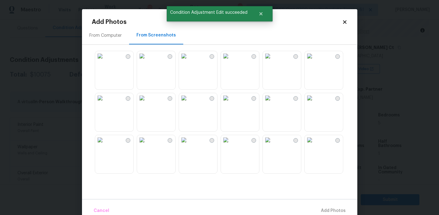
click at [105, 61] on img at bounding box center [100, 56] width 10 height 10
click at [147, 61] on img at bounding box center [142, 56] width 10 height 10
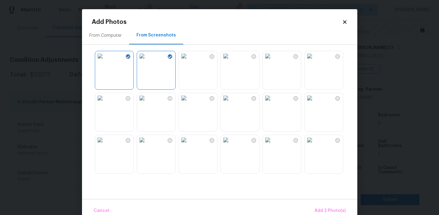
click at [231, 61] on img at bounding box center [226, 56] width 10 height 10
click at [273, 61] on img at bounding box center [268, 56] width 10 height 10
click at [315, 103] on img at bounding box center [310, 98] width 10 height 10
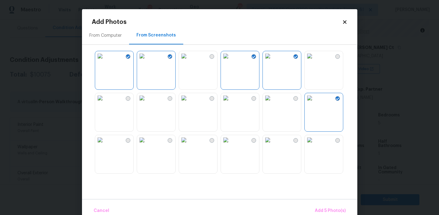
click at [315, 145] on img at bounding box center [310, 140] width 10 height 10
click at [231, 145] on img at bounding box center [226, 140] width 10 height 10
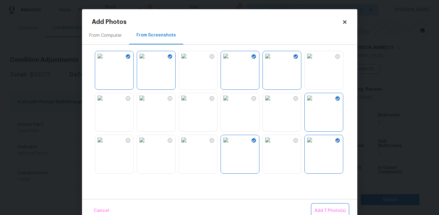
click at [322, 209] on span "Add 7 Photo(s)" at bounding box center [330, 211] width 31 height 8
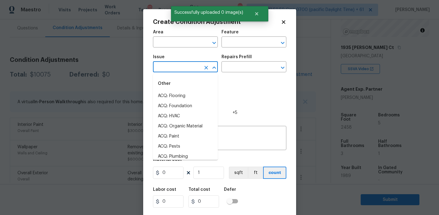
click at [174, 66] on input "text" at bounding box center [177, 67] width 48 height 9
click at [179, 95] on li "ACQ: Paint" at bounding box center [185, 96] width 65 height 10
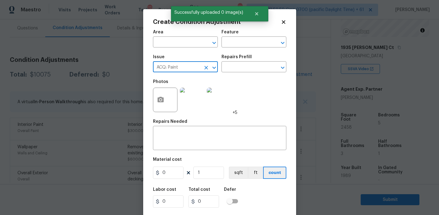
type input "ACQ: Paint"
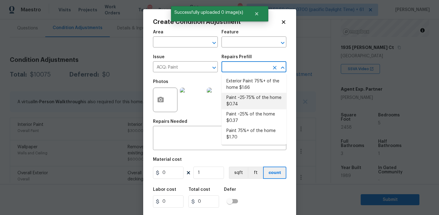
click at [245, 100] on li "Paint ~25-75% of the home $0.74" at bounding box center [254, 101] width 65 height 17
type input "Acquisition"
type textarea "Acquisition Scope: ~25 - 75% of the home needs interior paint"
type input "0.74"
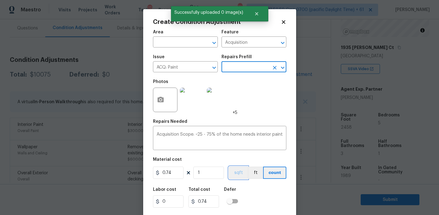
click at [237, 169] on button "sqft" at bounding box center [238, 173] width 19 height 12
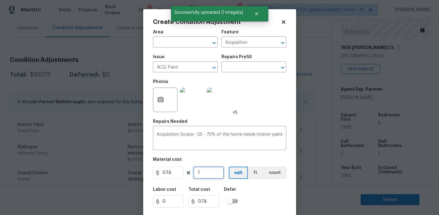
click at [213, 170] on input "1" at bounding box center [208, 173] width 31 height 12
type input "0"
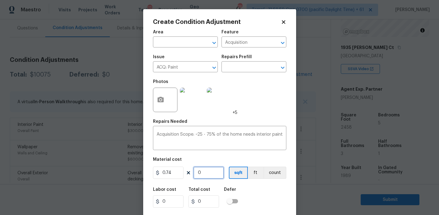
type input "2"
type input "1.48"
type input "24"
type input "17.76"
type input "245"
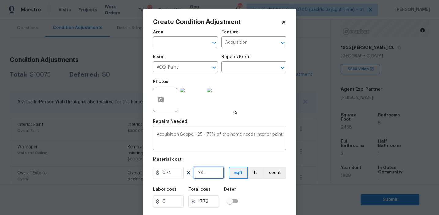
type input "181.3"
type input "2458"
type input "1818.92"
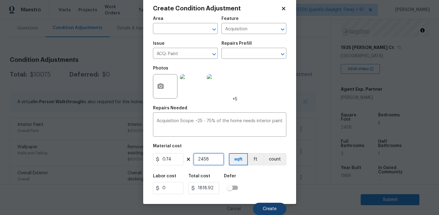
type input "2458"
click at [263, 203] on button "Create" at bounding box center [269, 209] width 33 height 12
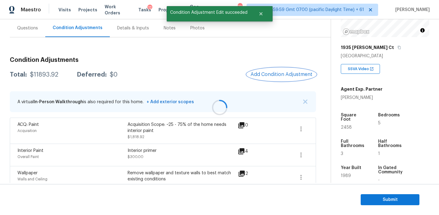
scroll to position [0, 0]
click at [259, 76] on span "Add Condition Adjustment" at bounding box center [282, 75] width 62 height 6
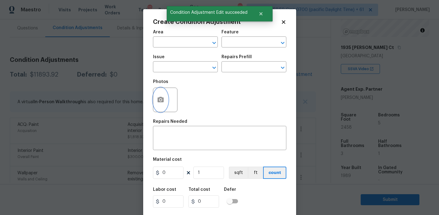
click at [165, 96] on button "button" at bounding box center [160, 100] width 15 height 24
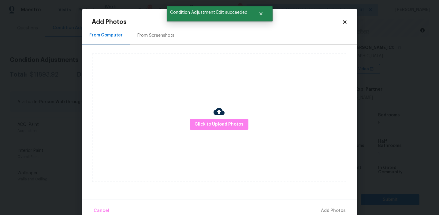
click at [163, 37] on div "From Screenshots" at bounding box center [155, 35] width 37 height 6
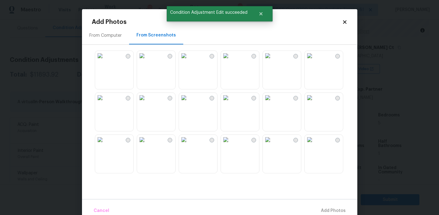
scroll to position [585, 0]
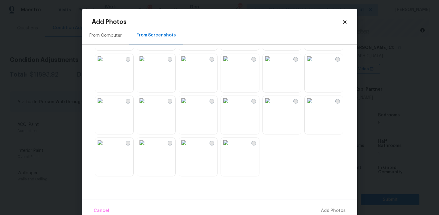
click at [231, 106] on img at bounding box center [226, 101] width 10 height 10
click at [273, 106] on img at bounding box center [268, 101] width 10 height 10
click at [273, 64] on img at bounding box center [268, 59] width 10 height 10
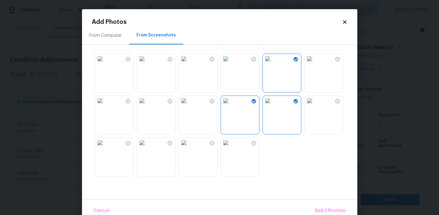
click at [231, 64] on img at bounding box center [226, 59] width 10 height 10
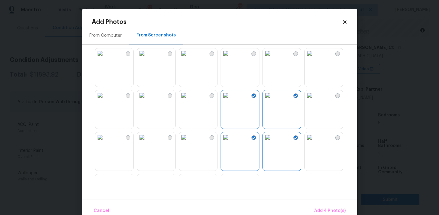
scroll to position [545, 0]
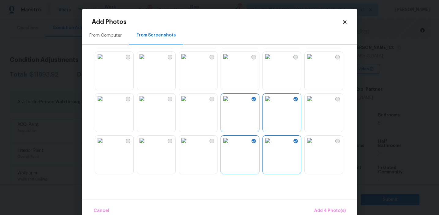
click at [147, 103] on img at bounding box center [142, 99] width 10 height 10
click at [320, 208] on span "Add 5 Photo(s)" at bounding box center [330, 211] width 31 height 8
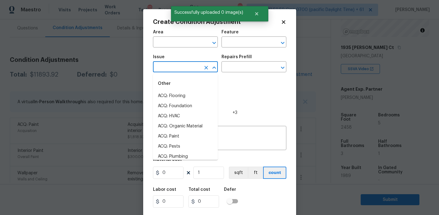
click at [188, 68] on input "text" at bounding box center [177, 67] width 48 height 9
click at [189, 97] on li "ACQ: Flooring" at bounding box center [185, 96] width 65 height 10
type input "ACQ: Flooring"
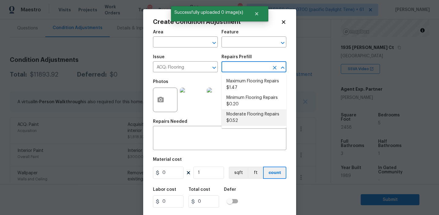
click at [239, 121] on li "Moderate Flooring Repairs $0.52" at bounding box center [254, 117] width 65 height 17
type input "Acquisition"
type textarea "Acquisition Scope: Moderate flooring repairs"
type input "0.52"
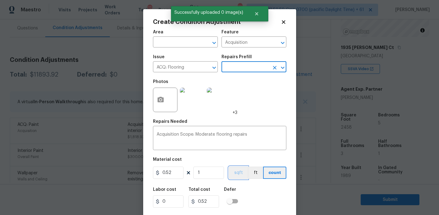
click at [236, 168] on button "sqft" at bounding box center [238, 173] width 19 height 12
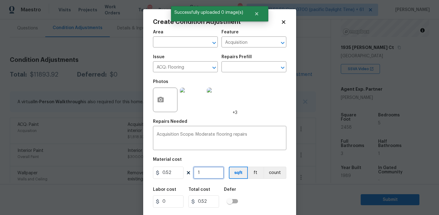
click at [214, 172] on input "1" at bounding box center [208, 173] width 31 height 12
type input "0"
paste input "2458"
type input "2458"
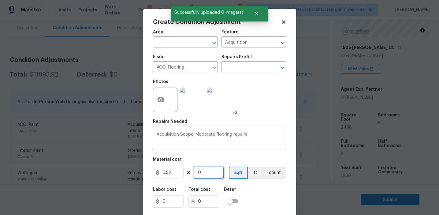
type input "1278.16"
type input "2458"
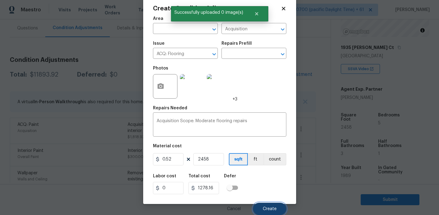
click at [268, 208] on span "Create" at bounding box center [270, 209] width 14 height 5
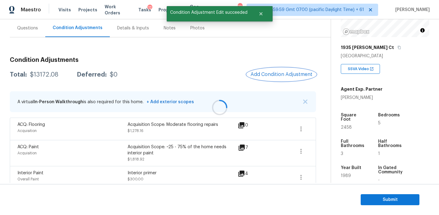
scroll to position [0, 0]
click at [49, 73] on div "$13172.08" at bounding box center [44, 75] width 28 height 6
copy div "13172.08"
click at [121, 59] on h3 "Condition Adjustments" at bounding box center [163, 60] width 306 height 6
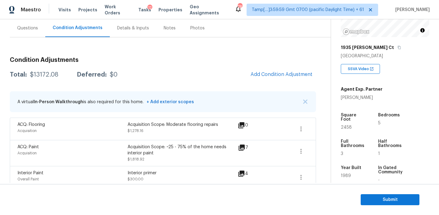
click at [139, 77] on div "Total: $13172.08 Deferred: $0 Add Condition Adjustment" at bounding box center [163, 74] width 306 height 13
click at [85, 58] on h3 "Condition Adjustments" at bounding box center [163, 60] width 306 height 6
click at [36, 29] on div "Questions" at bounding box center [27, 28] width 21 height 6
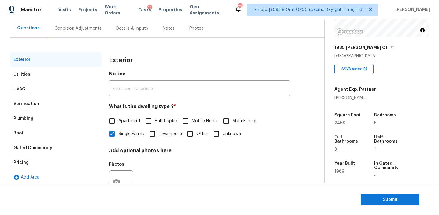
click at [58, 163] on div "Pricing" at bounding box center [56, 162] width 92 height 15
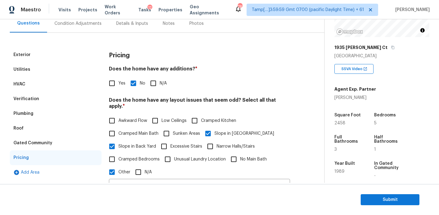
click at [62, 99] on div "Verification" at bounding box center [56, 99] width 92 height 15
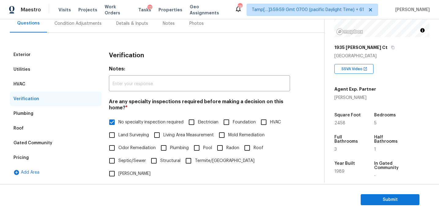
scroll to position [153, 0]
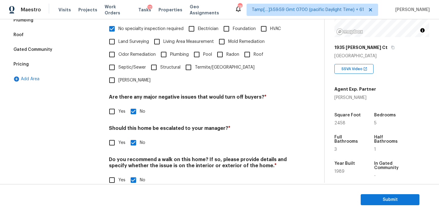
click at [70, 67] on div "Pricing" at bounding box center [56, 64] width 92 height 15
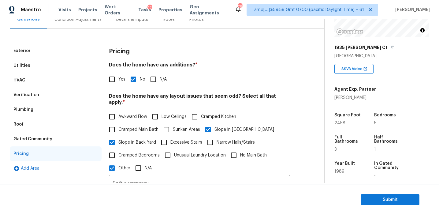
click at [63, 137] on div "Gated Community" at bounding box center [56, 139] width 92 height 15
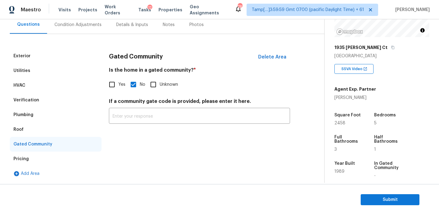
click at [38, 129] on div "Roof" at bounding box center [56, 129] width 92 height 15
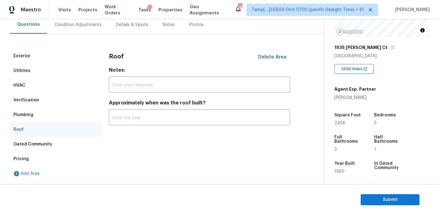
click at [43, 108] on div "Plumbing" at bounding box center [56, 114] width 92 height 15
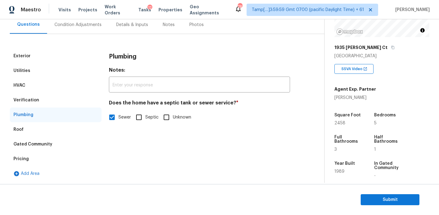
click at [44, 95] on div "Verification" at bounding box center [56, 100] width 92 height 15
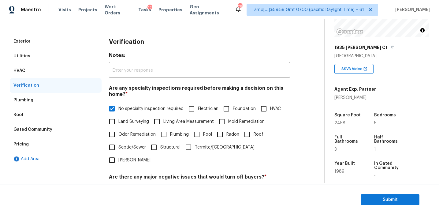
scroll to position [63, 0]
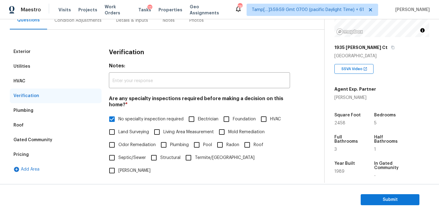
click at [61, 76] on div "HVAC" at bounding box center [56, 81] width 92 height 15
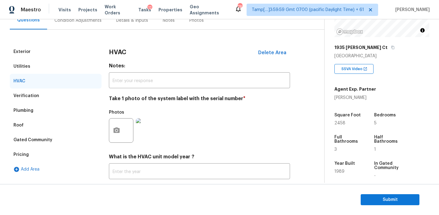
click at [58, 62] on div "Utilities" at bounding box center [56, 66] width 92 height 15
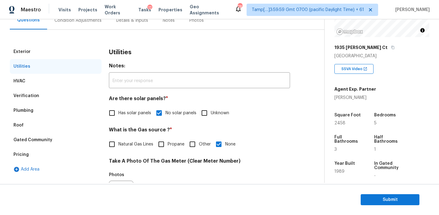
click at [64, 53] on div "Exterior" at bounding box center [56, 51] width 92 height 15
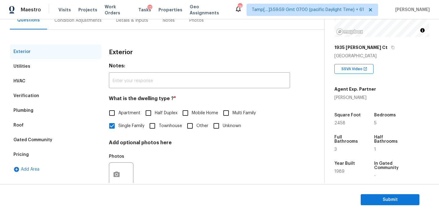
click at [77, 72] on div "Utilities" at bounding box center [56, 66] width 92 height 15
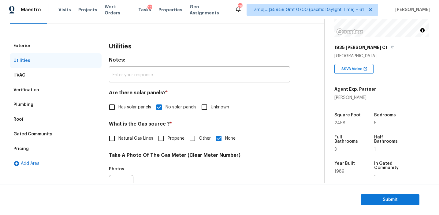
click at [67, 43] on div "Exterior" at bounding box center [56, 46] width 92 height 15
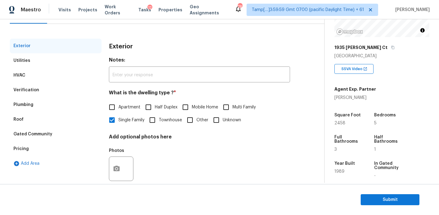
scroll to position [52, 0]
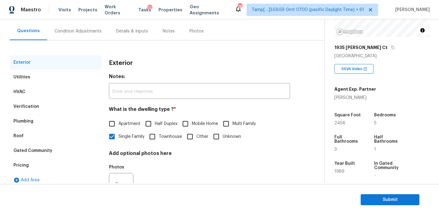
click at [78, 31] on div "Condition Adjustments" at bounding box center [77, 31] width 47 height 6
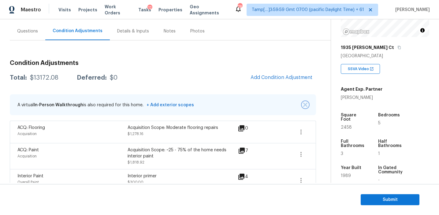
click at [306, 104] on img "button" at bounding box center [305, 105] width 4 height 4
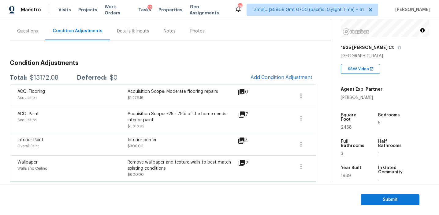
click at [201, 116] on div "Acquisition Scope: ~25 - 75% of the home needs interior paint" at bounding box center [183, 117] width 110 height 12
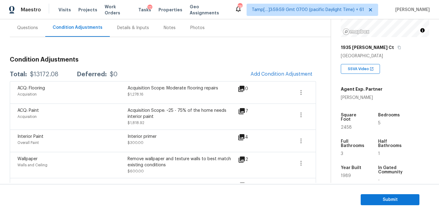
click at [172, 62] on h3 "Condition Adjustments" at bounding box center [163, 60] width 306 height 6
click at [220, 73] on div "Total: $13172.08 Deferred: $0 Add Condition Adjustment" at bounding box center [163, 74] width 306 height 13
click at [278, 71] on span "Add Condition Adjustment" at bounding box center [282, 74] width 62 height 6
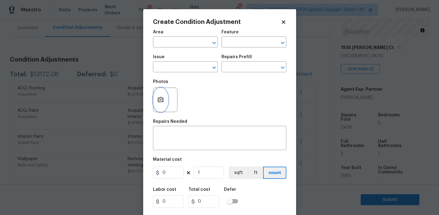
click at [155, 106] on button "button" at bounding box center [160, 100] width 15 height 24
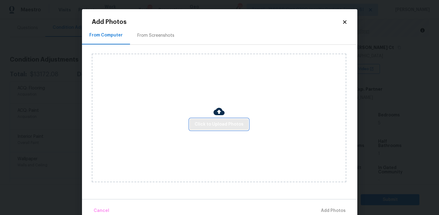
click at [204, 123] on span "Click to Upload Photos" at bounding box center [219, 125] width 49 height 8
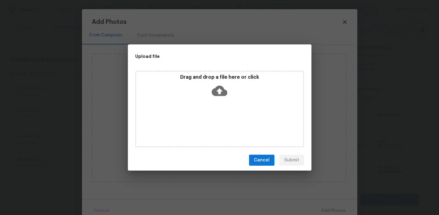
click at [204, 85] on div "Drag and drop a file here or click" at bounding box center [219, 87] width 167 height 26
click at [255, 162] on button "Cancel" at bounding box center [261, 160] width 25 height 11
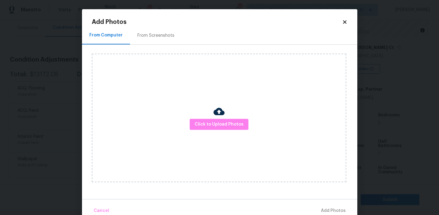
click at [345, 22] on icon at bounding box center [344, 21] width 3 height 3
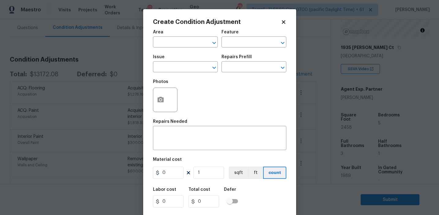
click at [220, 107] on div "Photos" at bounding box center [219, 96] width 133 height 40
click at [126, 103] on body "Maestro Visits Projects Work Orders Tasks 12 Properties Geo Assignments 781 Tam…" at bounding box center [219, 107] width 439 height 215
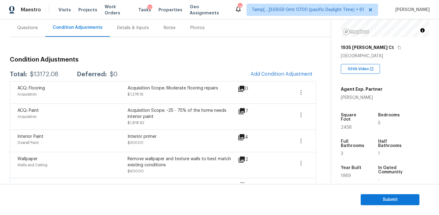
click at [172, 61] on h3 "Condition Adjustments" at bounding box center [163, 60] width 306 height 6
click at [32, 22] on div "Questions" at bounding box center [28, 28] width 36 height 18
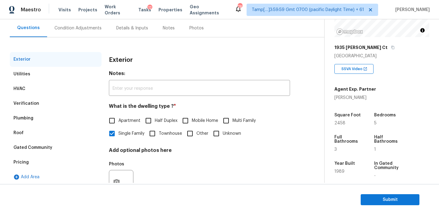
click at [52, 106] on div "Verification" at bounding box center [56, 103] width 92 height 15
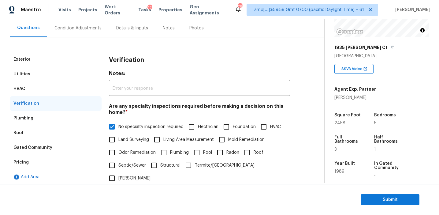
click at [269, 125] on input "HVAC" at bounding box center [263, 126] width 13 height 13
checkbox input "true"
click at [151, 125] on span "No specialty inspection required" at bounding box center [150, 127] width 65 height 6
click at [118, 125] on input "No specialty inspection required" at bounding box center [112, 127] width 13 height 13
checkbox input "false"
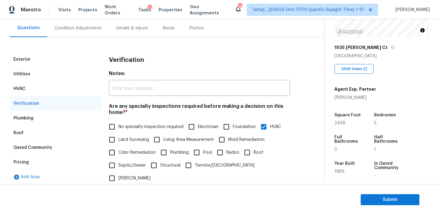
click at [97, 30] on div "Condition Adjustments" at bounding box center [77, 28] width 47 height 6
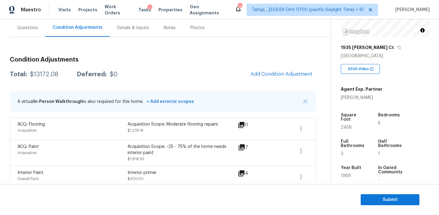
click at [307, 100] on img "button" at bounding box center [305, 101] width 4 height 4
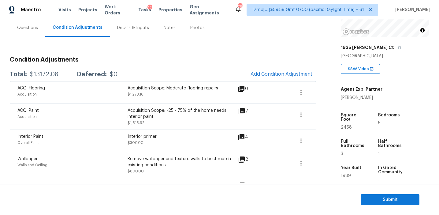
scroll to position [280, 0]
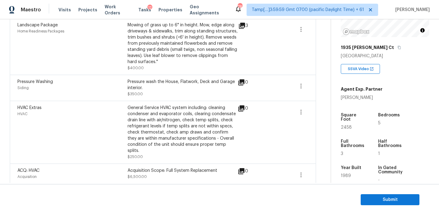
click at [178, 128] on div "General Service HVAC system including: cleaning condenser and evaporator coils,…" at bounding box center [183, 129] width 110 height 49
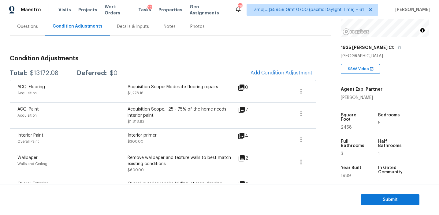
scroll to position [55, 0]
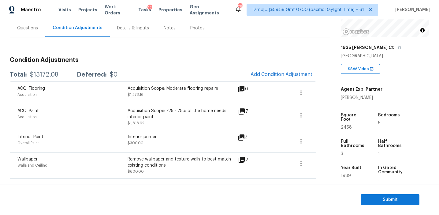
click at [174, 61] on h3 "Condition Adjustments" at bounding box center [163, 60] width 306 height 6
click at [367, 198] on span "Submit" at bounding box center [390, 200] width 49 height 8
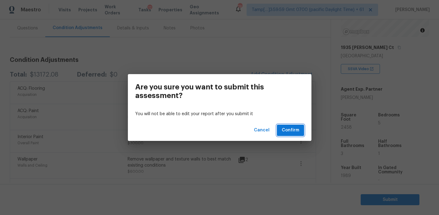
click at [290, 125] on button "Confirm" at bounding box center [290, 130] width 27 height 11
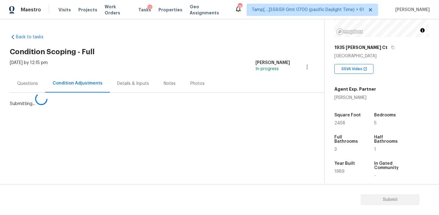
scroll to position [0, 0]
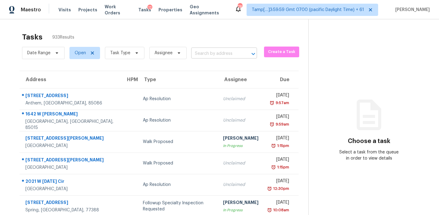
click at [212, 54] on input "text" at bounding box center [215, 53] width 49 height 9
paste input "[STREET_ADDRESS]"
type input "[STREET_ADDRESS]"
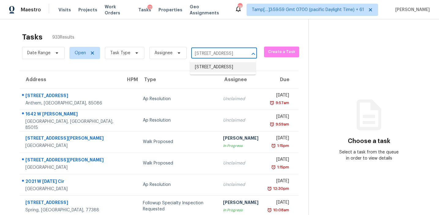
click at [217, 69] on li "[STREET_ADDRESS]" at bounding box center [223, 67] width 66 height 10
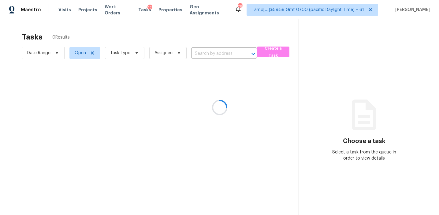
type input "[STREET_ADDRESS]"
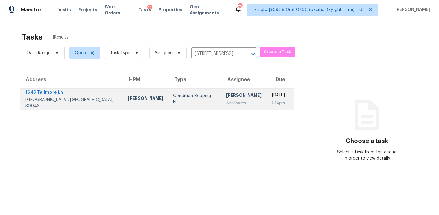
click at [226, 97] on div "[PERSON_NAME]" at bounding box center [244, 96] width 36 height 8
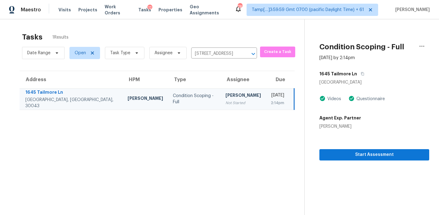
click at [359, 74] on div "1645 Tailmore Ln" at bounding box center [375, 73] width 110 height 11
click at [361, 74] on icon "button" at bounding box center [363, 74] width 4 height 4
click at [324, 153] on span "Start Assessment" at bounding box center [374, 155] width 100 height 8
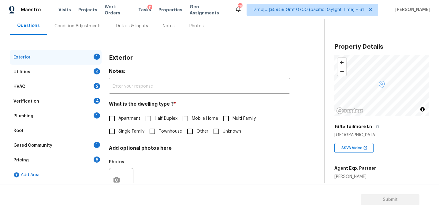
scroll to position [58, 0]
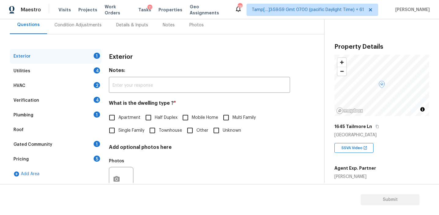
click at [155, 56] on div "Exterior" at bounding box center [199, 57] width 181 height 16
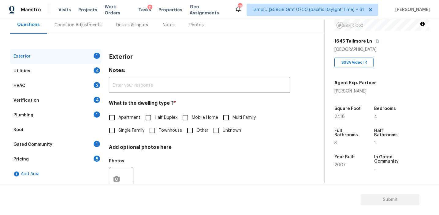
scroll to position [84, 0]
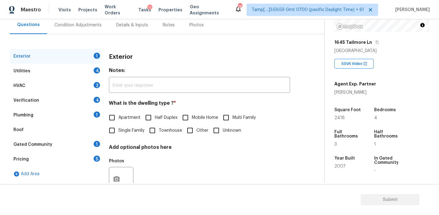
click at [92, 156] on div "Pricing 5" at bounding box center [56, 159] width 92 height 15
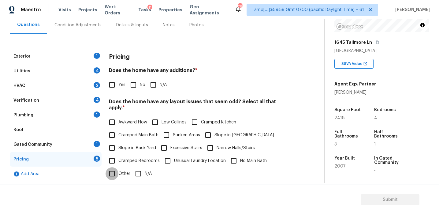
click at [117, 169] on input "Other" at bounding box center [112, 173] width 13 height 13
checkbox input "true"
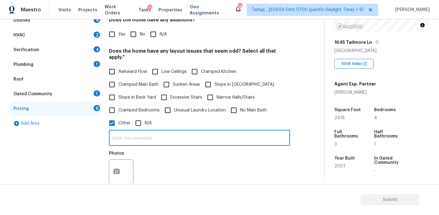
click at [125, 131] on input "text" at bounding box center [199, 138] width 181 height 14
click at [96, 141] on div "Exterior 1 Utilities 4 HVAC 2 Verification 4 Plumbing 1 Roof Gated Community 1 …" at bounding box center [56, 146] width 92 height 296
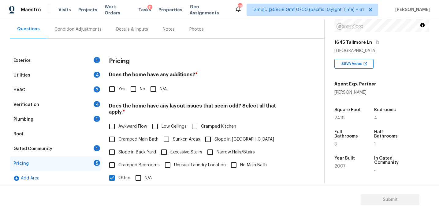
scroll to position [108, 0]
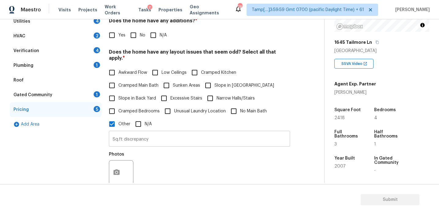
click at [123, 133] on input "Sq.ft discrepancy" at bounding box center [199, 139] width 181 height 14
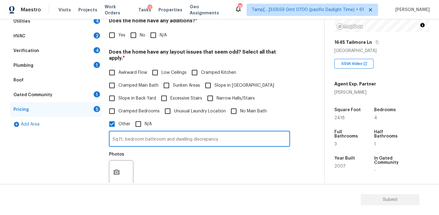
type input "Sq.ft, bedroom bathroom and dwelling discrepancy"
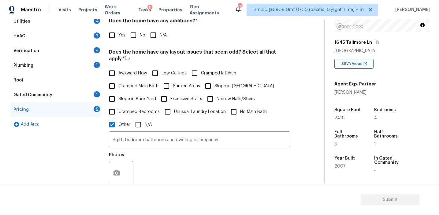
click at [166, 167] on div "Photos" at bounding box center [199, 169] width 181 height 40
click at [121, 50] on h4 "Does the home have any layout issues that seem odd? Select all that apply. *" at bounding box center [199, 56] width 181 height 15
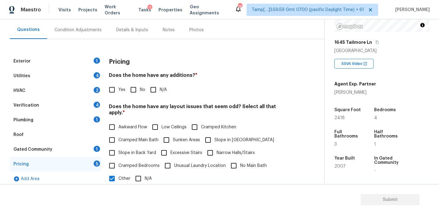
scroll to position [51, 0]
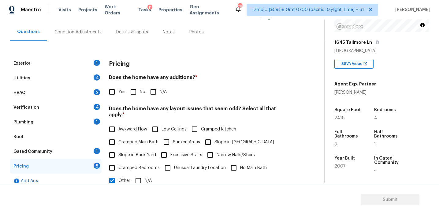
click at [121, 50] on div "Exterior 1 Utilities 4 HVAC 2 Verification 4 Plumbing 1 Roof Gated Community 1 …" at bounding box center [160, 196] width 300 height 311
click at [138, 91] on input "No" at bounding box center [133, 91] width 13 height 13
checkbox input "true"
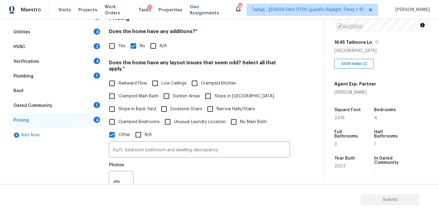
click at [137, 106] on span "Slope in Back Yard" at bounding box center [137, 109] width 38 height 6
click at [118, 103] on input "Slope in Back Yard" at bounding box center [112, 109] width 13 height 13
checkbox input "true"
click at [218, 93] on span "Slope in [GEOGRAPHIC_DATA]" at bounding box center [245, 96] width 60 height 6
click at [215, 90] on input "Slope in [GEOGRAPHIC_DATA]" at bounding box center [208, 96] width 13 height 13
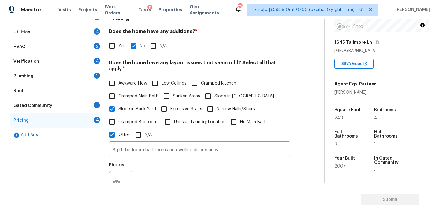
checkbox input "true"
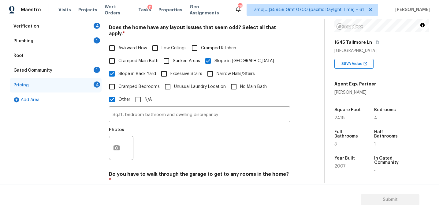
scroll to position [177, 0]
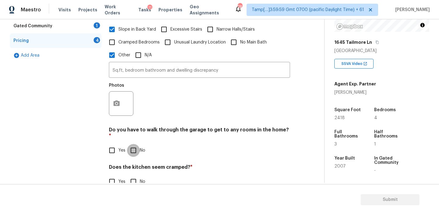
click at [137, 144] on input "No" at bounding box center [133, 150] width 13 height 13
checkbox input "true"
click at [133, 175] on input "No" at bounding box center [133, 181] width 13 height 13
checkbox input "true"
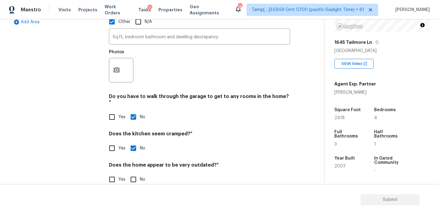
click at [134, 173] on input "No" at bounding box center [133, 179] width 13 height 13
checkbox input "true"
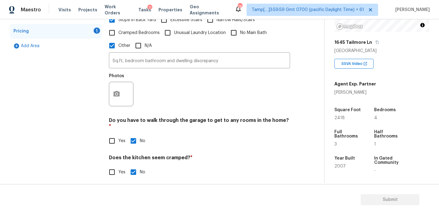
scroll to position [154, 0]
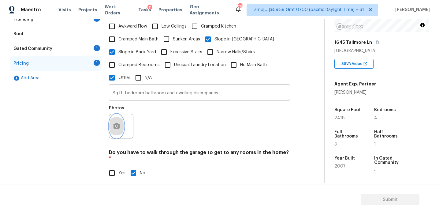
click at [121, 114] on button "button" at bounding box center [116, 126] width 15 height 24
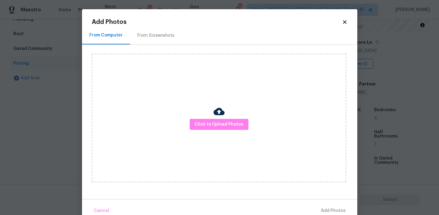
click at [167, 39] on div "From Screenshots" at bounding box center [156, 35] width 52 height 18
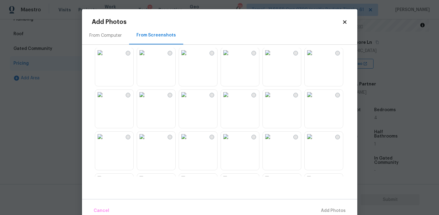
scroll to position [317, 0]
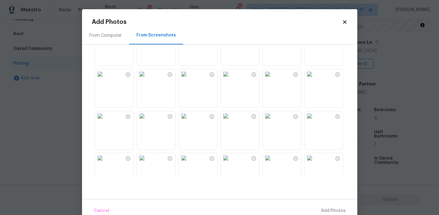
click at [273, 79] on img at bounding box center [268, 74] width 10 height 10
click at [322, 208] on span "Add 1 Photo(s)" at bounding box center [331, 211] width 30 height 8
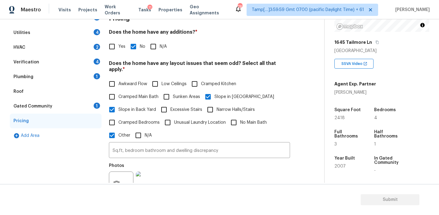
click at [95, 107] on div "1" at bounding box center [97, 106] width 6 height 6
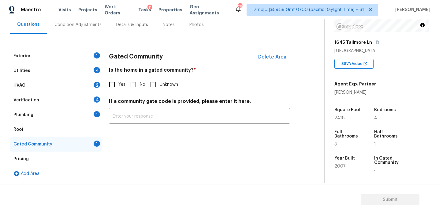
scroll to position [59, 0]
click at [136, 84] on input "No" at bounding box center [133, 84] width 13 height 13
checkbox input "true"
click at [85, 111] on div "Plumbing 1" at bounding box center [56, 114] width 92 height 15
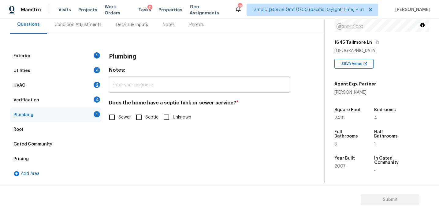
click at [115, 113] on input "Sewer" at bounding box center [112, 117] width 13 height 13
checkbox input "true"
click at [87, 103] on div "Verification 4" at bounding box center [56, 100] width 92 height 15
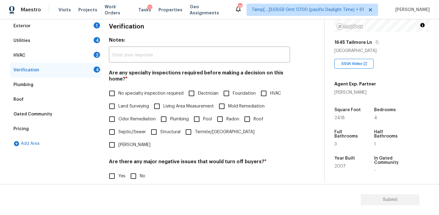
scroll to position [133, 0]
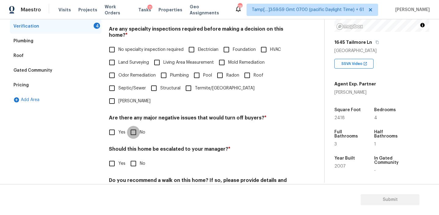
click at [138, 126] on input "No" at bounding box center [133, 132] width 13 height 13
checkbox input "true"
click at [137, 158] on input "No" at bounding box center [133, 164] width 13 height 13
checkbox input "true"
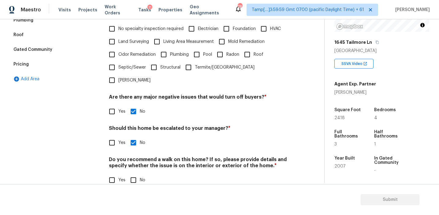
click at [134, 174] on input "No" at bounding box center [133, 180] width 13 height 13
checkbox input "true"
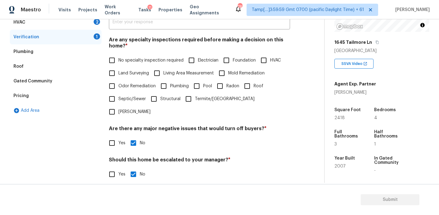
click at [152, 55] on label "No specialty inspection required" at bounding box center [145, 60] width 78 height 13
click at [118, 55] on input "No specialty inspection required" at bounding box center [112, 60] width 13 height 13
checkbox input "true"
click at [88, 21] on div "HVAC 2" at bounding box center [56, 22] width 92 height 15
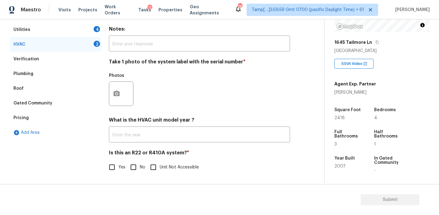
scroll to position [100, 0]
click at [134, 167] on input "No" at bounding box center [133, 167] width 13 height 13
checkbox input "true"
click at [118, 87] on button "button" at bounding box center [116, 94] width 15 height 24
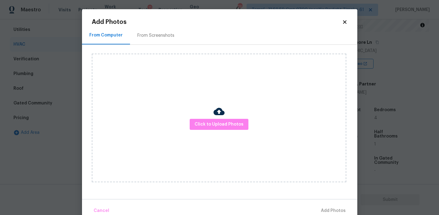
click at [170, 39] on div "From Screenshots" at bounding box center [156, 35] width 52 height 18
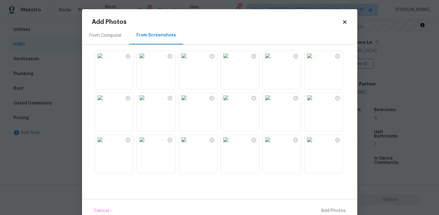
scroll to position [161, 0]
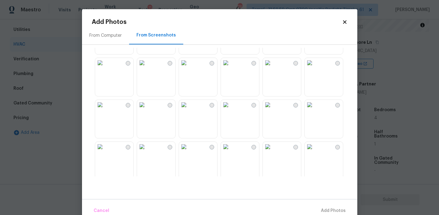
click at [189, 68] on img at bounding box center [184, 63] width 10 height 10
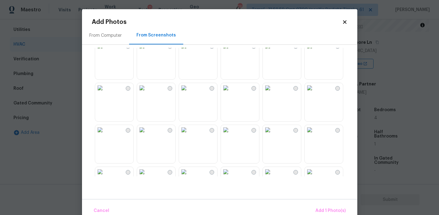
scroll to position [347, 0]
click at [273, 92] on img at bounding box center [268, 87] width 10 height 10
click at [321, 208] on span "Add 2 Photo(s)" at bounding box center [330, 211] width 31 height 8
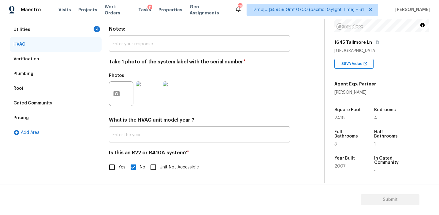
click at [92, 29] on div "Utilities 4" at bounding box center [56, 29] width 92 height 15
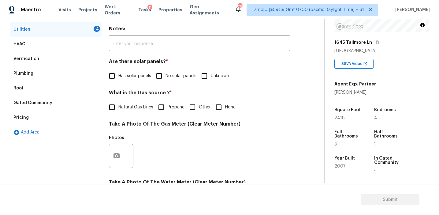
click at [155, 75] on input "No solar panels" at bounding box center [159, 75] width 13 height 13
checkbox input "true"
click at [147, 104] on label "Natural Gas Lines" at bounding box center [130, 107] width 48 height 13
click at [118, 104] on input "Natural Gas Lines" at bounding box center [112, 107] width 13 height 13
checkbox input "true"
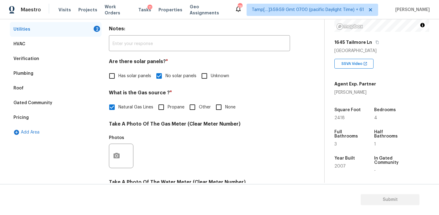
click at [216, 104] on input "None" at bounding box center [218, 107] width 13 height 13
checkbox input "true"
checkbox input "false"
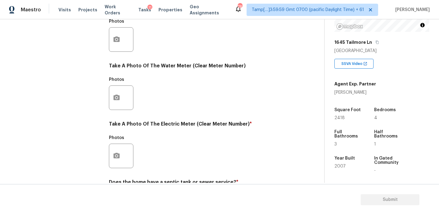
scroll to position [246, 0]
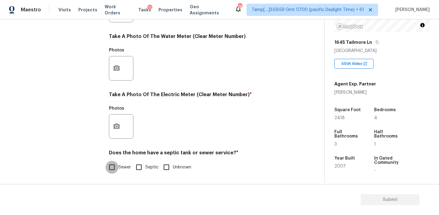
click at [110, 167] on input "Sewer" at bounding box center [112, 167] width 13 height 13
checkbox input "true"
click at [124, 124] on button "button" at bounding box center [116, 126] width 15 height 24
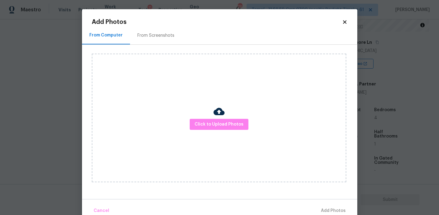
click at [189, 125] on div "Click to Upload Photos" at bounding box center [219, 118] width 255 height 129
click at [197, 124] on span "Click to Upload Photos" at bounding box center [219, 125] width 49 height 8
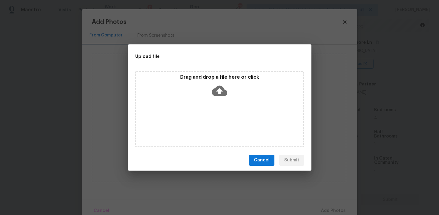
click at [193, 93] on div "Drag and drop a file here or click" at bounding box center [219, 87] width 167 height 26
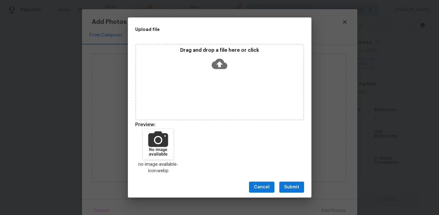
click at [293, 182] on button "Submit" at bounding box center [291, 187] width 25 height 11
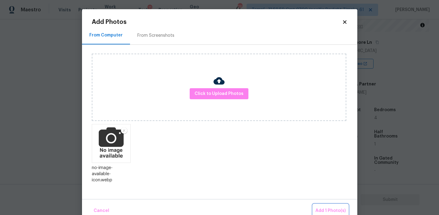
click at [320, 210] on span "Add 1 Photo(s)" at bounding box center [331, 211] width 30 height 8
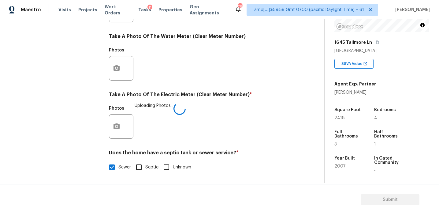
click at [211, 108] on div "Photos Uploading Photos..." at bounding box center [199, 123] width 181 height 40
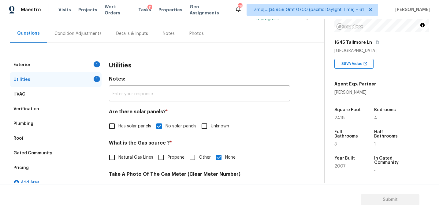
scroll to position [51, 0]
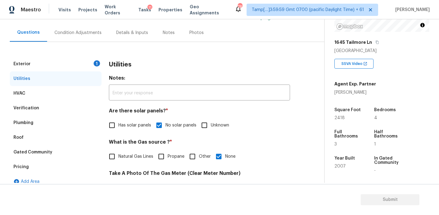
click at [270, 114] on h4 "Are there solar panels? *" at bounding box center [199, 112] width 181 height 9
click at [90, 59] on div "Exterior 1" at bounding box center [56, 64] width 92 height 15
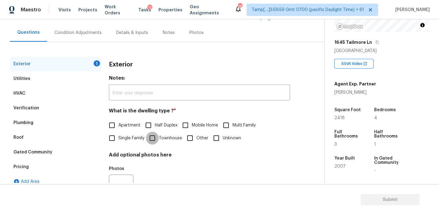
click at [157, 143] on input "Townhouse" at bounding box center [152, 138] width 13 height 13
checkbox input "true"
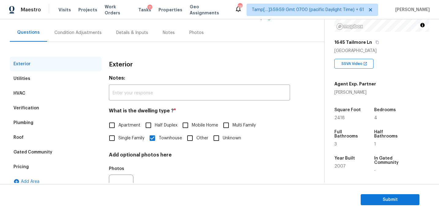
click at [126, 65] on h3 "Exterior" at bounding box center [121, 65] width 24 height 6
click at [92, 30] on div "Condition Adjustments" at bounding box center [77, 33] width 47 height 6
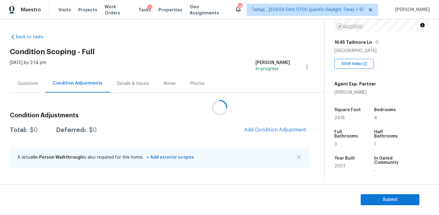
click at [148, 106] on div at bounding box center [219, 107] width 439 height 215
click at [204, 119] on div at bounding box center [219, 107] width 439 height 215
click at [263, 129] on div at bounding box center [219, 107] width 439 height 215
click at [214, 124] on div at bounding box center [219, 107] width 439 height 215
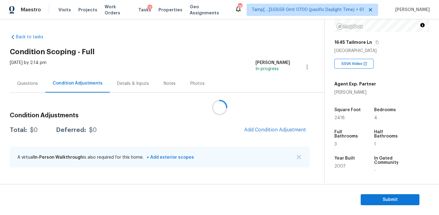
click at [214, 124] on div at bounding box center [219, 107] width 439 height 215
click at [168, 124] on div at bounding box center [219, 107] width 439 height 215
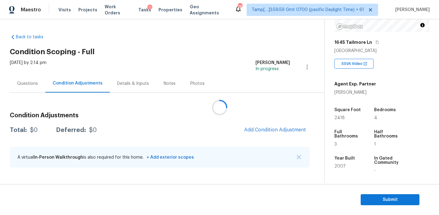
click at [168, 124] on div at bounding box center [219, 107] width 439 height 215
click at [272, 125] on button "Add Condition Adjustment" at bounding box center [275, 129] width 69 height 13
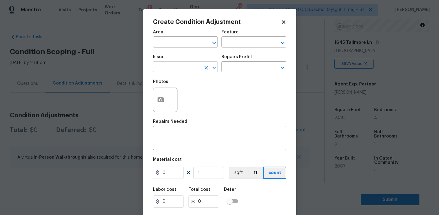
click at [188, 70] on input "text" at bounding box center [177, 67] width 48 height 9
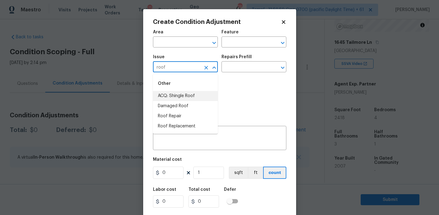
click at [197, 94] on li "ACQ: Shingle Roof" at bounding box center [185, 96] width 65 height 10
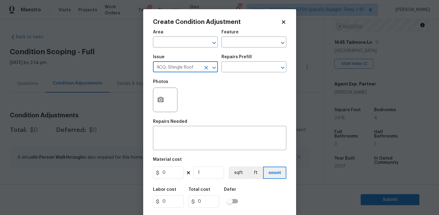
type input "ACQ: Shingle Roof"
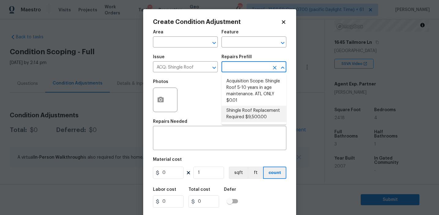
click at [244, 112] on li "Shingle Roof Replacement Required $9,500.00" at bounding box center [254, 114] width 65 height 17
type input "Acquisition"
type textarea "Acquisition Scope: Shingle Roof Replacement required."
type input "9500"
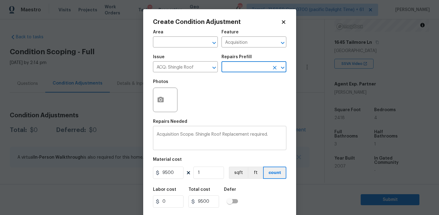
scroll to position [14, 0]
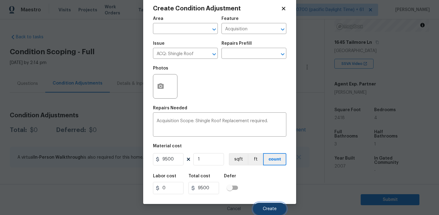
click at [258, 204] on button "Create" at bounding box center [269, 209] width 33 height 12
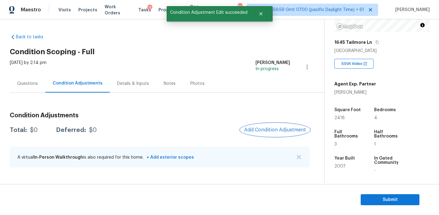
scroll to position [0, 0]
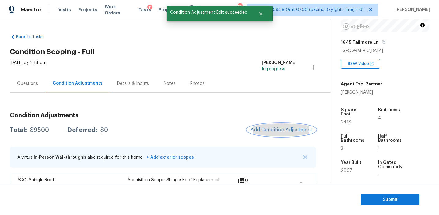
click at [263, 129] on span "Add Condition Adjustment" at bounding box center [282, 130] width 62 height 6
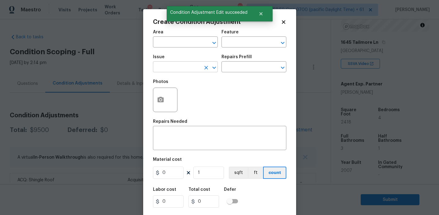
click at [190, 71] on input "text" at bounding box center [177, 67] width 48 height 9
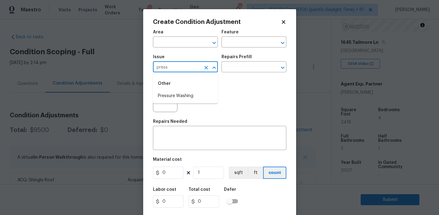
click at [200, 94] on li "Pressure Washing" at bounding box center [185, 96] width 65 height 10
type input "Pressure Washing"
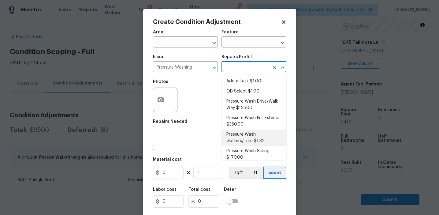
scroll to position [5, 0]
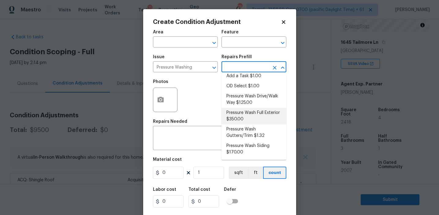
click at [246, 116] on li "Pressure Wash Full Exterior $350.00" at bounding box center [254, 116] width 65 height 17
type input "Siding"
type textarea "Pressure wash the House, Flatwork, Deck and Garage interior."
type input "350"
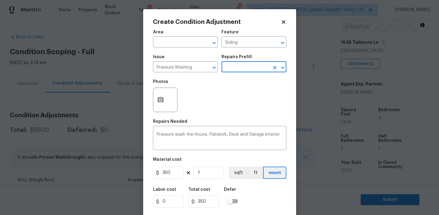
scroll to position [14, 0]
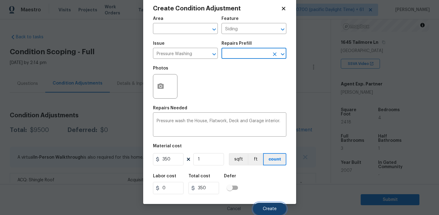
click at [267, 208] on span "Create" at bounding box center [270, 209] width 14 height 5
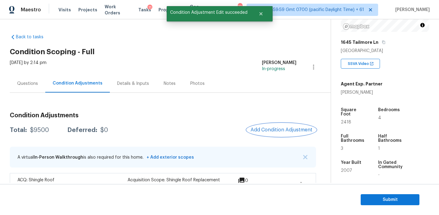
scroll to position [0, 0]
click at [236, 125] on div "Total: $9850 Deferred: $0 Add Condition Adjustment" at bounding box center [163, 129] width 306 height 13
click at [268, 129] on span "Add Condition Adjustment" at bounding box center [282, 130] width 62 height 6
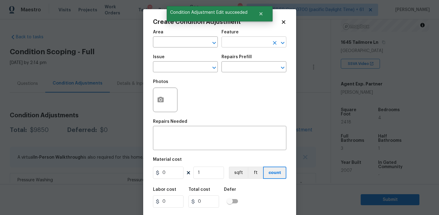
click at [232, 45] on input "text" at bounding box center [246, 42] width 48 height 9
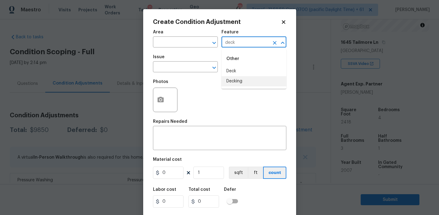
click at [240, 87] on ul "Other Deck Decking" at bounding box center [254, 69] width 65 height 40
click at [240, 79] on li "Decking" at bounding box center [254, 81] width 65 height 10
click at [236, 44] on input "Decking" at bounding box center [246, 42] width 48 height 9
type input "Decking"
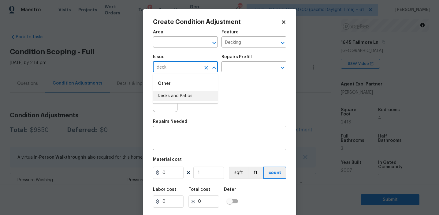
click at [197, 99] on li "Decks and Patios" at bounding box center [185, 96] width 65 height 10
type input "Decks and Patios"
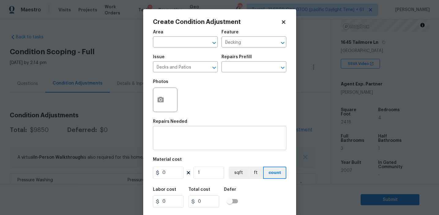
click at [197, 146] on div "x ​" at bounding box center [219, 138] width 133 height 23
paste textarea "Decking"
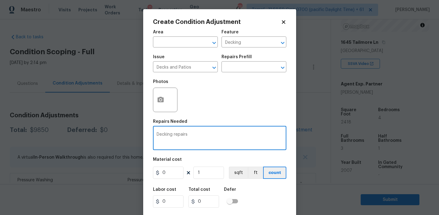
type textarea "Decking repairs"
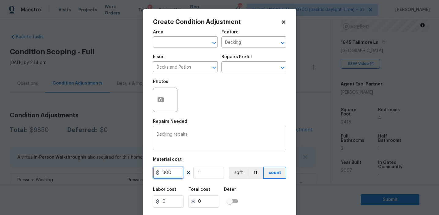
type input "800"
click at [159, 101] on icon "button" at bounding box center [161, 100] width 6 height 6
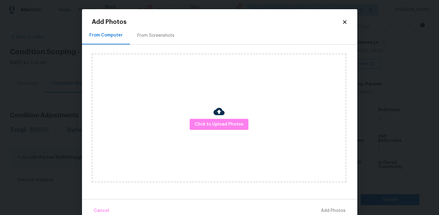
click at [156, 37] on div "From Screenshots" at bounding box center [155, 35] width 37 height 6
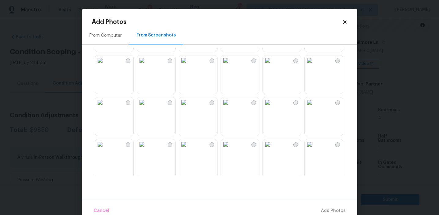
scroll to position [209, 0]
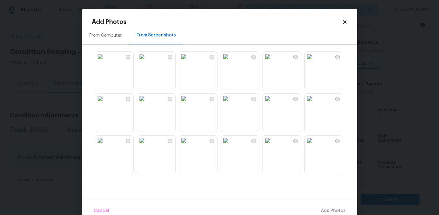
click at [273, 62] on img at bounding box center [268, 57] width 10 height 10
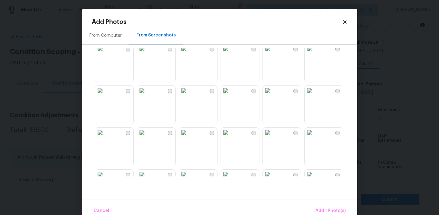
scroll to position [412, 0]
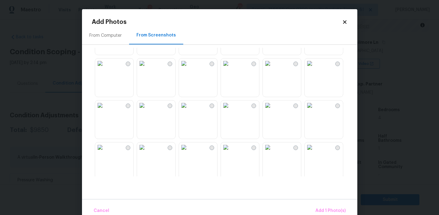
click at [231, 68] on img at bounding box center [226, 63] width 10 height 10
click at [315, 110] on img at bounding box center [310, 105] width 10 height 10
click at [273, 152] on img at bounding box center [268, 147] width 10 height 10
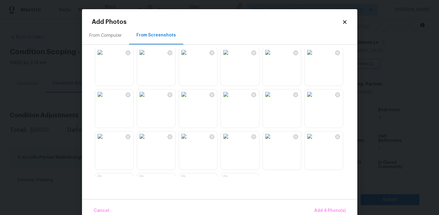
scroll to position [585, 0]
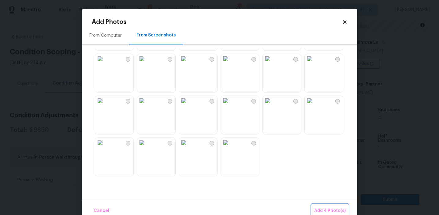
click at [323, 206] on button "Add 4 Photo(s)" at bounding box center [330, 210] width 36 height 13
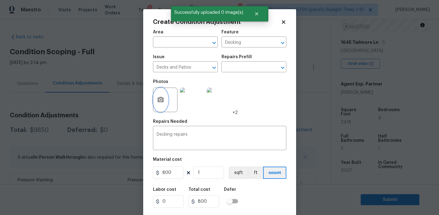
scroll to position [14, 0]
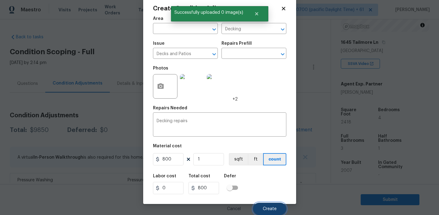
click at [264, 205] on button "Create" at bounding box center [269, 209] width 33 height 12
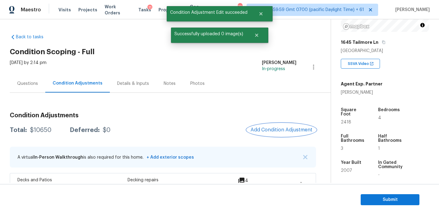
scroll to position [0, 0]
click at [219, 127] on div "Total: $10650 Deferred: $0 Add Condition Adjustment" at bounding box center [163, 129] width 306 height 13
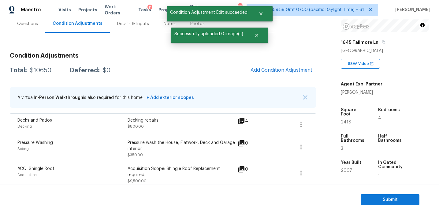
scroll to position [57, 0]
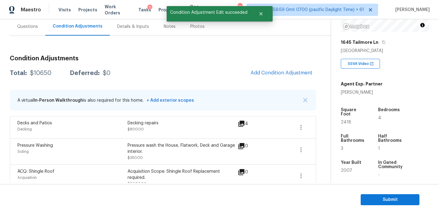
click at [224, 61] on h3 "Condition Adjustments" at bounding box center [163, 58] width 306 height 6
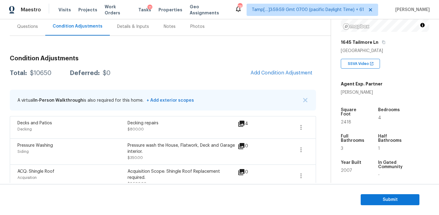
click at [223, 70] on div "Total: $10650 Deferred: $0 Add Condition Adjustment" at bounding box center [163, 72] width 306 height 13
click at [261, 74] on span "Add Condition Adjustment" at bounding box center [282, 73] width 62 height 6
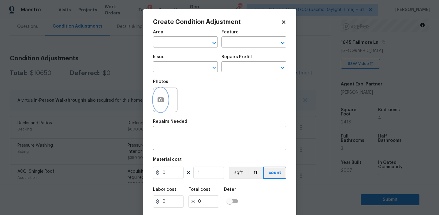
click at [167, 95] on button "button" at bounding box center [160, 100] width 15 height 24
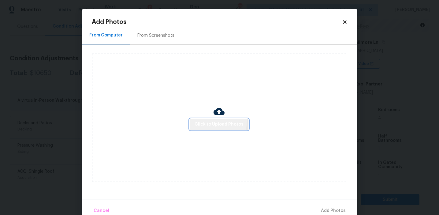
click at [203, 121] on span "Click to Upload Photos" at bounding box center [219, 125] width 49 height 8
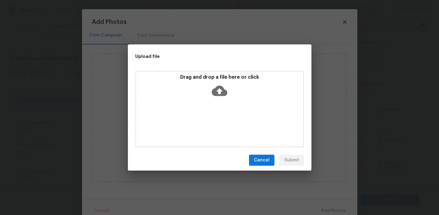
click at [205, 87] on div "Drag and drop a file here or click" at bounding box center [219, 87] width 167 height 26
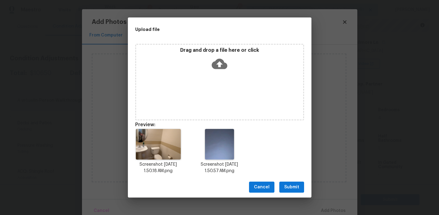
click at [286, 183] on span "Submit" at bounding box center [291, 187] width 15 height 8
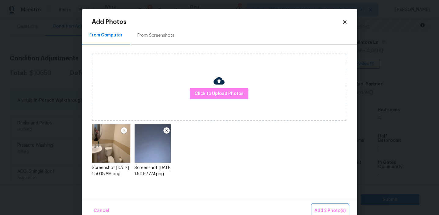
click at [316, 208] on button "Add 2 Photo(s)" at bounding box center [330, 210] width 36 height 13
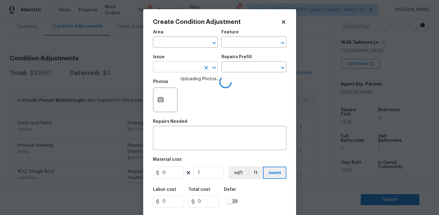
click at [192, 72] on span "Issue ​" at bounding box center [185, 63] width 65 height 25
click at [192, 69] on input "text" at bounding box center [177, 67] width 48 height 9
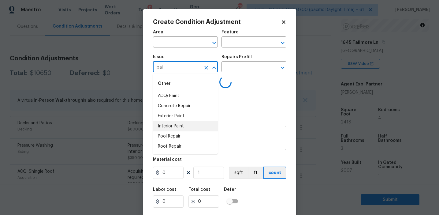
click at [196, 126] on li "Interior Paint" at bounding box center [185, 126] width 65 height 10
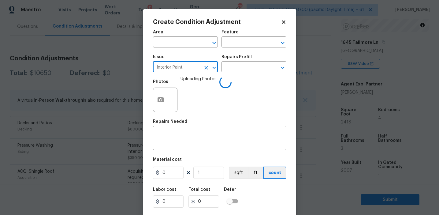
type input "Interior Paint"
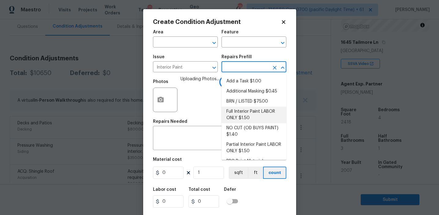
scroll to position [25, 0]
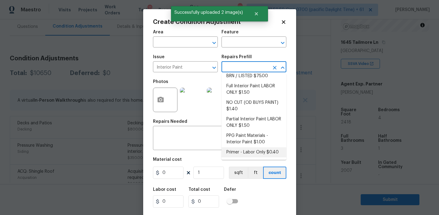
click at [239, 155] on li "Primer - Labor Only $0.40" at bounding box center [254, 152] width 65 height 10
type input "Overall Paint"
type textarea "Interior primer - PRIMER PROVIDED BY OPENDOOR - All nails, screws, drywall anch…"
type input "0.4"
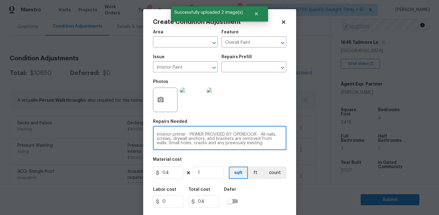
scroll to position [13, 0]
drag, startPoint x: 187, startPoint y: 134, endPoint x: 265, endPoint y: 151, distance: 80.6
click at [265, 151] on div "Area ​ Feature Overall Paint ​ Issue Interior Paint ​ Repairs Prefill ​ Photos …" at bounding box center [219, 127] width 133 height 202
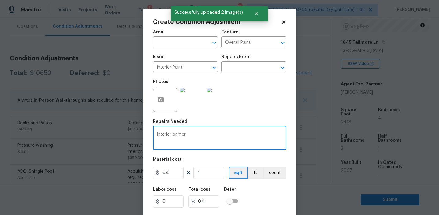
type textarea "Interior primer"
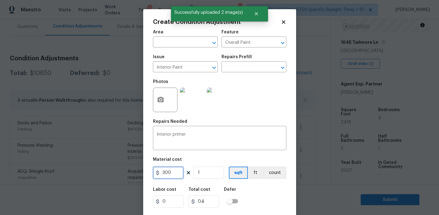
type input "300"
click at [273, 169] on button "count" at bounding box center [275, 173] width 23 height 12
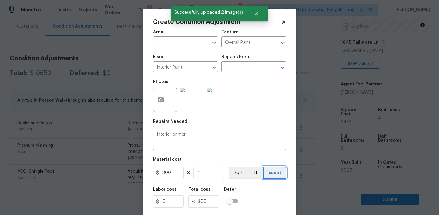
scroll to position [14, 0]
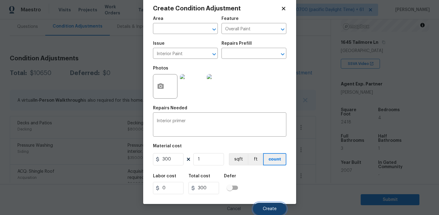
click at [268, 208] on span "Create" at bounding box center [270, 209] width 14 height 5
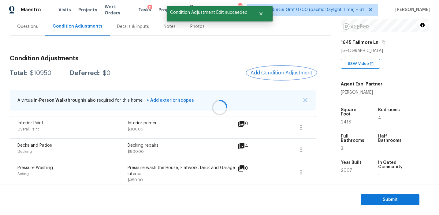
scroll to position [0, 0]
click at [256, 72] on span "Add Condition Adjustment" at bounding box center [282, 73] width 62 height 6
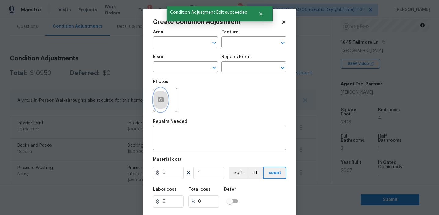
click at [164, 101] on icon "button" at bounding box center [160, 99] width 7 height 7
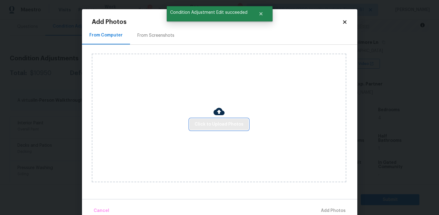
click at [204, 124] on span "Click to Upload Photos" at bounding box center [219, 125] width 49 height 8
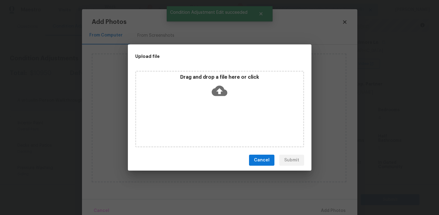
click at [206, 87] on div "Drag and drop a file here or click" at bounding box center [219, 87] width 167 height 26
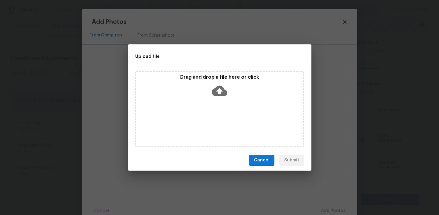
click at [246, 165] on div "Cancel Submit" at bounding box center [220, 160] width 184 height 21
click at [256, 159] on span "Cancel" at bounding box center [262, 160] width 16 height 8
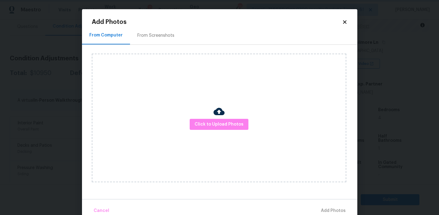
click at [69, 77] on body "Maestro Visits Projects Work Orders Tasks 11 Properties Geo Assignments 781 Tam…" at bounding box center [219, 107] width 439 height 215
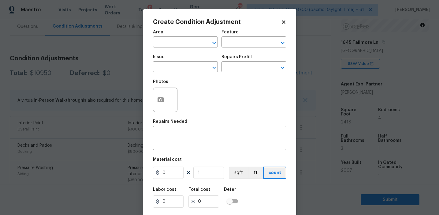
click at [64, 46] on body "Maestro Visits Projects Work Orders Tasks 11 Properties Geo Assignments 781 Tam…" at bounding box center [219, 107] width 439 height 215
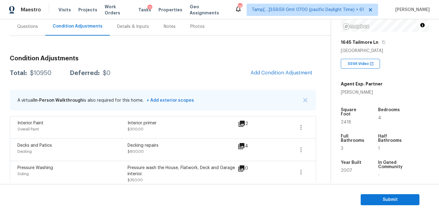
click at [28, 21] on div "Questions" at bounding box center [28, 26] width 36 height 18
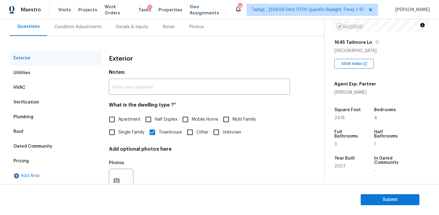
click at [80, 162] on div "Pricing" at bounding box center [56, 161] width 92 height 15
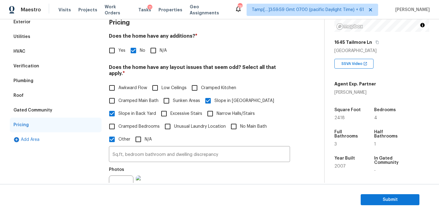
scroll to position [121, 0]
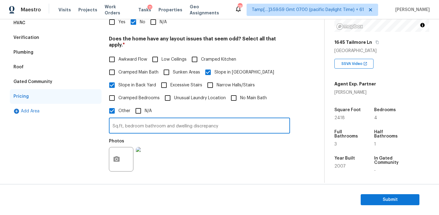
click at [227, 122] on input "Sq.ft, bedroom bathroom and dwelling discrepancy" at bounding box center [199, 126] width 181 height 14
click at [234, 135] on div "Sq.ft, bedroom bathroom and dwelling discrepancy and split level home ​ Photos" at bounding box center [199, 146] width 181 height 58
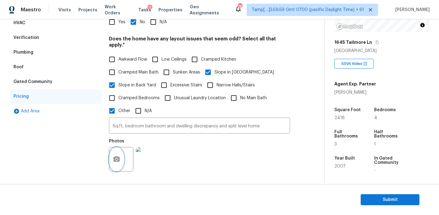
click at [118, 156] on icon "button" at bounding box center [117, 159] width 6 height 6
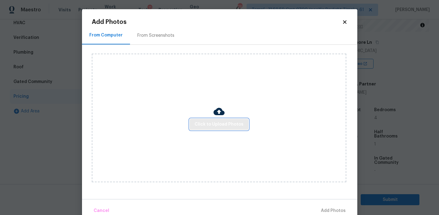
click at [218, 119] on button "Click to Upload Photos" at bounding box center [219, 124] width 59 height 11
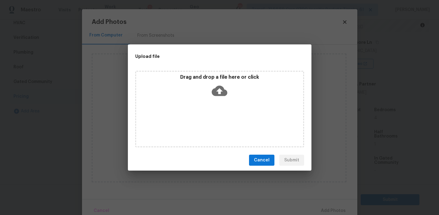
click at [217, 95] on icon at bounding box center [220, 91] width 16 height 16
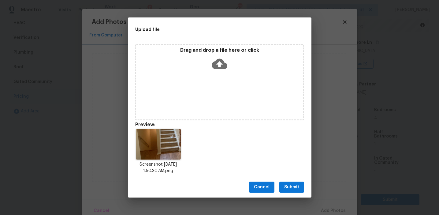
click at [289, 184] on span "Submit" at bounding box center [291, 187] width 15 height 8
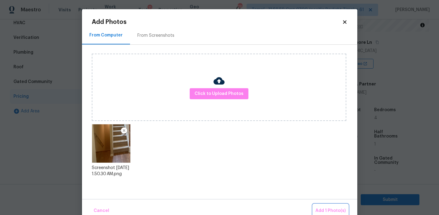
click at [330, 207] on button "Add 1 Photo(s)" at bounding box center [330, 210] width 35 height 13
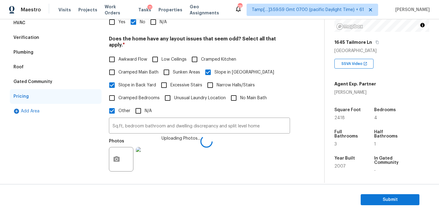
click at [235, 99] on div "Awkward Flow Low Ceilings Cramped Kitchen Cramped Main Bath Sunken Areas Slope …" at bounding box center [199, 85] width 181 height 64
click at [221, 120] on input "Sq.ft, bedroom bathroom and dwelling discrepancy and split level home" at bounding box center [199, 126] width 181 height 14
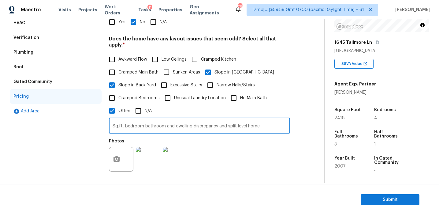
click at [221, 120] on input "Sq.ft, bedroom bathroom and dwelling discrepancy and split level home" at bounding box center [199, 126] width 181 height 14
type input "Sq.ft, bedroom bathroom and dwelling discrepancy also split level home"
click at [229, 137] on div "Photos" at bounding box center [199, 155] width 181 height 40
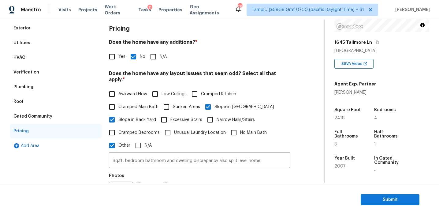
scroll to position [42, 0]
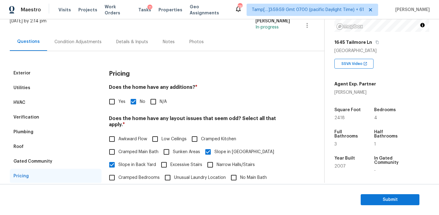
click at [98, 42] on div "Condition Adjustments" at bounding box center [77, 42] width 47 height 6
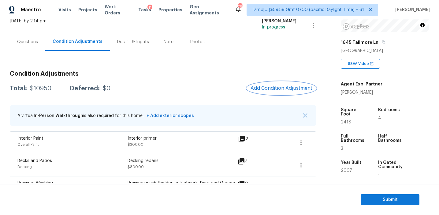
click at [268, 90] on span "Add Condition Adjustment" at bounding box center [282, 88] width 62 height 6
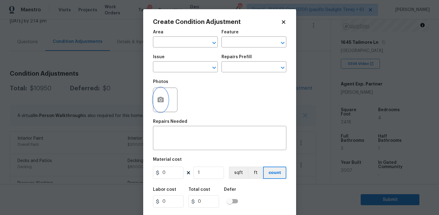
click at [161, 98] on icon "button" at bounding box center [161, 100] width 6 height 6
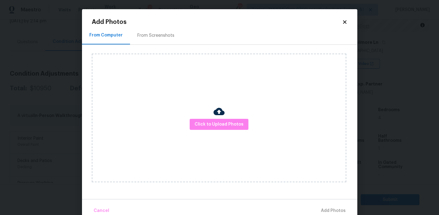
click at [159, 37] on div "From Screenshots" at bounding box center [155, 35] width 37 height 6
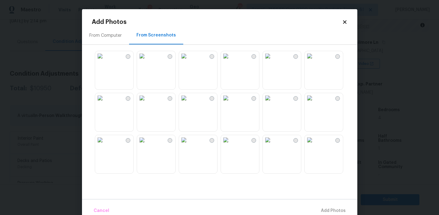
click at [105, 61] on img at bounding box center [100, 56] width 10 height 10
click at [147, 61] on img at bounding box center [142, 56] width 10 height 10
click at [273, 61] on img at bounding box center [268, 56] width 10 height 10
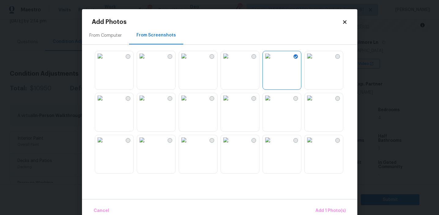
click at [273, 103] on img at bounding box center [268, 98] width 10 height 10
click at [273, 145] on img at bounding box center [268, 140] width 10 height 10
click at [231, 145] on img at bounding box center [226, 140] width 10 height 10
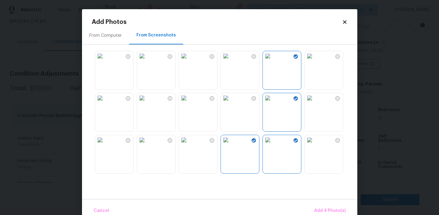
click at [189, 145] on img at bounding box center [184, 140] width 10 height 10
click at [105, 145] on img at bounding box center [100, 140] width 10 height 10
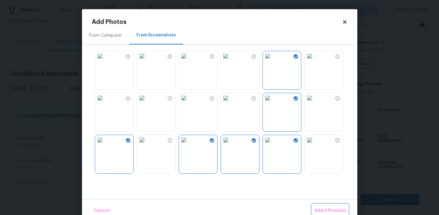
click at [328, 210] on span "Add 6 Photo(s)" at bounding box center [330, 211] width 31 height 8
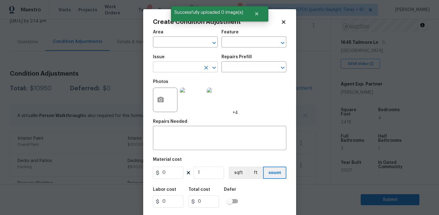
click at [181, 71] on input "text" at bounding box center [177, 67] width 48 height 9
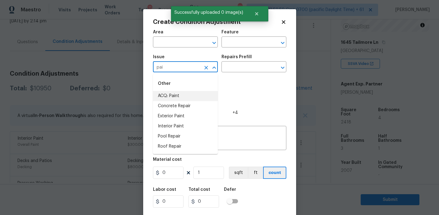
click at [185, 96] on li "ACQ: Paint" at bounding box center [185, 96] width 65 height 10
type input "ACQ: Paint"
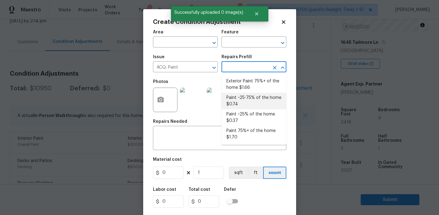
click at [249, 96] on li "Paint ~25-75% of the home $0.74" at bounding box center [254, 101] width 65 height 17
type input "Acquisition"
type textarea "Acquisition Scope: ~25 - 75% of the home needs interior paint"
type input "0.74"
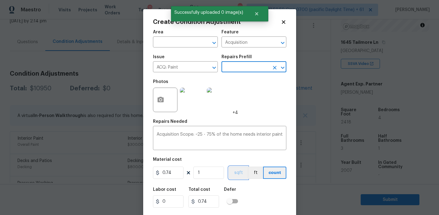
click at [233, 172] on button "sqft" at bounding box center [238, 173] width 19 height 12
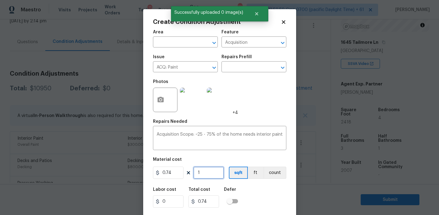
click at [210, 173] on input "1" at bounding box center [208, 173] width 31 height 12
type input "0"
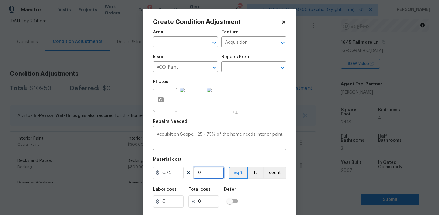
type input "2"
type input "1.48"
type input "24"
type input "17.76"
type input "241"
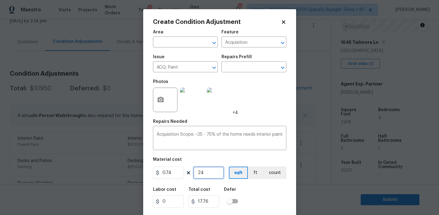
type input "178.34"
type input "2418"
type input "1789.32"
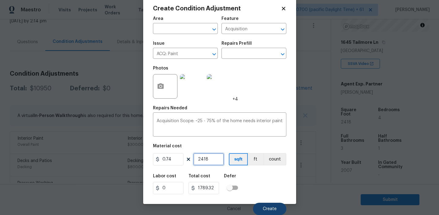
type input "2418"
click at [267, 206] on button "Create" at bounding box center [269, 209] width 33 height 12
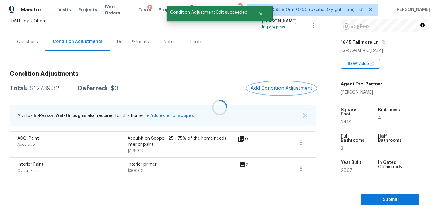
scroll to position [0, 0]
click at [263, 89] on span "Add Condition Adjustment" at bounding box center [282, 88] width 62 height 6
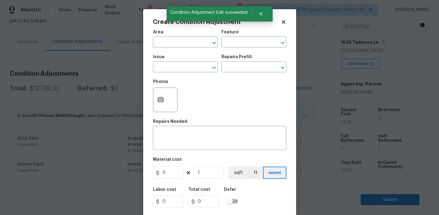
click at [177, 73] on span "Issue ​" at bounding box center [185, 63] width 65 height 25
click at [177, 70] on input "text" at bounding box center [177, 67] width 48 height 9
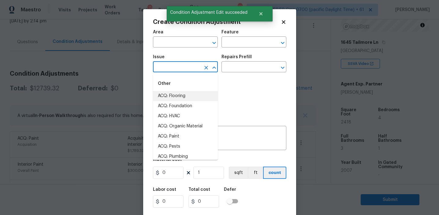
click at [182, 99] on li "ACQ: Flooring" at bounding box center [185, 96] width 65 height 10
type input "ACQ: Flooring"
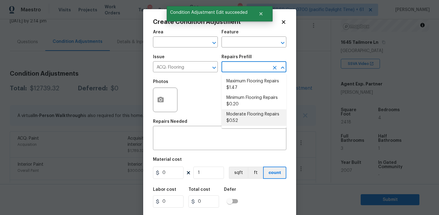
click at [238, 117] on li "Moderate Flooring Repairs $0.52" at bounding box center [254, 117] width 65 height 17
type input "Acquisition"
type textarea "Acquisition Scope: Moderate flooring repairs"
type input "0.52"
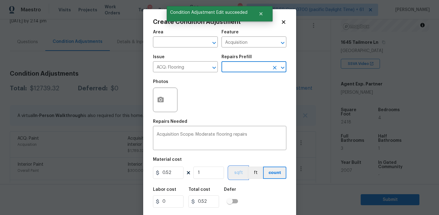
click at [236, 169] on button "sqft" at bounding box center [238, 173] width 19 height 12
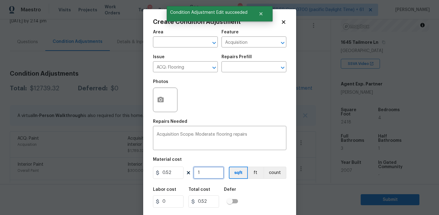
click at [221, 171] on input "1" at bounding box center [208, 173] width 31 height 12
type input "0"
paste input "2418"
type input "2418"
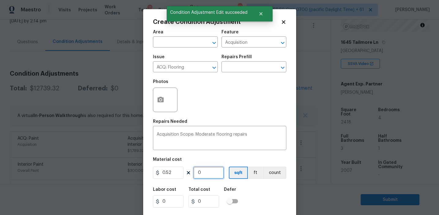
type input "1257.36"
type input "2418"
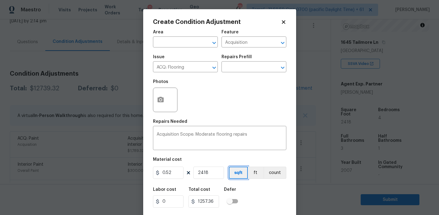
scroll to position [14, 0]
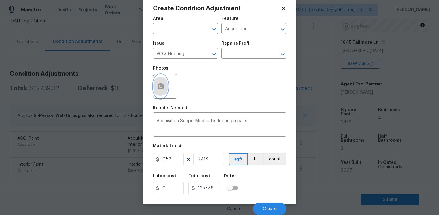
click at [163, 92] on button "button" at bounding box center [160, 86] width 15 height 24
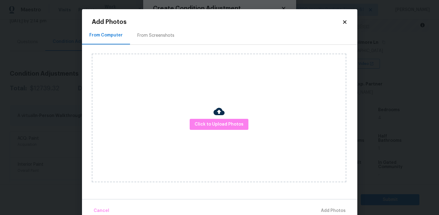
click at [162, 33] on div "From Screenshots" at bounding box center [155, 35] width 37 height 6
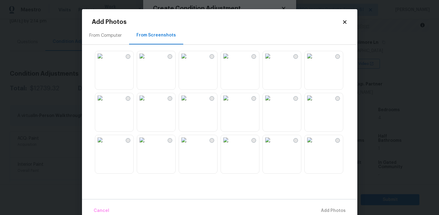
click at [147, 61] on img at bounding box center [142, 56] width 10 height 10
click at [147, 103] on img at bounding box center [142, 98] width 10 height 10
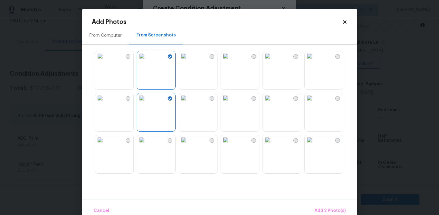
click at [231, 145] on img at bounding box center [226, 140] width 10 height 10
click at [105, 61] on img at bounding box center [100, 56] width 10 height 10
click at [273, 61] on img at bounding box center [268, 56] width 10 height 10
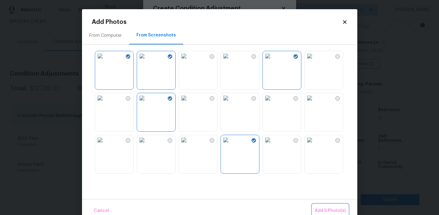
click at [325, 207] on span "Add 5 Photo(s)" at bounding box center [330, 211] width 31 height 8
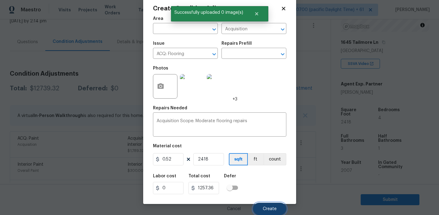
click at [265, 212] on button "Create" at bounding box center [269, 209] width 33 height 12
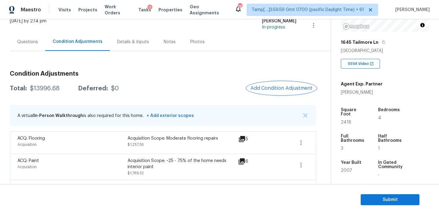
scroll to position [0, 0]
click at [142, 86] on div "Total: $13996.68 Deferred: $0 Add Condition Adjustment" at bounding box center [163, 88] width 306 height 13
click at [152, 97] on div "Condition Adjustments Total: $13996.68 Deferred: $0 Add Condition Adjustment A …" at bounding box center [163, 171] width 306 height 211
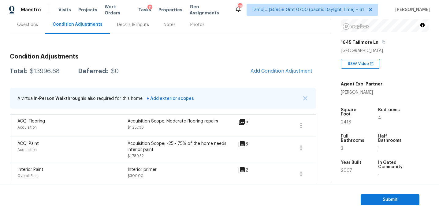
scroll to position [55, 0]
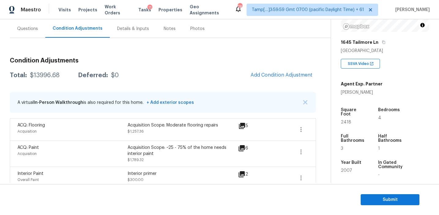
click at [158, 80] on div "Total: $13996.68 Deferred: $0 Add Condition Adjustment" at bounding box center [163, 75] width 306 height 13
click at [264, 75] on span "Add Condition Adjustment" at bounding box center [282, 75] width 62 height 6
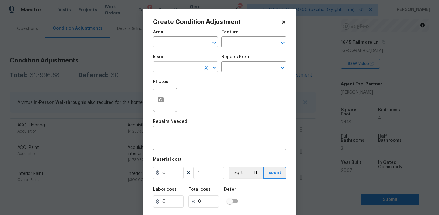
click at [174, 66] on input "text" at bounding box center [177, 67] width 48 height 9
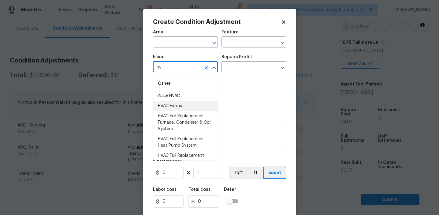
click at [189, 104] on li "HVAC Extras" at bounding box center [185, 106] width 65 height 10
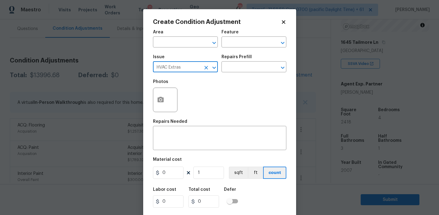
type input "HVAC Extras"
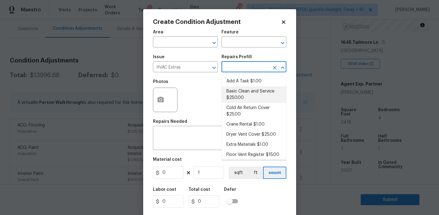
click at [250, 96] on li "Basic Clean and Service $250.00" at bounding box center [254, 94] width 65 height 17
type input "HVAC"
type textarea "General Service HVAC system including: cleaning condenser and evaporator coils,…"
type input "250"
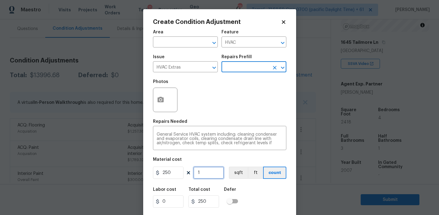
click at [217, 172] on input "1" at bounding box center [208, 173] width 31 height 12
type input "0"
type input "2"
type input "500"
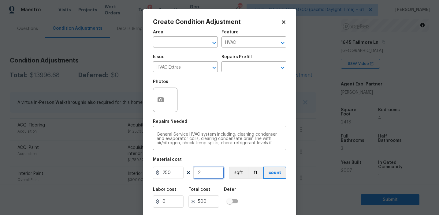
type input "2"
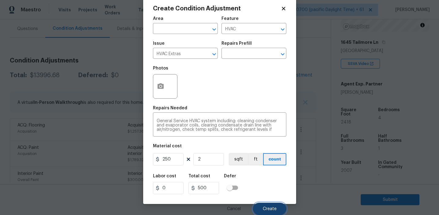
click at [268, 207] on span "Create" at bounding box center [270, 209] width 14 height 5
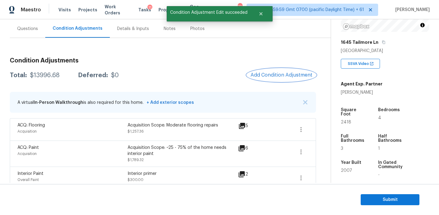
scroll to position [0, 0]
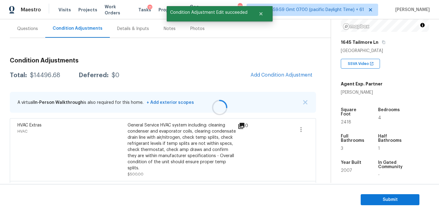
click at [147, 85] on div at bounding box center [219, 107] width 439 height 215
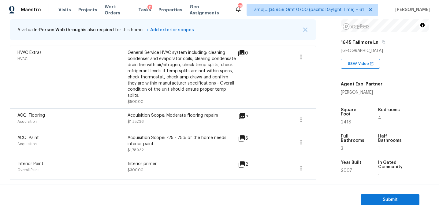
scroll to position [125, 0]
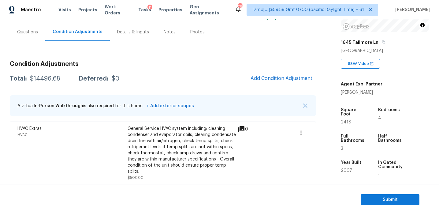
click at [164, 108] on span "+ Add exterior scopes" at bounding box center [169, 106] width 49 height 4
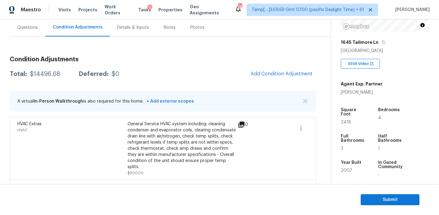
scroll to position [57, 0]
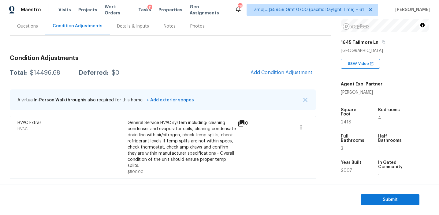
click at [47, 72] on div "$14496.68" at bounding box center [45, 73] width 30 height 6
copy div "14496.68"
click at [115, 64] on div "Condition Adjustments Total: $14496.68 Deferred: $0 Add Condition Adjustment A …" at bounding box center [163, 187] width 306 height 274
click at [204, 126] on div "General Service HVAC system including: cleaning condenser and evaporator coils,…" at bounding box center [183, 144] width 110 height 49
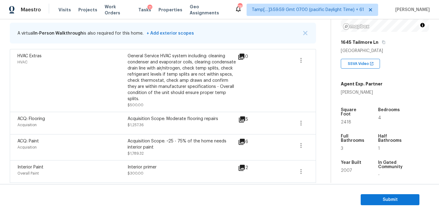
scroll to position [115, 0]
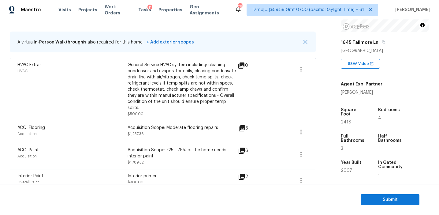
click at [153, 127] on div "Acquisition Scope: Moderate flooring repairs $1,257.36" at bounding box center [183, 132] width 110 height 15
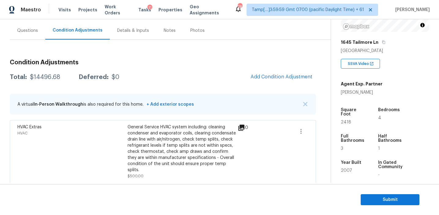
scroll to position [51, 0]
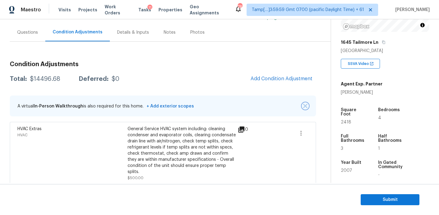
click at [305, 105] on img "button" at bounding box center [305, 106] width 4 height 4
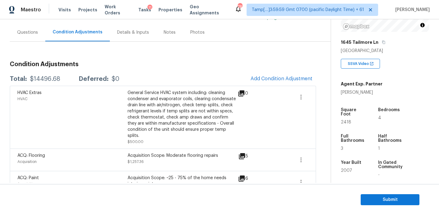
click at [199, 81] on div "Total: $14496.68 Deferred: $0 Add Condition Adjustment" at bounding box center [163, 78] width 306 height 13
click at [189, 95] on div "General Service HVAC system including: cleaning condenser and evaporator coils,…" at bounding box center [183, 114] width 110 height 49
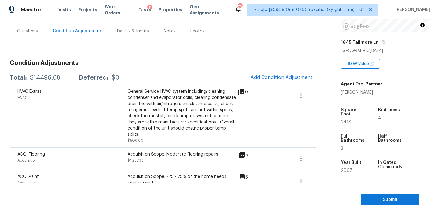
click at [157, 96] on div "General Service HVAC system including: cleaning condenser and evaporator coils,…" at bounding box center [183, 112] width 110 height 49
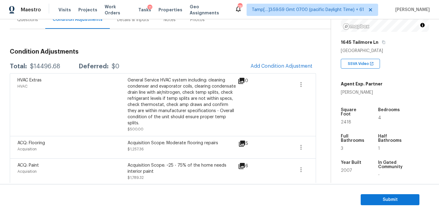
scroll to position [61, 0]
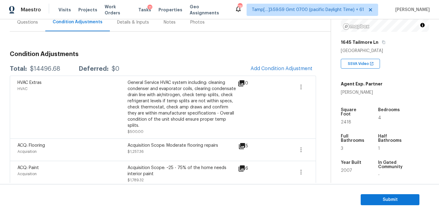
click at [164, 64] on div "Total: $14496.68 Deferred: $0 Add Condition Adjustment" at bounding box center [163, 68] width 306 height 13
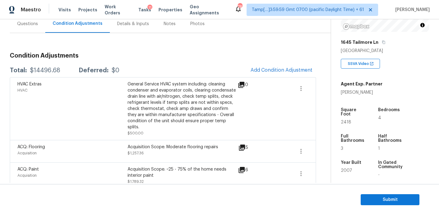
click at [164, 64] on div "Total: $14496.68 Deferred: $0 Add Condition Adjustment" at bounding box center [163, 70] width 306 height 13
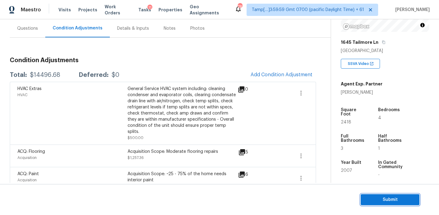
click at [373, 194] on button "Submit" at bounding box center [390, 199] width 59 height 11
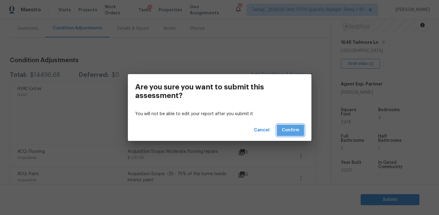
click at [283, 127] on span "Confirm" at bounding box center [290, 130] width 17 height 8
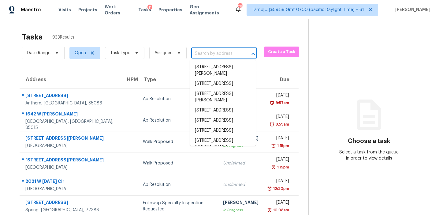
click at [208, 53] on input "text" at bounding box center [215, 53] width 49 height 9
paste input "[STREET_ADDRESS]"
type input "[STREET_ADDRESS]"
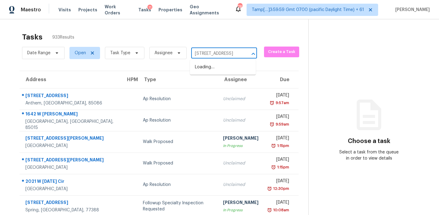
scroll to position [0, 35]
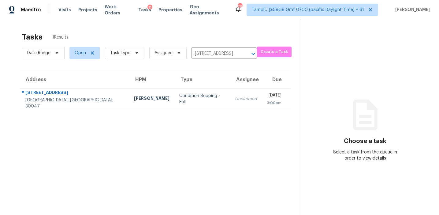
click at [230, 107] on td "Unclaimed" at bounding box center [246, 98] width 32 height 21
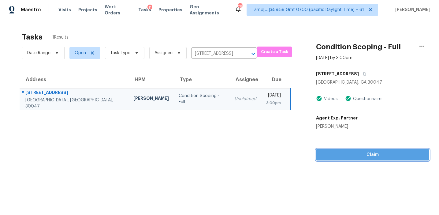
click at [338, 157] on span "Claim" at bounding box center [372, 155] width 103 height 8
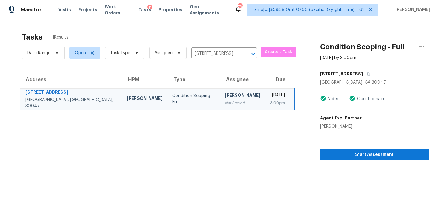
click at [339, 132] on div "Start Assessment" at bounding box center [374, 144] width 109 height 31
click at [340, 154] on span "Start Assessment" at bounding box center [374, 155] width 99 height 8
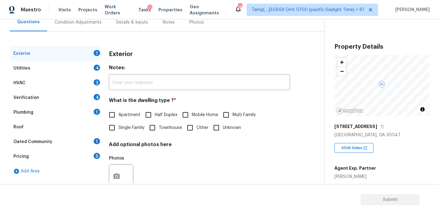
scroll to position [54, 0]
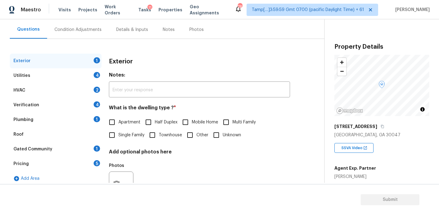
click at [168, 70] on div "Exterior Notes: ​ What is the dwelling type ? * Apartment Half Duplex Mobile Ho…" at bounding box center [199, 130] width 181 height 153
click at [94, 162] on div "5" at bounding box center [97, 163] width 6 height 6
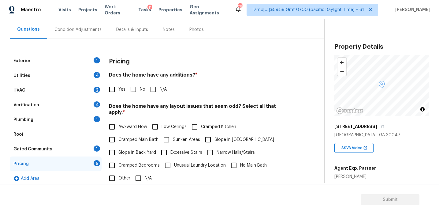
click at [381, 149] on div "SSVA Video" at bounding box center [382, 145] width 95 height 15
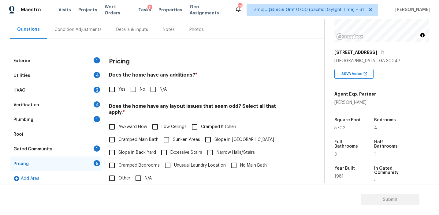
scroll to position [76, 0]
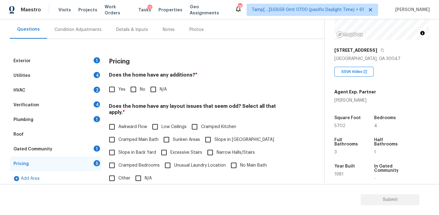
click at [125, 50] on div "Exterior 1 Utilities 4 HVAC 2 Verification 4 Plumbing 1 Roof Gated Community 1 …" at bounding box center [160, 165] width 300 height 253
click at [119, 175] on span "Other" at bounding box center [124, 178] width 12 height 6
click at [118, 172] on input "Other" at bounding box center [112, 178] width 13 height 13
checkbox input "true"
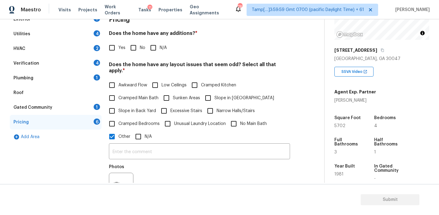
scroll to position [100, 0]
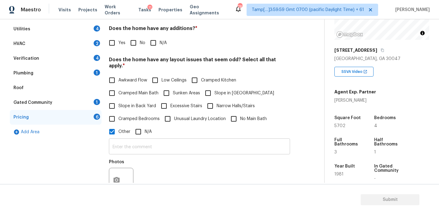
click at [128, 141] on input "text" at bounding box center [199, 147] width 181 height 14
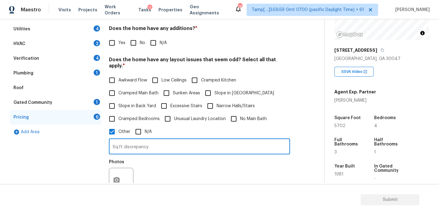
type input "Sq.ft discrepancy"
click at [159, 173] on div "Photos" at bounding box center [199, 176] width 181 height 40
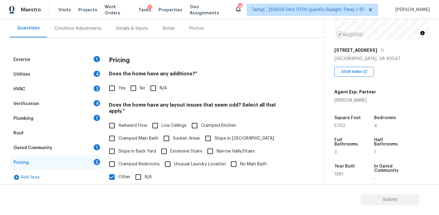
scroll to position [55, 0]
click at [124, 76] on h4 "Does the home have any additions? *" at bounding box center [199, 75] width 181 height 9
click at [202, 78] on h4 "Does the home have any additions? *" at bounding box center [199, 75] width 181 height 9
click at [117, 62] on h3 "Pricing" at bounding box center [119, 61] width 21 height 6
click at [136, 55] on div "Pricing" at bounding box center [199, 61] width 181 height 16
